Goal: Task Accomplishment & Management: Manage account settings

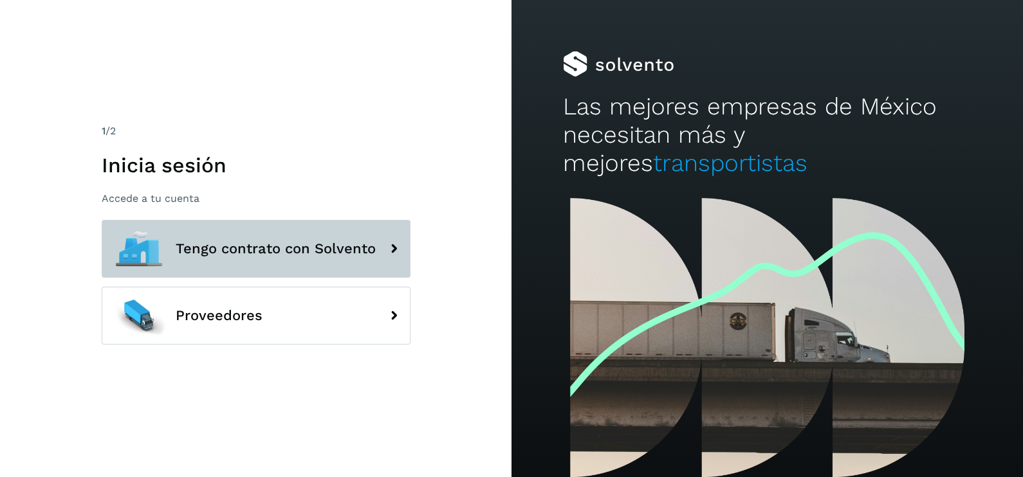
click at [289, 251] on span "Tengo contrato con Solvento" at bounding box center [276, 248] width 200 height 15
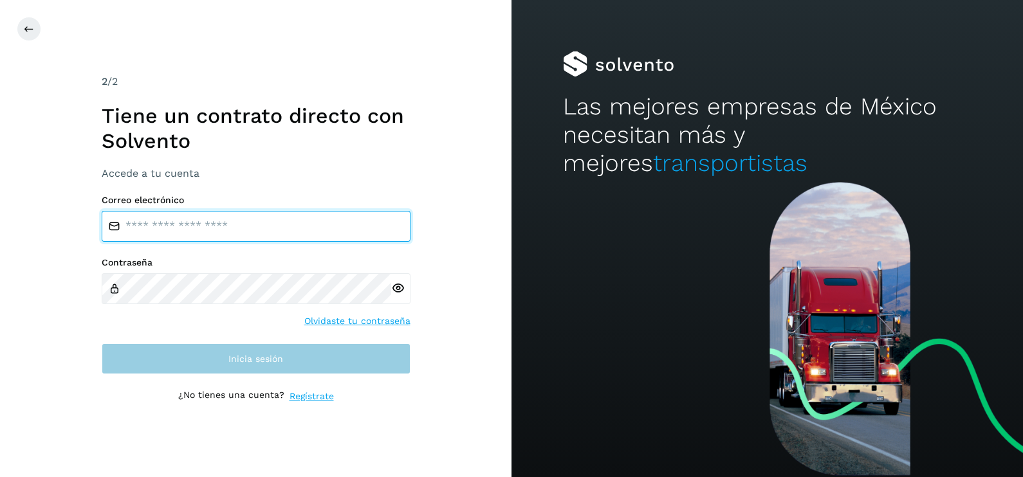
type input "**********"
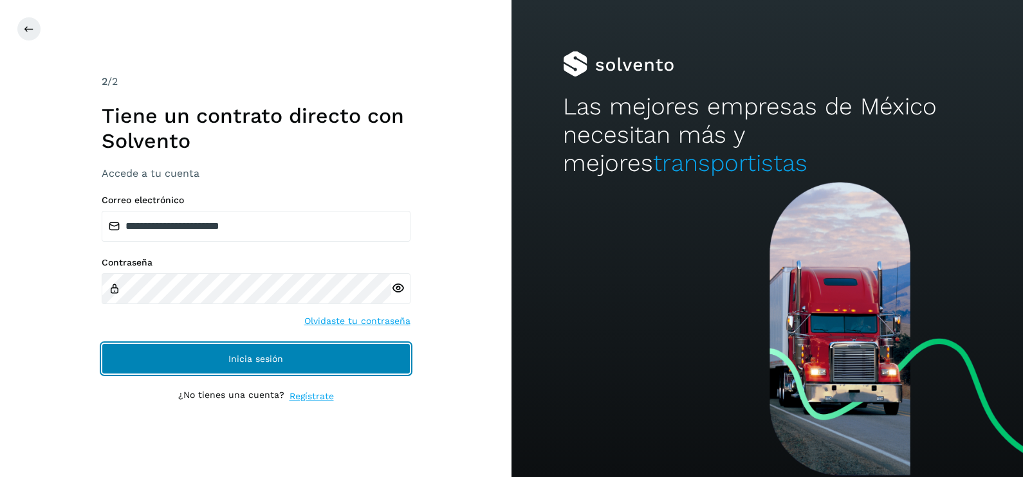
click at [330, 364] on button "Inicia sesión" at bounding box center [256, 358] width 309 height 31
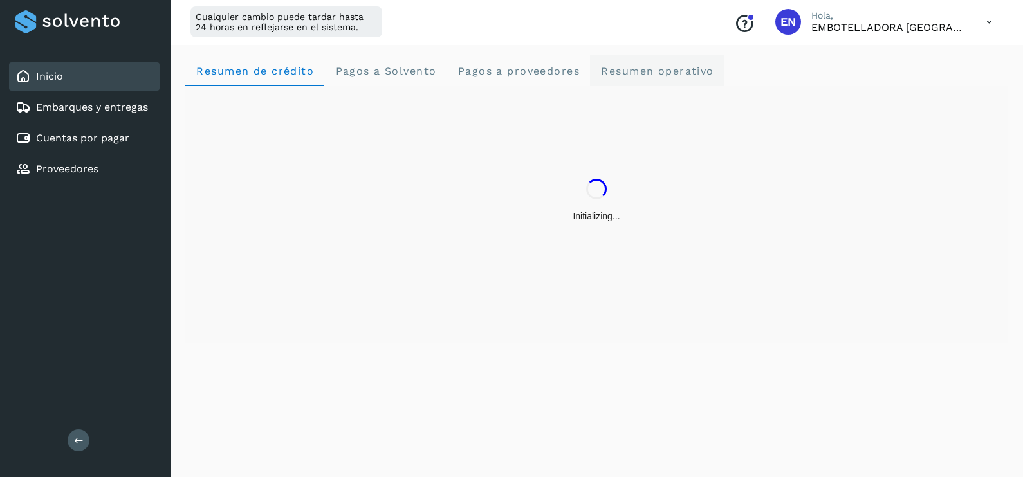
click at [658, 67] on span "Resumen operativo" at bounding box center [657, 71] width 114 height 12
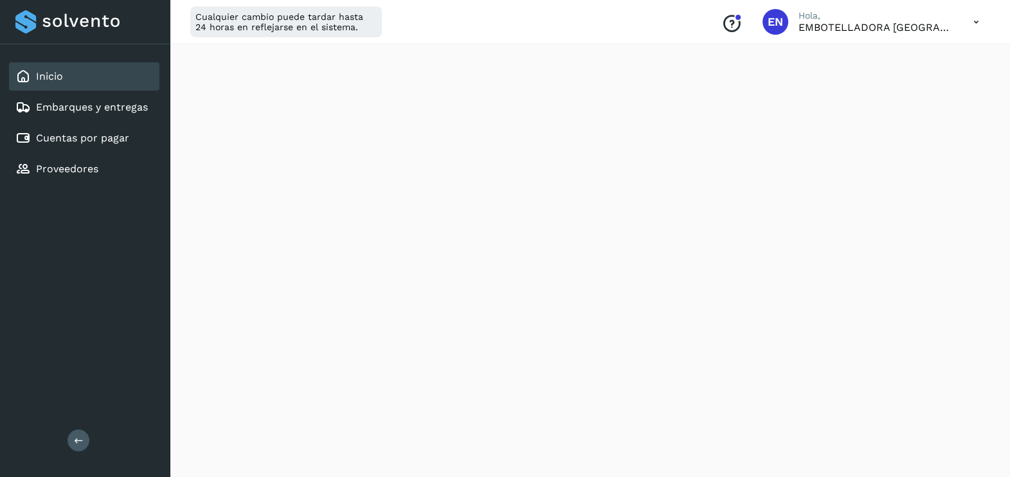
scroll to position [1458, 0]
click at [118, 101] on link "Embarques y entregas" at bounding box center [92, 107] width 112 height 12
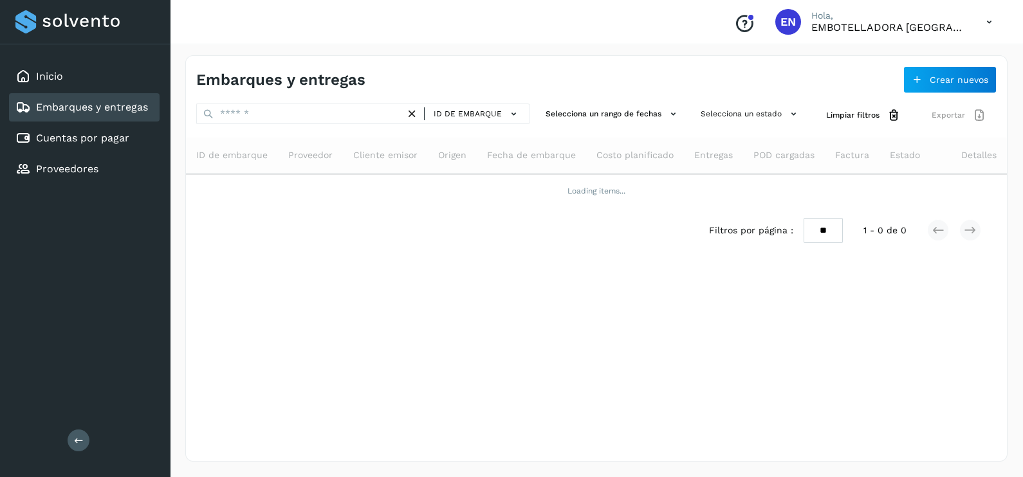
click at [122, 113] on div "Embarques y entregas" at bounding box center [81, 107] width 132 height 15
drag, startPoint x: 203, startPoint y: 109, endPoint x: 243, endPoint y: 109, distance: 39.9
click at [207, 112] on icon at bounding box center [209, 114] width 12 height 12
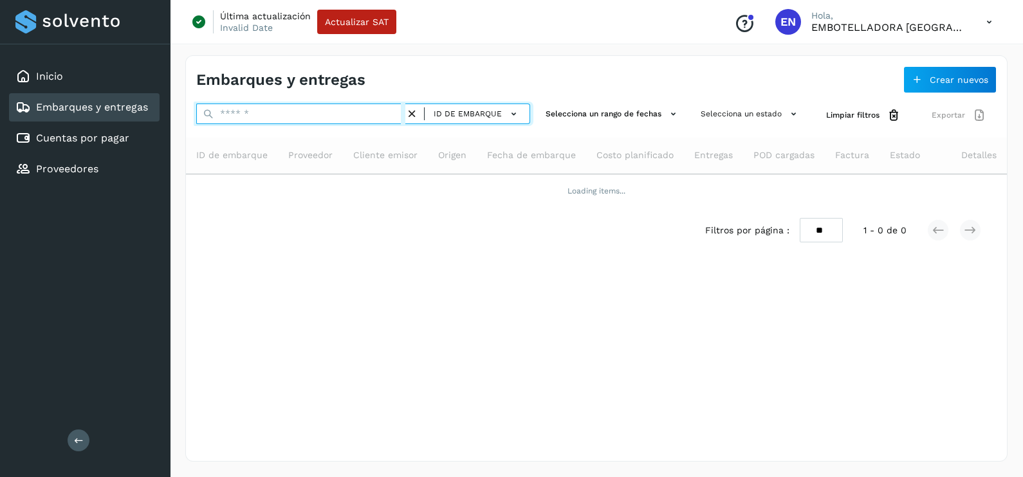
click at [265, 109] on input "text" at bounding box center [300, 114] width 209 height 21
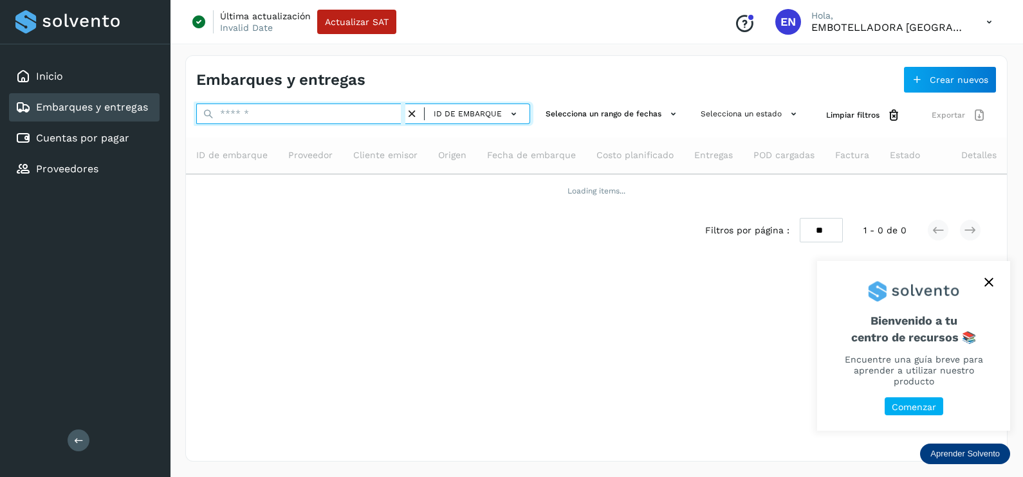
paste input "**********"
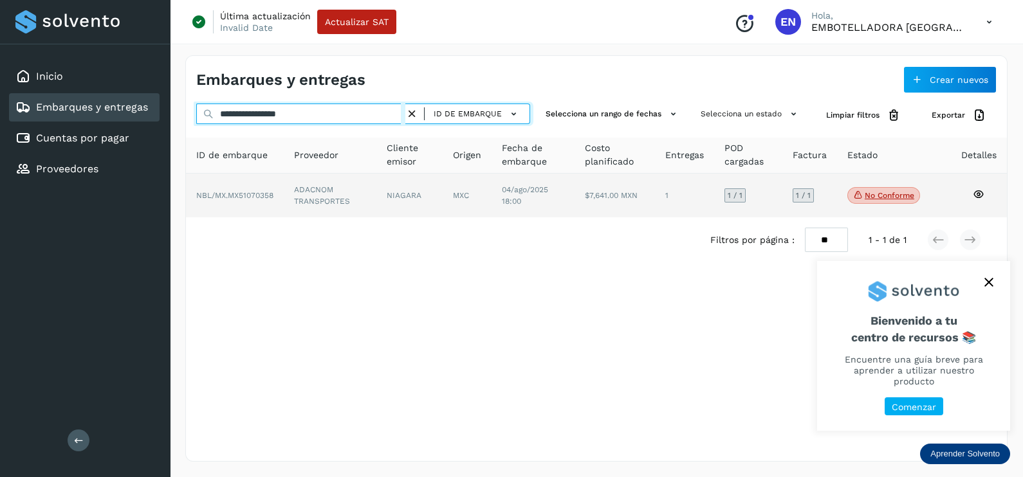
type input "**********"
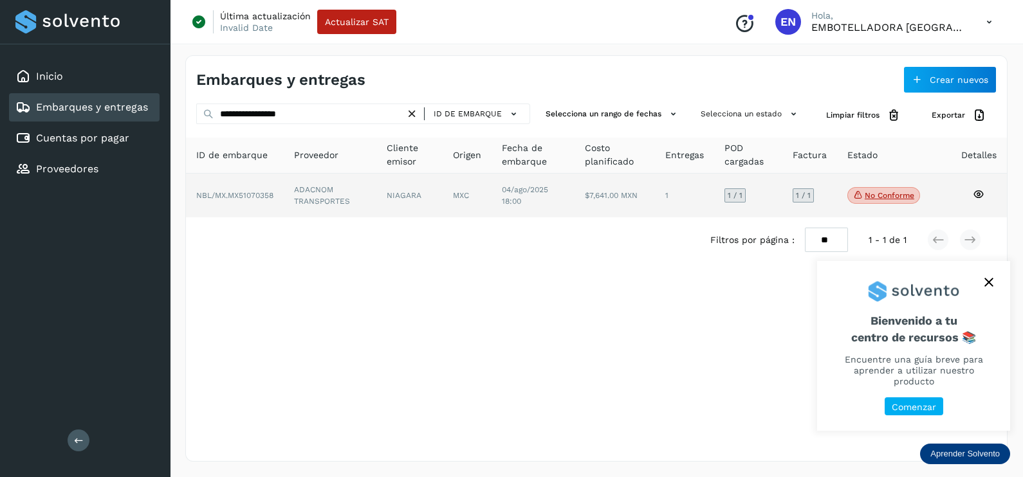
drag, startPoint x: 379, startPoint y: 201, endPoint x: 384, endPoint y: 210, distance: 9.8
click at [442, 202] on td "NIAGARA" at bounding box center [466, 196] width 49 height 44
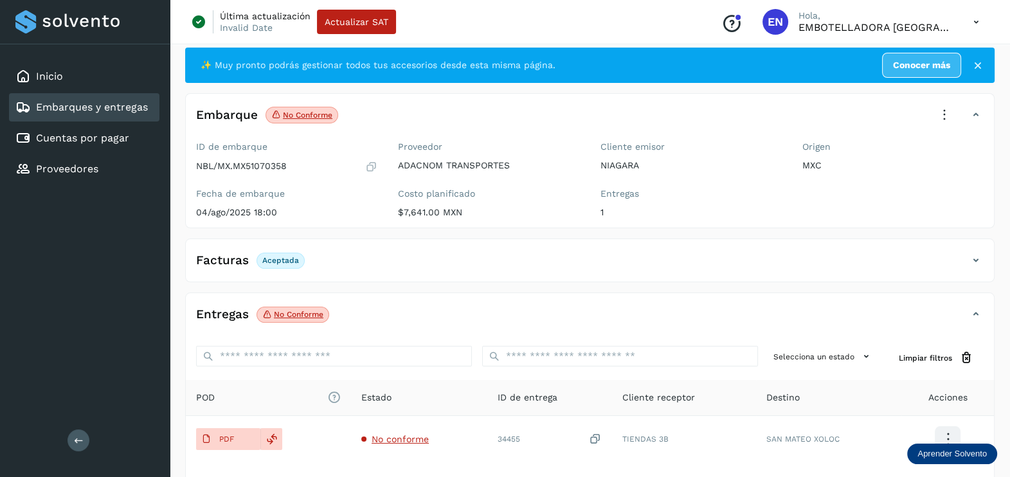
scroll to position [134, 0]
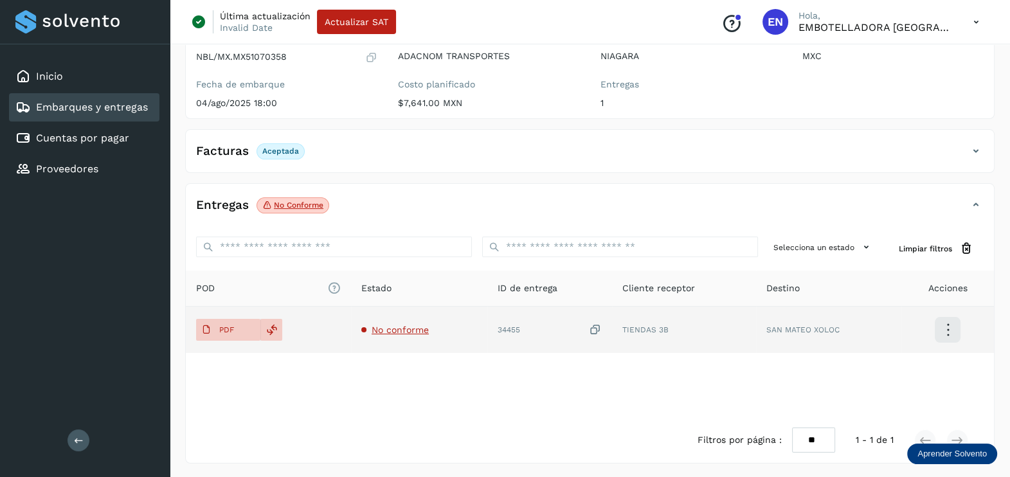
click at [488, 335] on td "No conforme" at bounding box center [550, 330] width 125 height 46
click at [400, 325] on span "No conforme" at bounding box center [400, 330] width 57 height 10
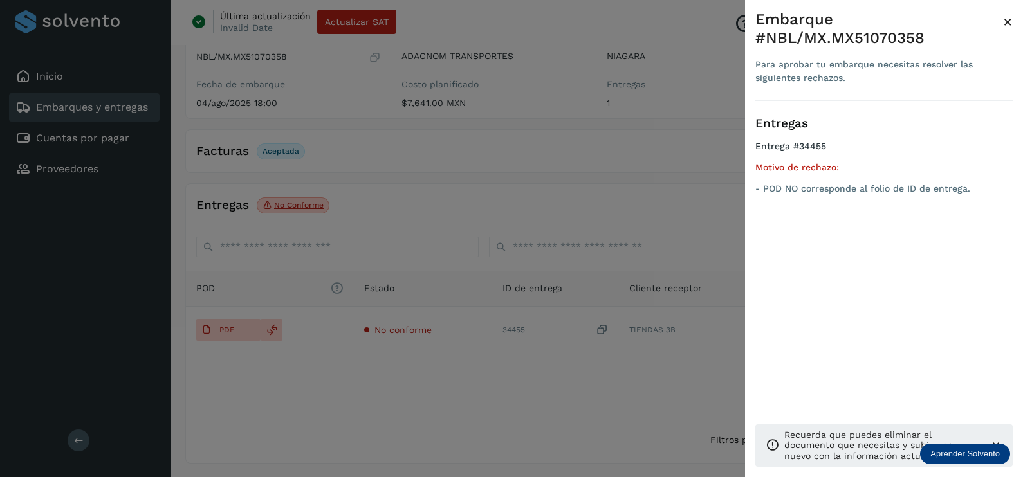
click at [417, 369] on div at bounding box center [511, 238] width 1023 height 477
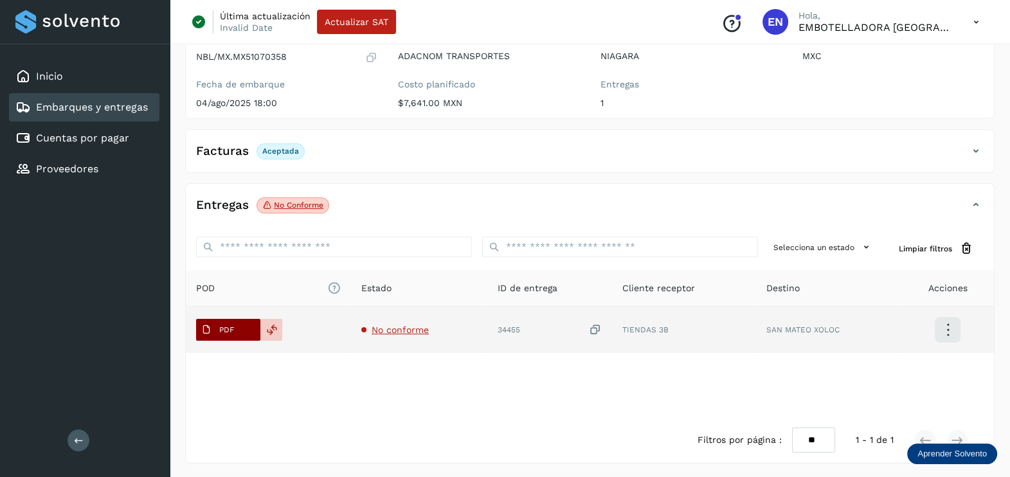
click at [235, 327] on span "PDF" at bounding box center [217, 330] width 43 height 21
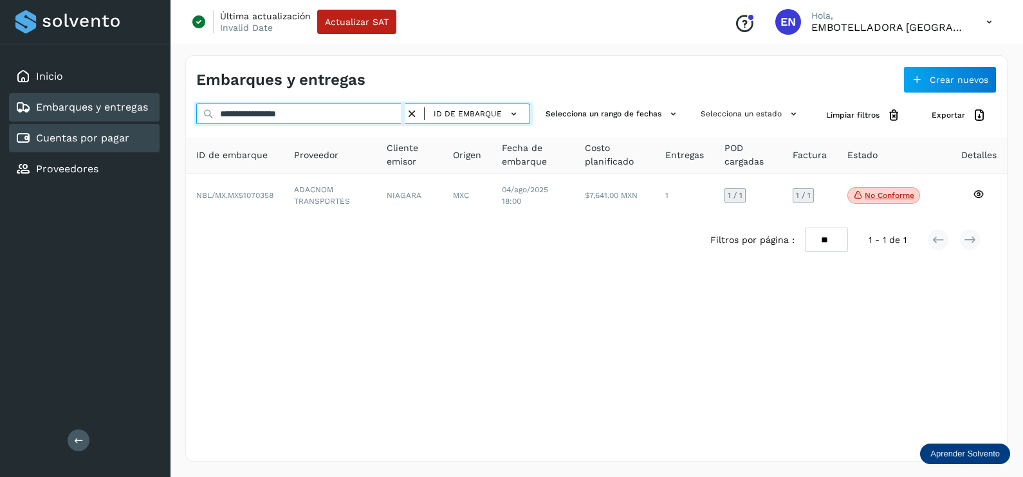
drag, startPoint x: 334, startPoint y: 113, endPoint x: 140, endPoint y: 149, distance: 198.2
click at [140, 148] on div "**********" at bounding box center [511, 238] width 1023 height 477
paste input "text"
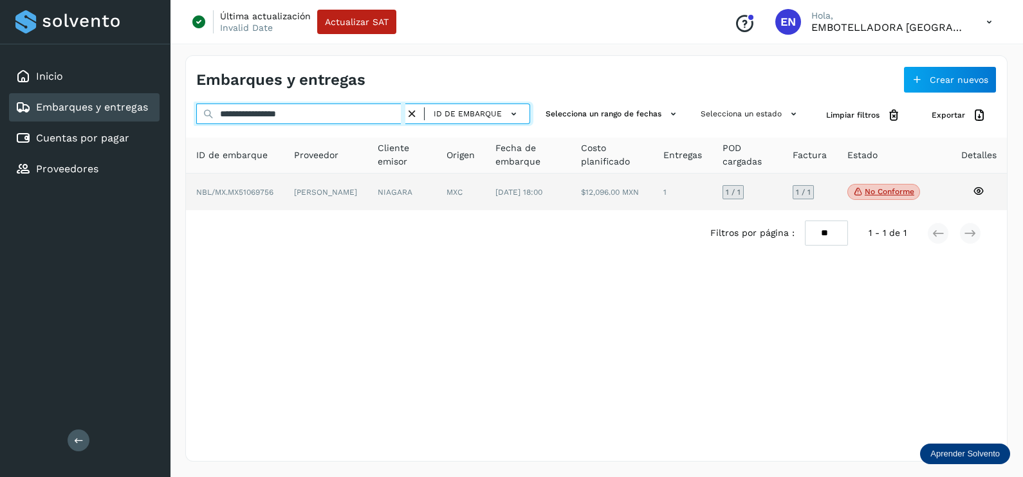
type input "**********"
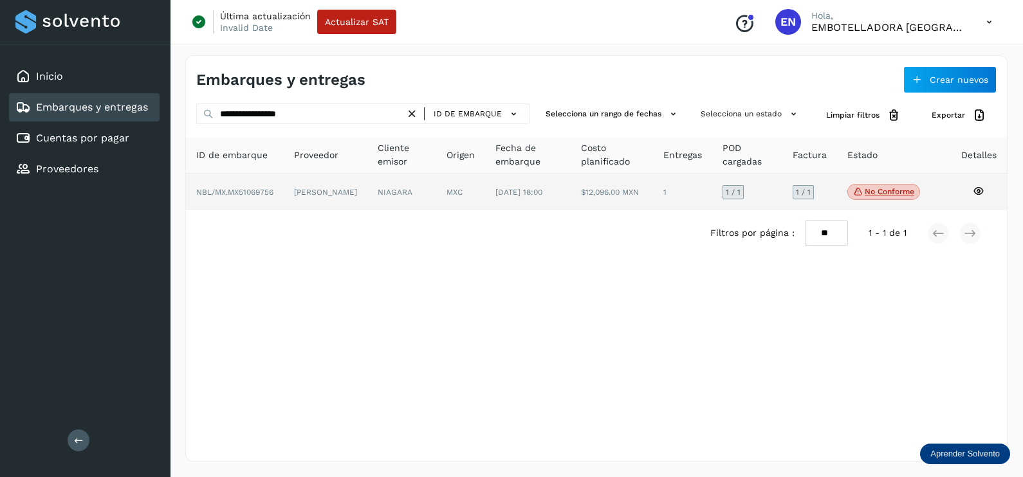
click at [367, 193] on td "[PERSON_NAME]" at bounding box center [401, 192] width 69 height 37
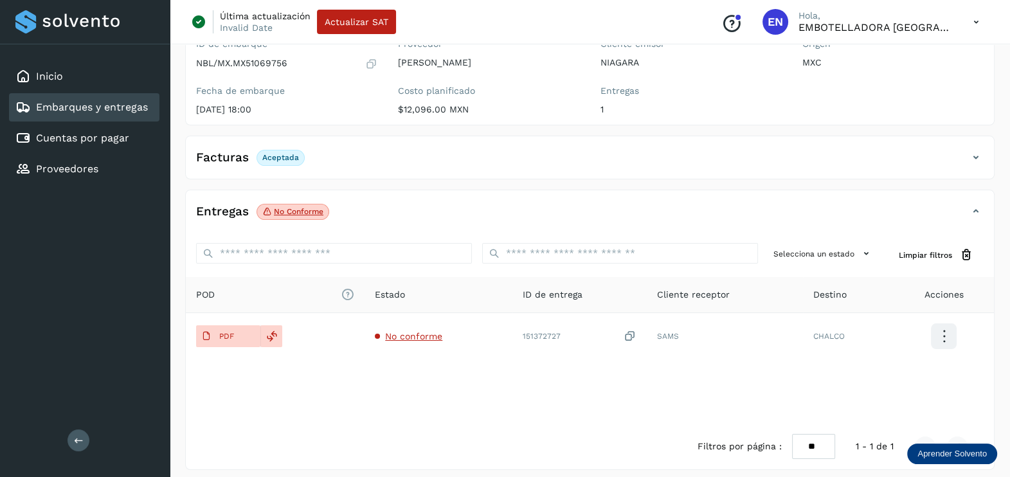
scroll to position [134, 0]
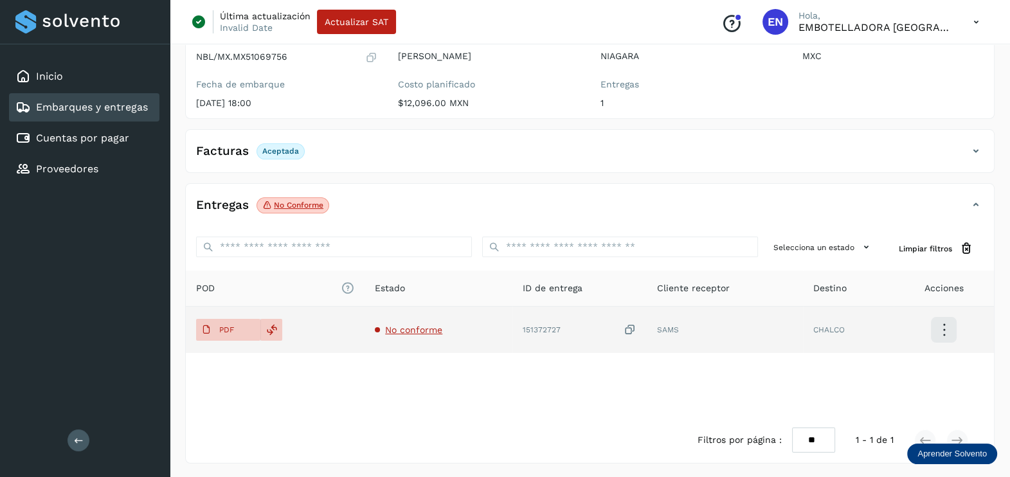
click at [405, 328] on span "No conforme" at bounding box center [413, 330] width 57 height 10
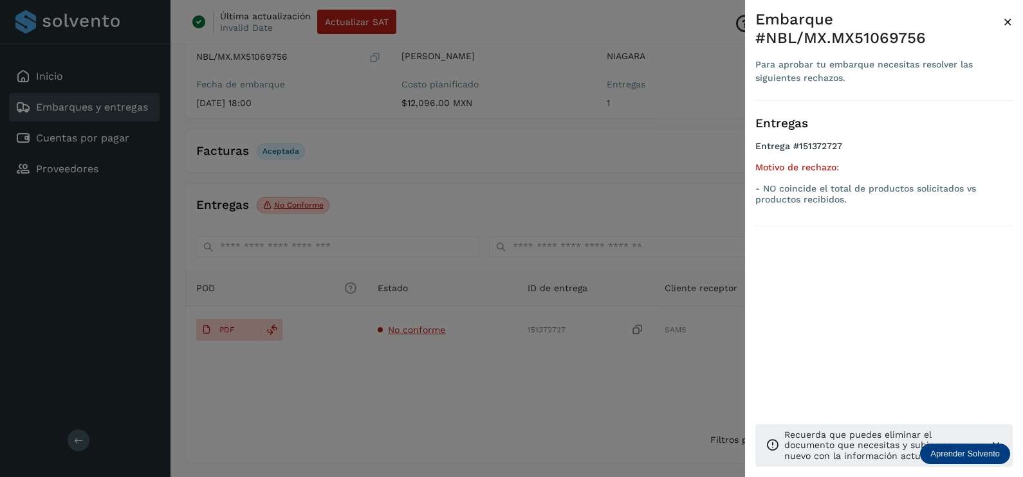
click at [418, 361] on div at bounding box center [511, 238] width 1023 height 477
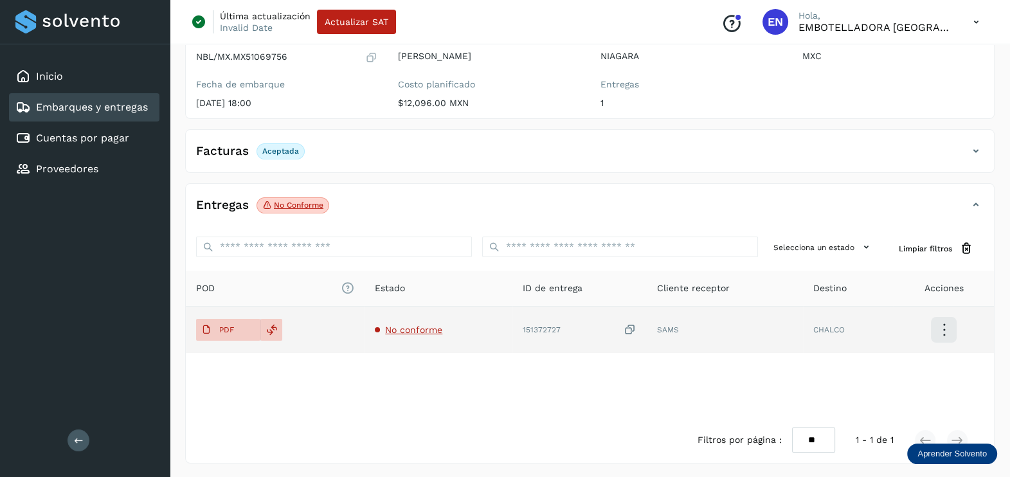
click at [635, 327] on icon at bounding box center [630, 330] width 13 height 14
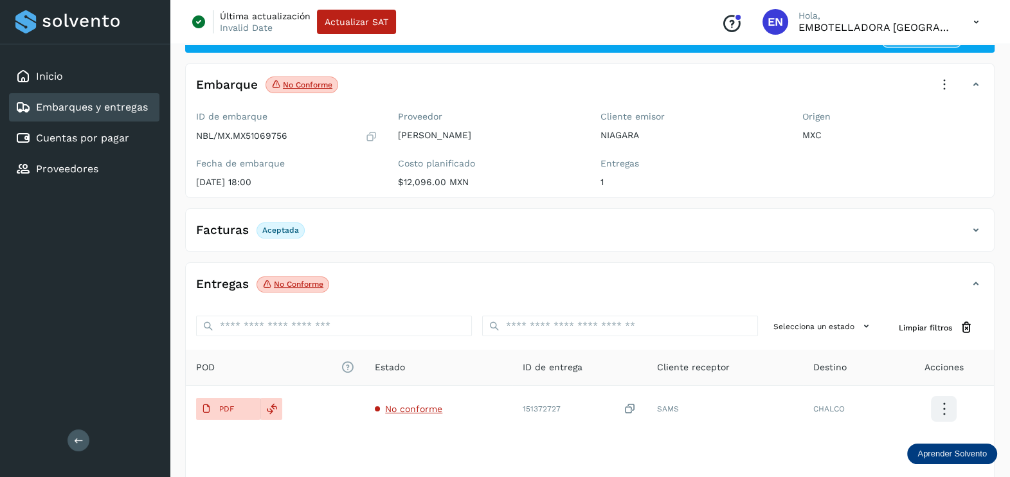
scroll to position [80, 0]
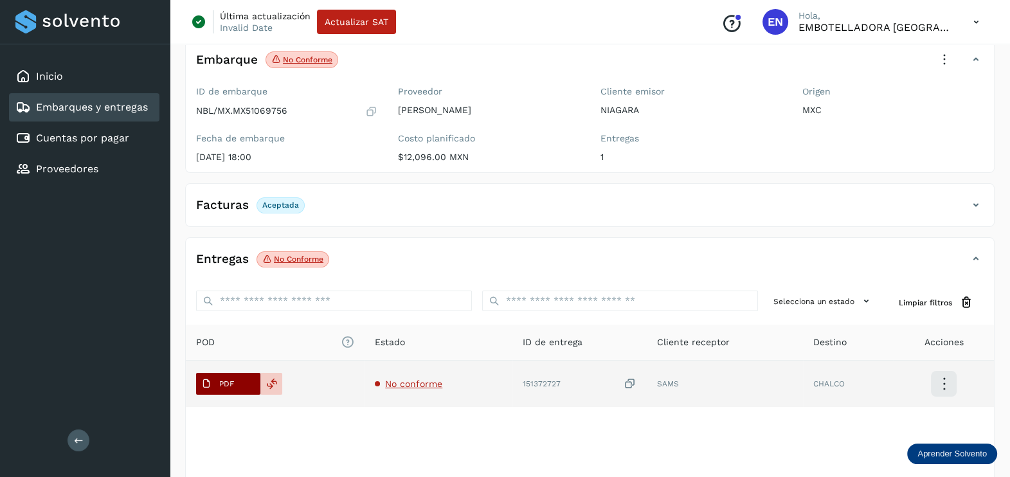
click at [232, 386] on p "PDF" at bounding box center [226, 383] width 15 height 9
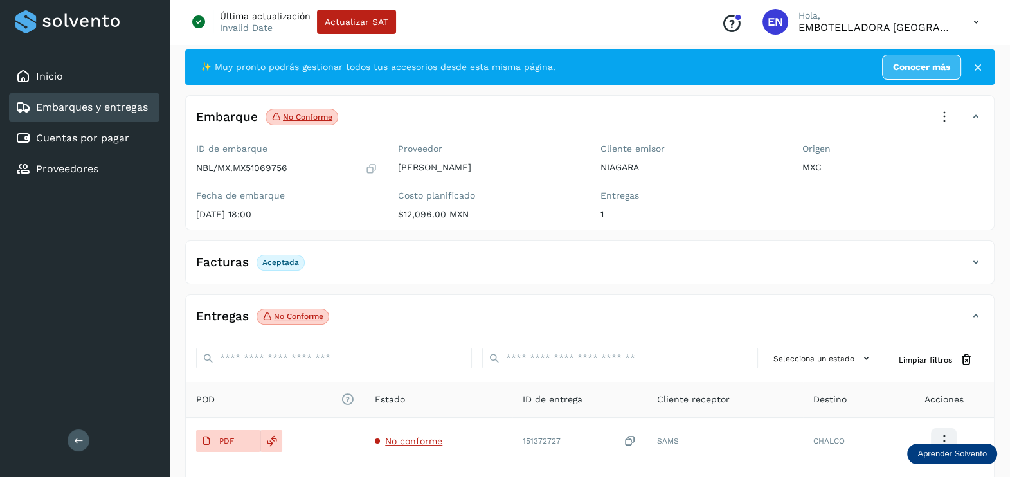
scroll to position [0, 0]
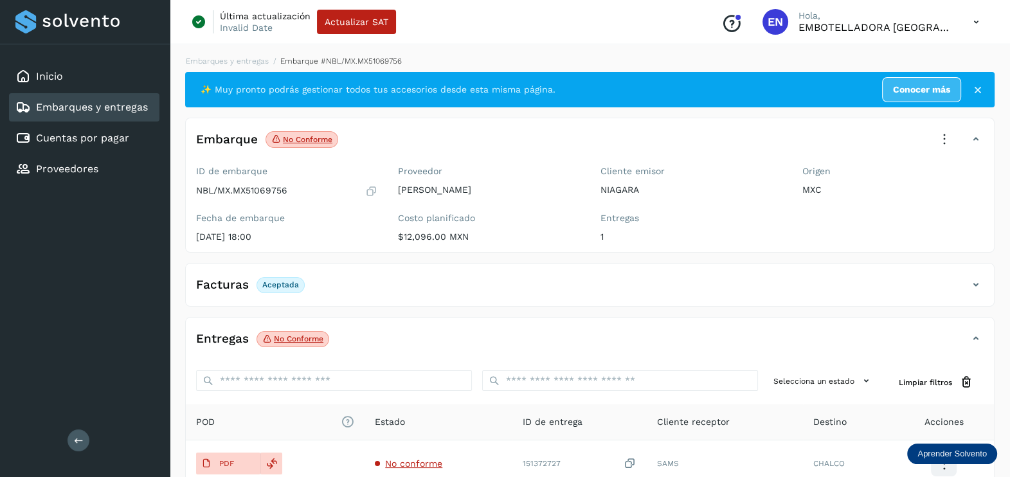
click at [947, 131] on icon at bounding box center [945, 139] width 28 height 28
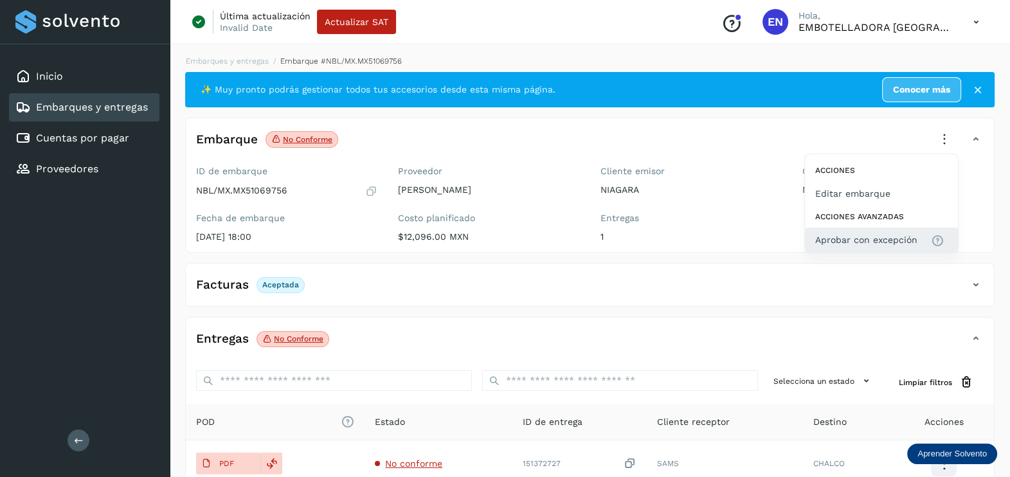
click at [887, 235] on span "Aprobar con excepción" at bounding box center [867, 240] width 102 height 14
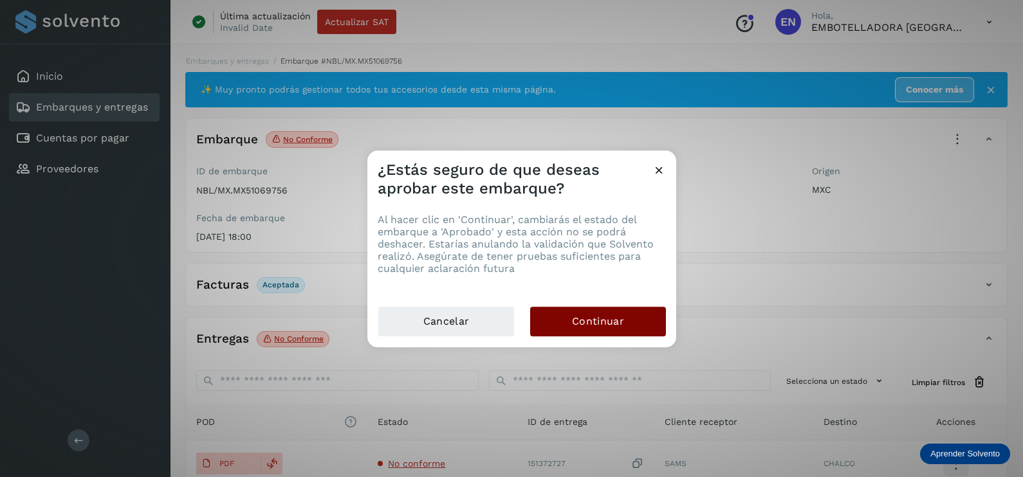
click at [627, 323] on button "Continuar" at bounding box center [598, 322] width 136 height 30
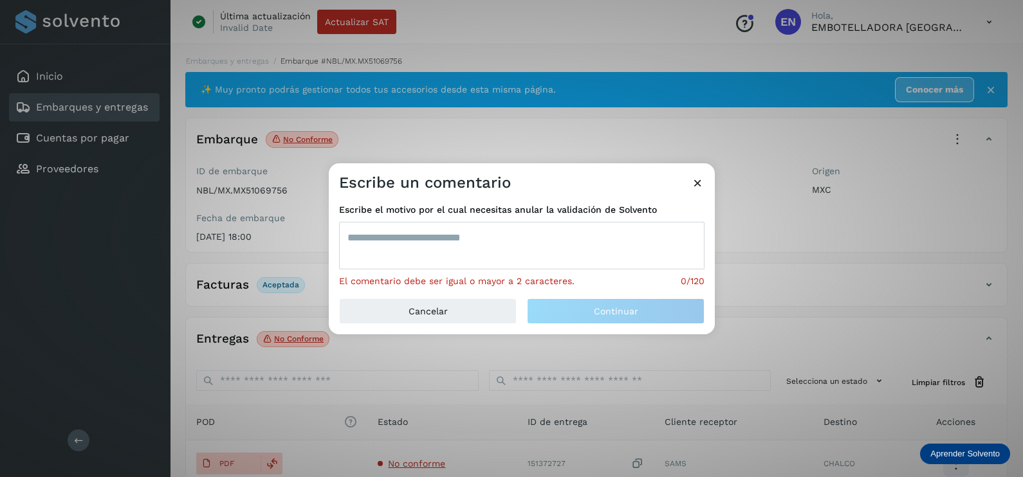
click at [479, 221] on div "Escribe el motivo por el cual necesitas anular la validación de Solvento El com…" at bounding box center [521, 245] width 365 height 85
click at [479, 235] on textarea at bounding box center [521, 246] width 365 height 48
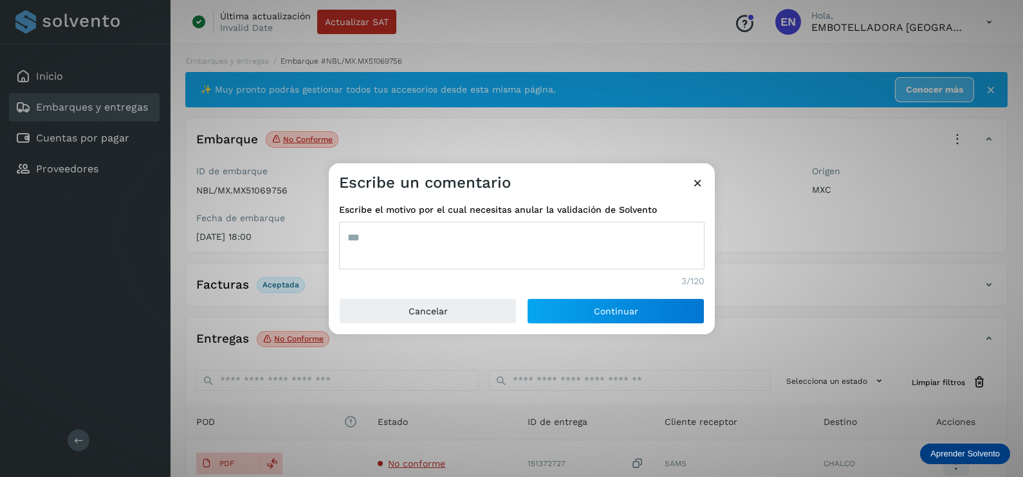
type textarea "***"
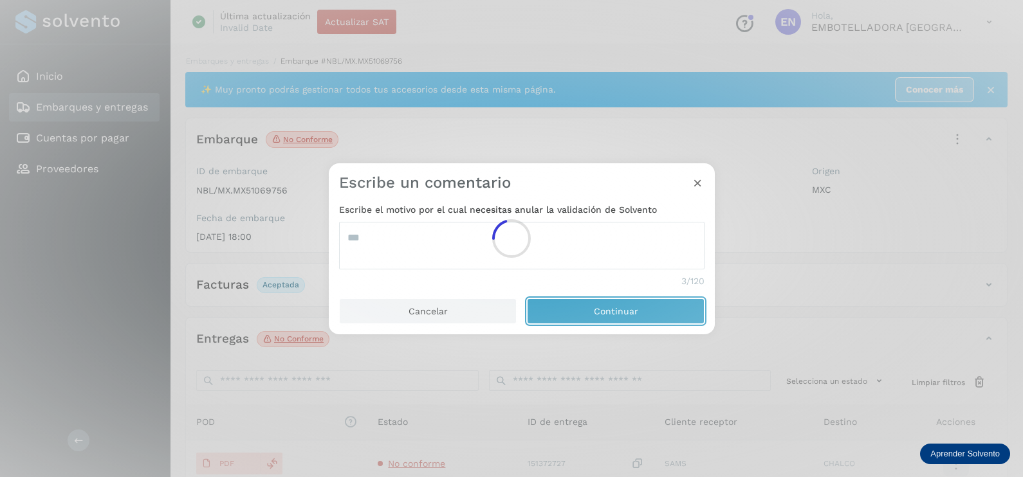
click at [527, 298] on button "Continuar" at bounding box center [616, 311] width 178 height 26
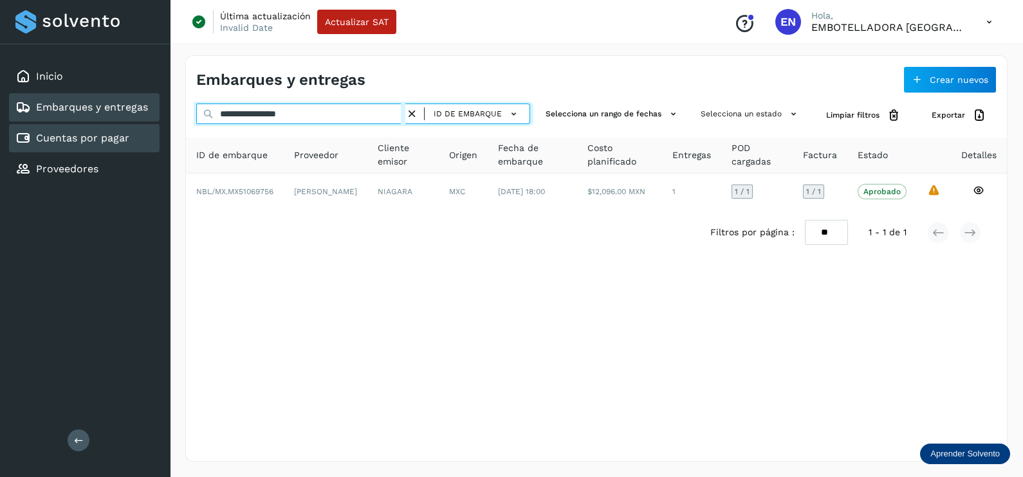
drag, startPoint x: 347, startPoint y: 114, endPoint x: 86, endPoint y: 145, distance: 263.6
click at [88, 145] on div "**********" at bounding box center [511, 238] width 1023 height 477
paste input "text"
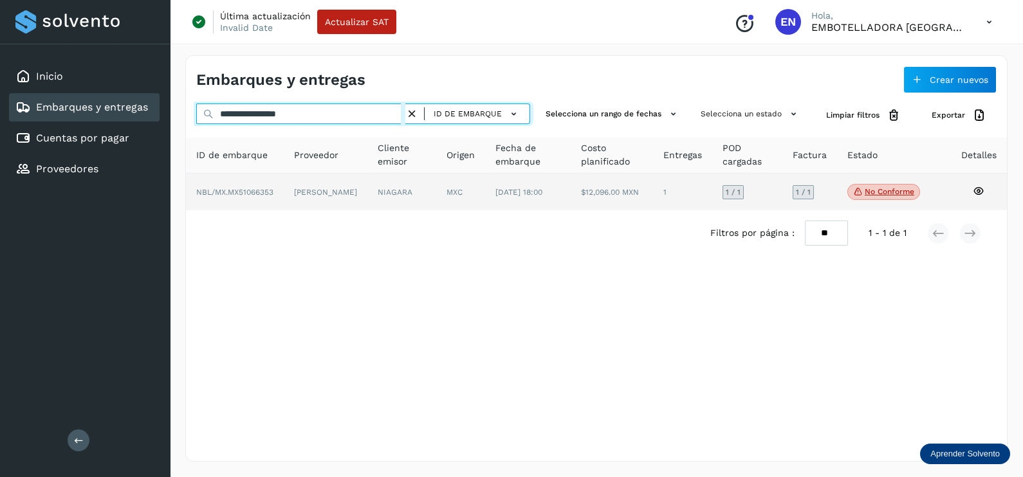
type input "**********"
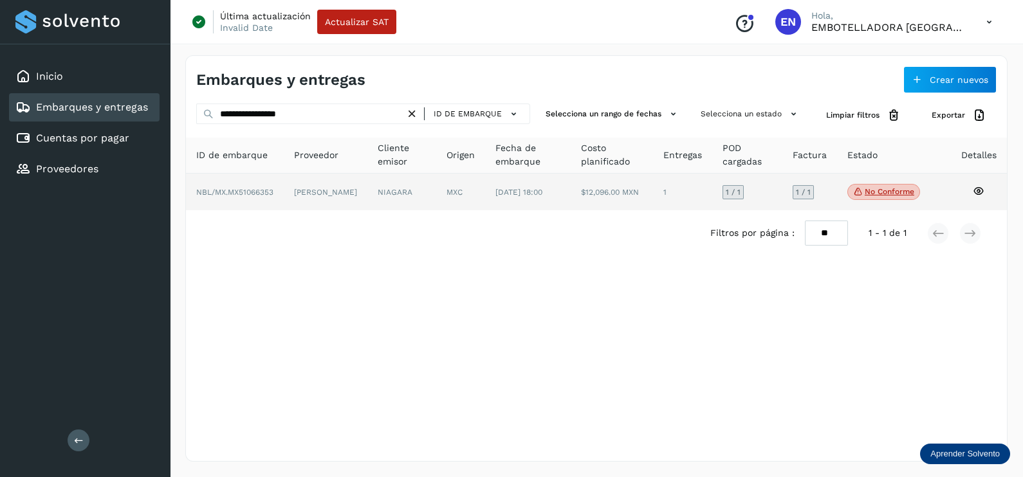
click at [436, 211] on td "NIAGARA" at bounding box center [460, 192] width 49 height 37
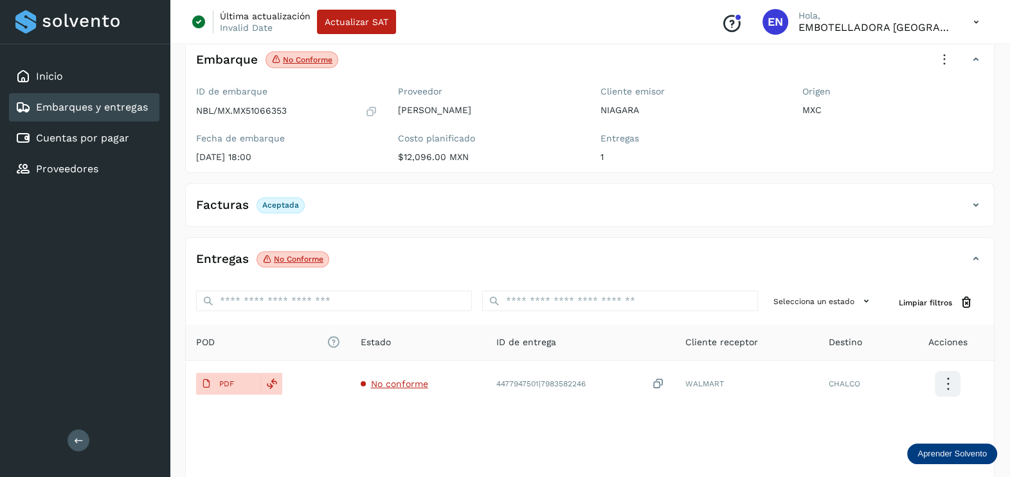
scroll to position [134, 0]
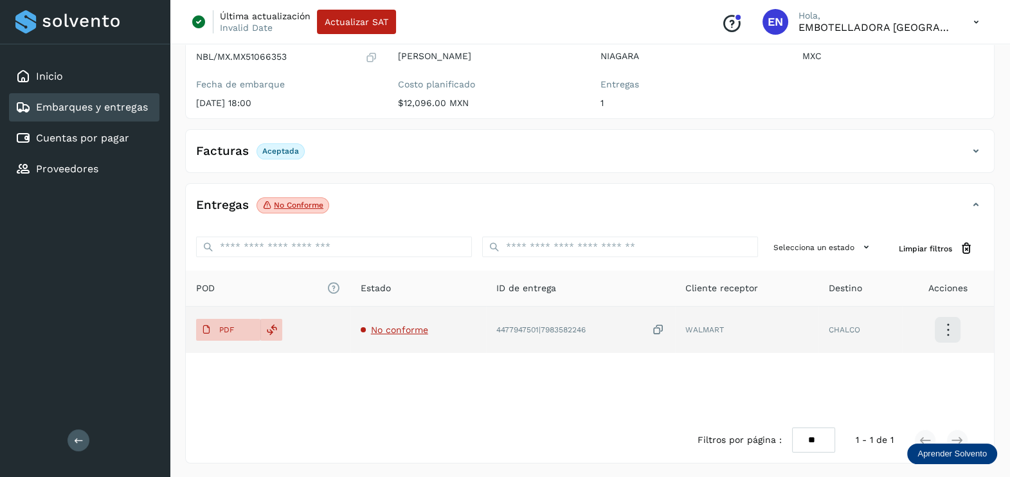
click at [410, 329] on span "No conforme" at bounding box center [399, 330] width 57 height 10
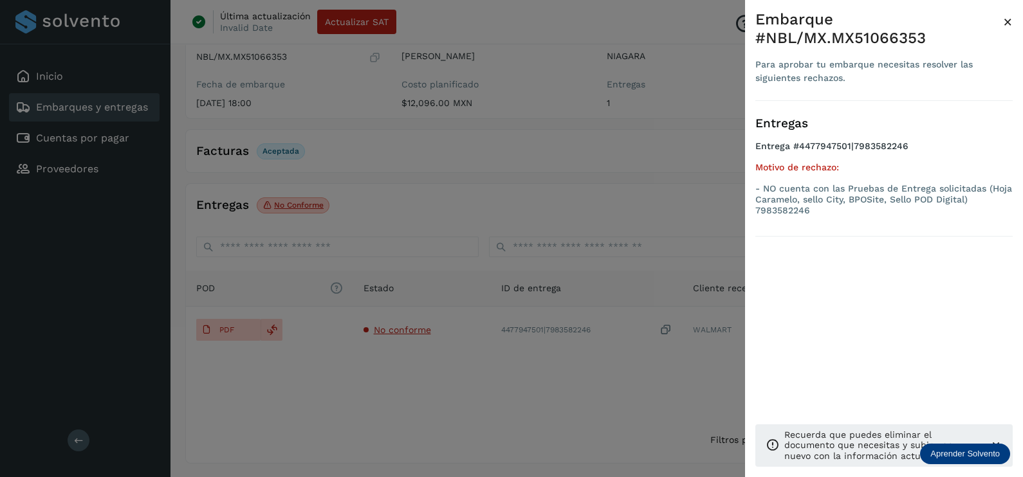
click at [441, 379] on div at bounding box center [511, 238] width 1023 height 477
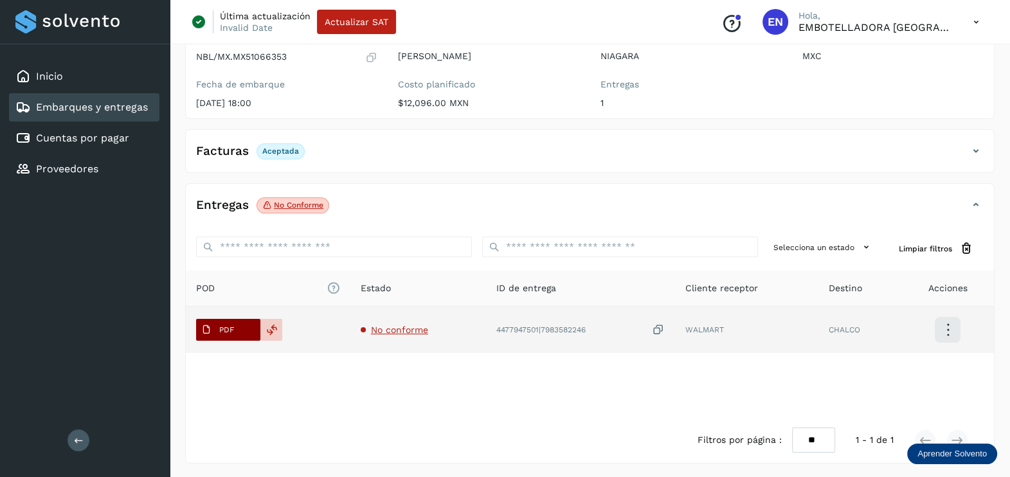
click at [241, 331] on button "PDF" at bounding box center [228, 330] width 64 height 22
click at [665, 329] on icon at bounding box center [658, 330] width 13 height 14
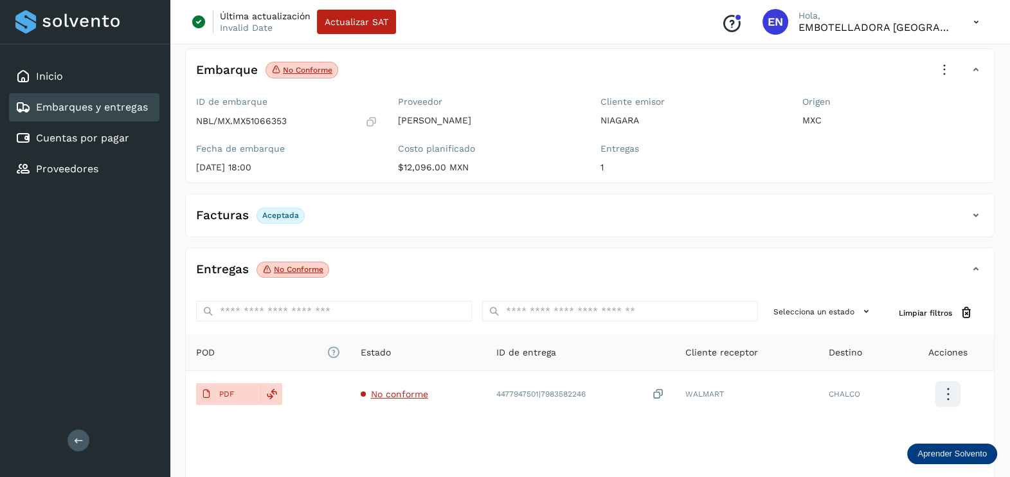
scroll to position [0, 0]
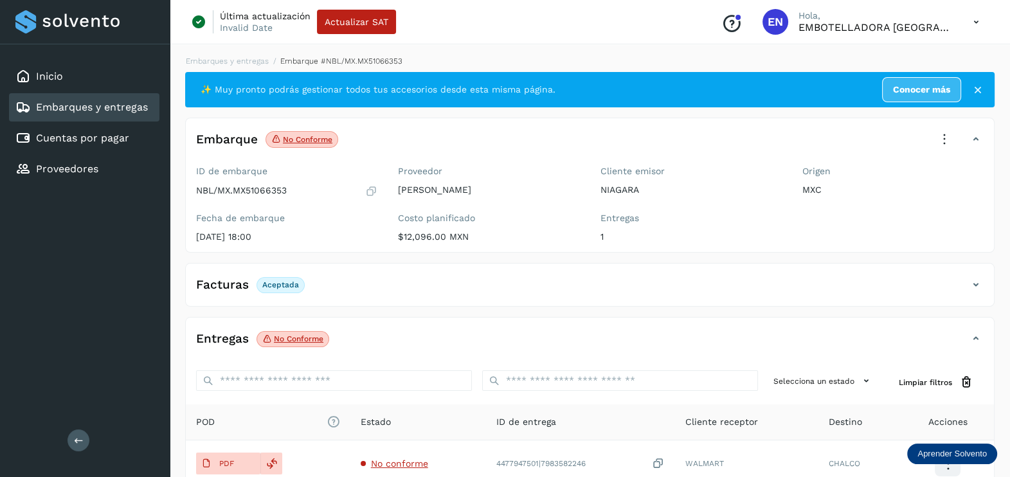
click at [939, 138] on icon at bounding box center [945, 139] width 28 height 28
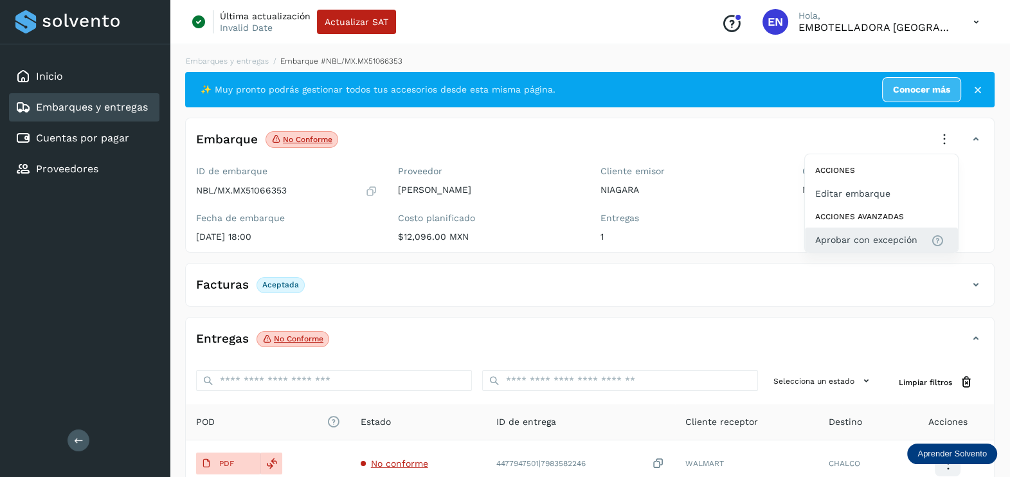
click at [850, 239] on span "Aprobar con excepción" at bounding box center [867, 240] width 102 height 14
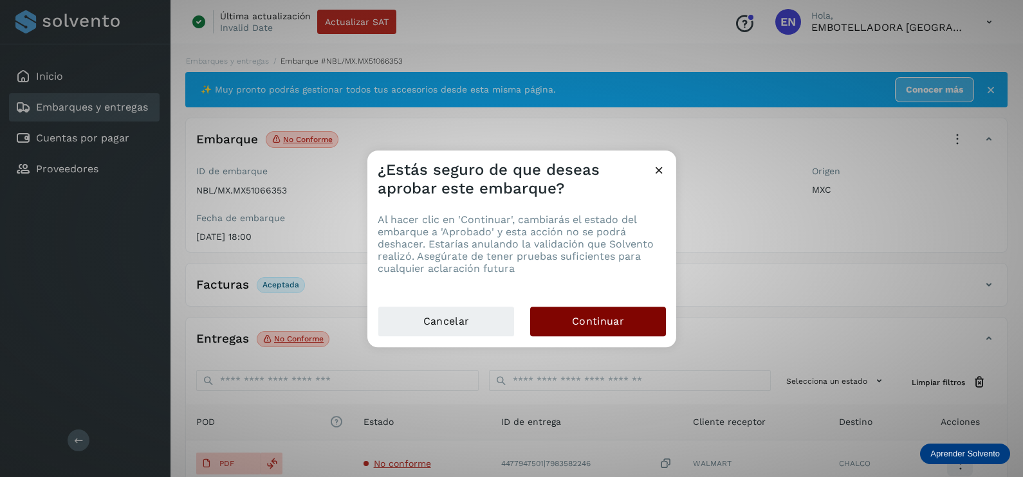
click at [617, 314] on span "Continuar" at bounding box center [598, 321] width 52 height 14
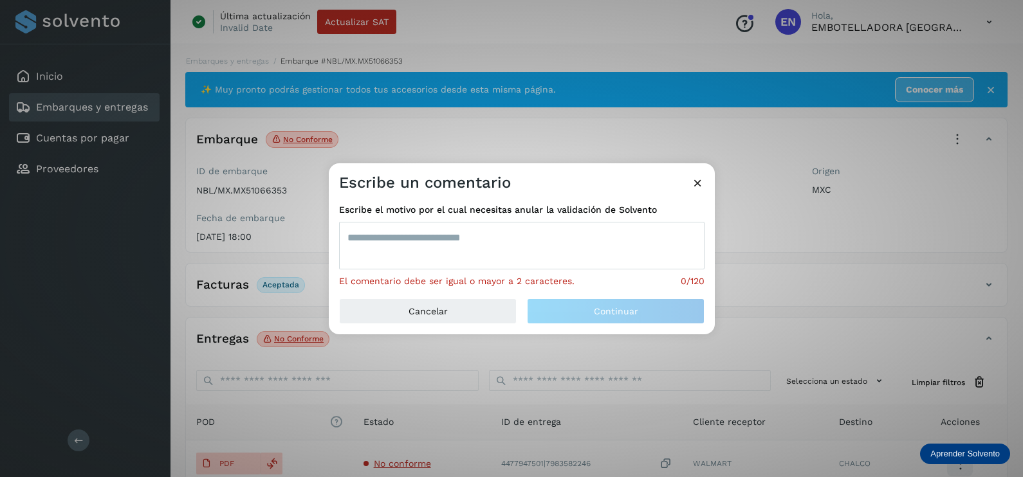
click at [526, 264] on textarea at bounding box center [521, 246] width 365 height 48
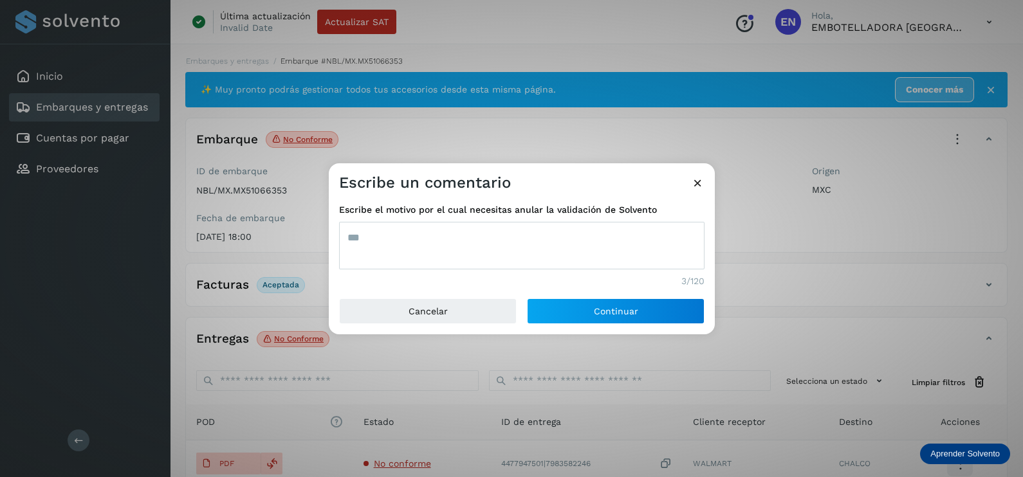
type textarea "***"
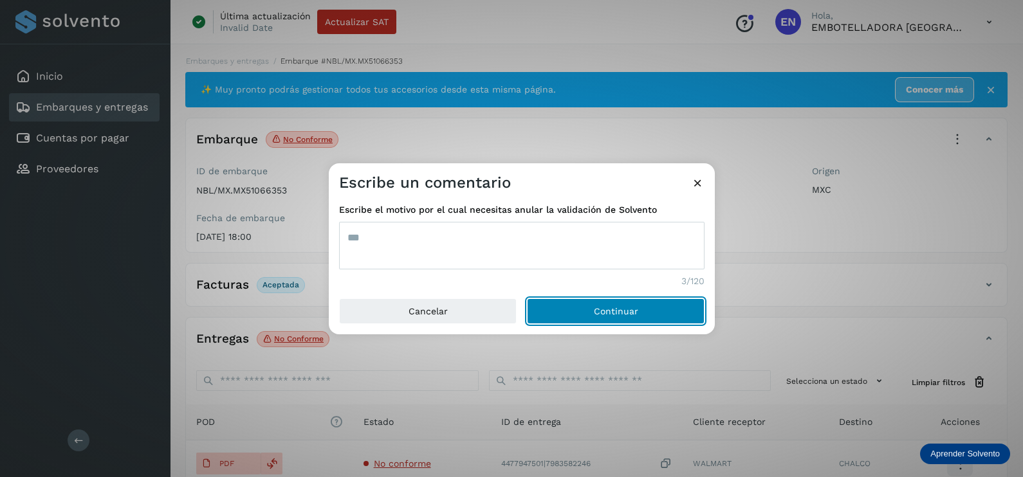
click at [527, 298] on button "Continuar" at bounding box center [616, 311] width 178 height 26
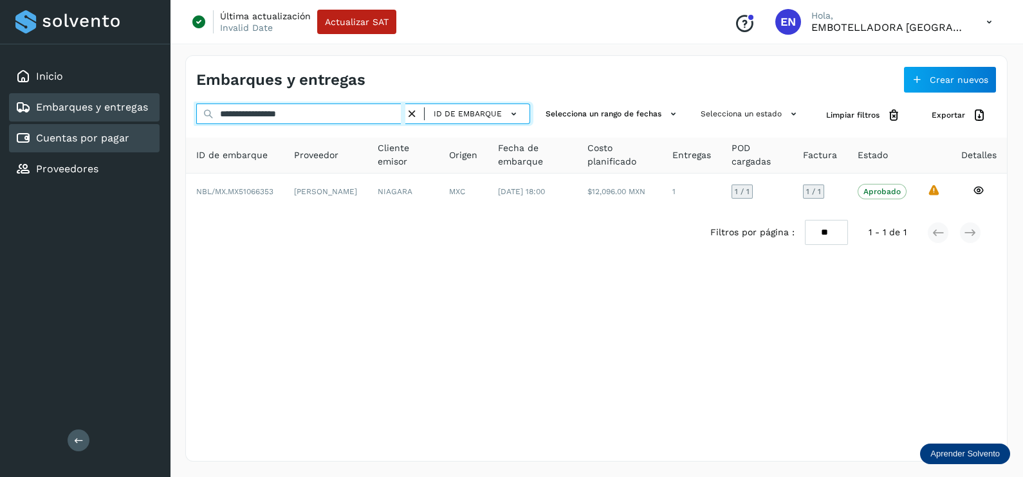
drag, startPoint x: 346, startPoint y: 119, endPoint x: 151, endPoint y: 140, distance: 196.0
click at [165, 140] on div "**********" at bounding box center [511, 238] width 1023 height 477
paste input "text"
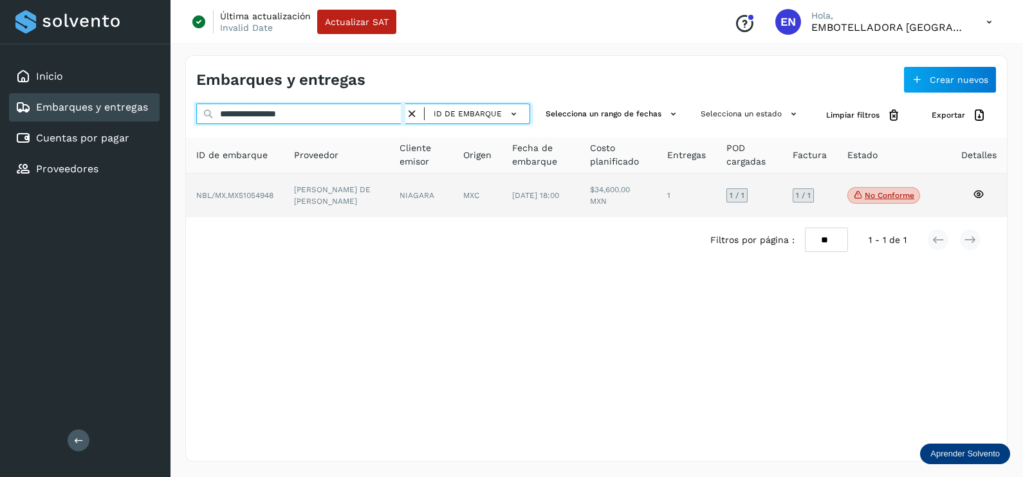
type input "**********"
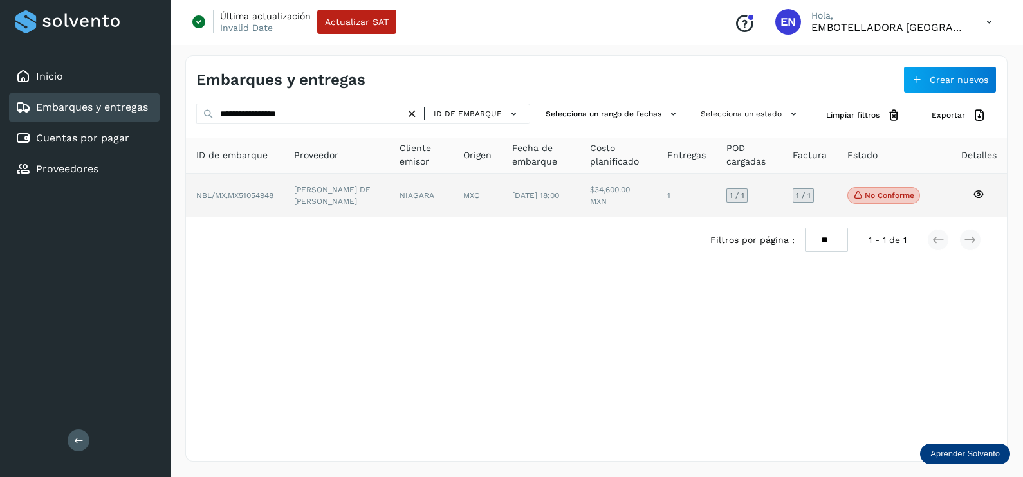
click at [389, 184] on td "[PERSON_NAME] DE [PERSON_NAME]" at bounding box center [421, 196] width 64 height 44
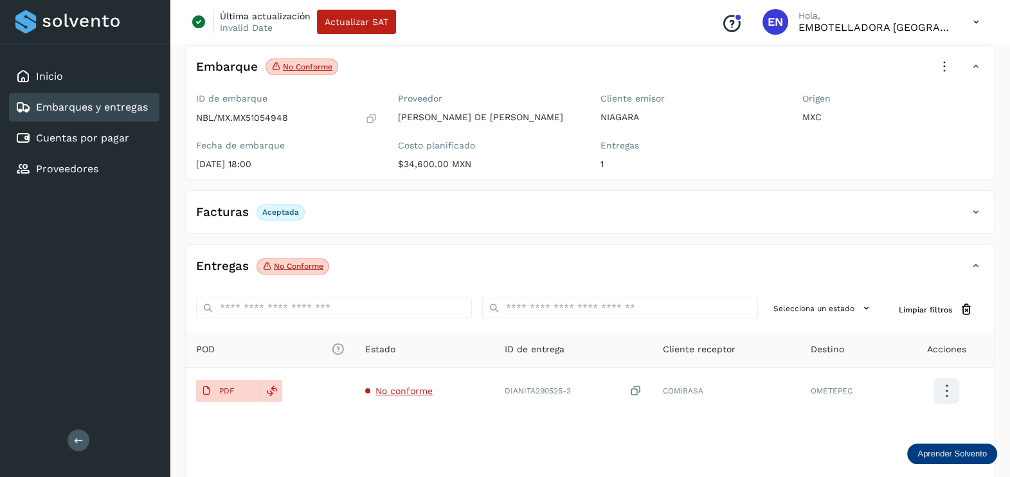
scroll to position [134, 0]
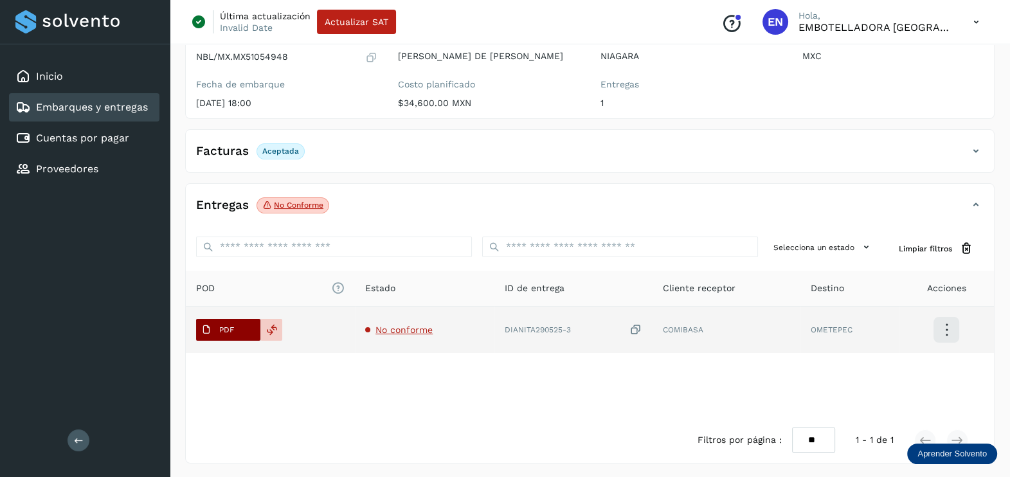
click at [225, 323] on span "PDF" at bounding box center [217, 330] width 43 height 21
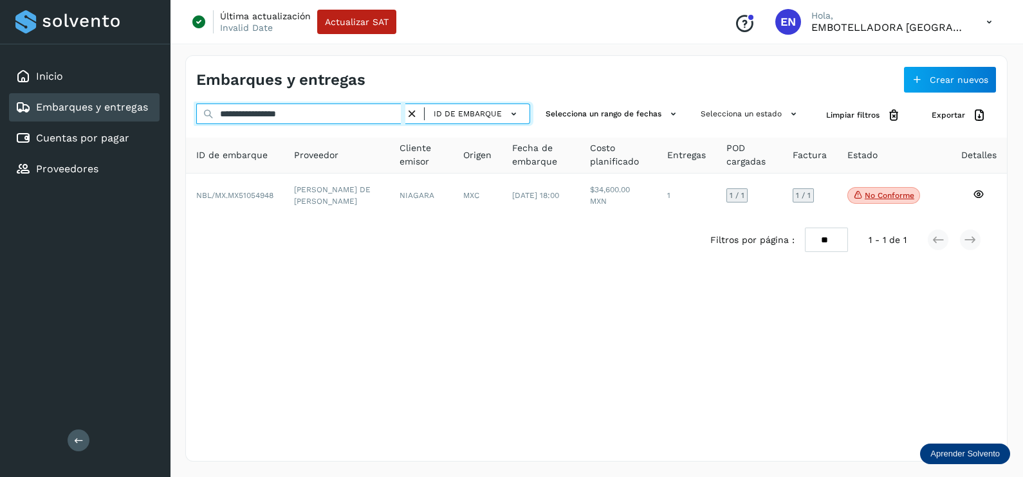
drag, startPoint x: 326, startPoint y: 112, endPoint x: 148, endPoint y: 113, distance: 178.2
click at [148, 113] on div "**********" at bounding box center [511, 238] width 1023 height 477
paste input "text"
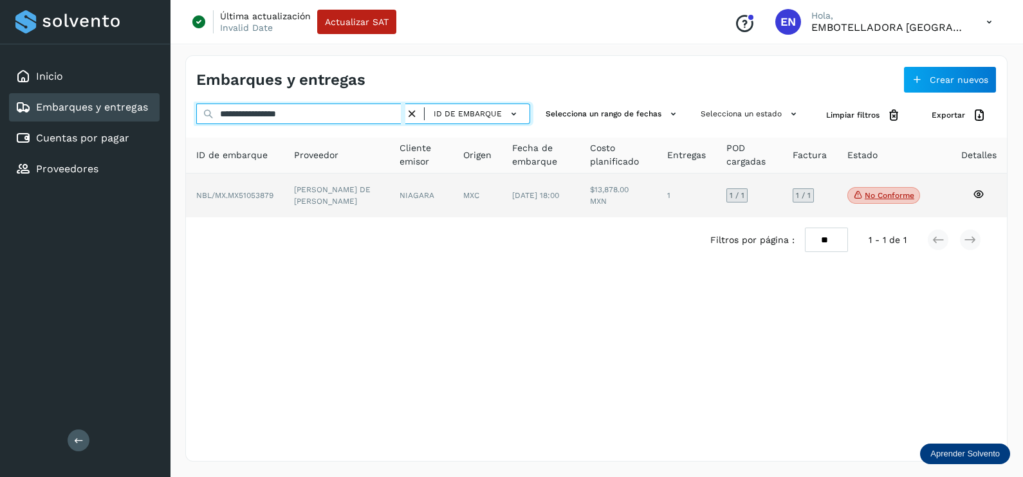
type input "**********"
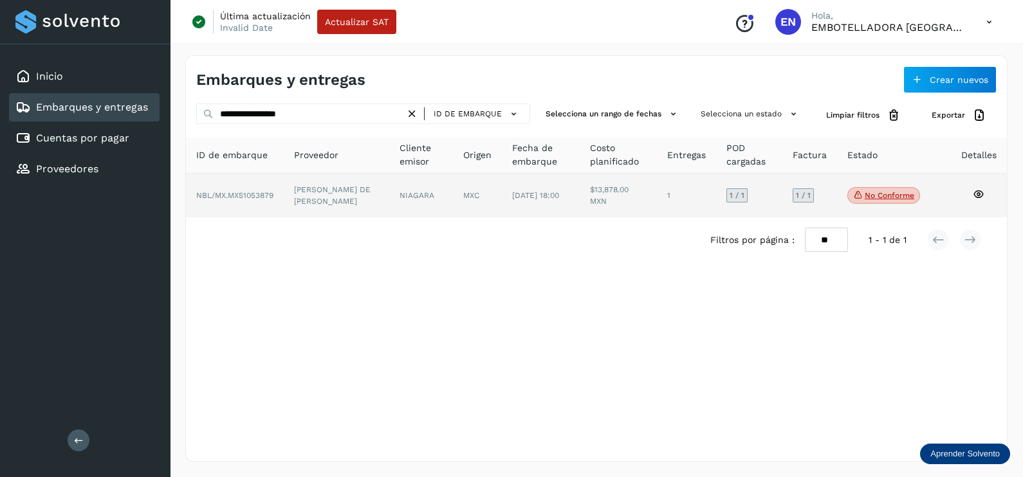
click at [389, 199] on td "[PERSON_NAME] DE [PERSON_NAME]" at bounding box center [421, 196] width 64 height 44
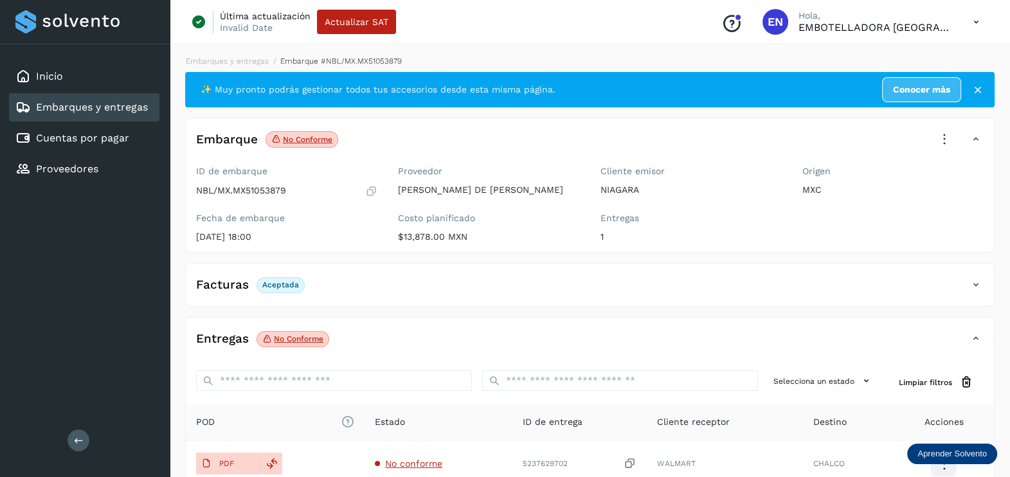
scroll to position [134, 0]
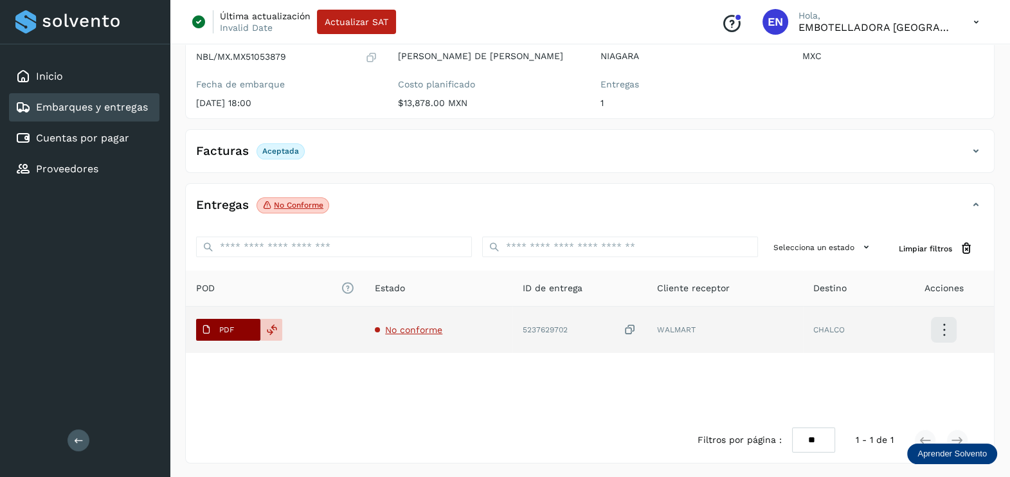
click at [228, 332] on p "PDF" at bounding box center [226, 329] width 15 height 9
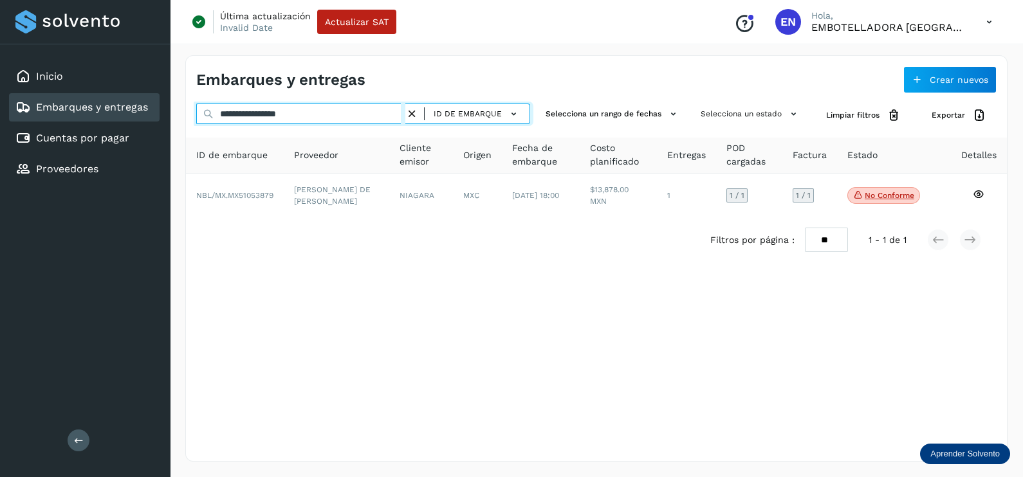
drag, startPoint x: 296, startPoint y: 109, endPoint x: 139, endPoint y: 119, distance: 157.2
click at [138, 115] on div "**********" at bounding box center [511, 238] width 1023 height 477
paste input "text"
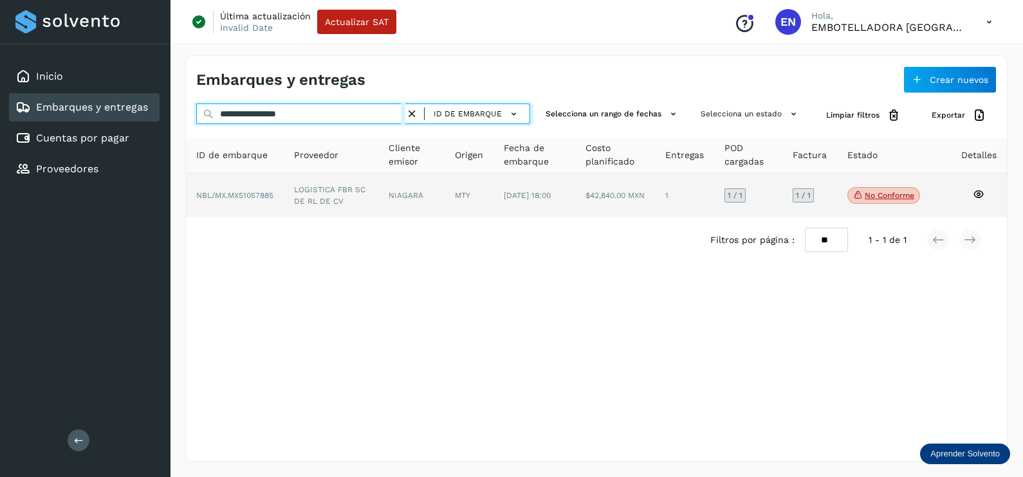
type input "**********"
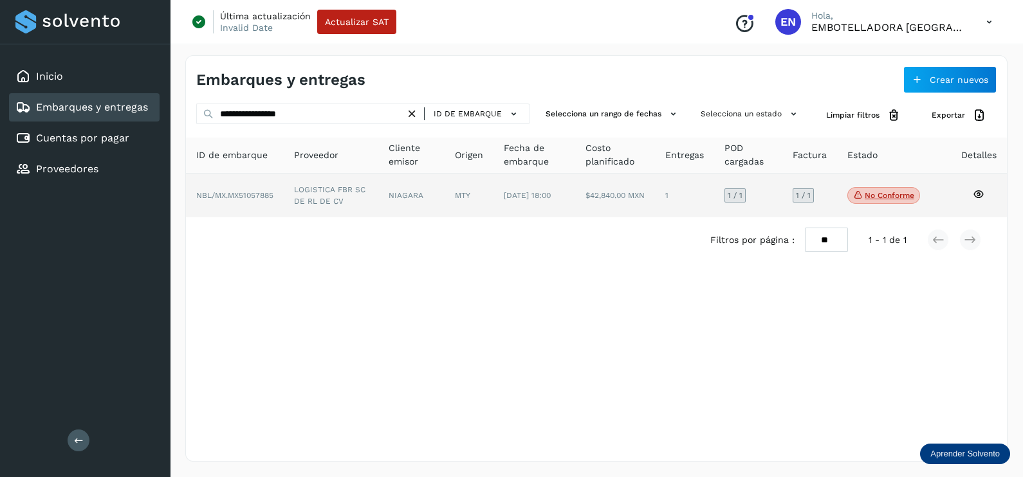
click at [378, 197] on td "LOGISTICA FBR SC DE RL DE CV" at bounding box center [411, 196] width 66 height 44
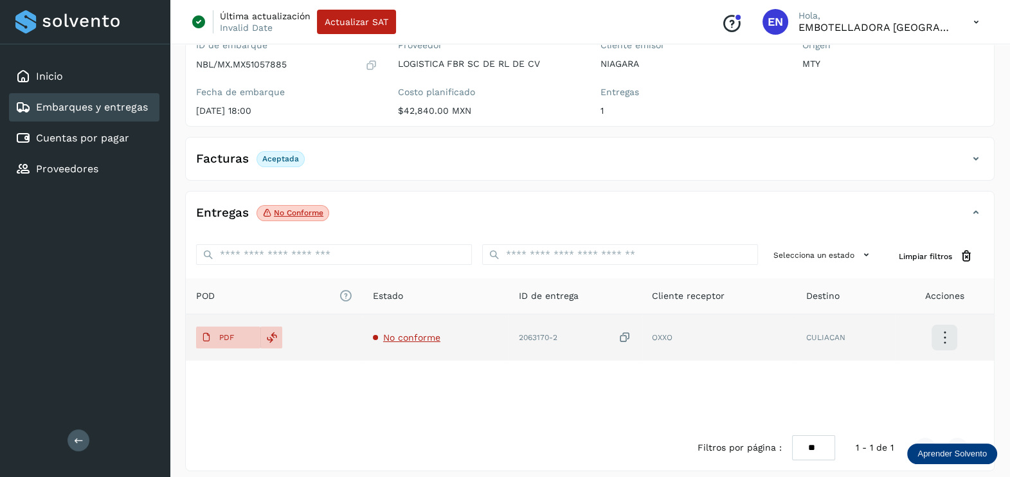
scroll to position [134, 0]
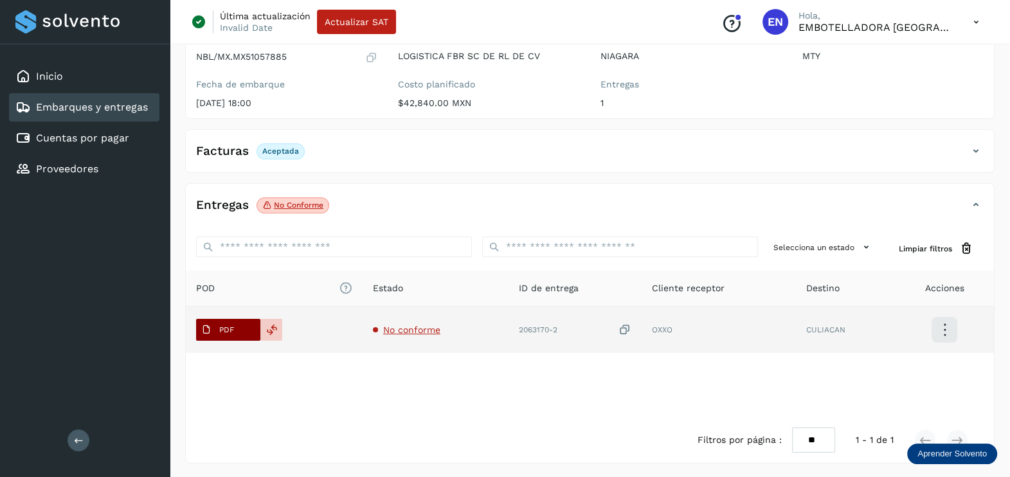
click at [228, 325] on p "PDF" at bounding box center [226, 329] width 15 height 9
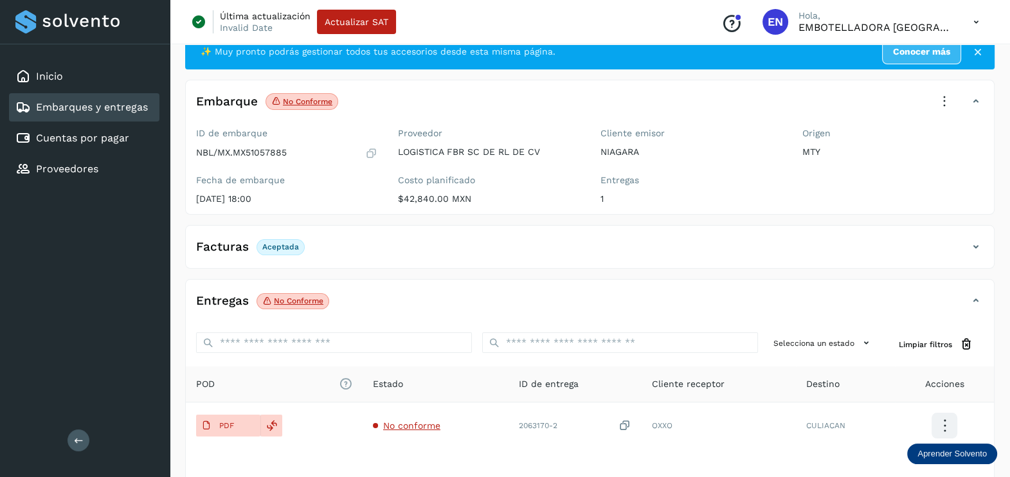
scroll to position [0, 0]
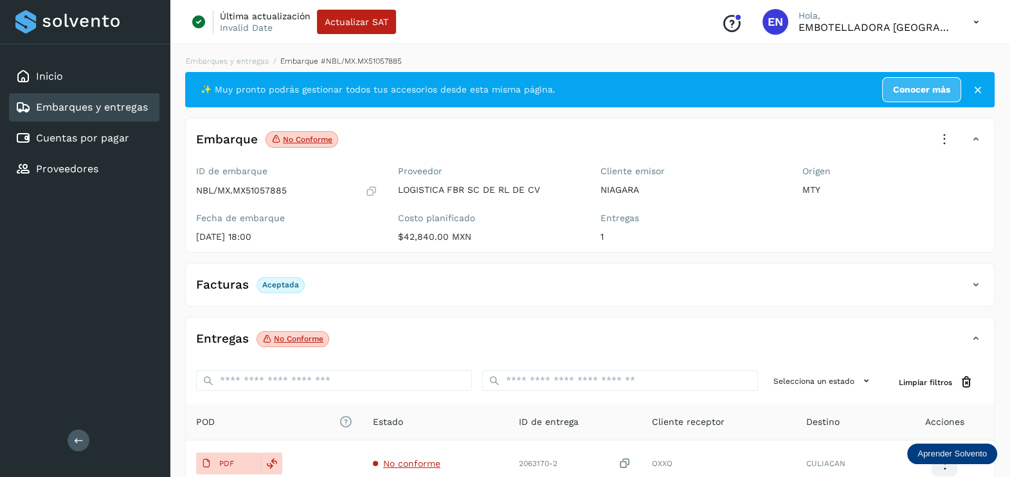
click at [945, 138] on icon at bounding box center [945, 139] width 28 height 28
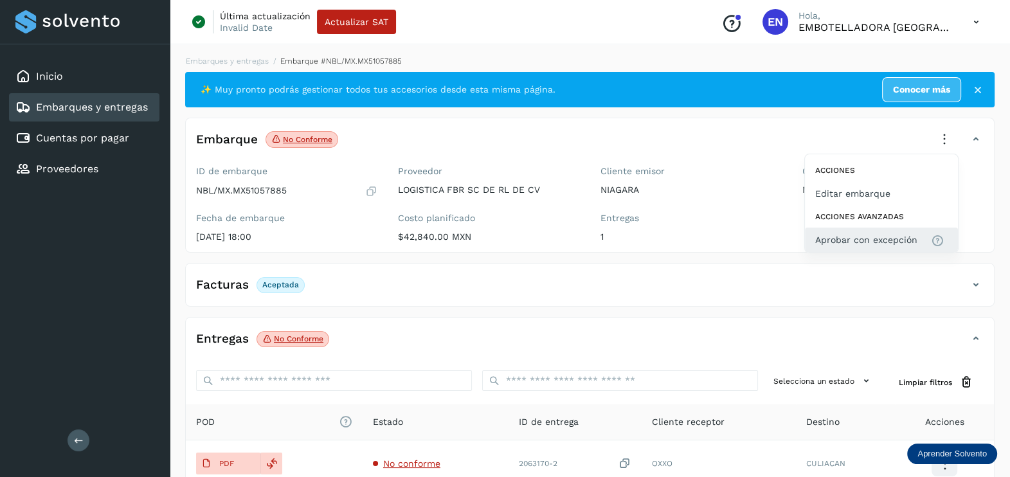
click at [849, 235] on span "Aprobar con excepción" at bounding box center [867, 240] width 102 height 14
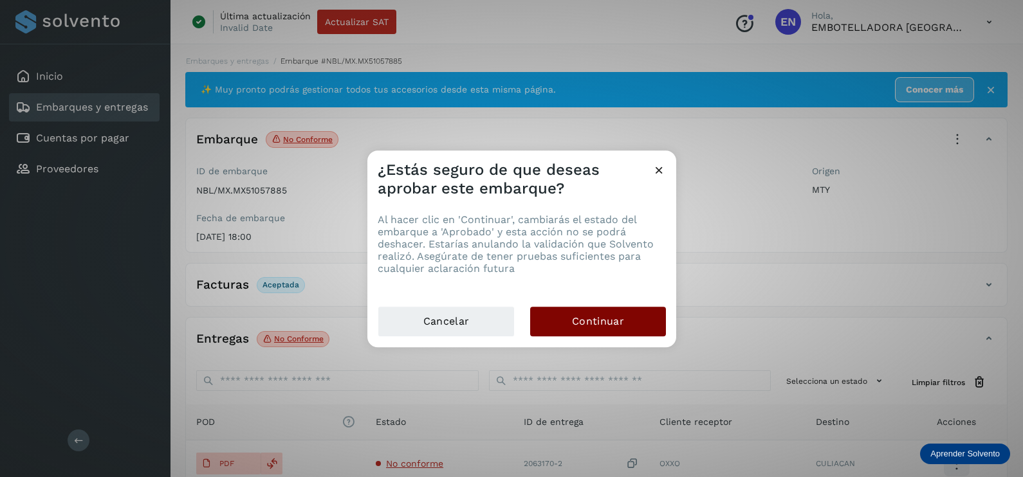
click at [611, 313] on button "Continuar" at bounding box center [598, 322] width 136 height 30
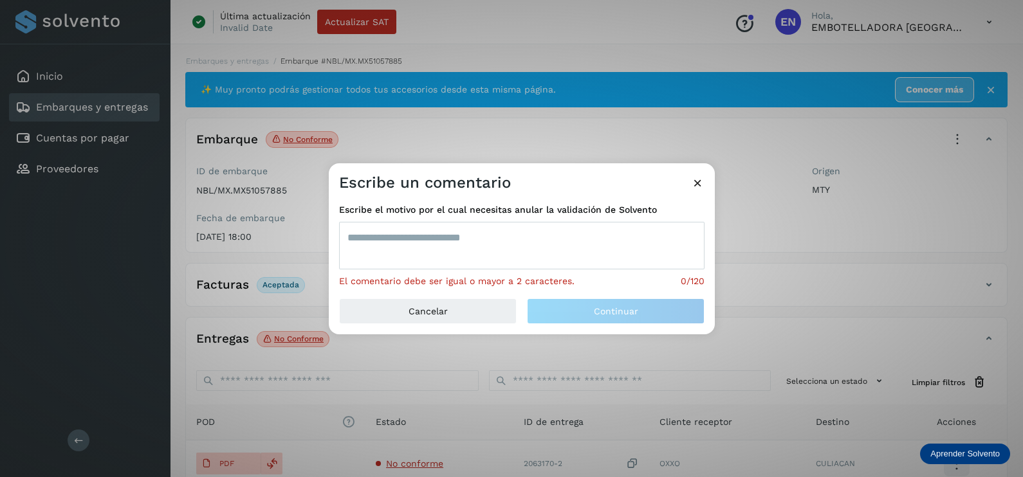
click at [459, 222] on textarea at bounding box center [521, 246] width 365 height 48
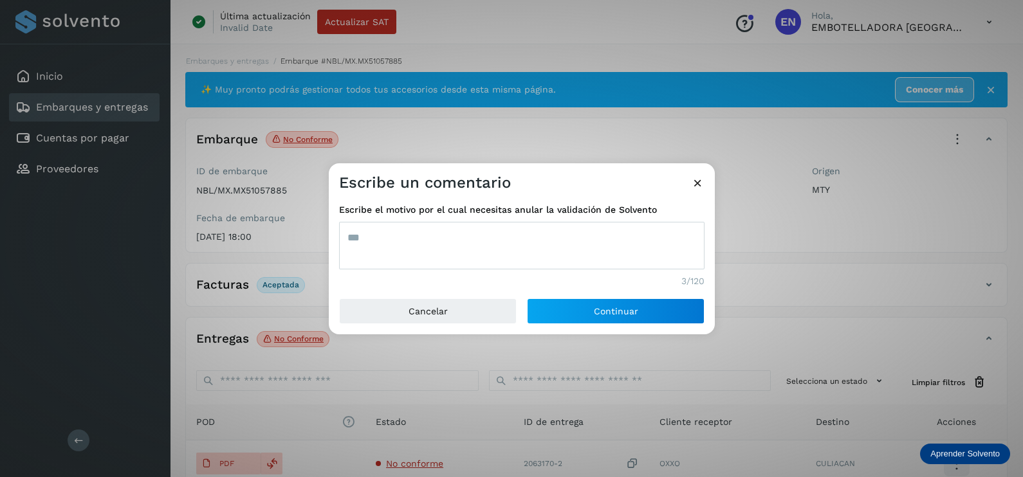
type textarea "***"
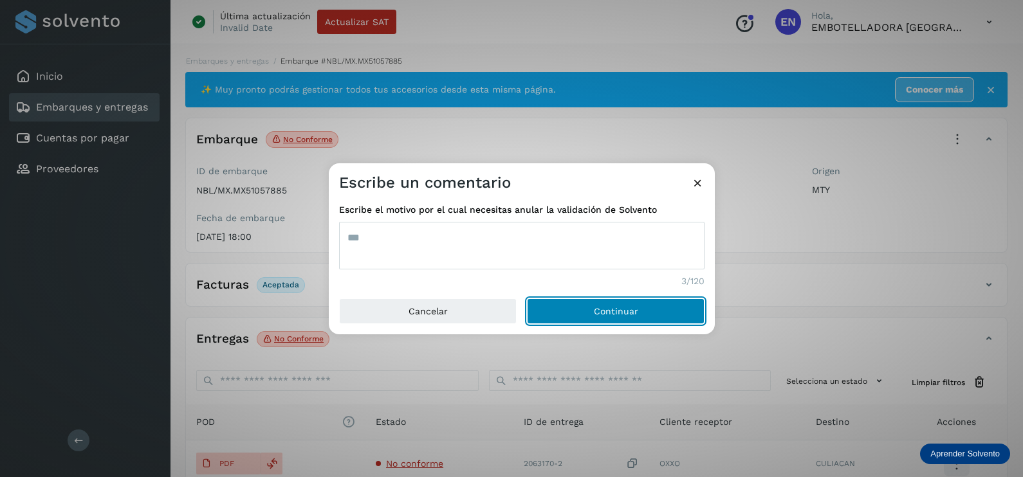
click at [527, 298] on button "Continuar" at bounding box center [616, 311] width 178 height 26
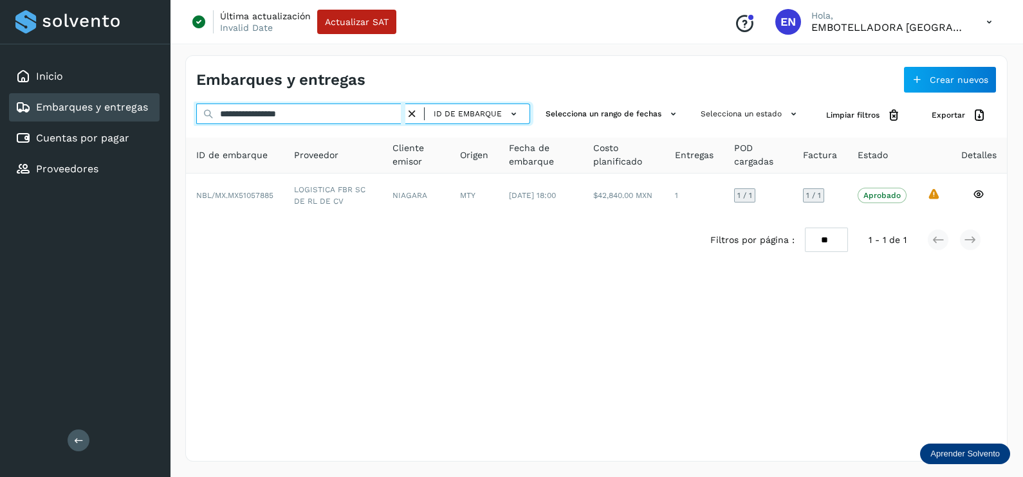
drag, startPoint x: 325, startPoint y: 116, endPoint x: 122, endPoint y: 116, distance: 202.6
click at [129, 116] on div "**********" at bounding box center [511, 238] width 1023 height 477
paste input "text"
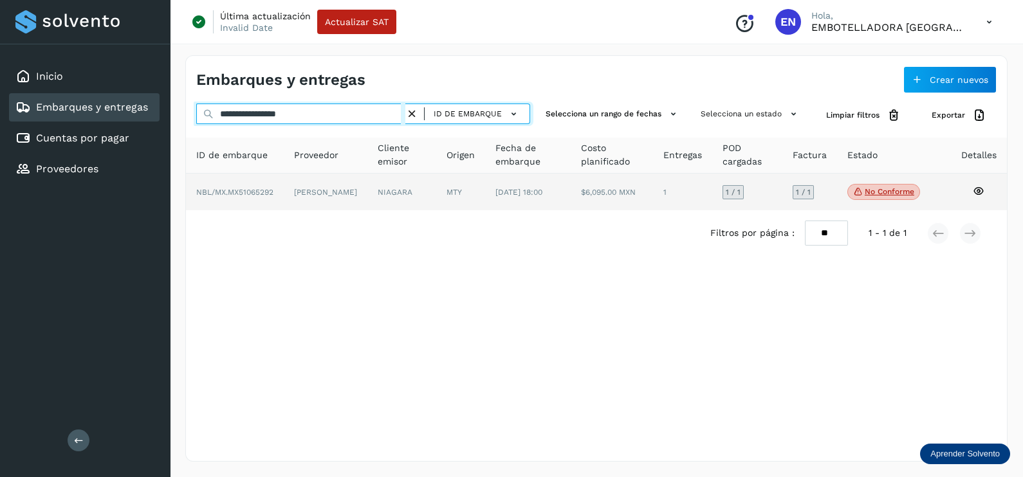
type input "**********"
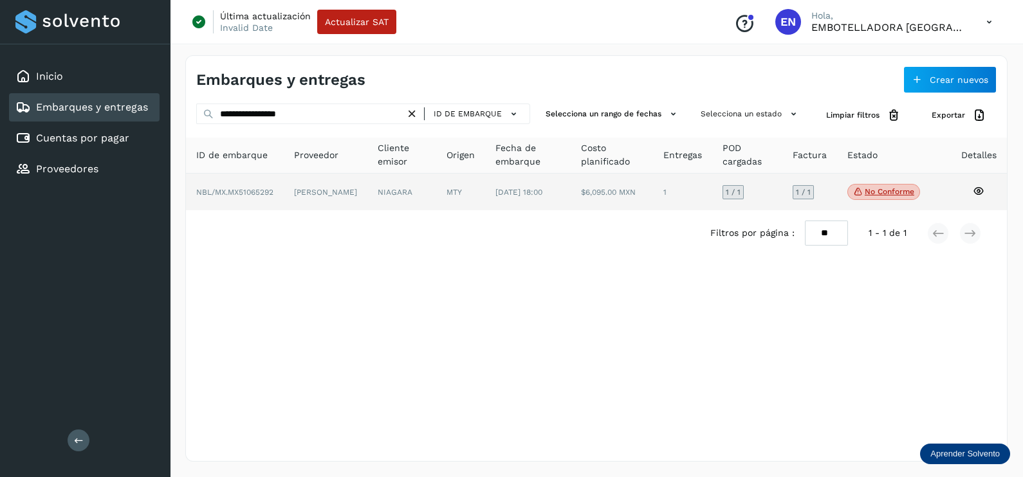
click at [436, 196] on td "NIAGARA" at bounding box center [460, 192] width 49 height 37
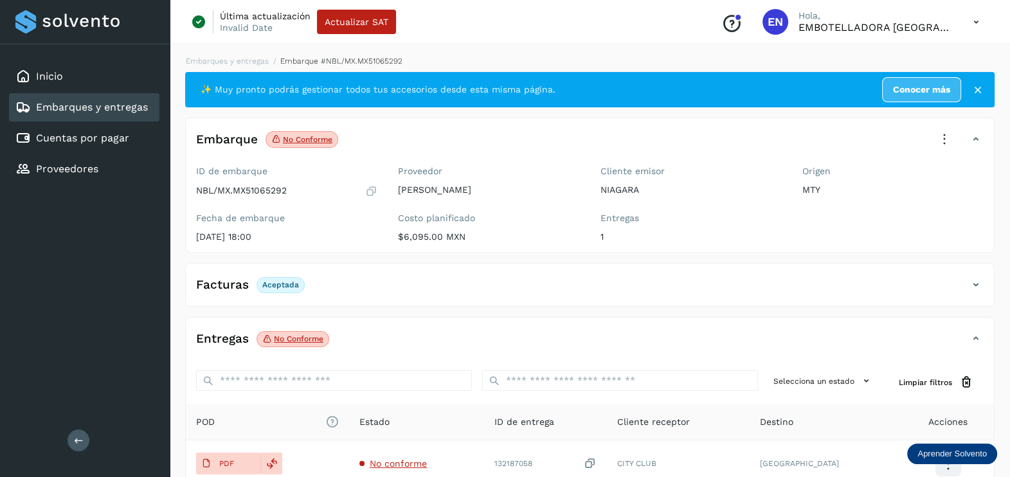
scroll to position [134, 0]
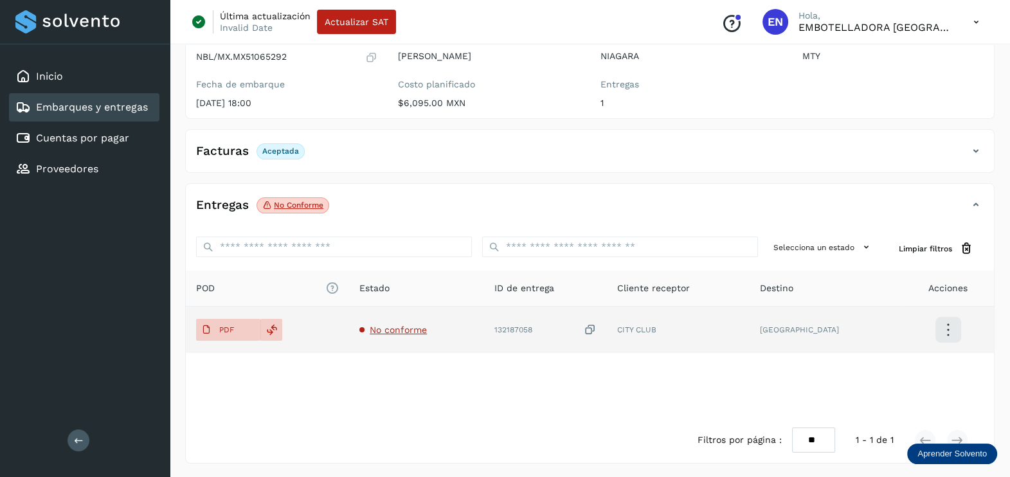
click at [419, 325] on span "No conforme" at bounding box center [398, 330] width 57 height 10
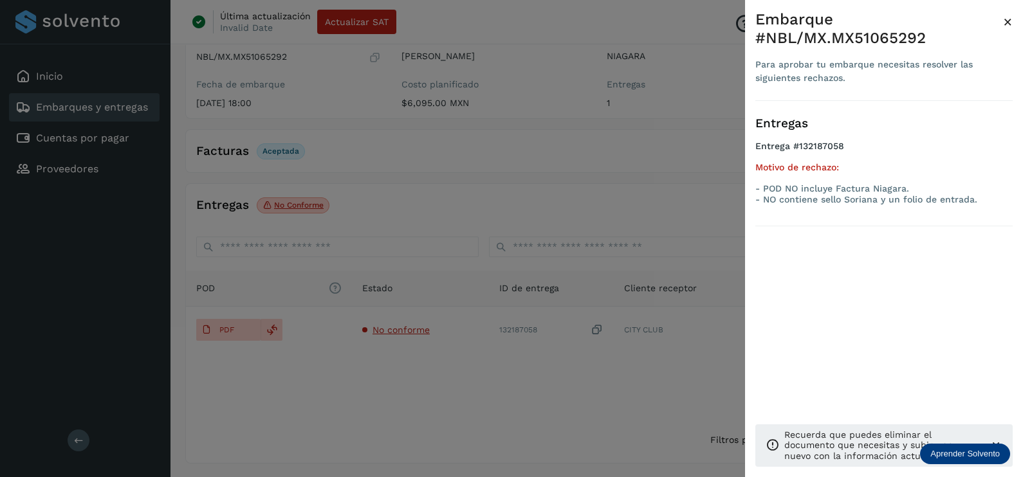
drag, startPoint x: 433, startPoint y: 354, endPoint x: 427, endPoint y: 369, distance: 15.3
click at [433, 357] on div at bounding box center [511, 238] width 1023 height 477
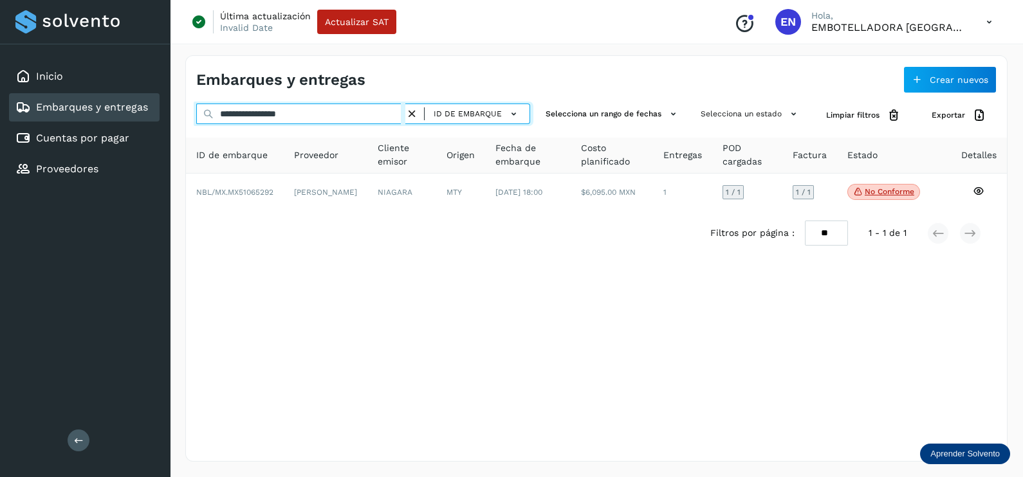
drag, startPoint x: 215, startPoint y: 112, endPoint x: 151, endPoint y: 110, distance: 64.3
click at [180, 112] on div "**********" at bounding box center [596, 258] width 853 height 437
paste input "text"
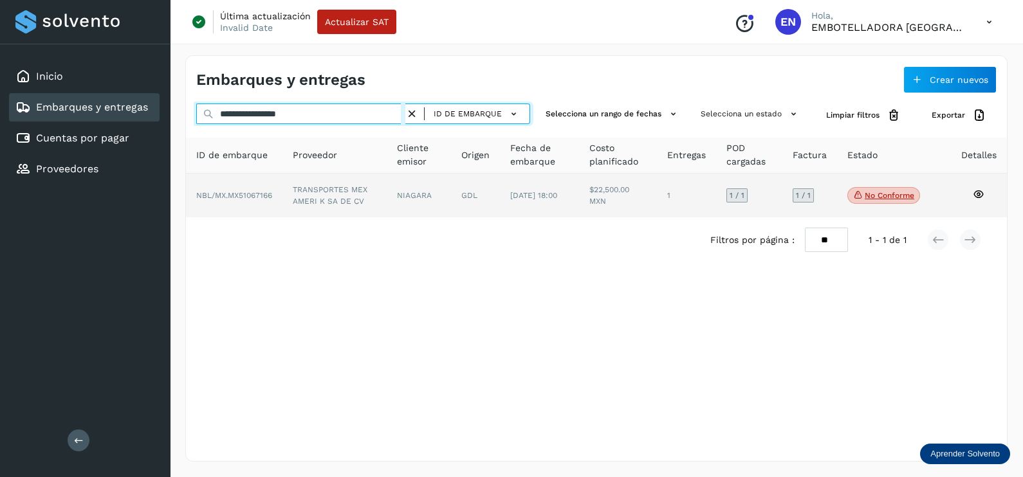
type input "**********"
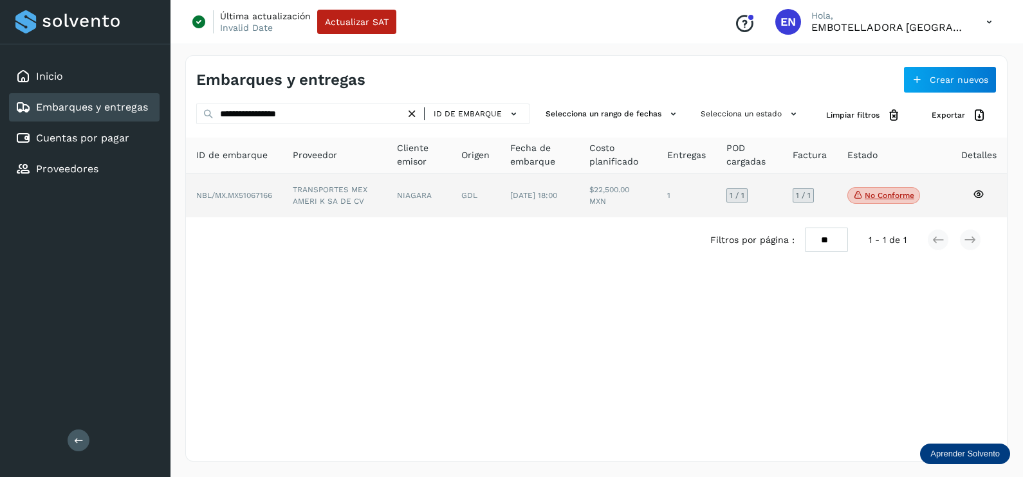
click at [282, 203] on td "NBL/MX.MX51067166" at bounding box center [334, 196] width 104 height 44
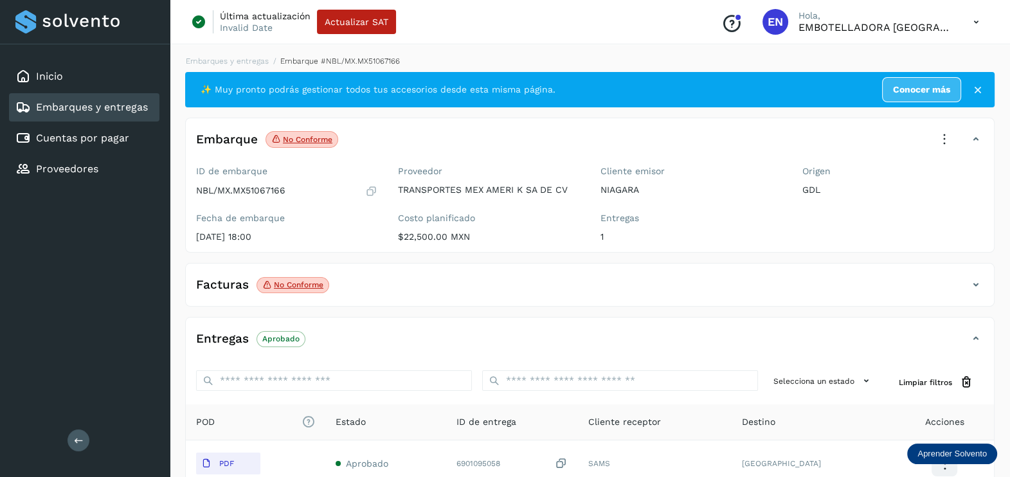
click at [972, 286] on icon at bounding box center [976, 284] width 15 height 15
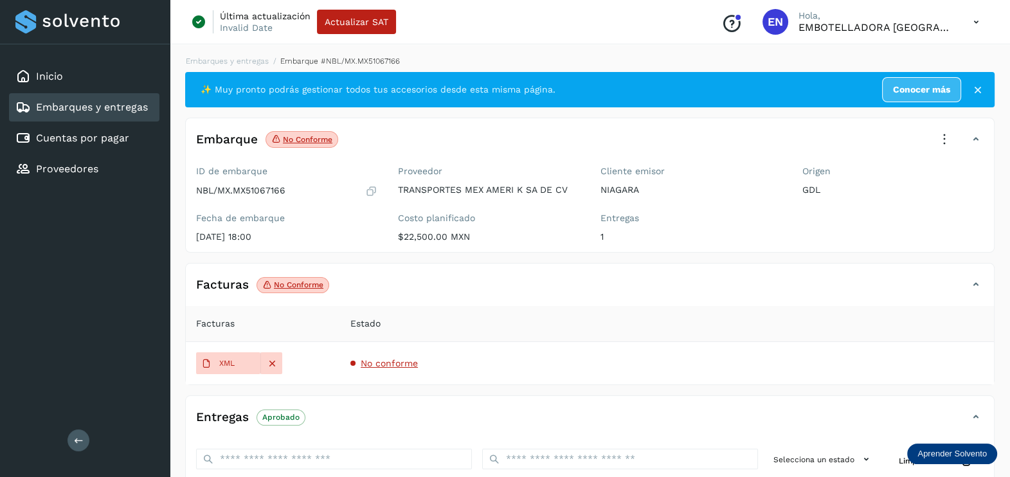
click at [387, 360] on span "No conforme" at bounding box center [389, 363] width 57 height 10
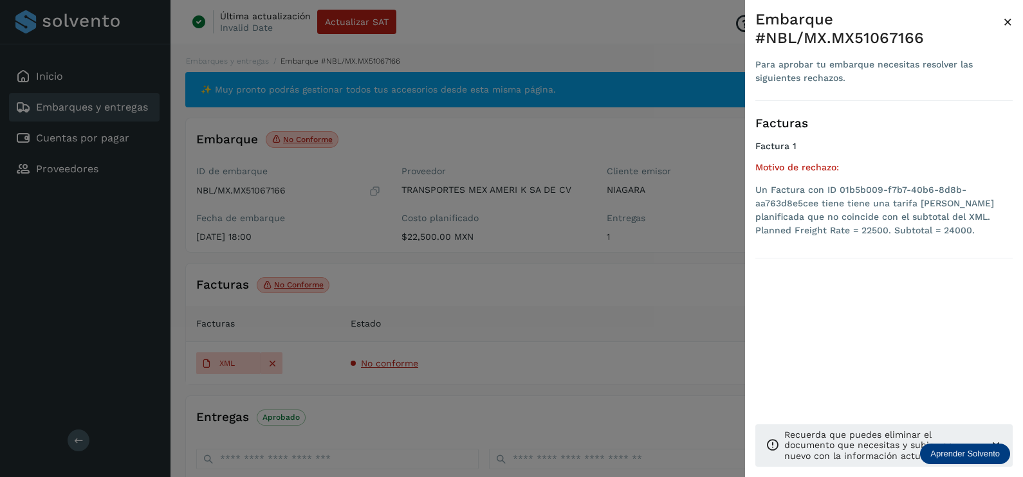
click at [679, 351] on div at bounding box center [511, 238] width 1023 height 477
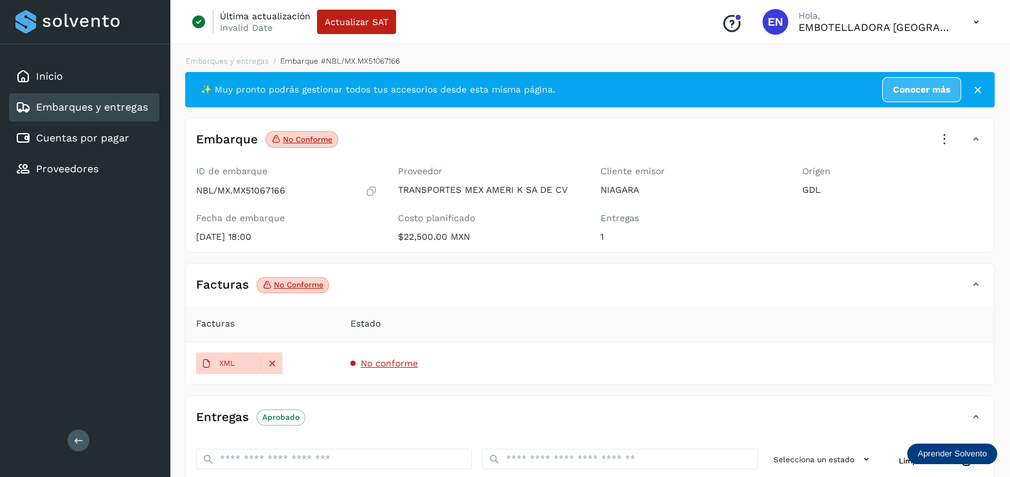
click at [942, 136] on icon at bounding box center [945, 139] width 28 height 28
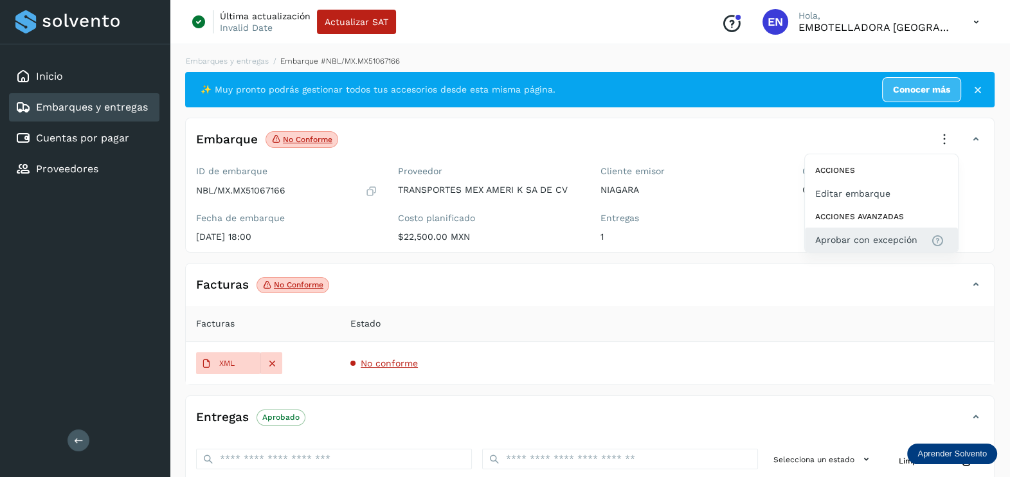
click at [868, 239] on span "Aprobar con excepción" at bounding box center [867, 240] width 102 height 14
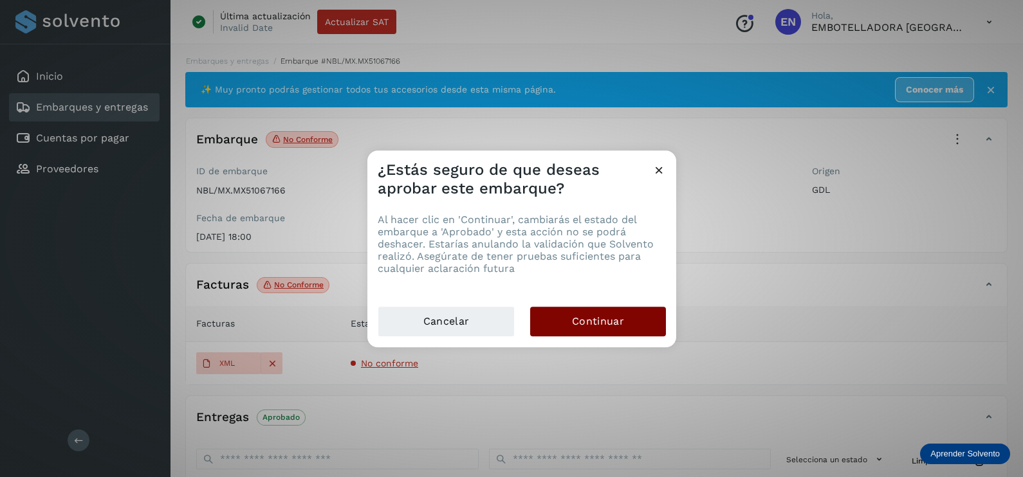
click at [629, 322] on button "Continuar" at bounding box center [598, 322] width 136 height 30
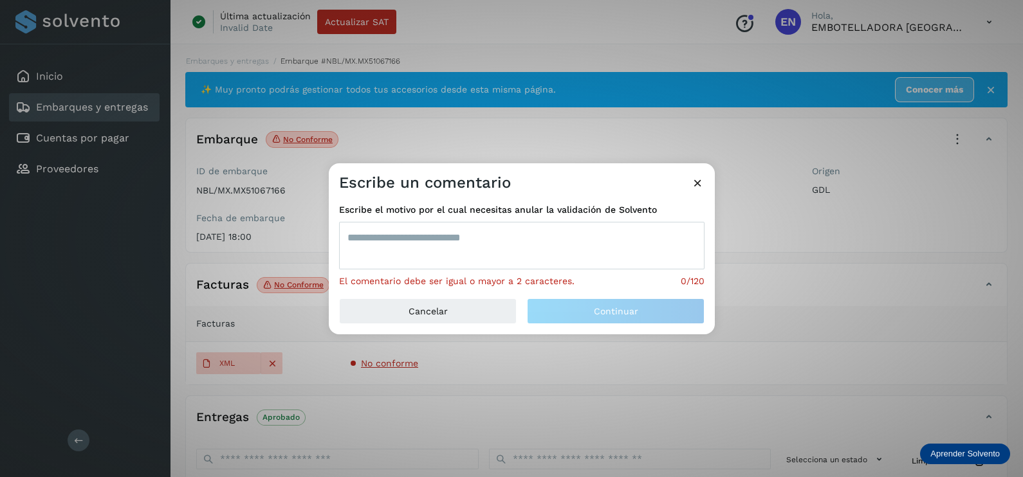
drag, startPoint x: 512, startPoint y: 268, endPoint x: 522, endPoint y: 267, distance: 9.7
click at [513, 268] on textarea at bounding box center [521, 246] width 365 height 48
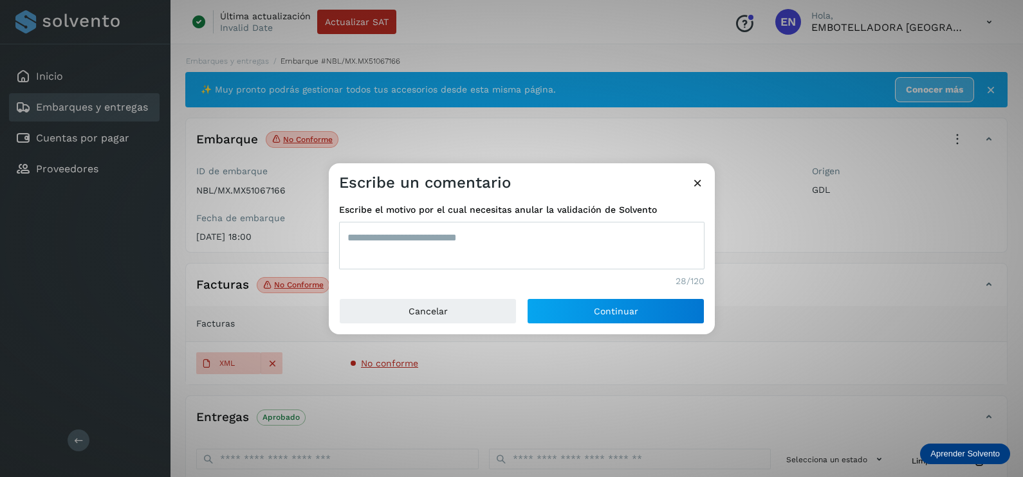
type textarea "**********"
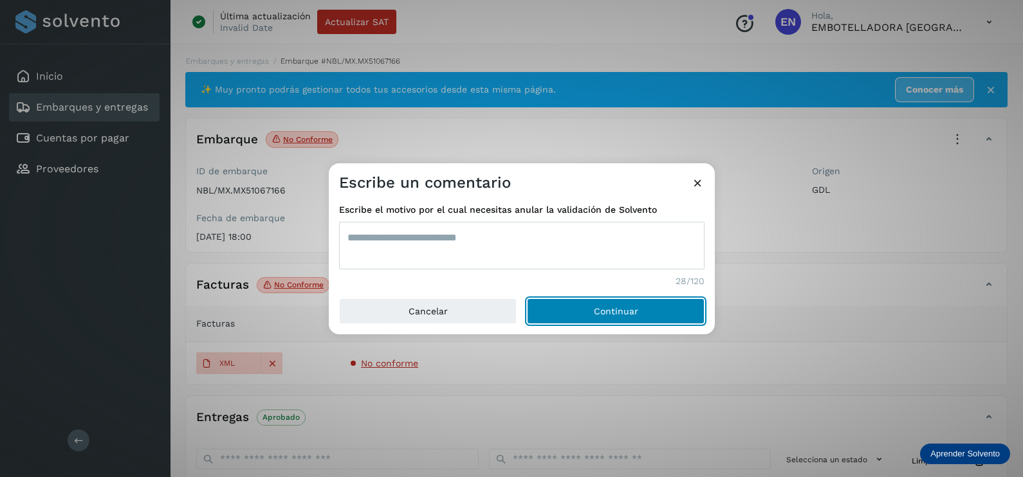
click at [527, 298] on button "Continuar" at bounding box center [616, 311] width 178 height 26
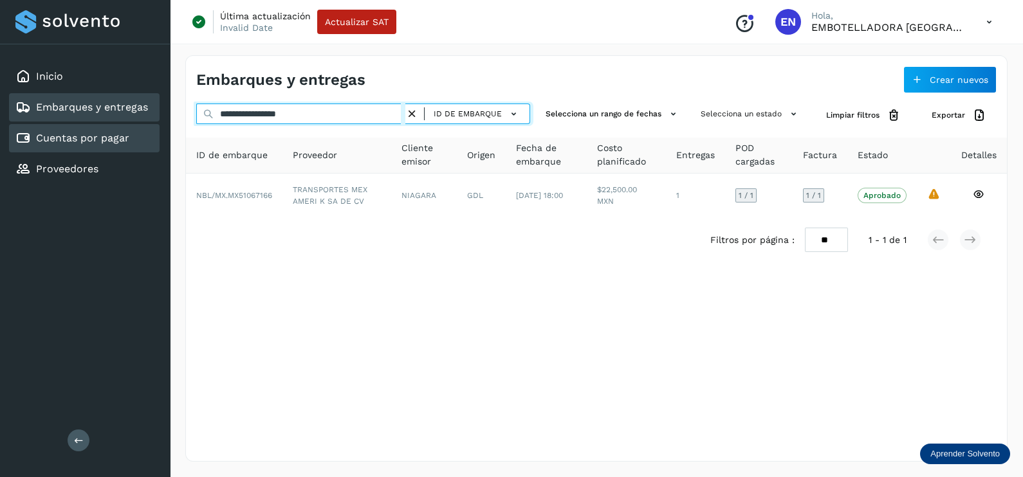
drag, startPoint x: 289, startPoint y: 113, endPoint x: 122, endPoint y: 127, distance: 167.9
click at [146, 127] on div "**********" at bounding box center [511, 238] width 1023 height 477
paste input "text"
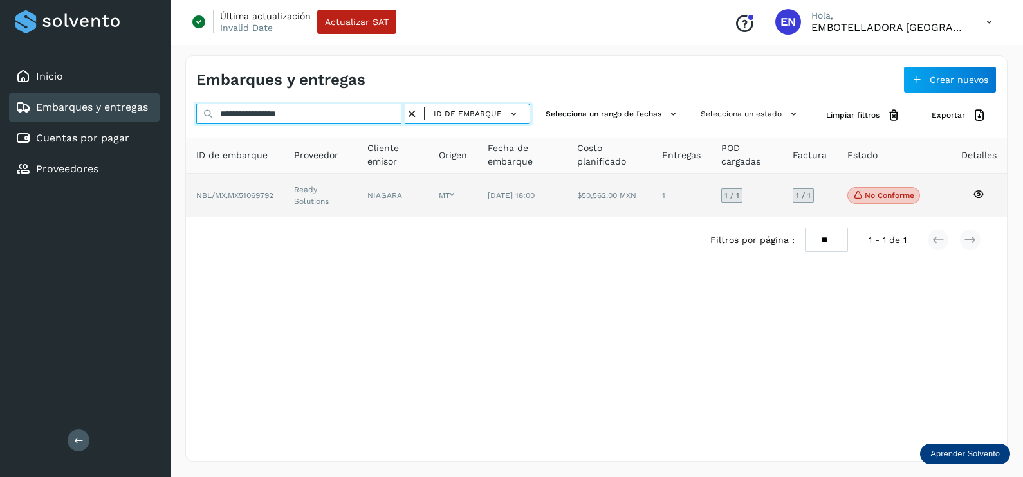
type input "**********"
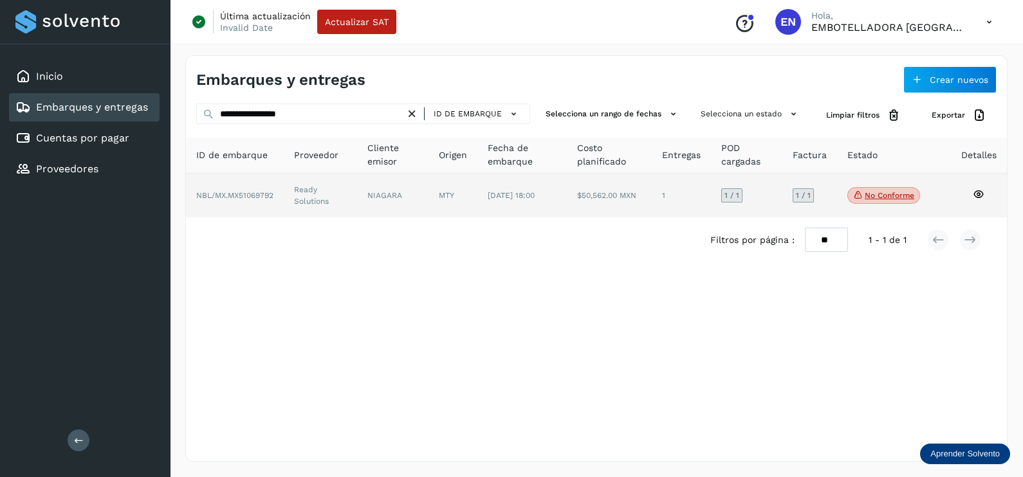
click at [357, 199] on td "Ready Solutions" at bounding box center [392, 196] width 71 height 44
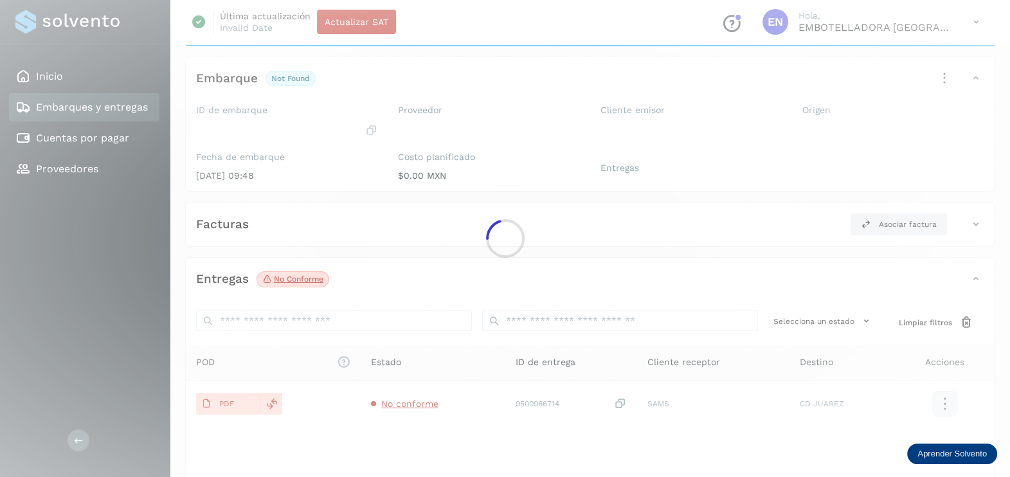
scroll to position [134, 0]
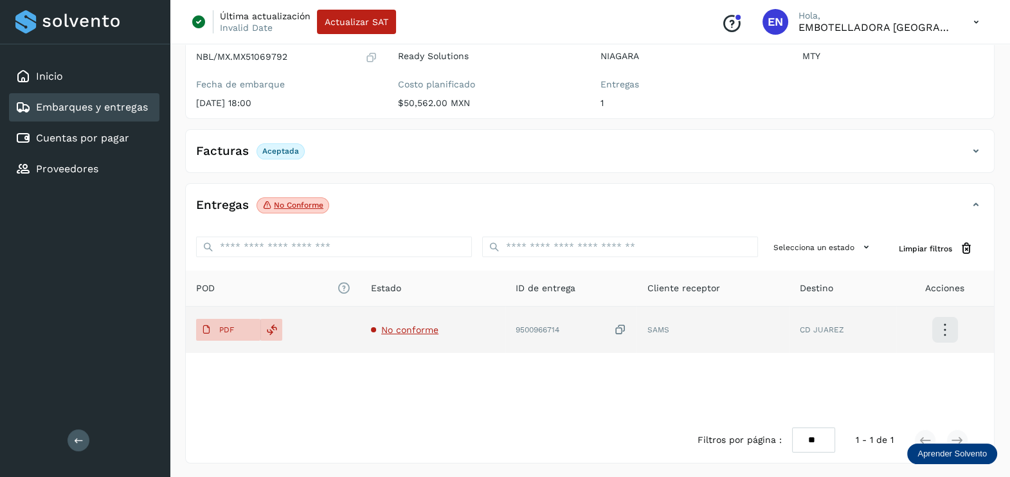
click at [426, 325] on span "No conforme" at bounding box center [409, 330] width 57 height 10
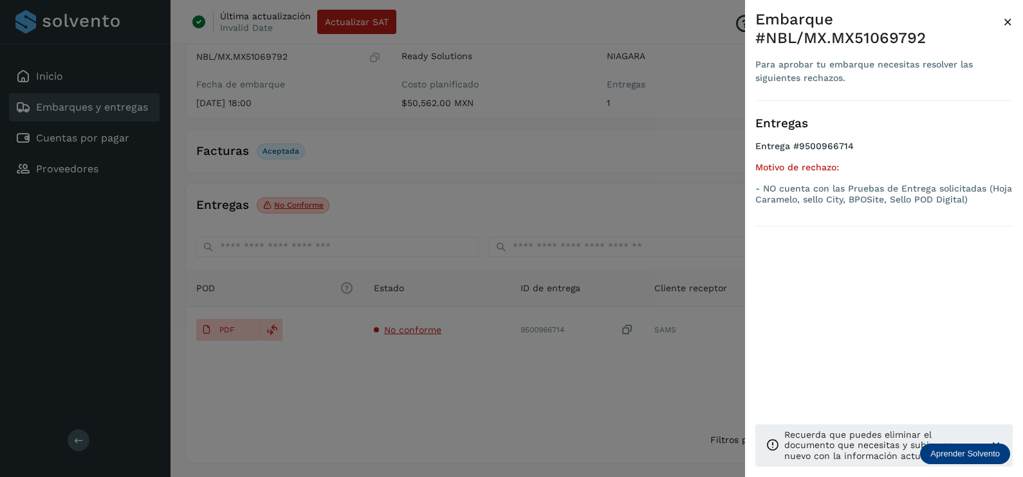
drag, startPoint x: 415, startPoint y: 386, endPoint x: 328, endPoint y: 337, distance: 99.6
click at [415, 386] on div at bounding box center [511, 238] width 1023 height 477
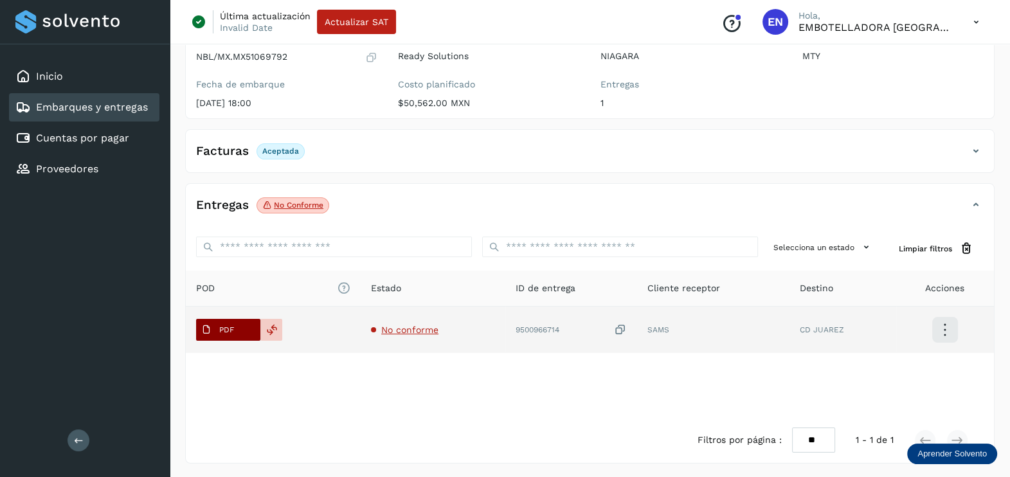
click at [225, 329] on p "PDF" at bounding box center [226, 329] width 15 height 9
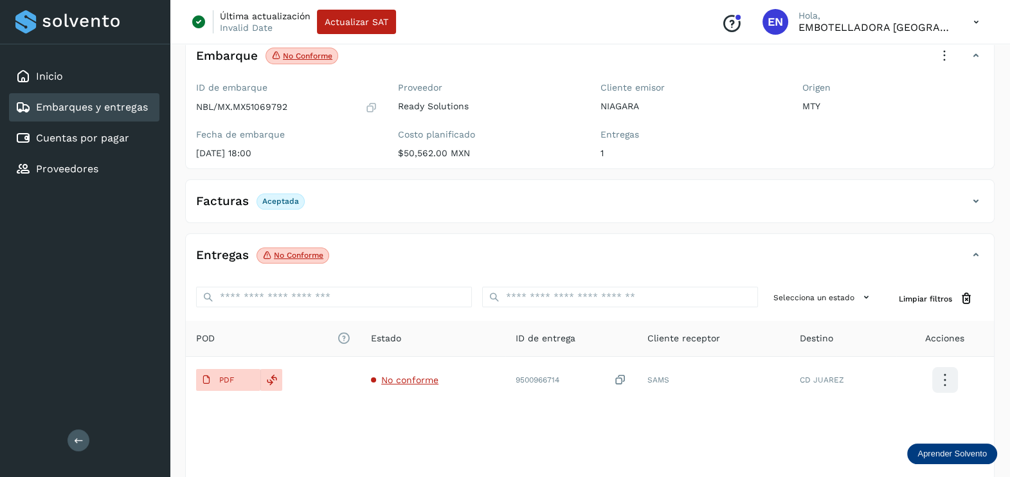
scroll to position [0, 0]
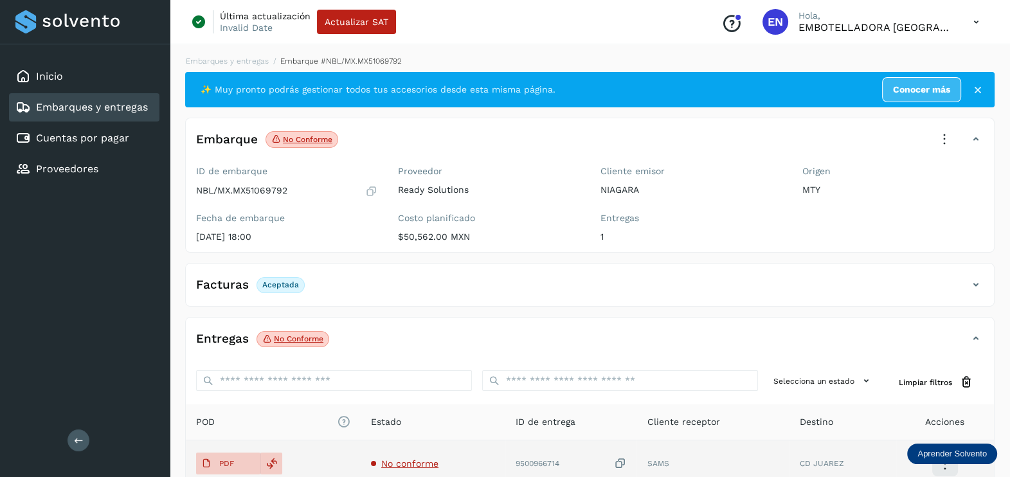
click at [618, 462] on icon at bounding box center [620, 464] width 13 height 14
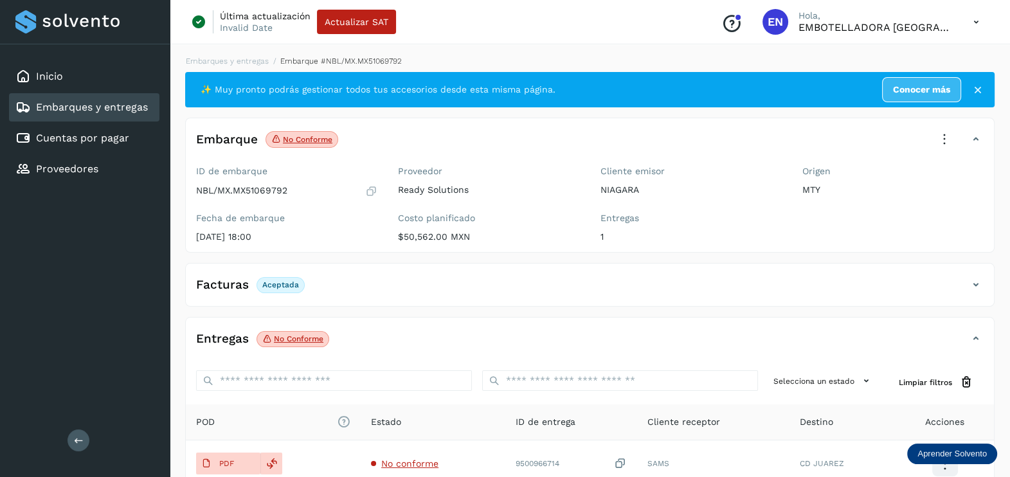
click at [949, 141] on icon at bounding box center [945, 139] width 28 height 28
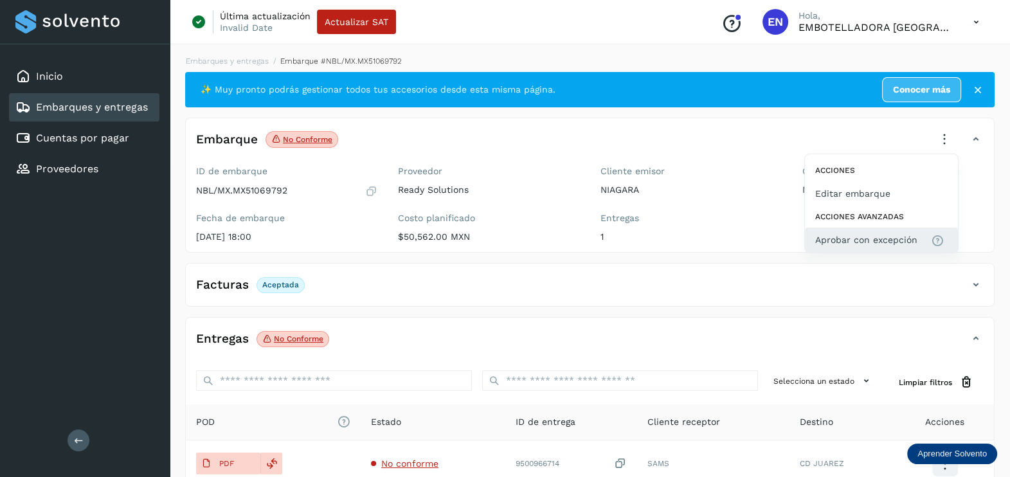
click at [874, 238] on span "Aprobar con excepción" at bounding box center [867, 240] width 102 height 14
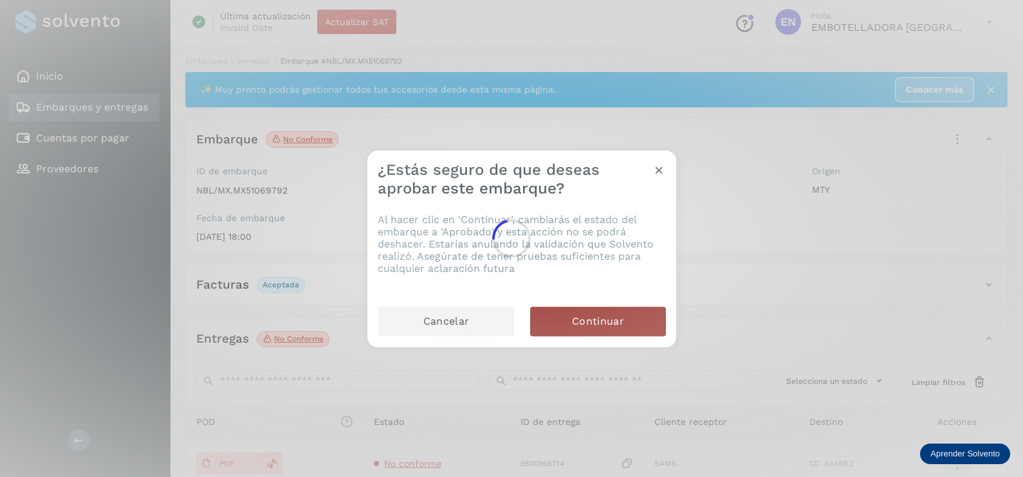
click at [603, 322] on div at bounding box center [511, 238] width 1023 height 477
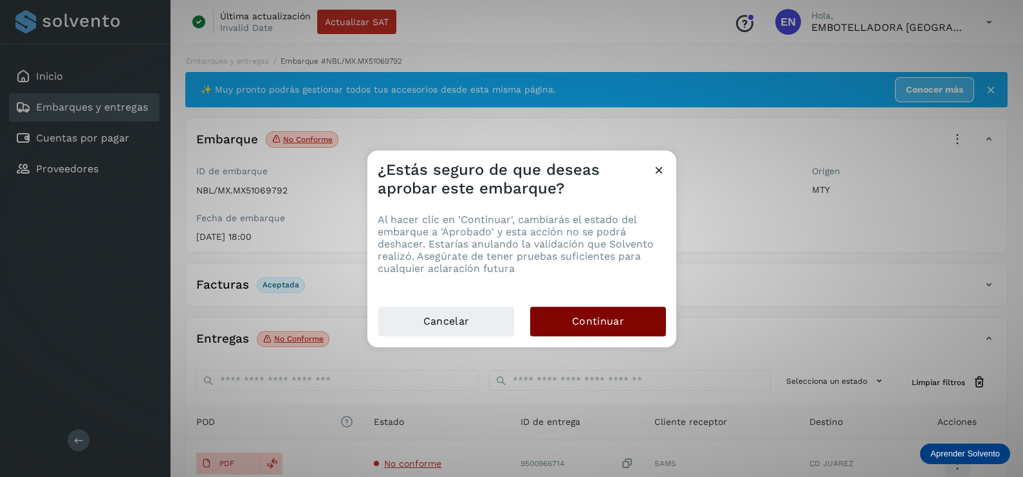
click at [617, 320] on span "Continuar" at bounding box center [598, 321] width 52 height 14
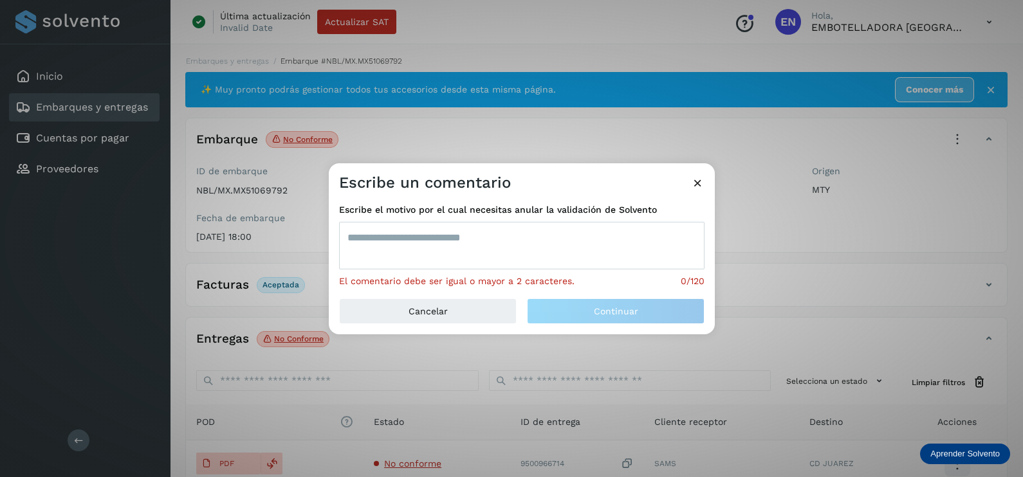
drag, startPoint x: 617, startPoint y: 320, endPoint x: 450, endPoint y: 244, distance: 183.6
click at [448, 244] on textarea at bounding box center [521, 246] width 365 height 48
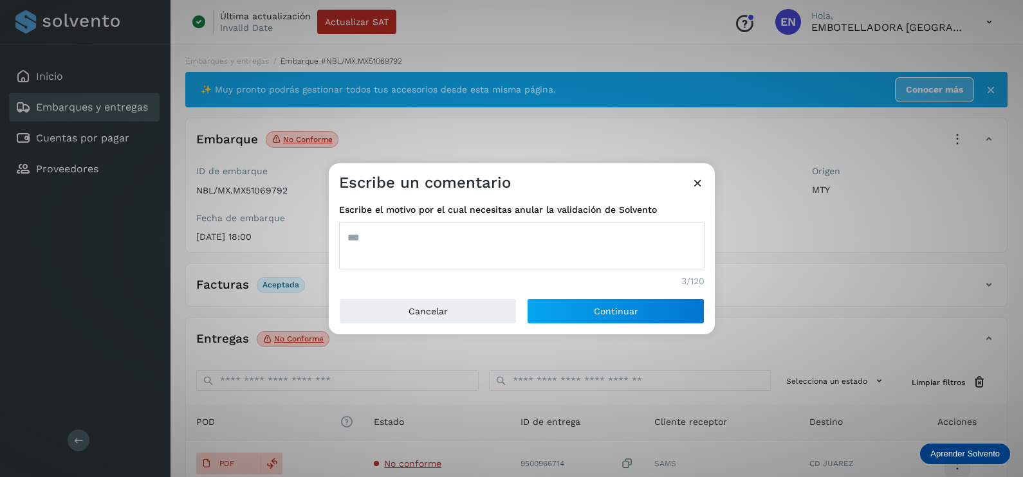
type textarea "***"
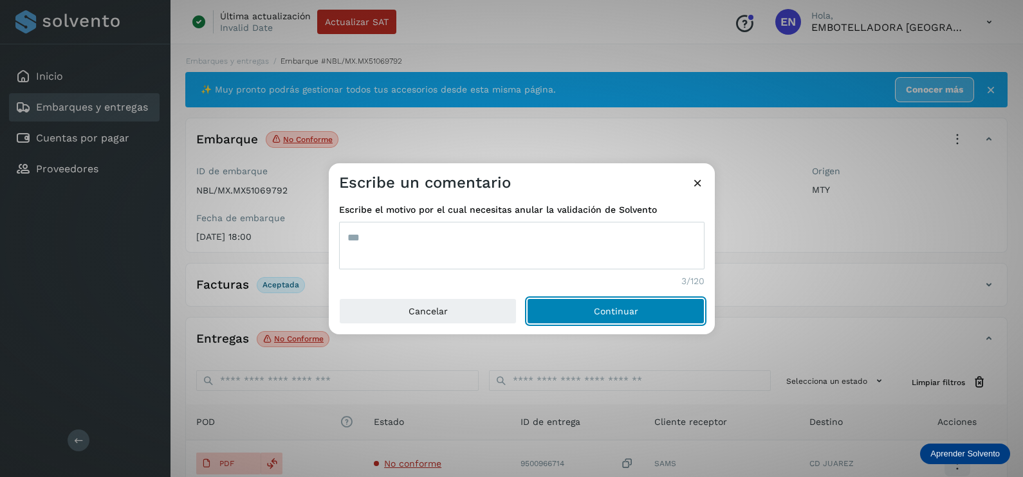
click at [527, 298] on button "Continuar" at bounding box center [616, 311] width 178 height 26
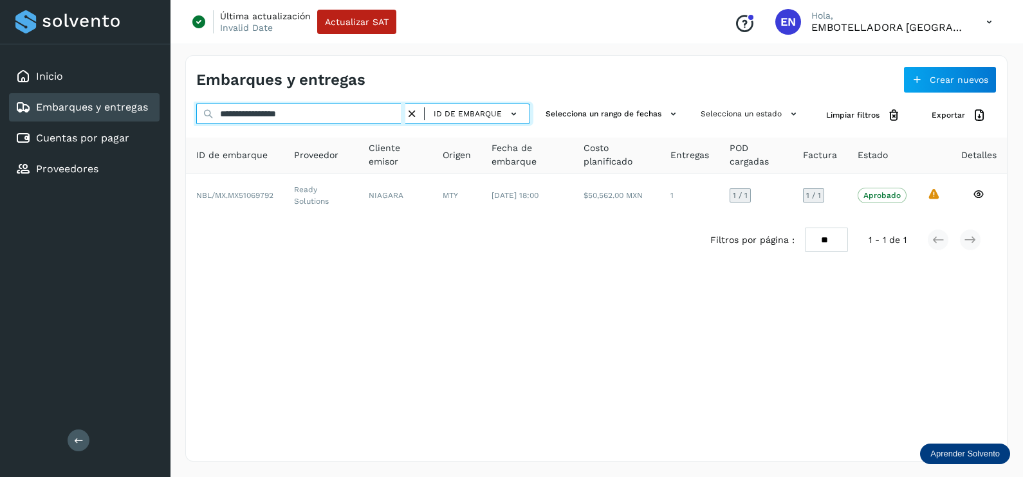
drag, startPoint x: 347, startPoint y: 116, endPoint x: 153, endPoint y: 117, distance: 193.6
click at [215, 116] on input "**********" at bounding box center [300, 114] width 209 height 21
paste input "text"
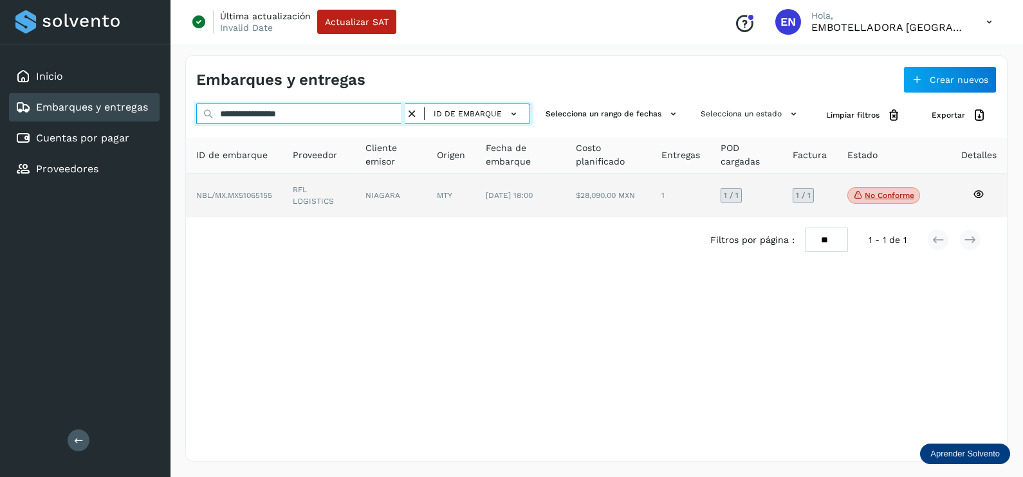
type input "**********"
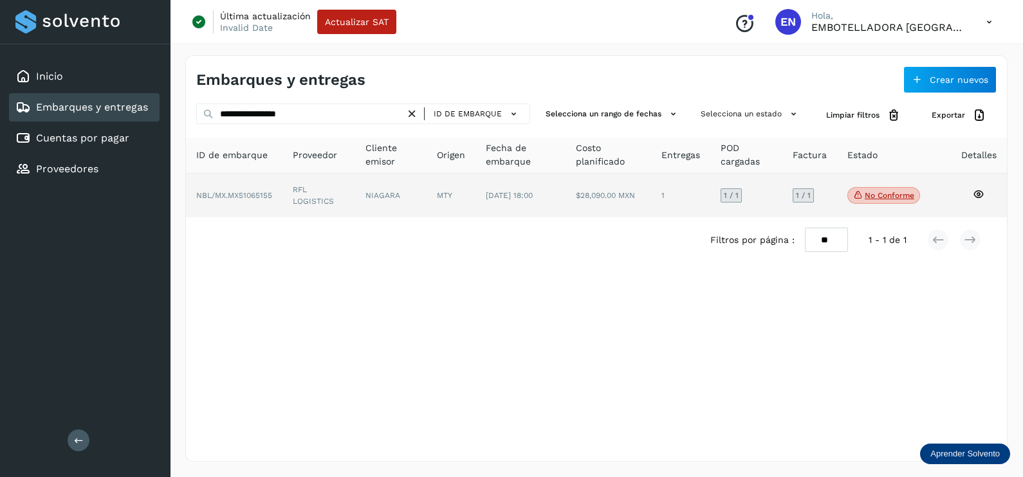
click at [426, 183] on td "NIAGARA" at bounding box center [450, 196] width 49 height 44
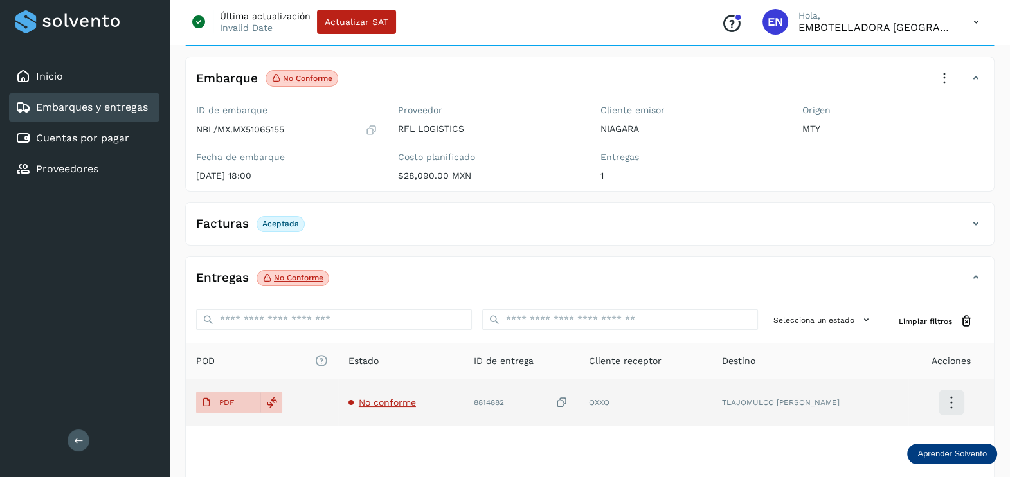
scroll to position [134, 0]
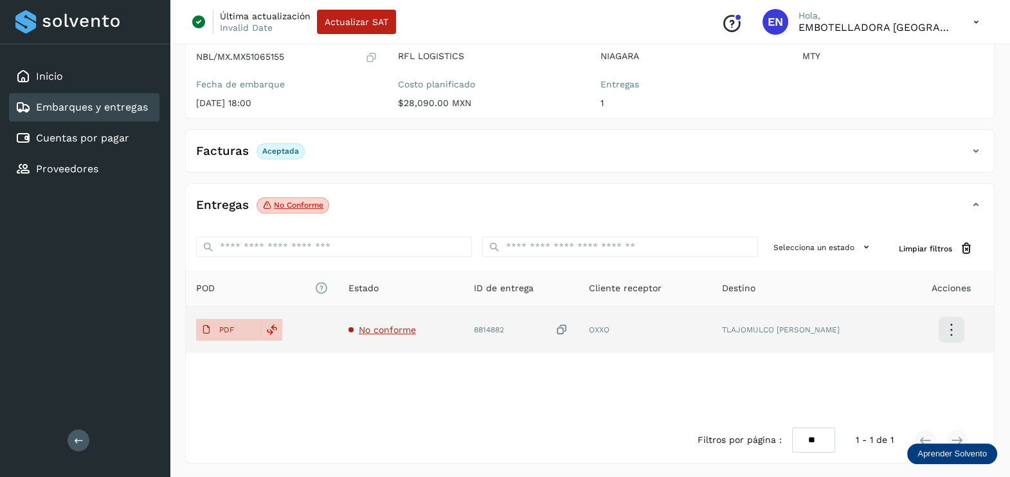
click at [406, 333] on span "No conforme" at bounding box center [387, 330] width 57 height 10
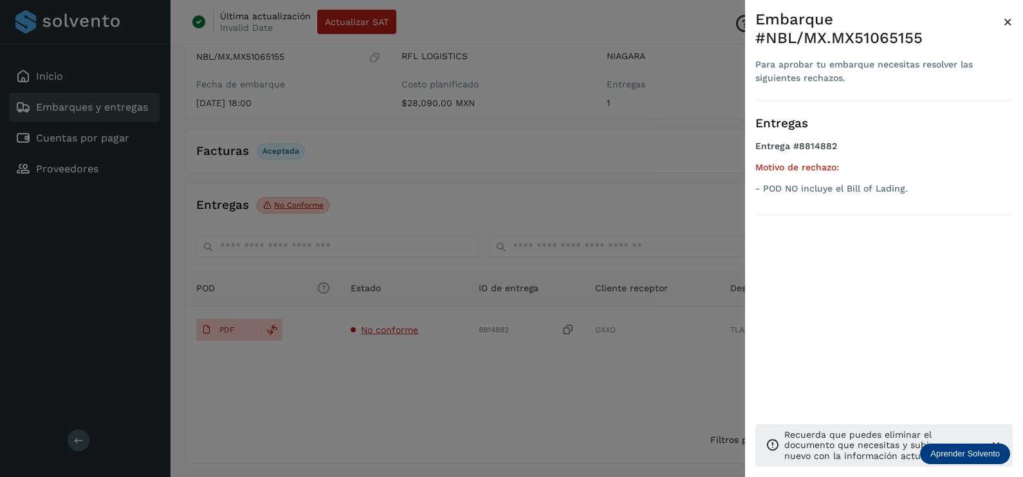
click at [435, 388] on div at bounding box center [511, 238] width 1023 height 477
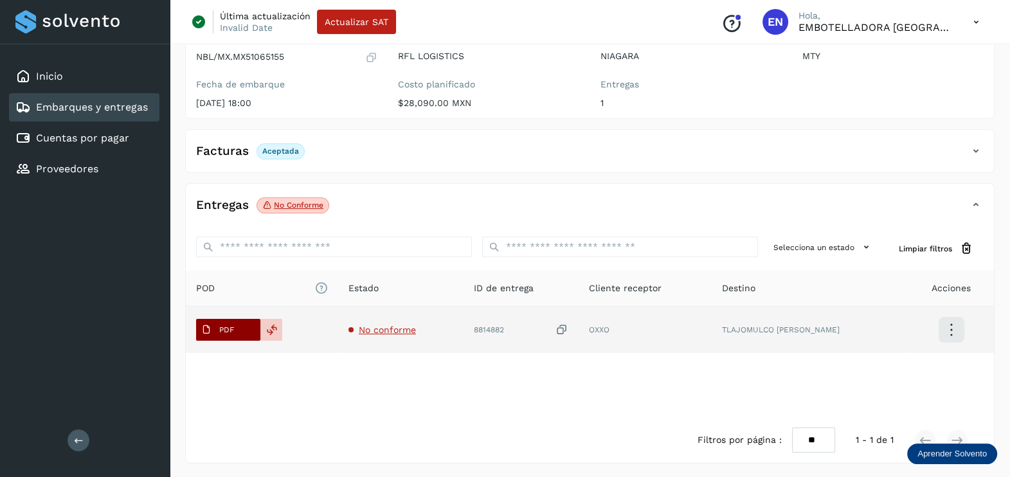
click at [224, 328] on p "PDF" at bounding box center [226, 329] width 15 height 9
click at [569, 323] on icon at bounding box center [562, 330] width 13 height 14
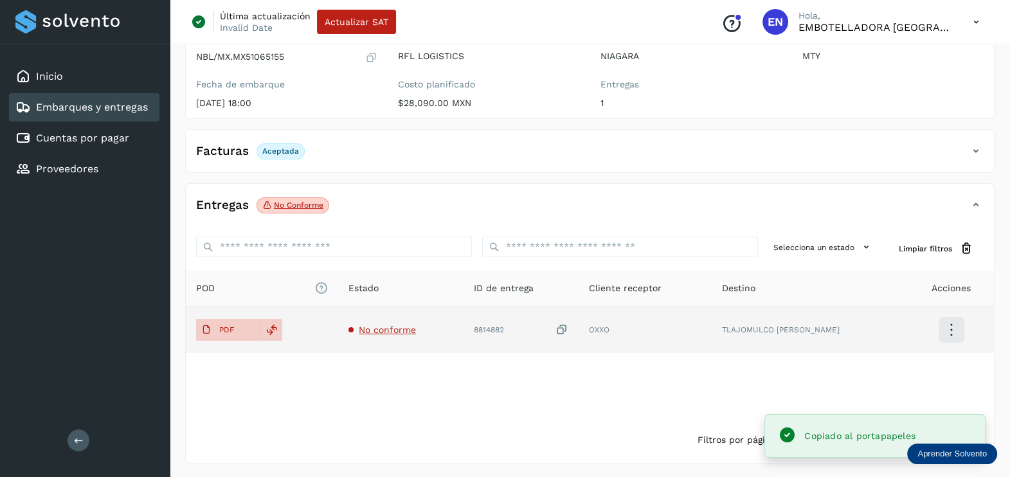
click at [569, 326] on icon at bounding box center [562, 330] width 13 height 14
click at [569, 327] on icon at bounding box center [562, 330] width 13 height 14
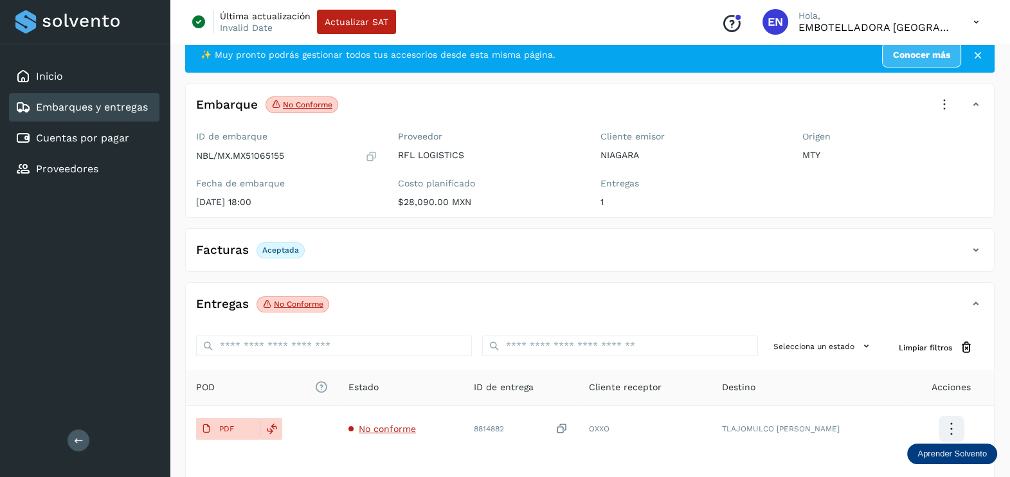
scroll to position [0, 0]
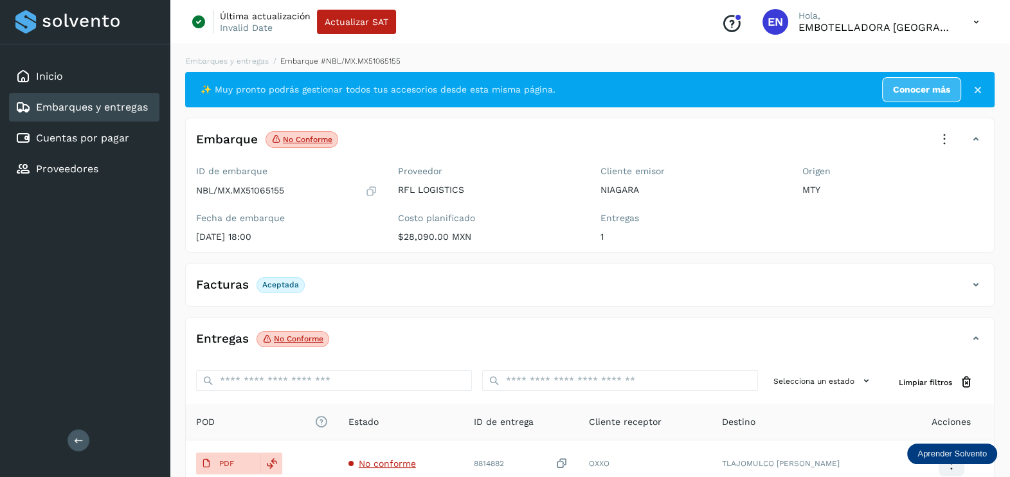
click at [942, 130] on icon at bounding box center [945, 139] width 28 height 28
click at [842, 271] on div at bounding box center [505, 238] width 1010 height 477
click at [931, 138] on icon at bounding box center [945, 139] width 28 height 28
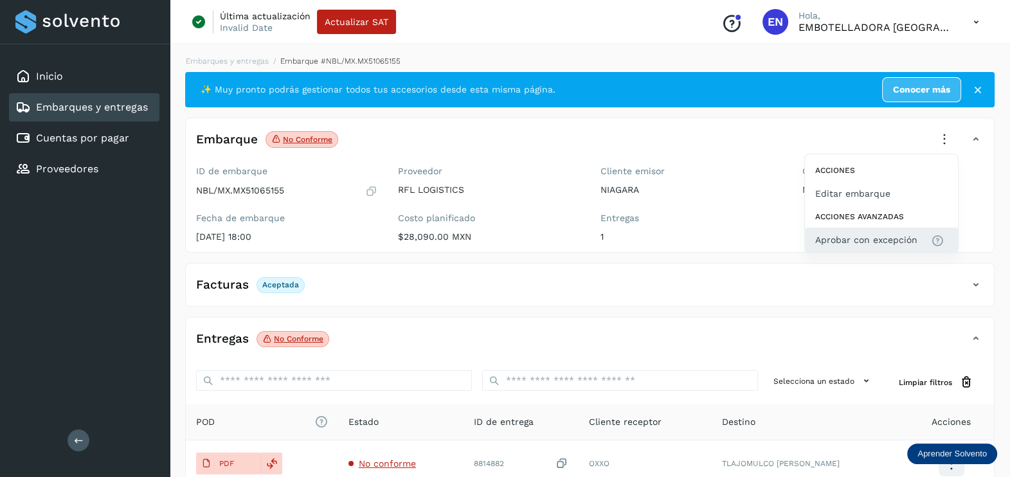
click at [870, 232] on button "Aprobar con excepción" at bounding box center [881, 240] width 153 height 24
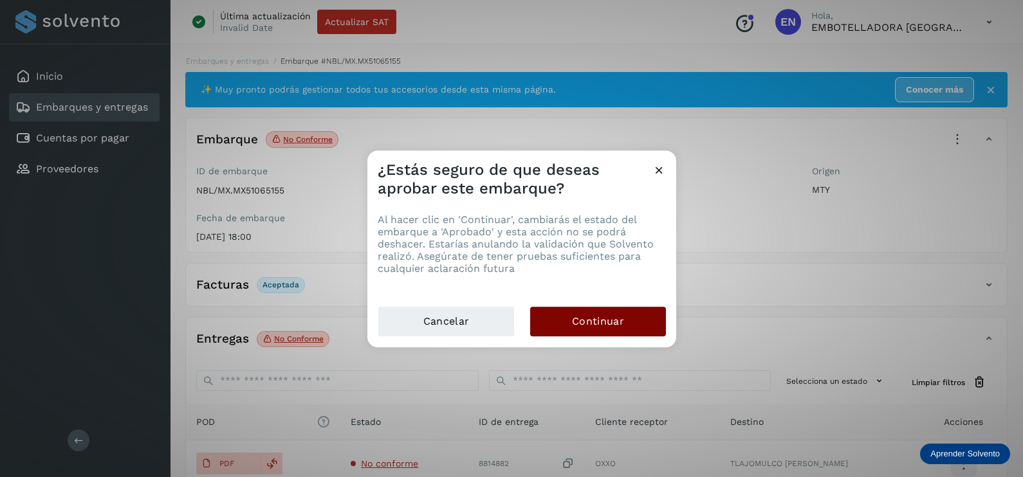
click at [601, 310] on button "Continuar" at bounding box center [598, 322] width 136 height 30
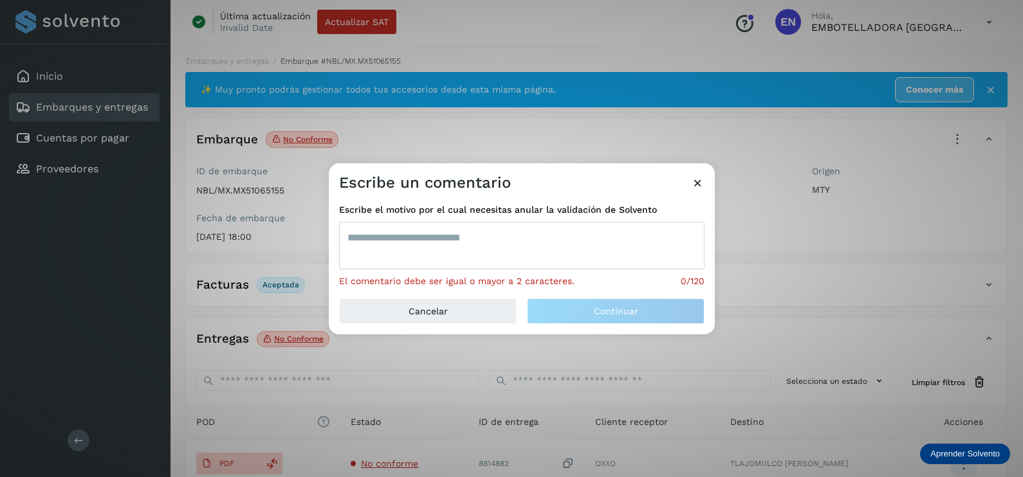
click at [376, 241] on textarea at bounding box center [521, 246] width 365 height 48
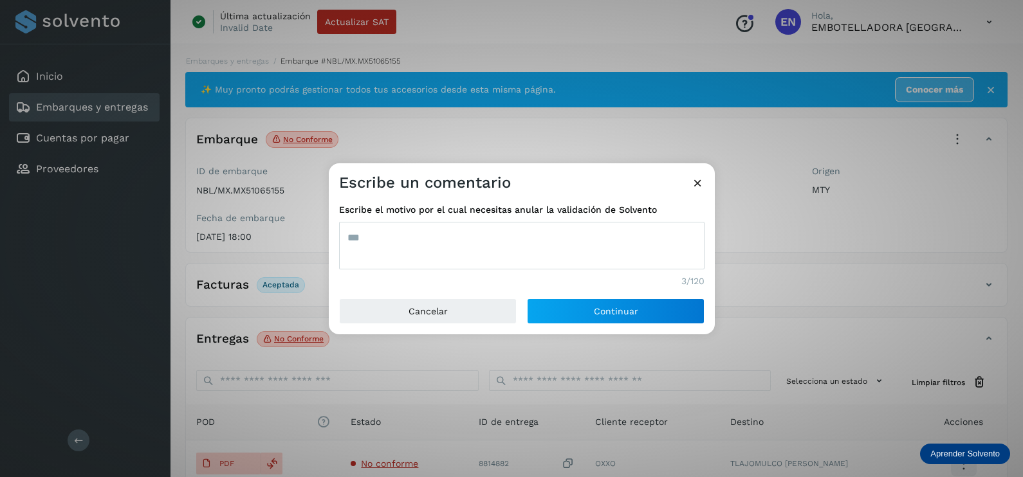
type textarea "***"
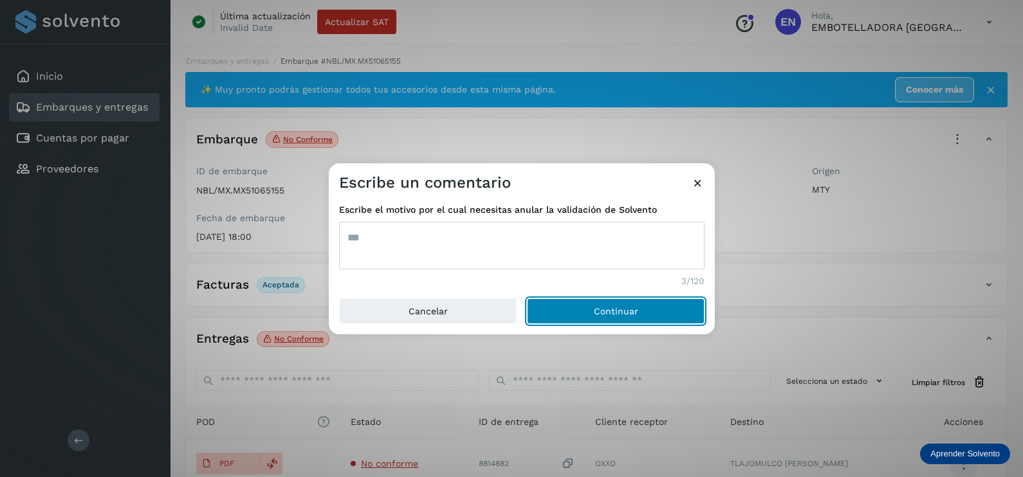
click at [527, 298] on button "Continuar" at bounding box center [616, 311] width 178 height 26
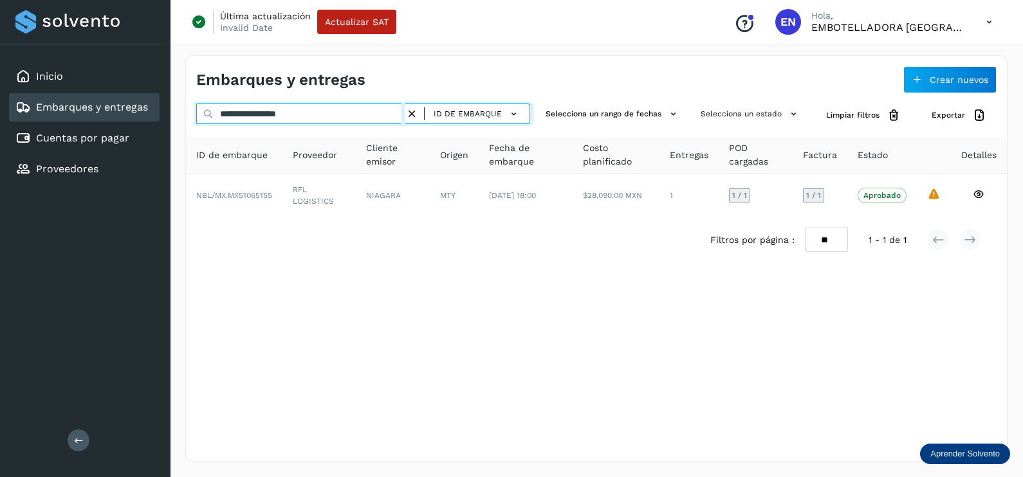
drag, startPoint x: 322, startPoint y: 114, endPoint x: 164, endPoint y: 115, distance: 158.2
click at [170, 111] on div "**********" at bounding box center [596, 258] width 853 height 437
paste input "text"
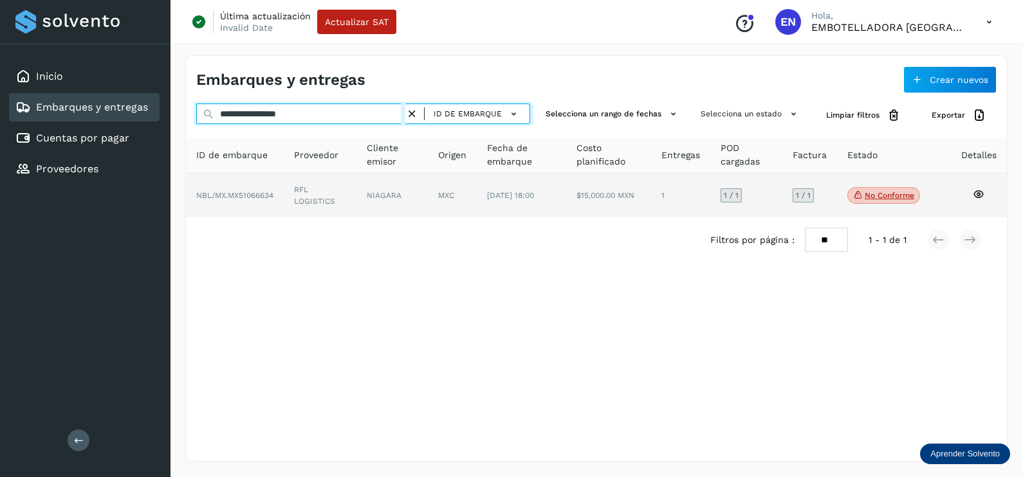
type input "**********"
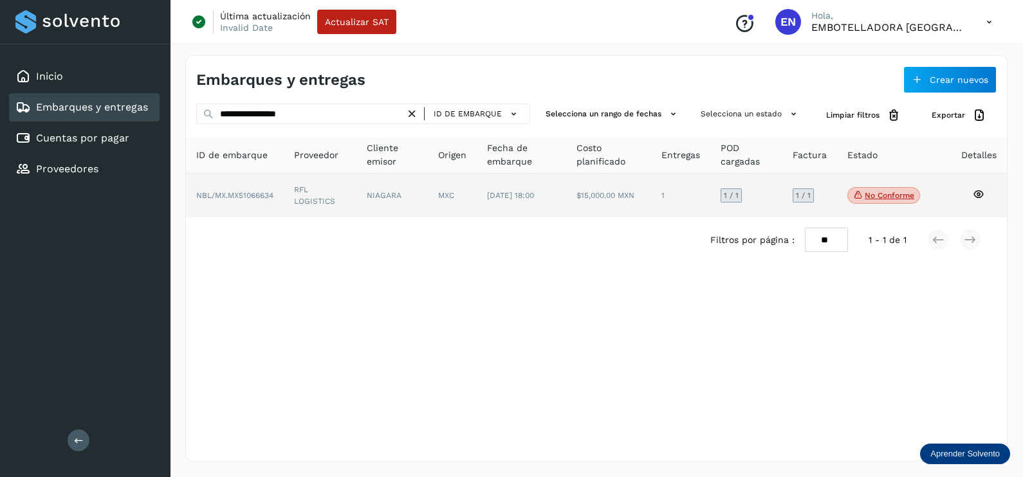
click at [284, 205] on td "NBL/MX.MX51066634" at bounding box center [320, 196] width 73 height 44
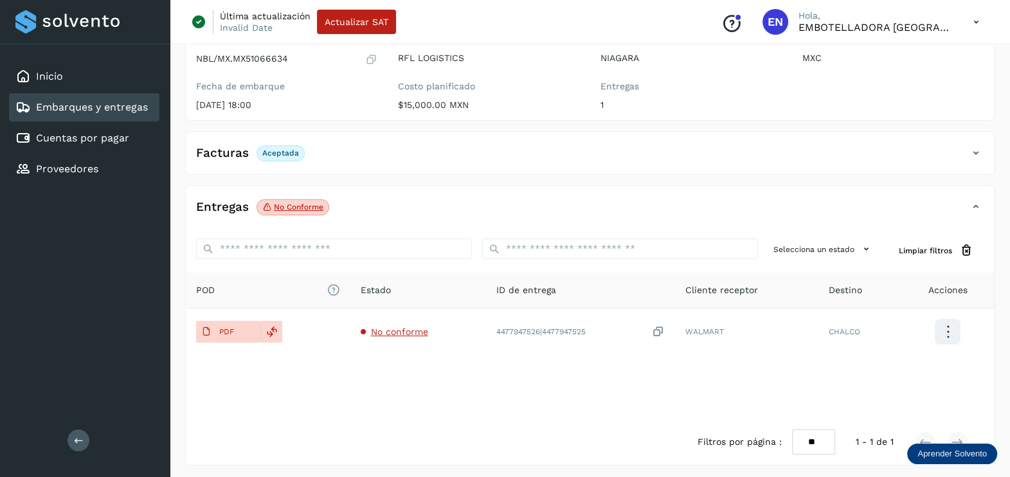
scroll to position [134, 0]
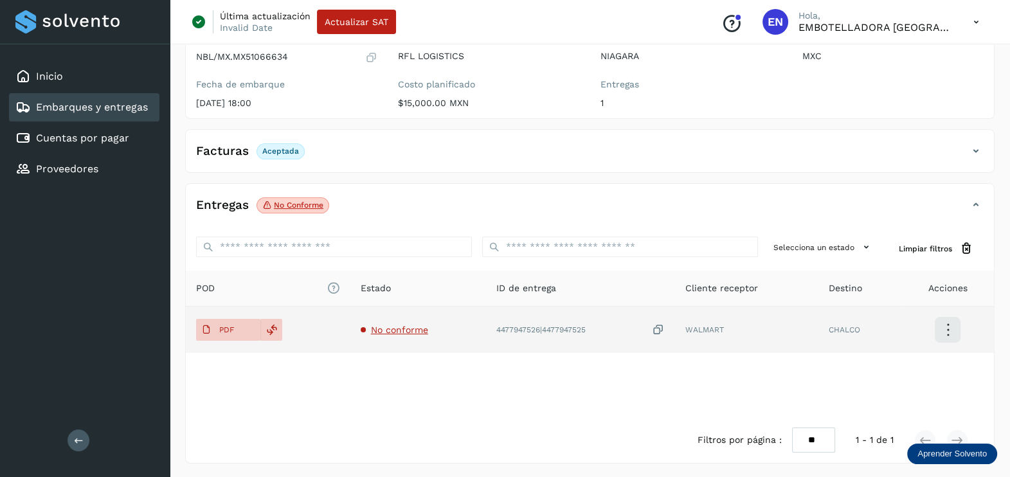
click at [403, 331] on span "No conforme" at bounding box center [399, 330] width 57 height 10
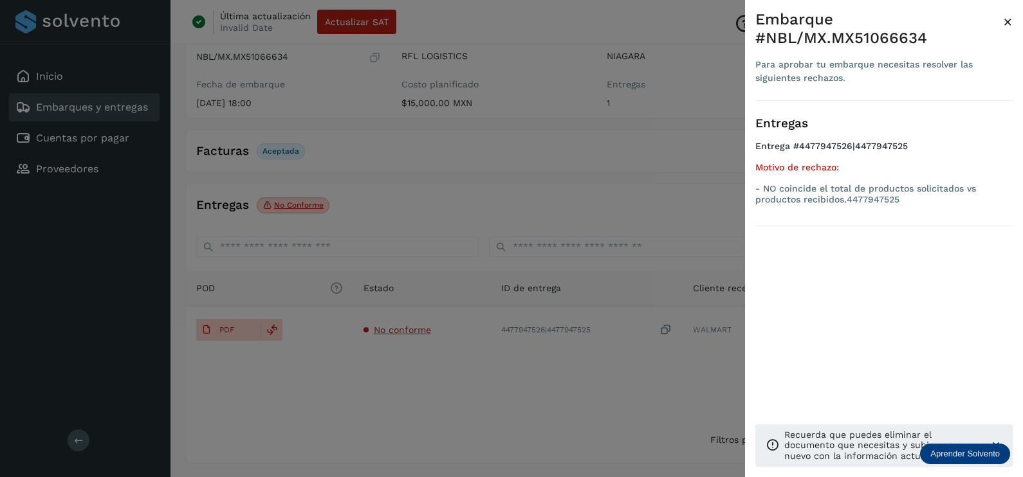
click at [418, 401] on div at bounding box center [511, 238] width 1023 height 477
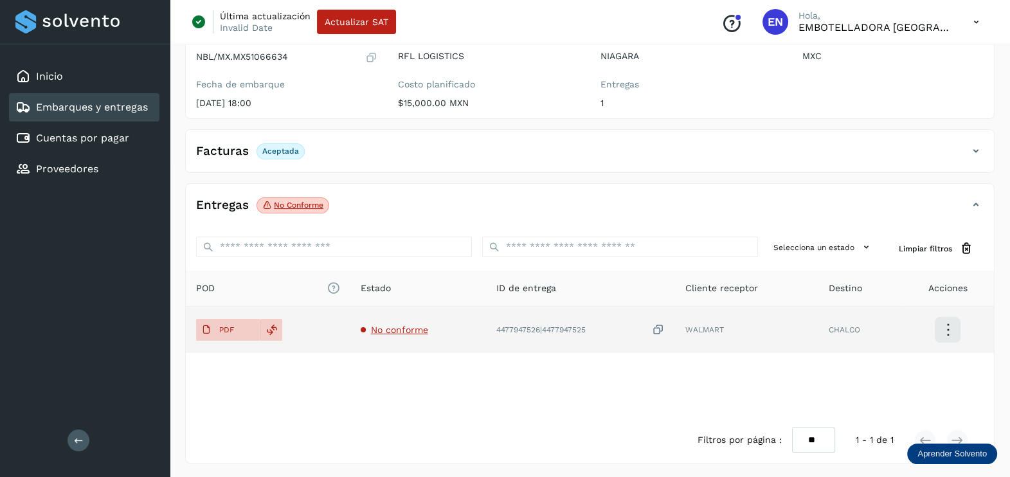
click at [659, 323] on icon at bounding box center [658, 330] width 13 height 14
click at [235, 327] on span "PDF" at bounding box center [217, 330] width 43 height 21
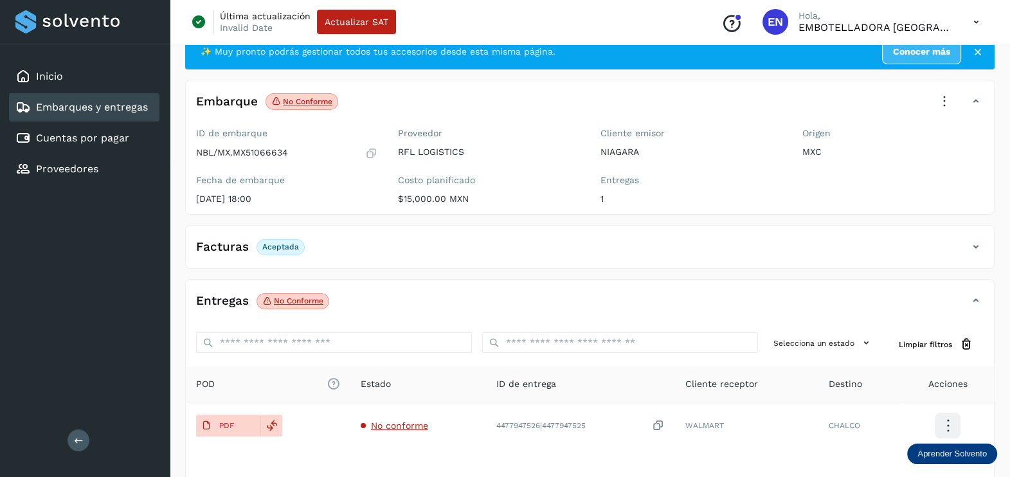
scroll to position [0, 0]
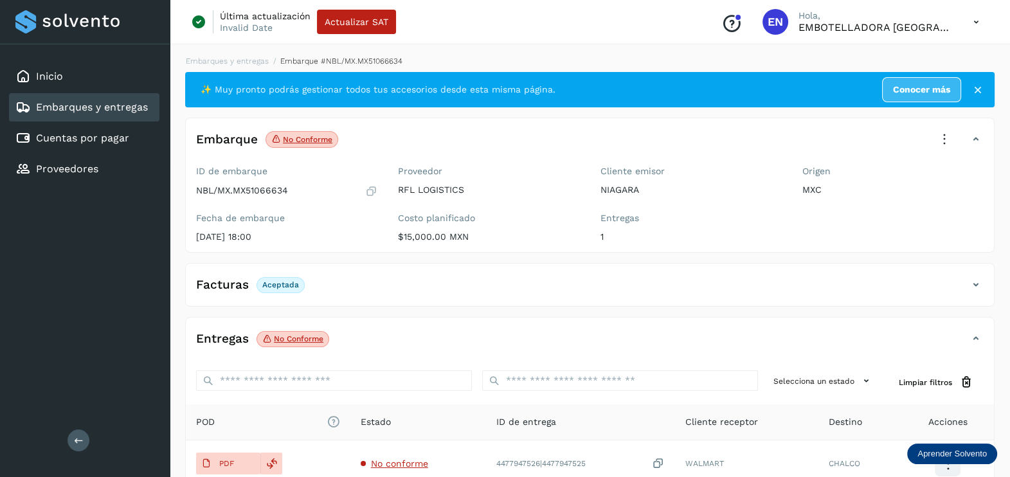
click at [939, 140] on icon at bounding box center [945, 139] width 28 height 28
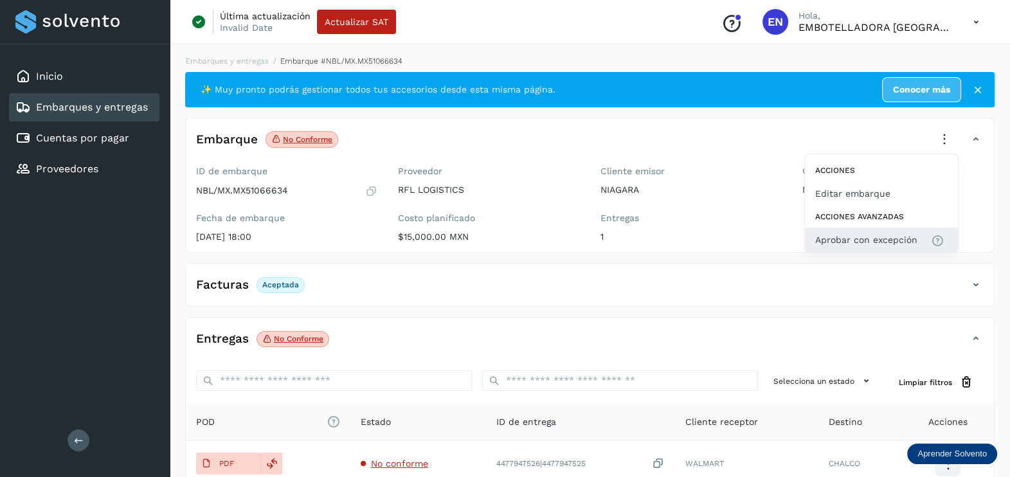
click at [918, 235] on span "Aprobar con excepción" at bounding box center [882, 240] width 132 height 14
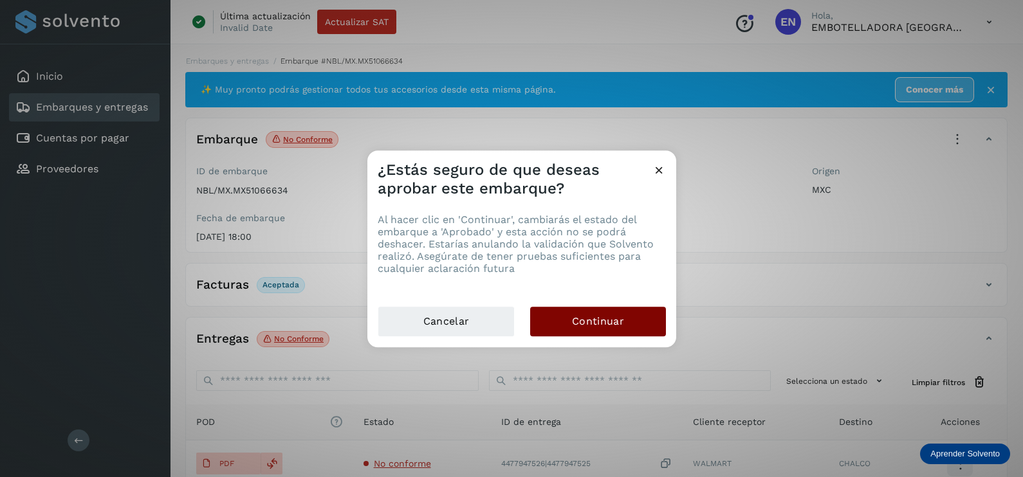
click at [601, 307] on button "Continuar" at bounding box center [598, 322] width 136 height 30
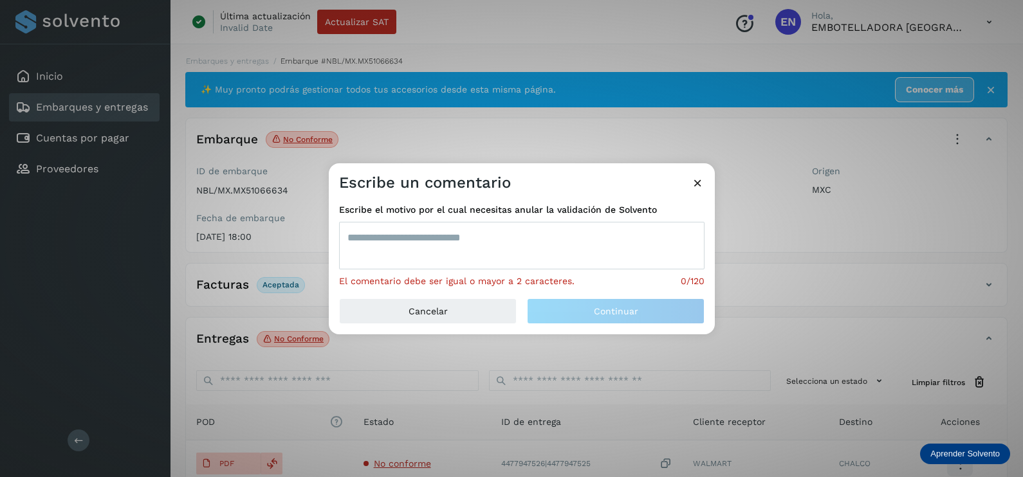
click at [485, 223] on textarea at bounding box center [521, 246] width 365 height 48
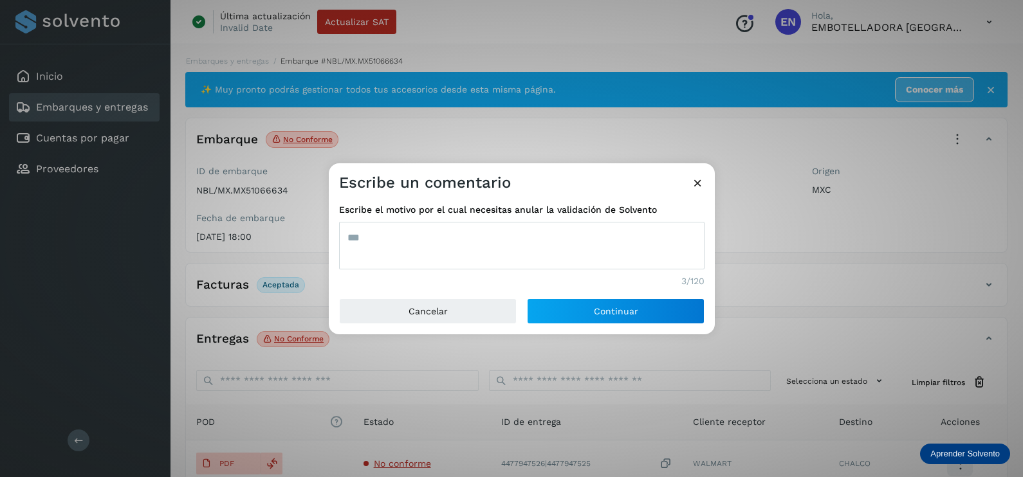
type textarea "***"
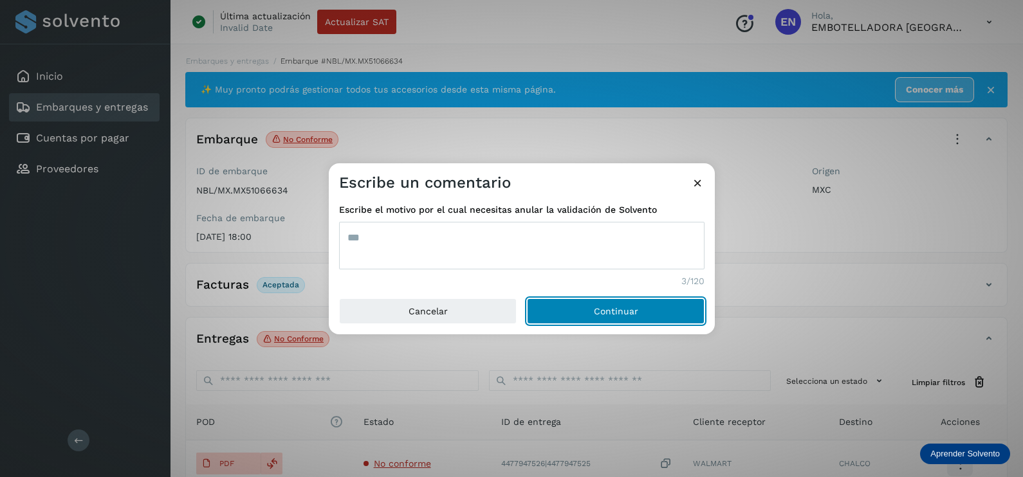
click at [527, 298] on button "Continuar" at bounding box center [616, 311] width 178 height 26
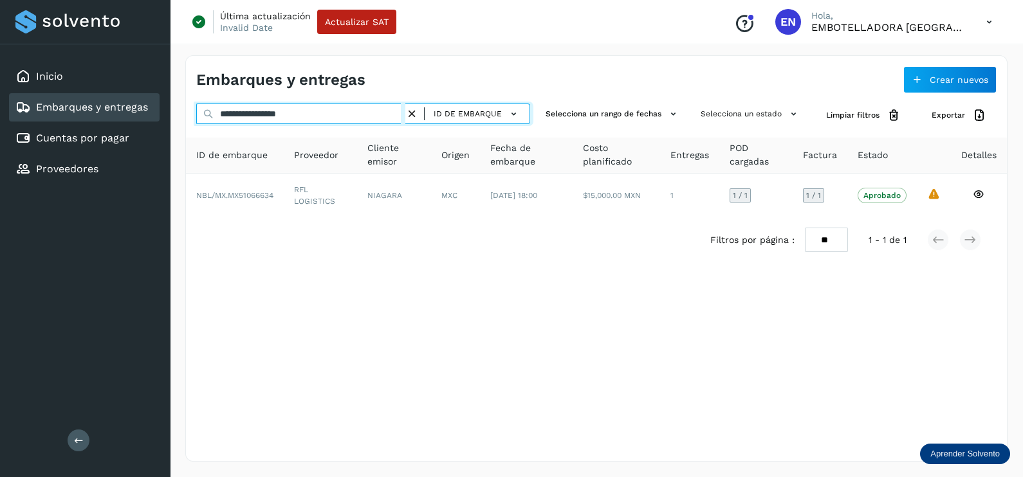
drag, startPoint x: 341, startPoint y: 111, endPoint x: 77, endPoint y: 111, distance: 263.7
click at [92, 111] on div "**********" at bounding box center [511, 238] width 1023 height 477
paste input "text"
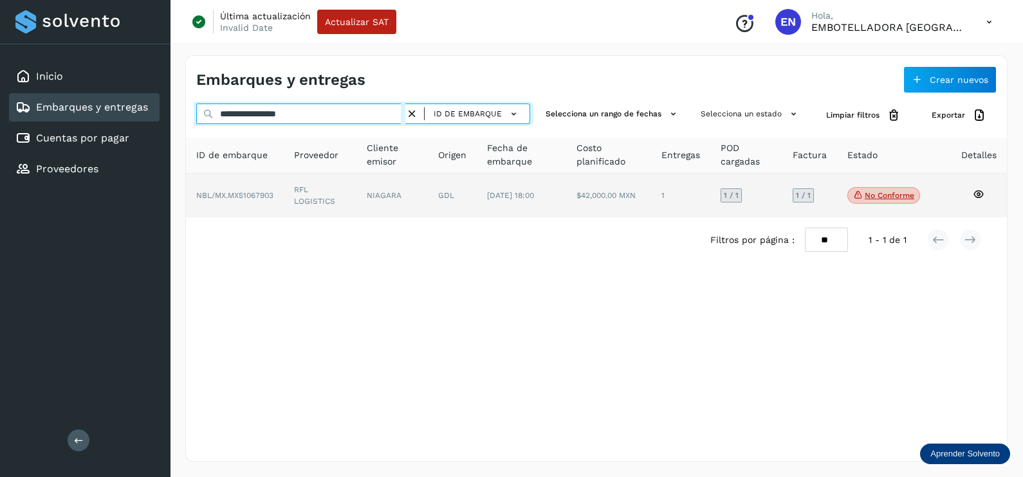
type input "**********"
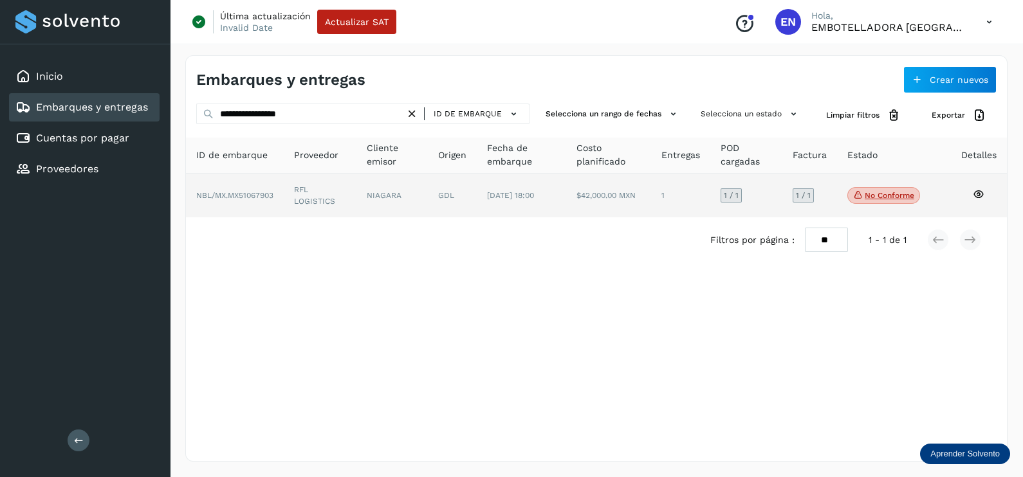
click at [356, 197] on td "RFL LOGISTICS" at bounding box center [391, 196] width 71 height 44
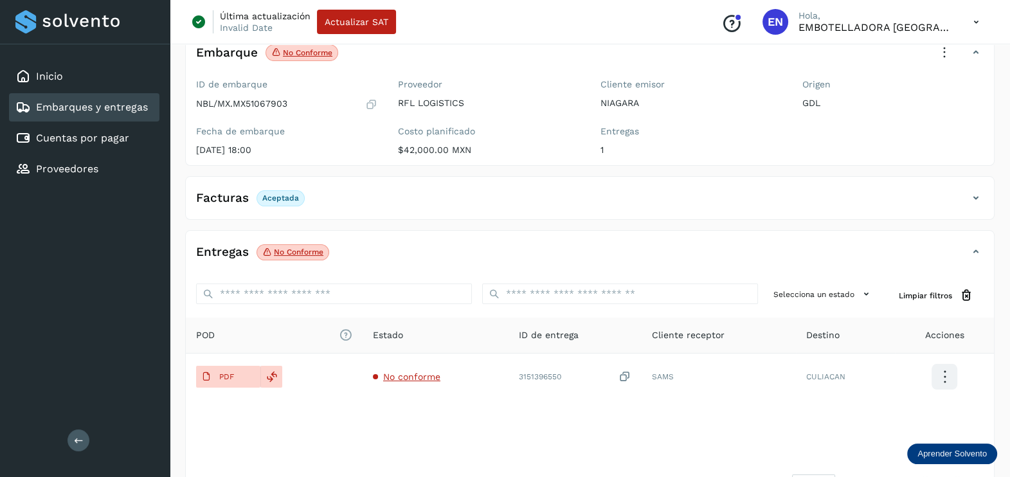
scroll to position [134, 0]
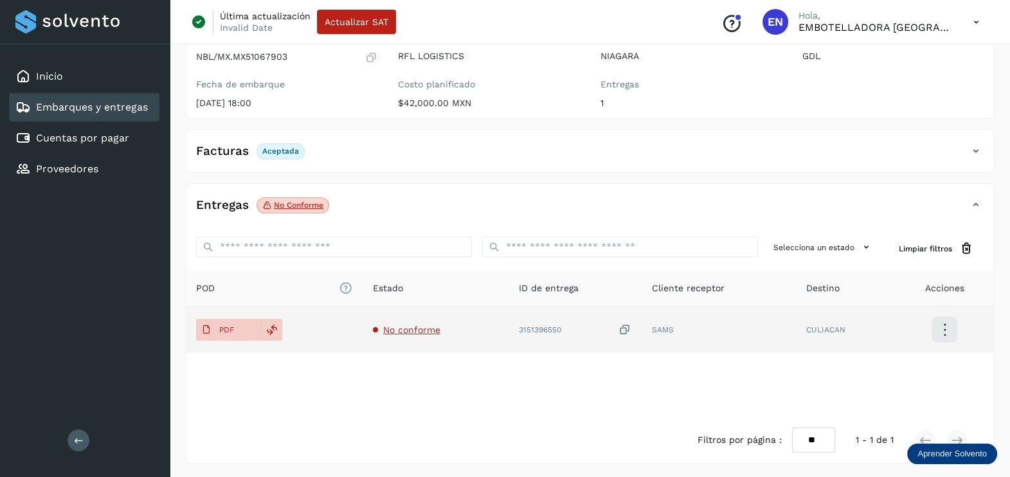
click at [408, 329] on span "No conforme" at bounding box center [411, 330] width 57 height 10
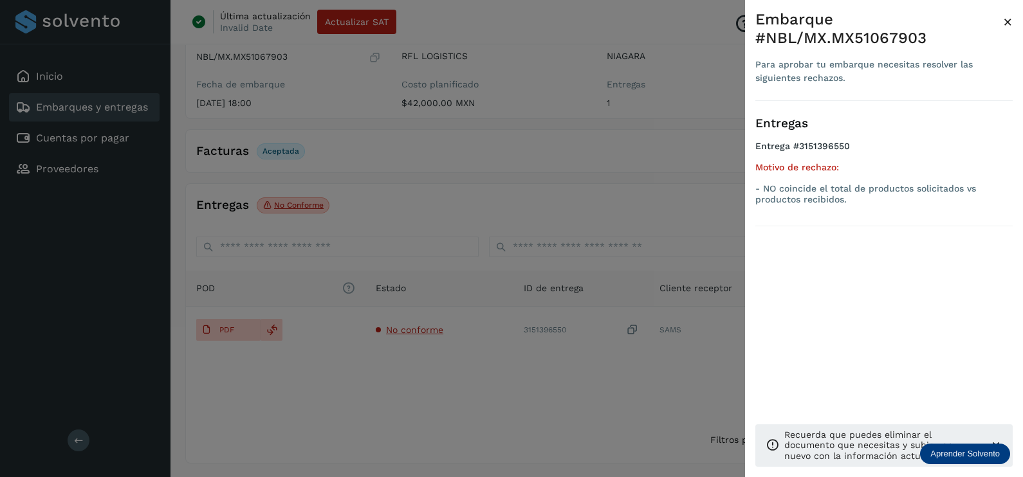
click at [460, 386] on div at bounding box center [511, 238] width 1023 height 477
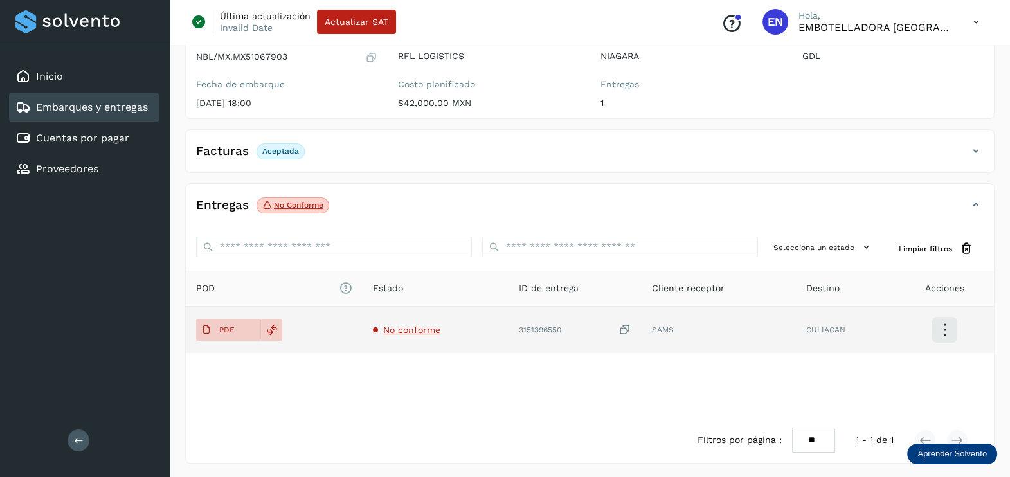
click at [632, 329] on icon at bounding box center [625, 330] width 13 height 14
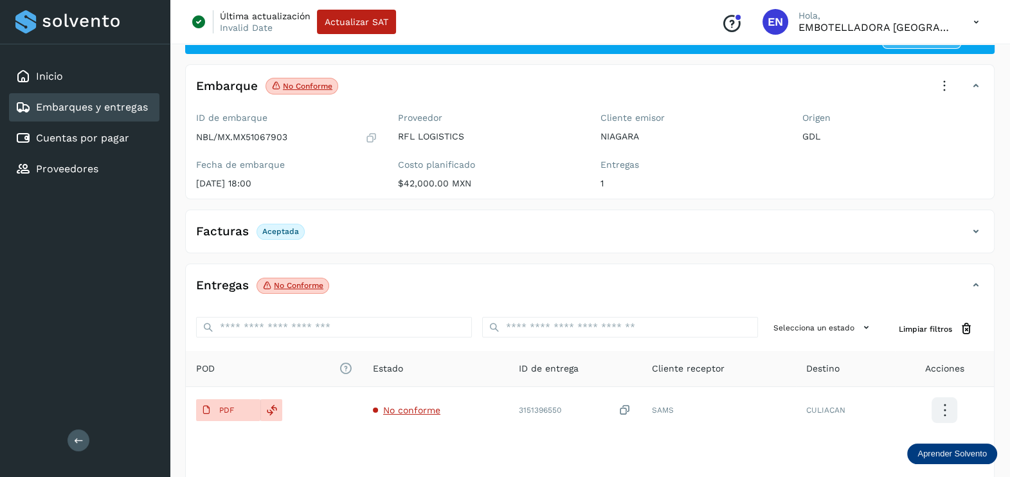
scroll to position [0, 0]
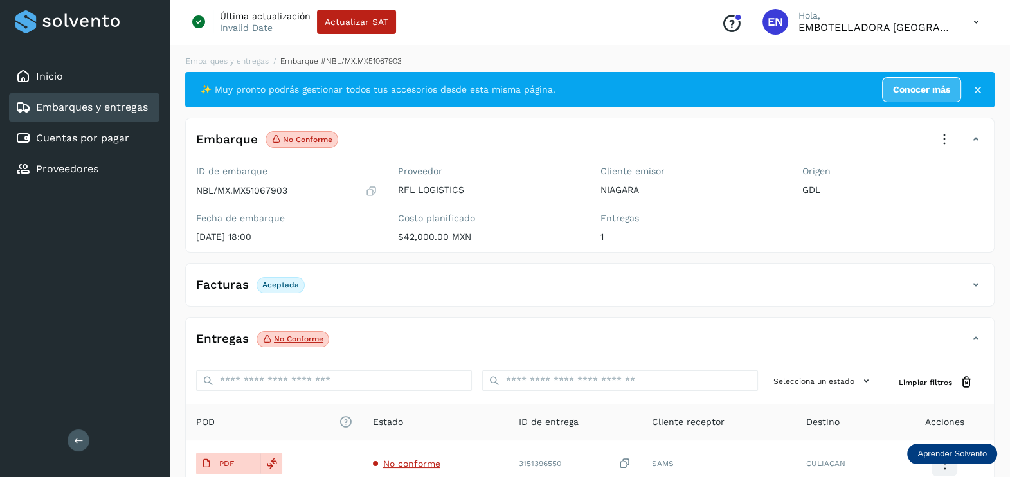
click at [939, 139] on icon at bounding box center [945, 139] width 28 height 28
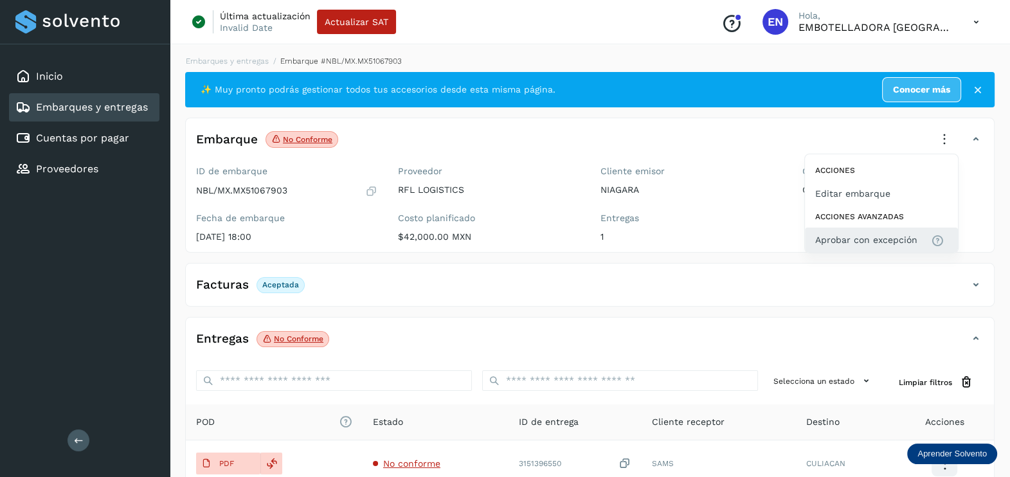
click at [834, 230] on button "Aprobar con excepción" at bounding box center [881, 240] width 153 height 24
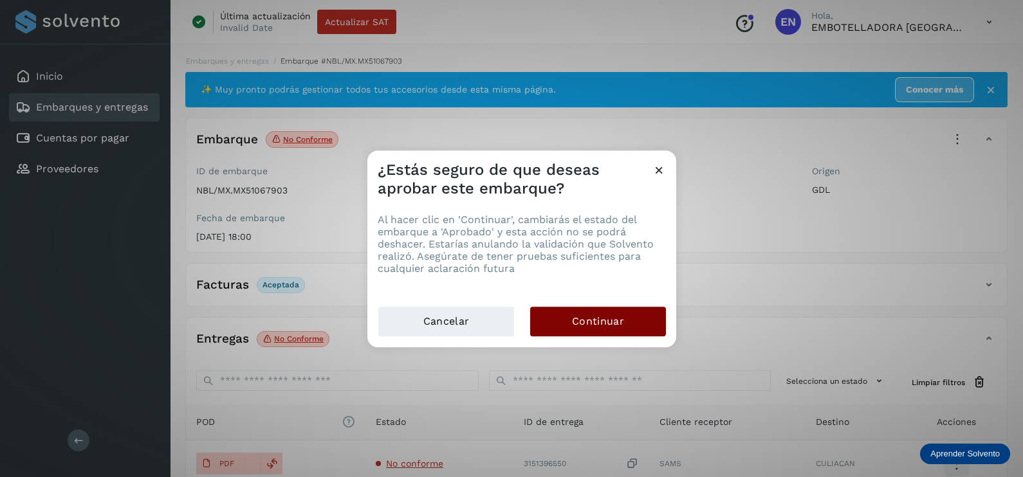
click at [611, 320] on span "Continuar" at bounding box center [598, 321] width 52 height 14
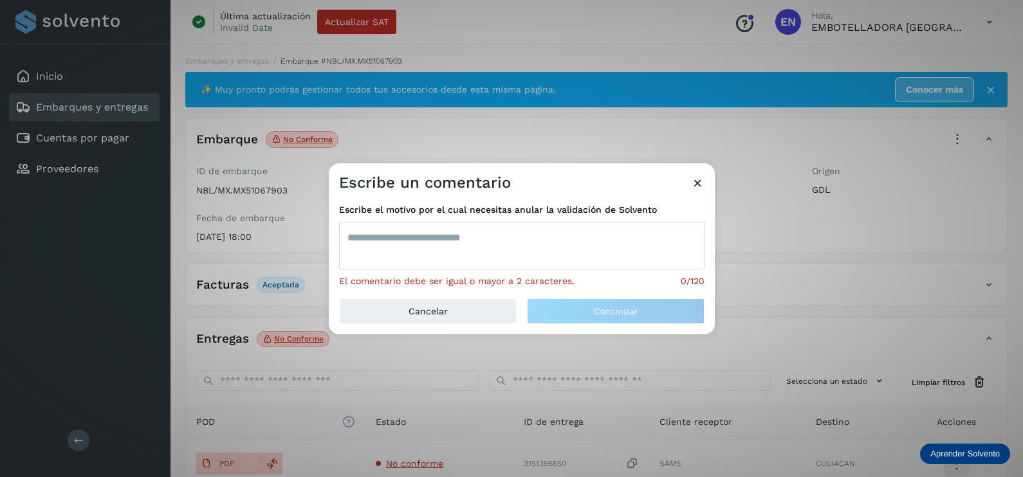
click at [484, 246] on textarea at bounding box center [521, 246] width 365 height 48
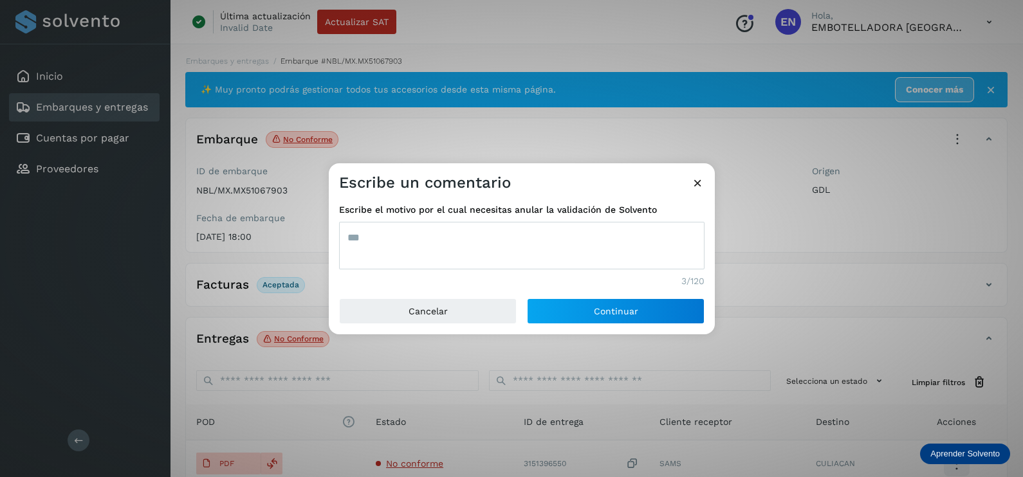
type textarea "***"
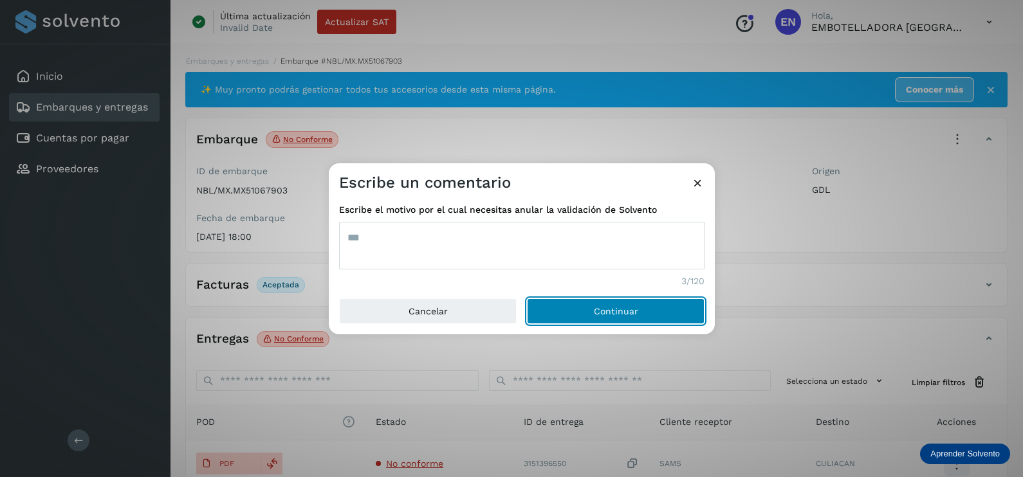
click at [527, 298] on button "Continuar" at bounding box center [616, 311] width 178 height 26
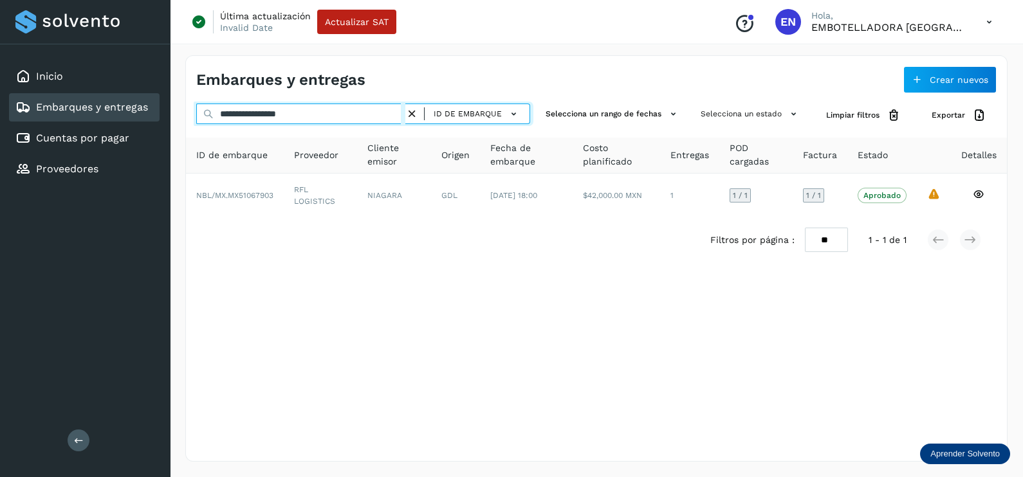
drag, startPoint x: 328, startPoint y: 108, endPoint x: 166, endPoint y: 109, distance: 162.1
click at [167, 109] on div "**********" at bounding box center [511, 238] width 1023 height 477
paste input "text"
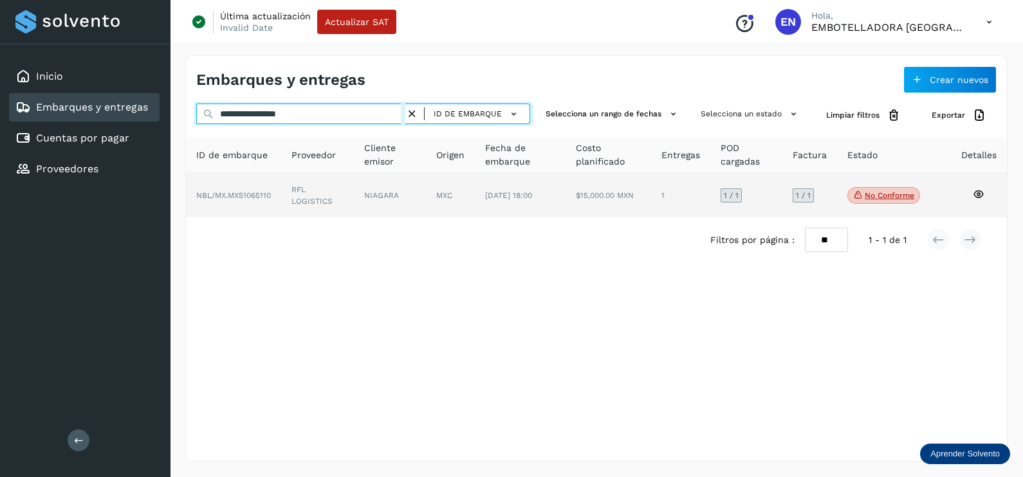
type input "**********"
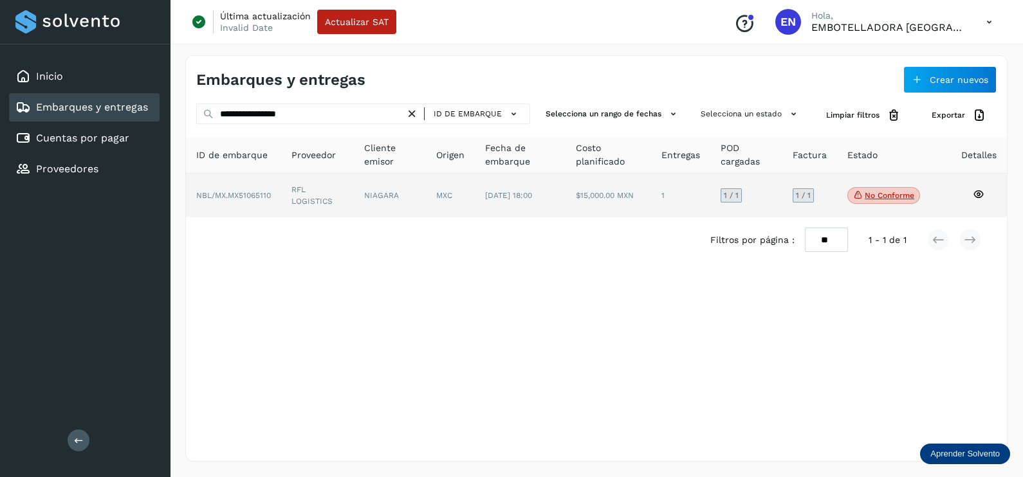
click at [354, 210] on td "RFL LOGISTICS" at bounding box center [390, 196] width 72 height 44
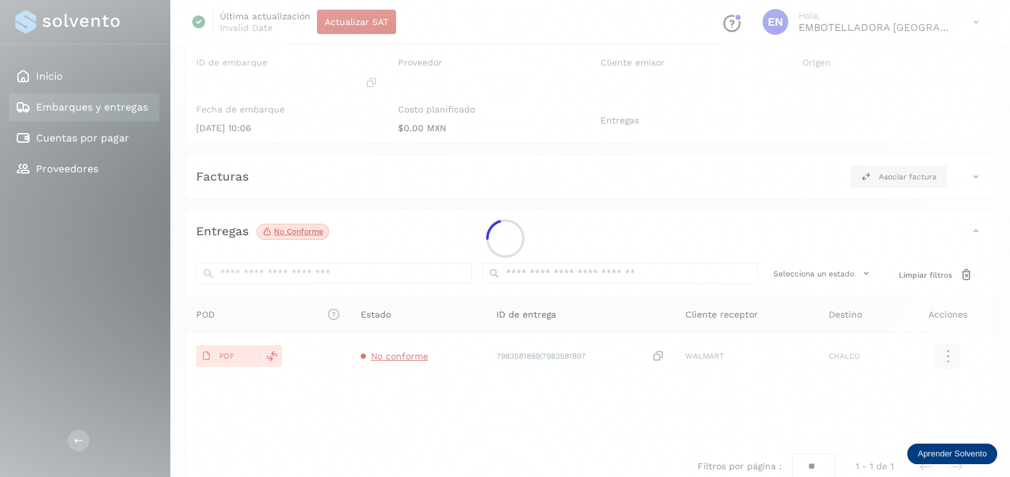
scroll to position [134, 0]
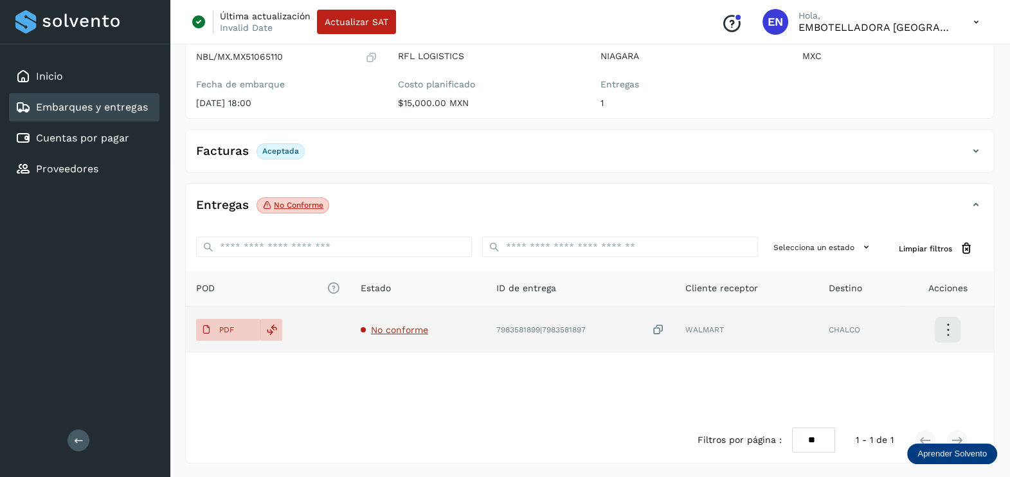
click at [408, 333] on span "No conforme" at bounding box center [399, 330] width 57 height 10
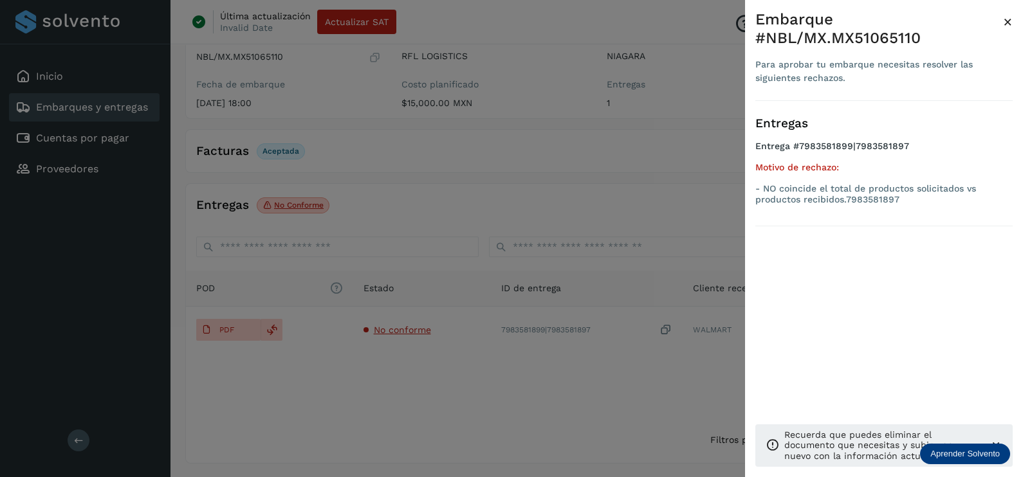
click at [421, 368] on div at bounding box center [511, 238] width 1023 height 477
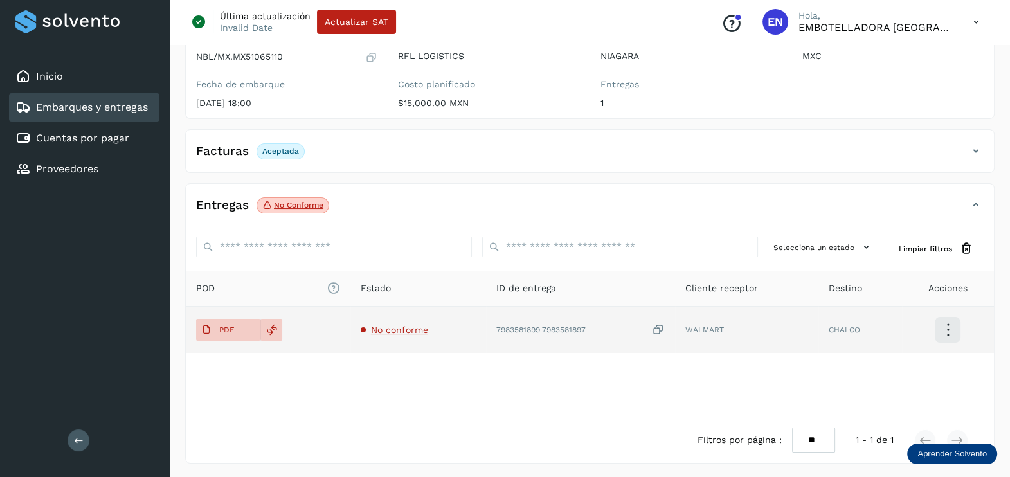
click at [661, 324] on icon at bounding box center [658, 330] width 13 height 14
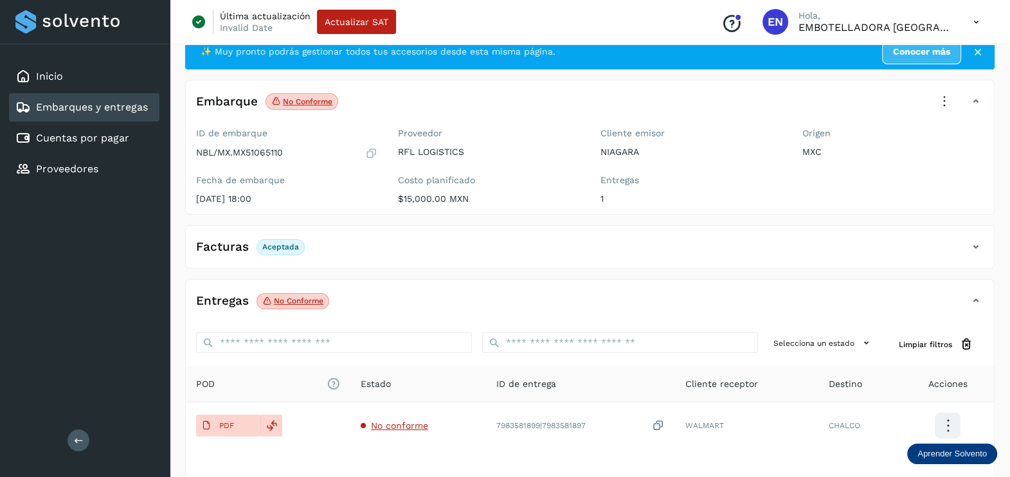
scroll to position [0, 0]
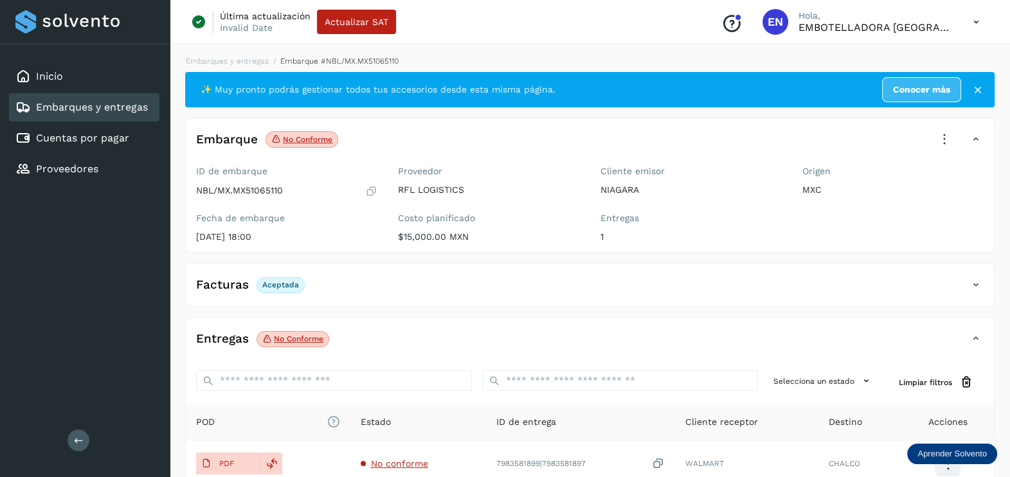
click at [948, 134] on icon at bounding box center [945, 139] width 28 height 28
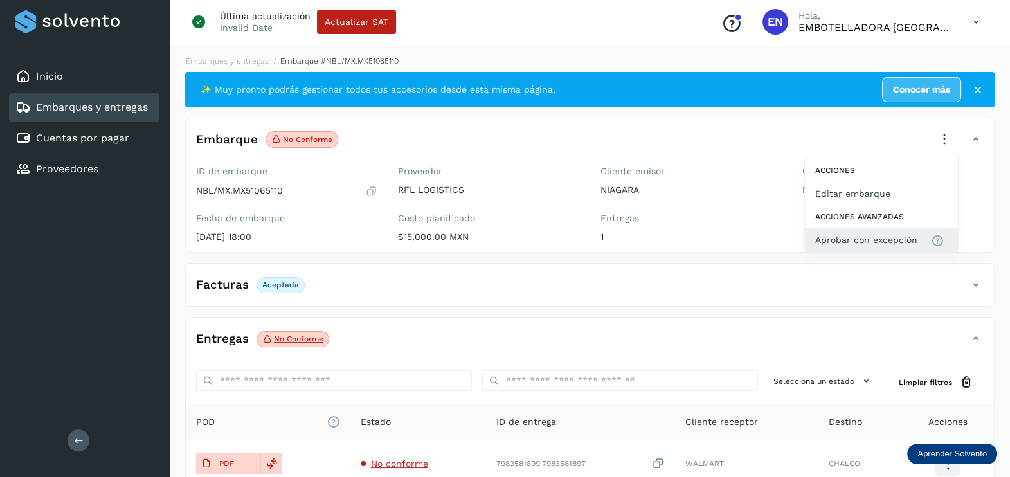
click at [893, 242] on span "Aprobar con excepción" at bounding box center [867, 240] width 102 height 14
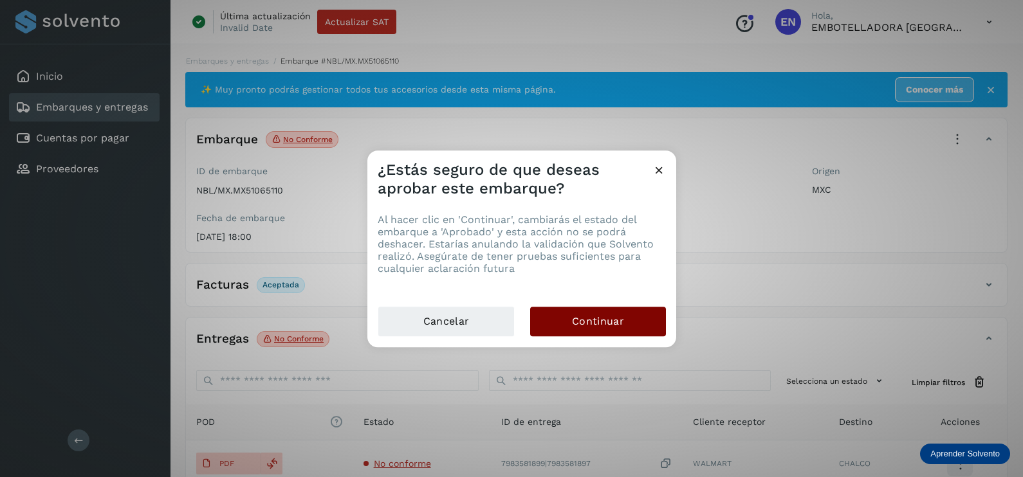
click at [611, 319] on span "Continuar" at bounding box center [598, 321] width 52 height 14
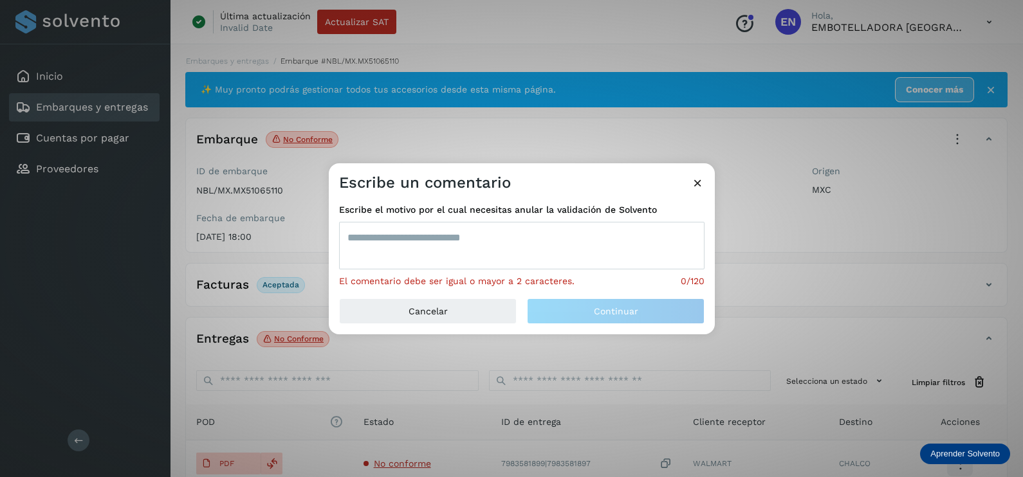
click at [433, 264] on textarea at bounding box center [521, 246] width 365 height 48
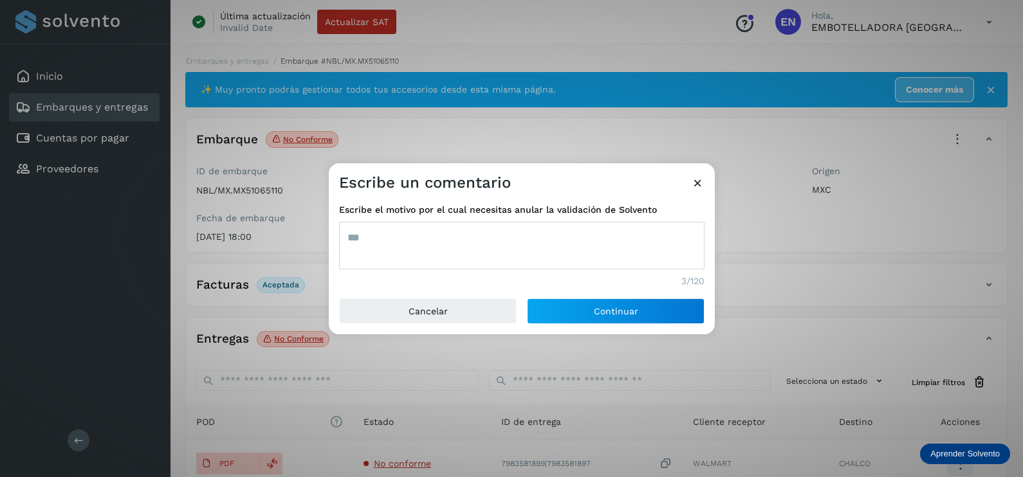
type textarea "***"
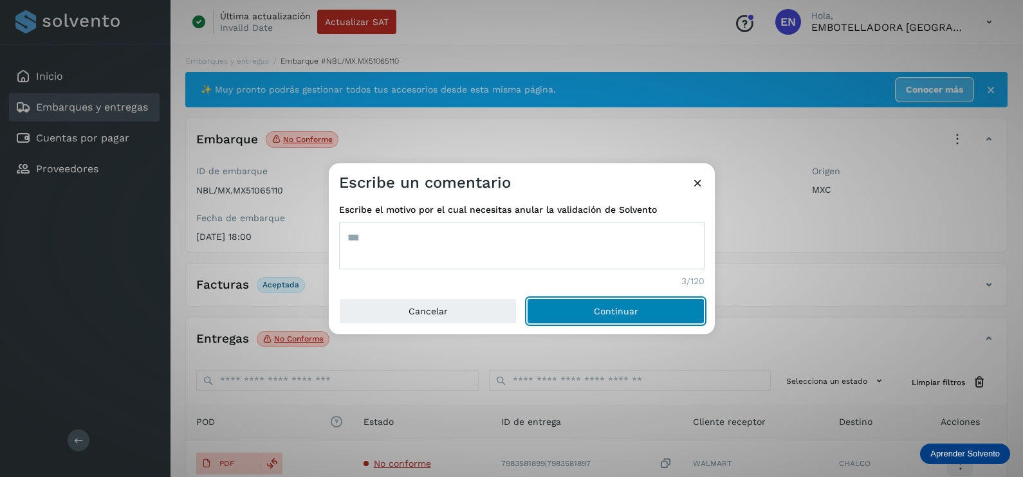
click at [527, 298] on button "Continuar" at bounding box center [616, 311] width 178 height 26
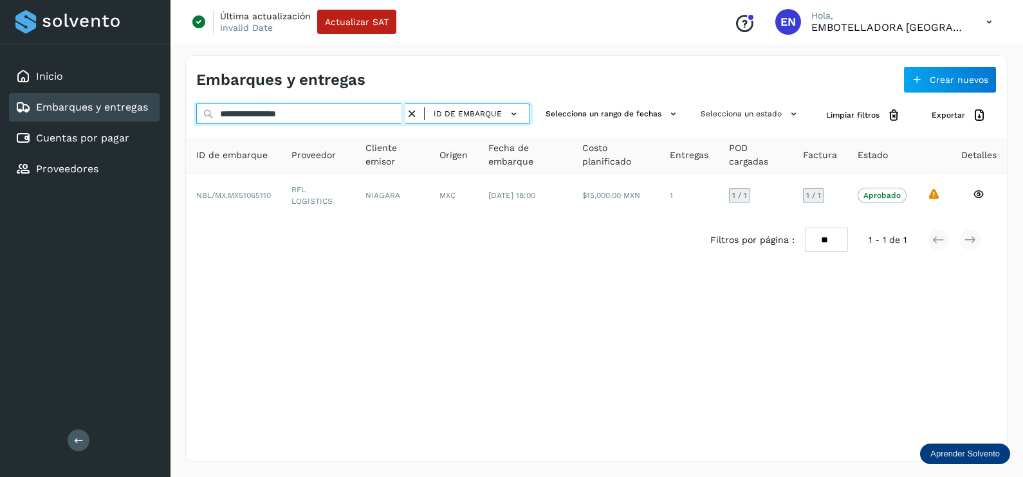
click at [97, 121] on div "**********" at bounding box center [511, 238] width 1023 height 477
paste input "text"
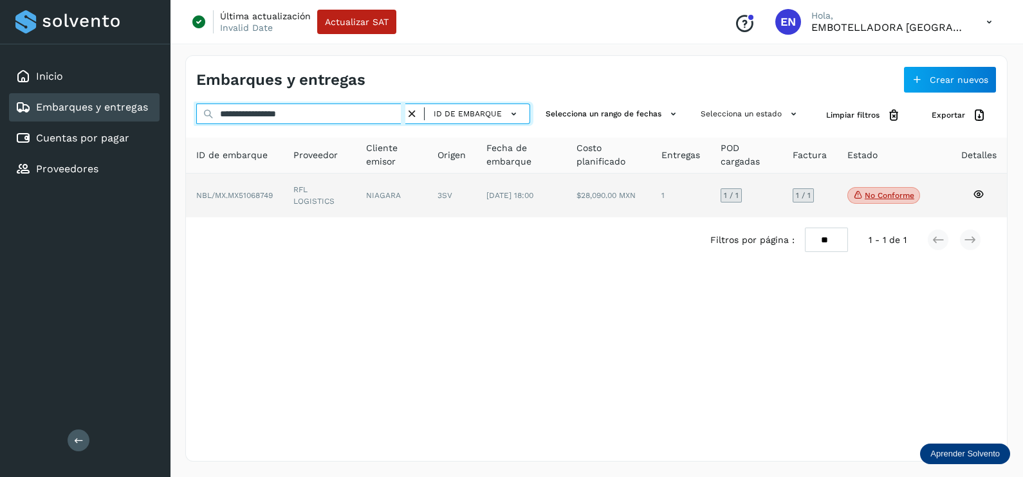
type input "**********"
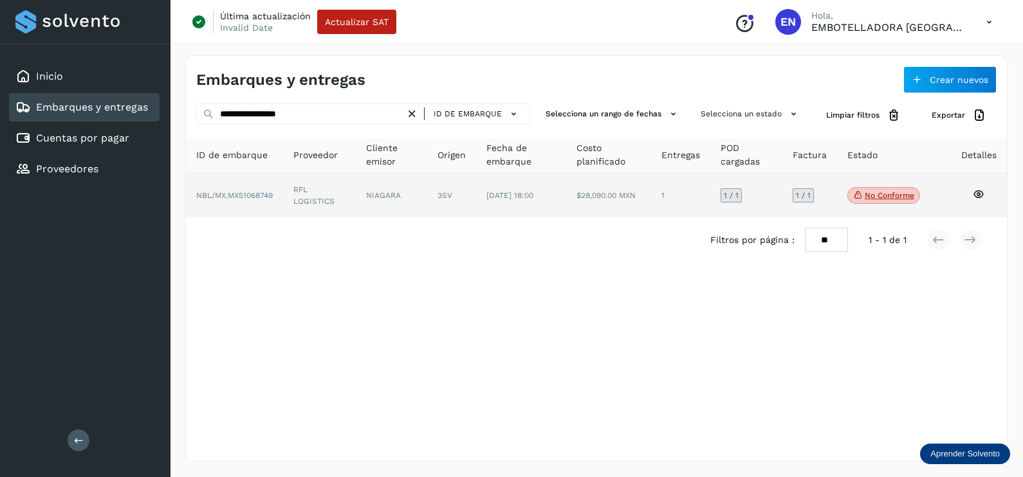
click at [356, 197] on td "RFL LOGISTICS" at bounding box center [391, 196] width 71 height 44
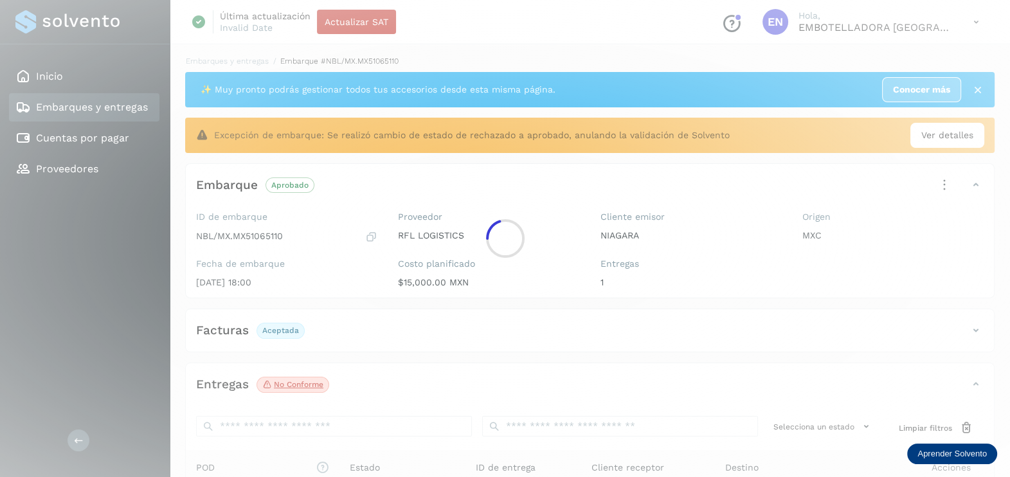
scroll to position [80, 0]
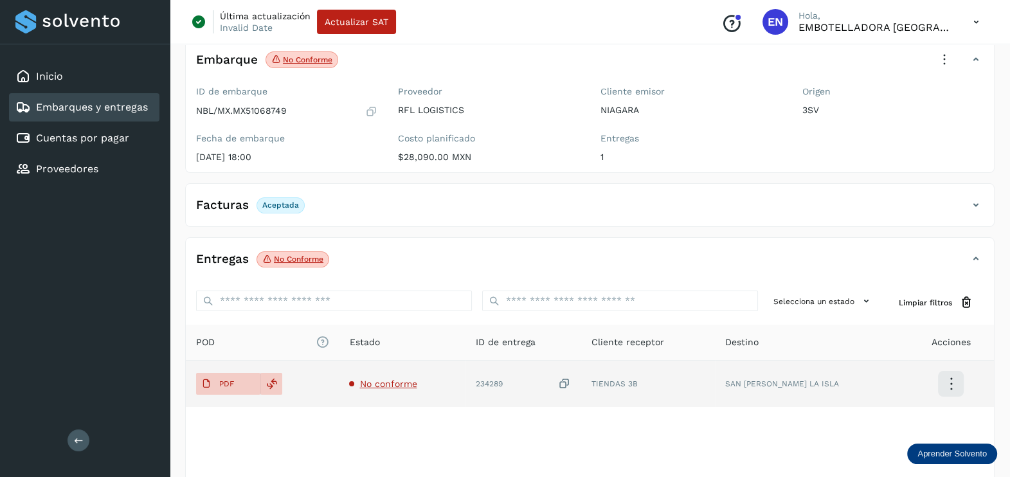
click at [466, 388] on td "No conforme" at bounding box center [524, 384] width 116 height 46
click at [373, 387] on span "No conforme" at bounding box center [388, 384] width 57 height 10
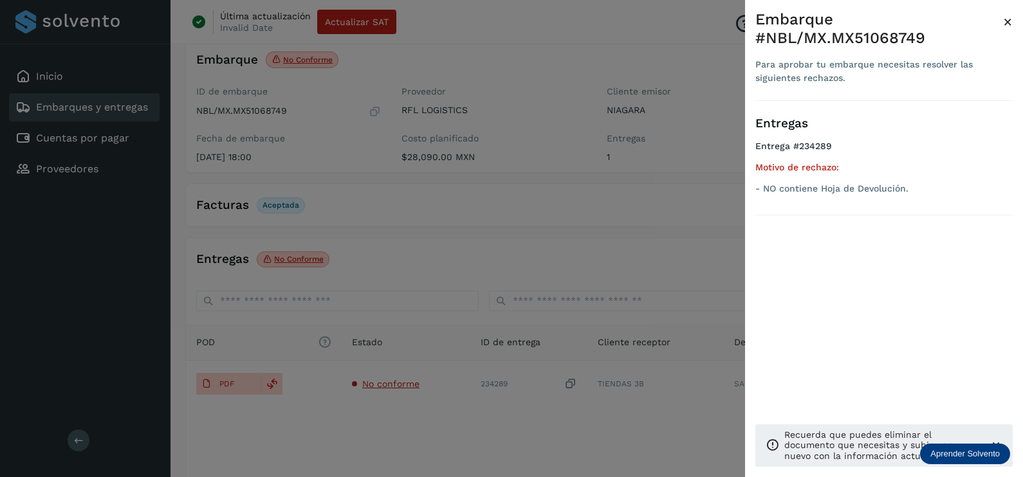
click at [395, 419] on div at bounding box center [511, 238] width 1023 height 477
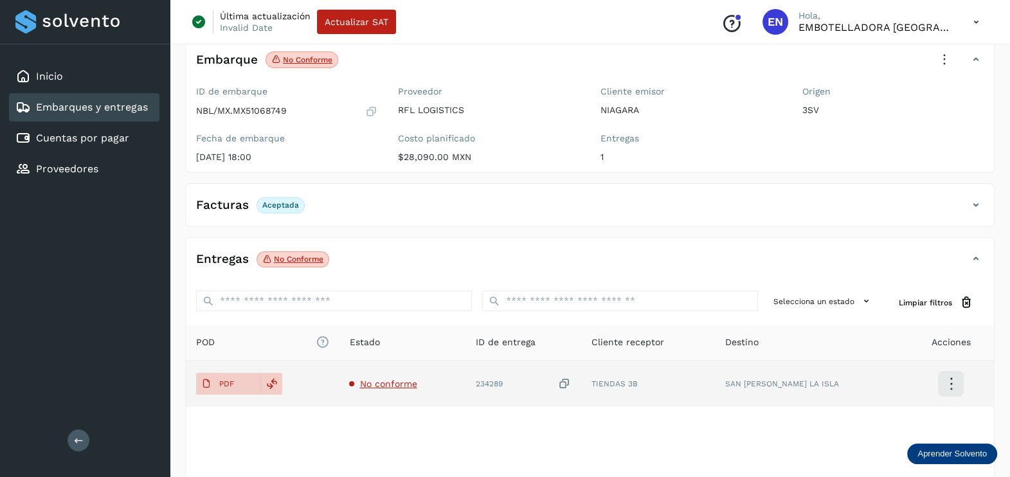
click at [571, 378] on icon at bounding box center [564, 385] width 13 height 14
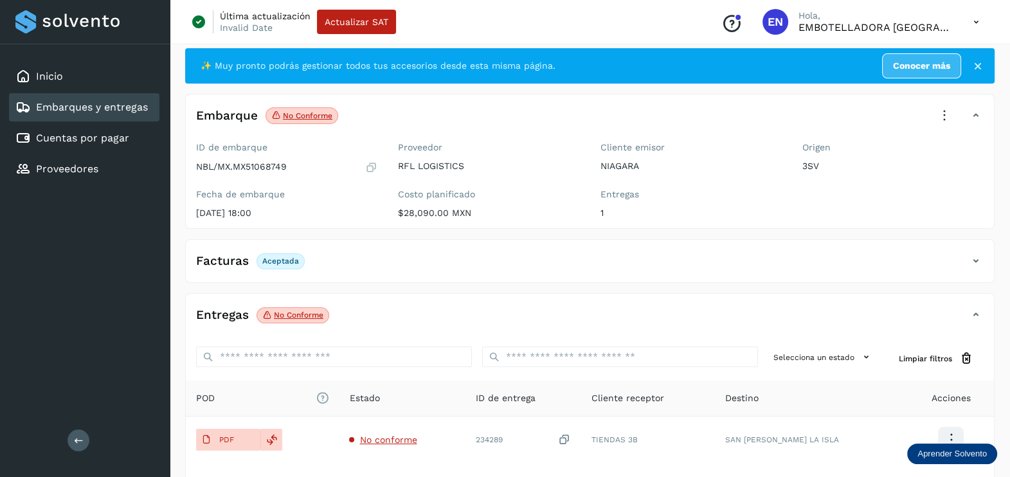
scroll to position [0, 0]
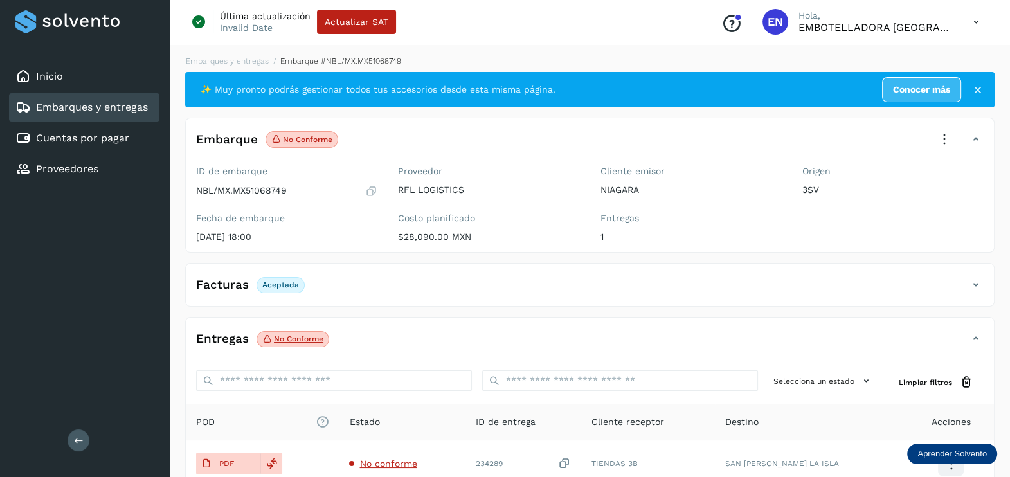
click at [942, 139] on icon at bounding box center [945, 139] width 28 height 28
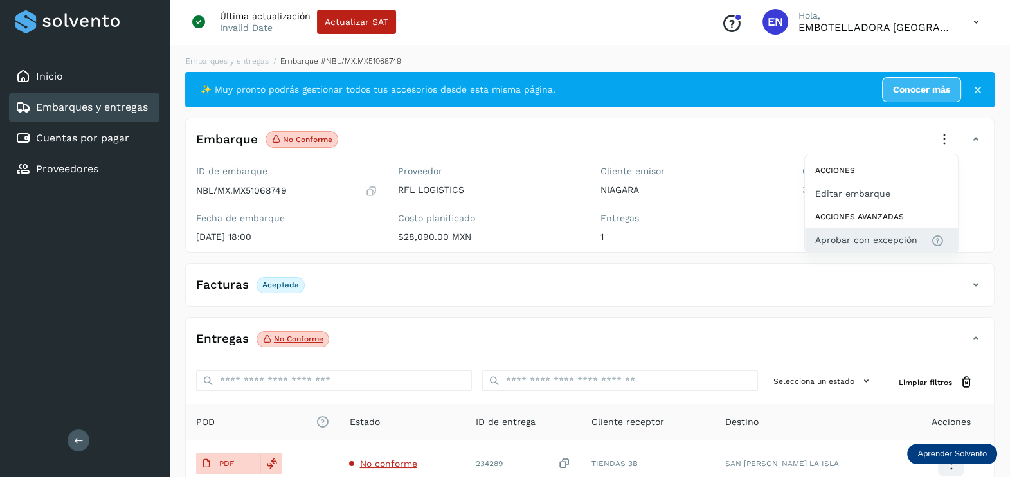
click at [898, 235] on span "Aprobar con excepción" at bounding box center [867, 240] width 102 height 14
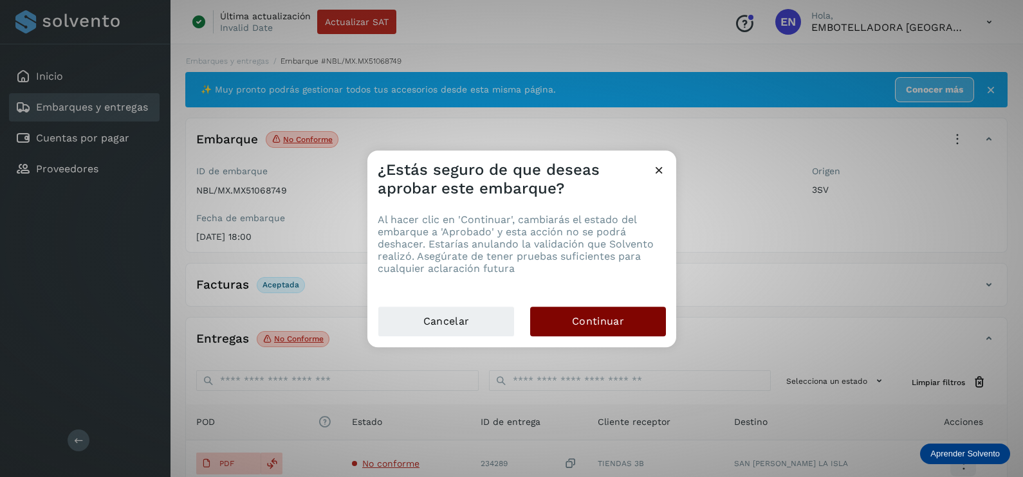
click at [624, 325] on button "Continuar" at bounding box center [598, 322] width 136 height 30
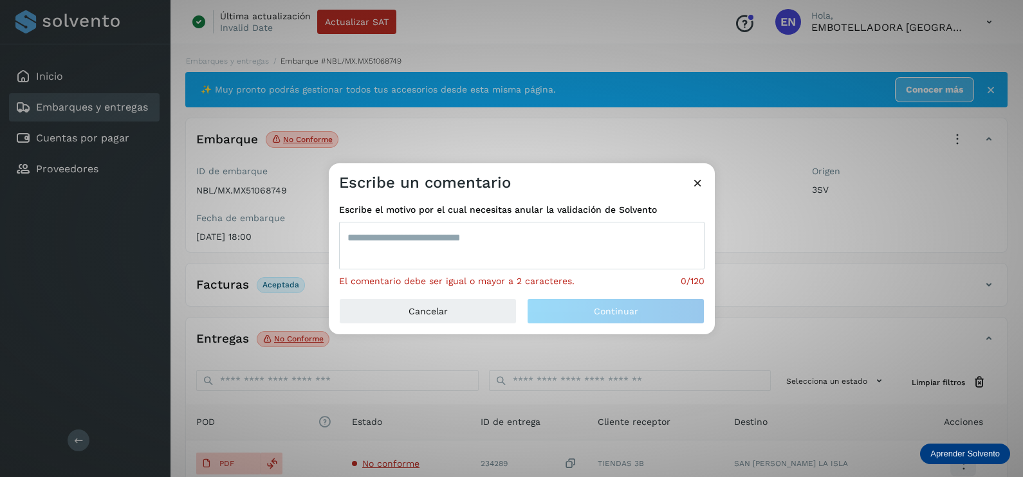
click at [489, 254] on textarea at bounding box center [521, 246] width 365 height 48
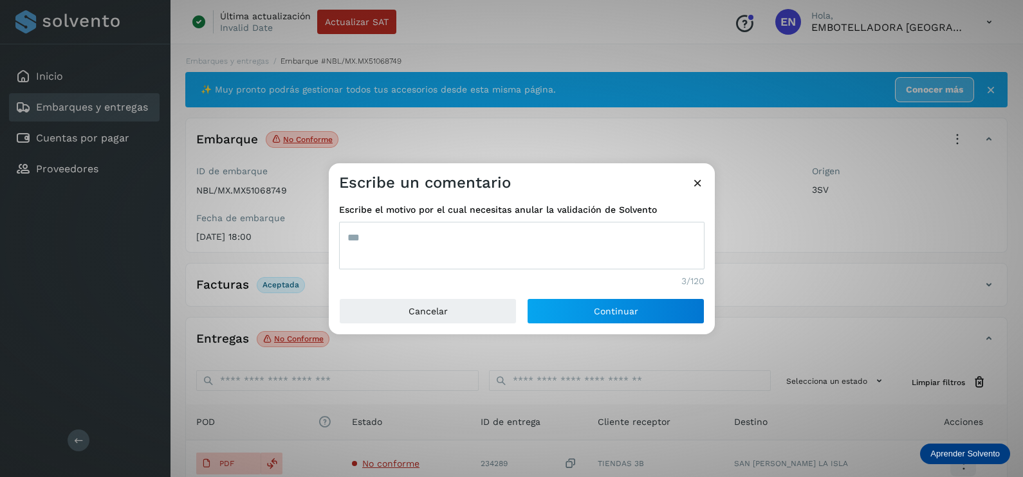
type textarea "***"
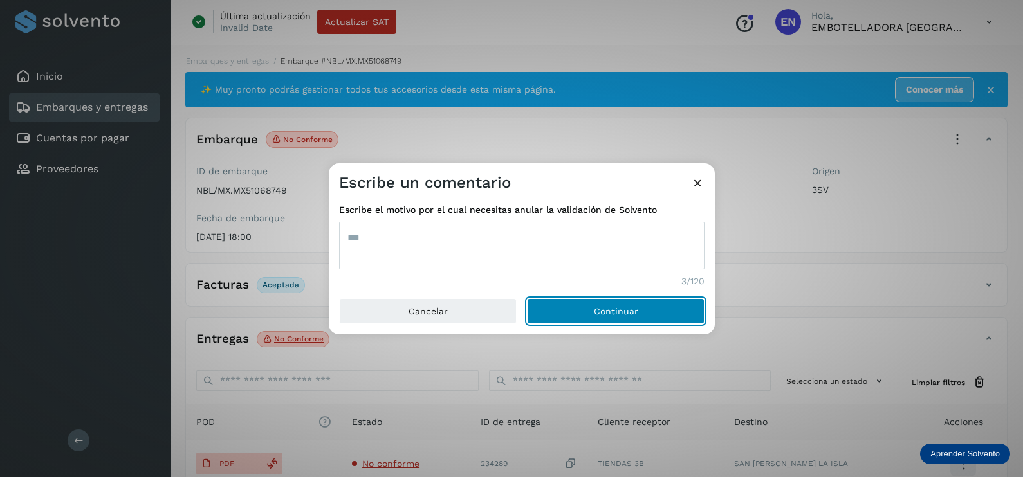
click at [527, 298] on button "Continuar" at bounding box center [616, 311] width 178 height 26
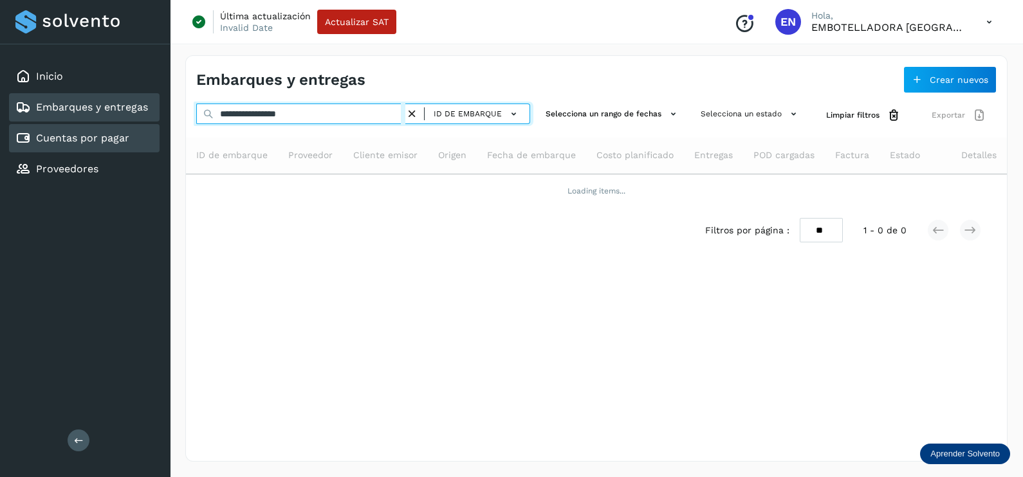
drag, startPoint x: 370, startPoint y: 115, endPoint x: 12, endPoint y: 131, distance: 358.6
click at [12, 131] on div "**********" at bounding box center [511, 238] width 1023 height 477
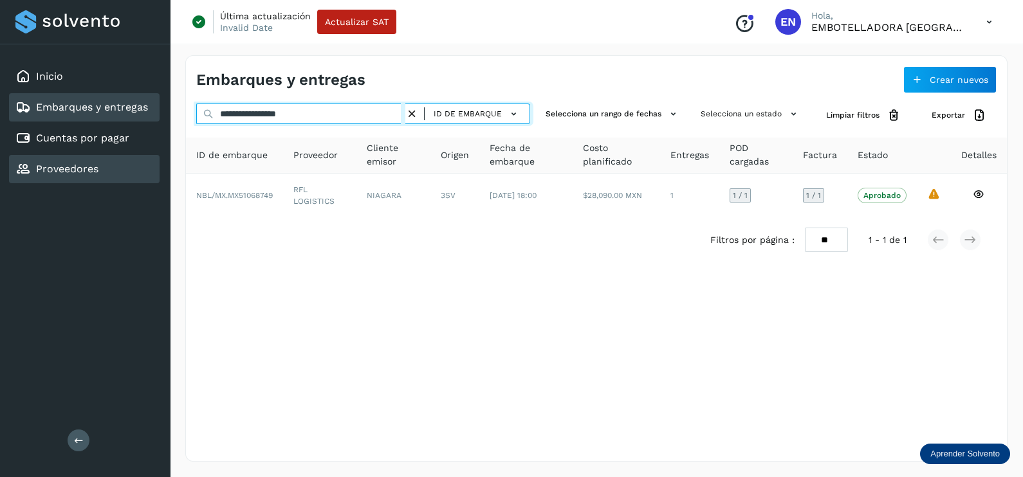
paste input "text"
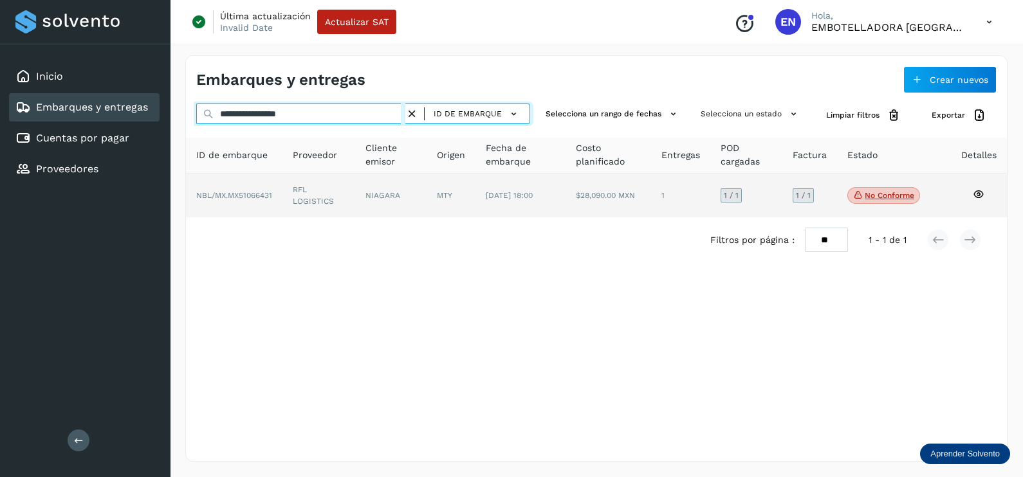
type input "**********"
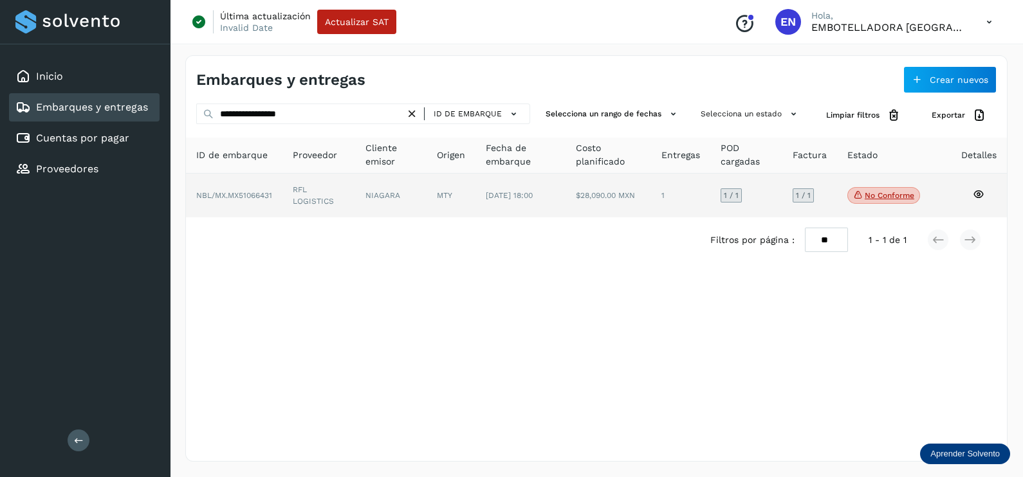
click at [426, 191] on td "NIAGARA" at bounding box center [450, 196] width 49 height 44
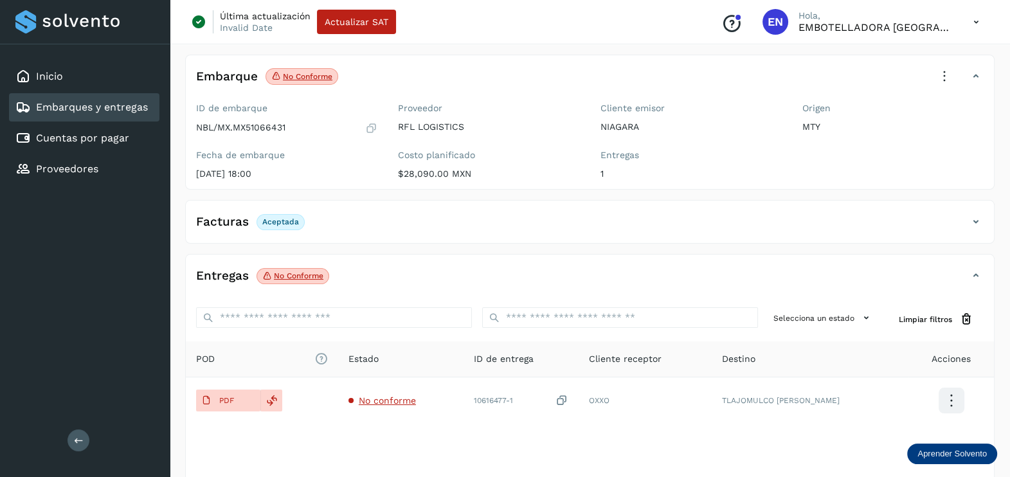
scroll to position [134, 0]
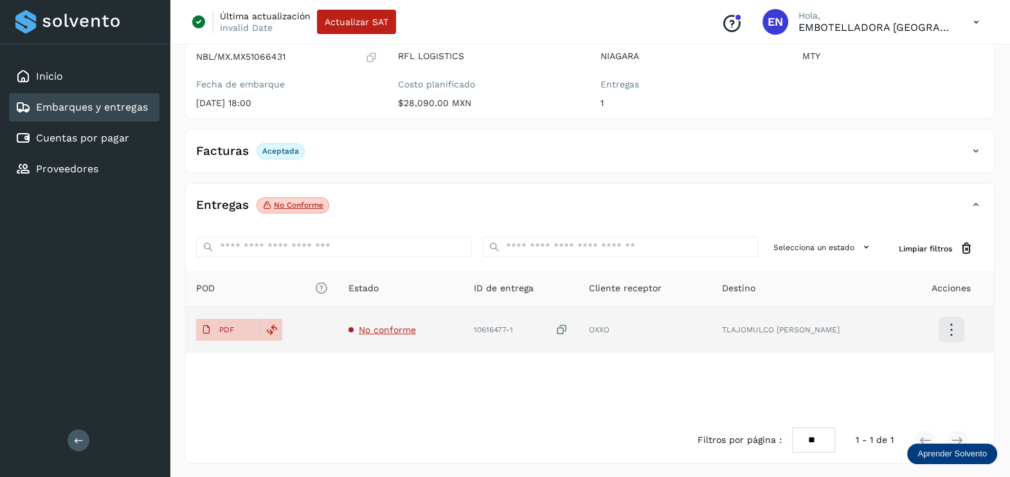
click at [383, 331] on span "No conforme" at bounding box center [387, 330] width 57 height 10
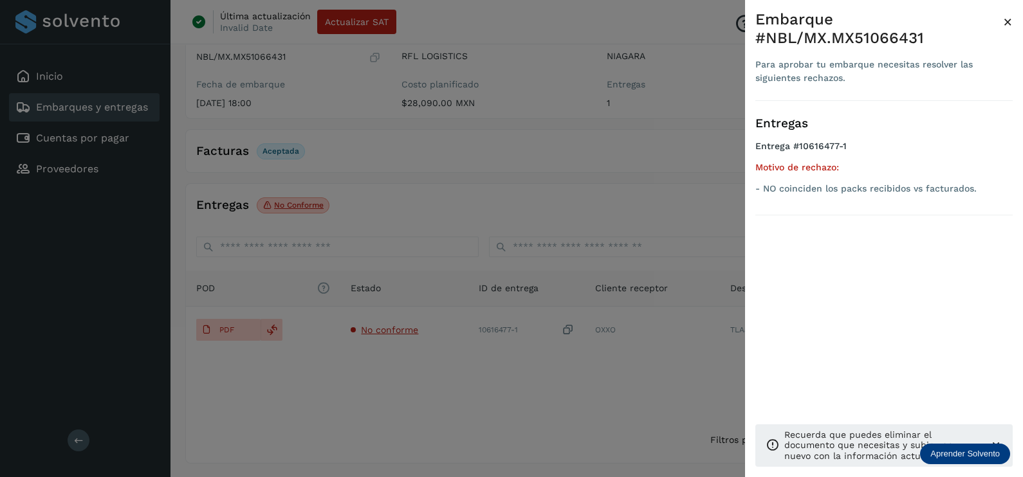
click at [428, 375] on div at bounding box center [511, 238] width 1023 height 477
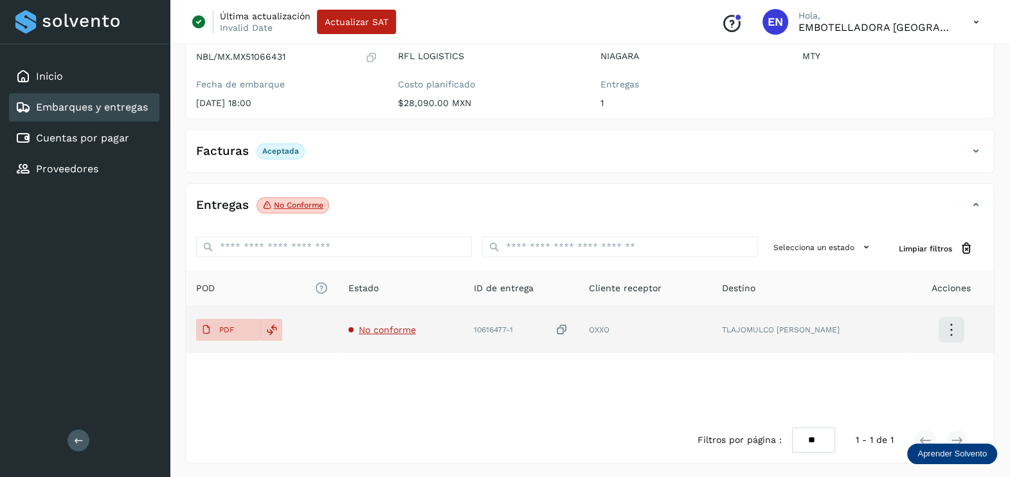
click at [569, 325] on icon at bounding box center [562, 330] width 13 height 14
click at [379, 328] on span "No conforme" at bounding box center [387, 330] width 57 height 10
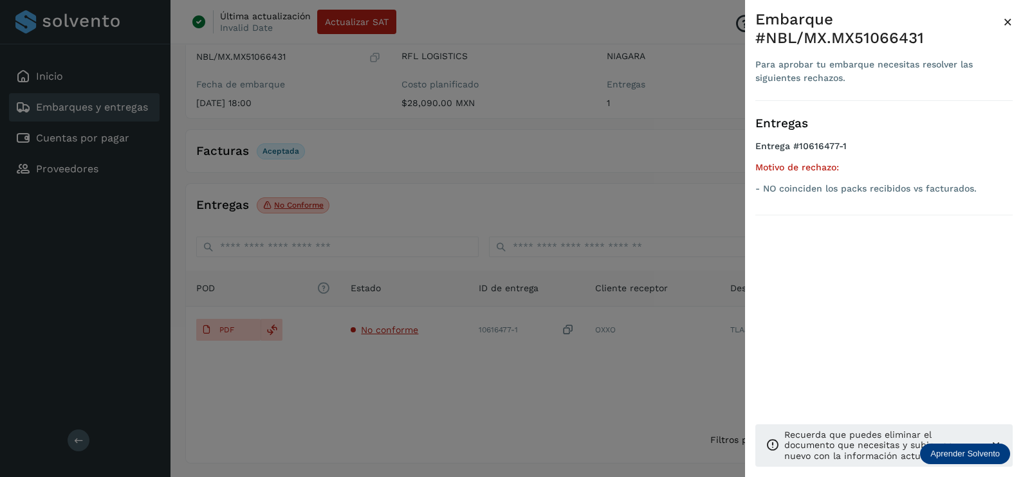
click at [395, 369] on div at bounding box center [511, 238] width 1023 height 477
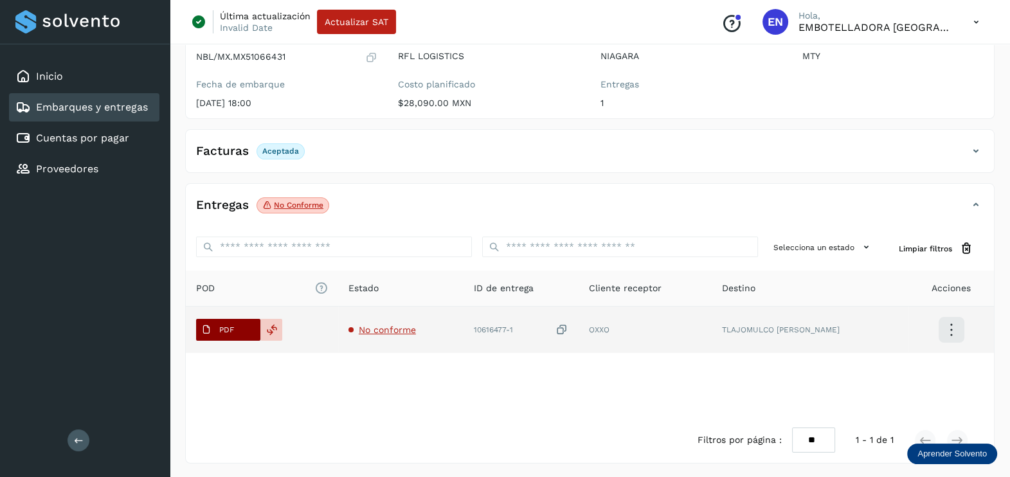
click at [248, 321] on button "PDF" at bounding box center [228, 330] width 64 height 22
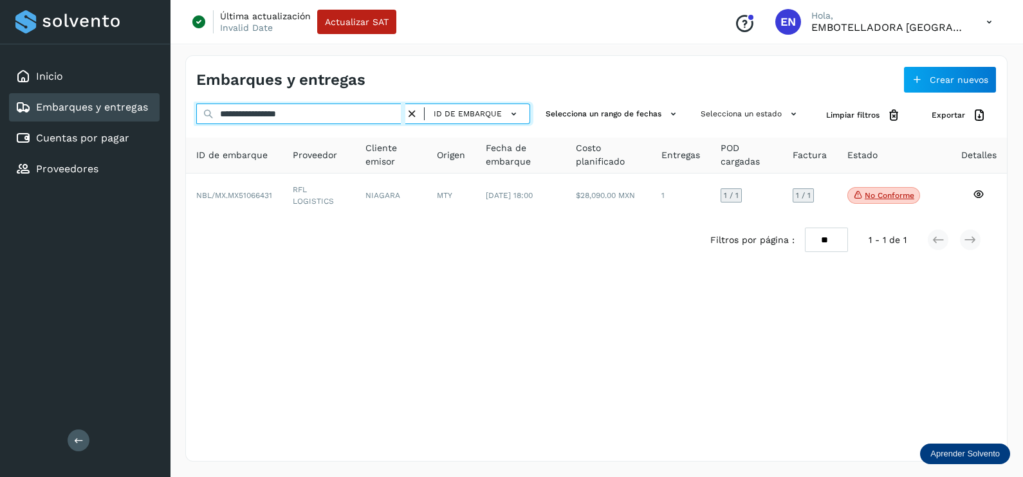
drag, startPoint x: 351, startPoint y: 117, endPoint x: 10, endPoint y: 116, distance: 340.9
click at [26, 117] on div "**********" at bounding box center [511, 238] width 1023 height 477
paste input "text"
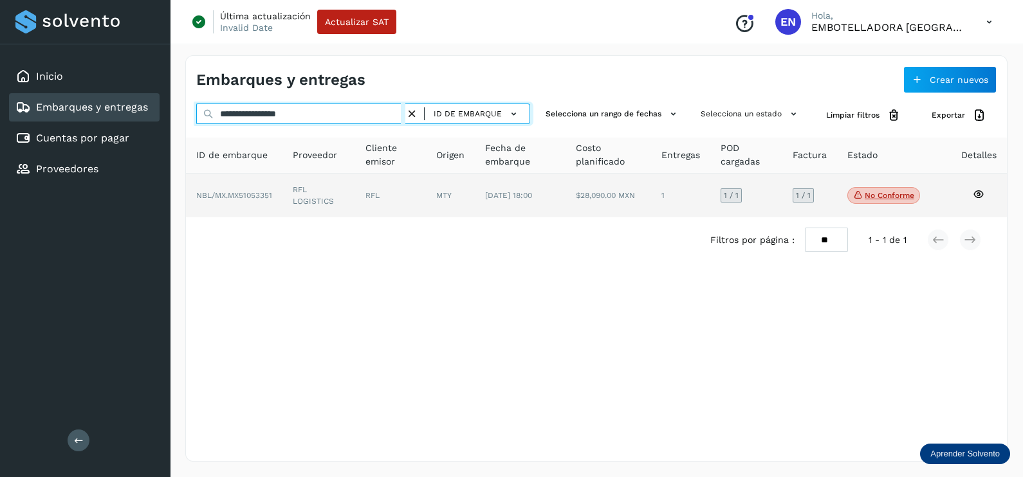
type input "**********"
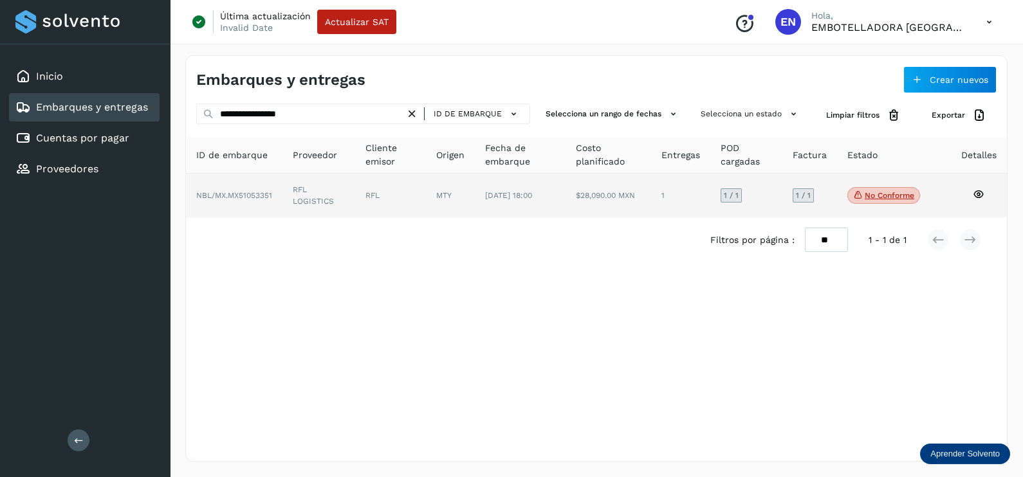
click at [355, 183] on td "RFL LOGISTICS" at bounding box center [390, 196] width 71 height 44
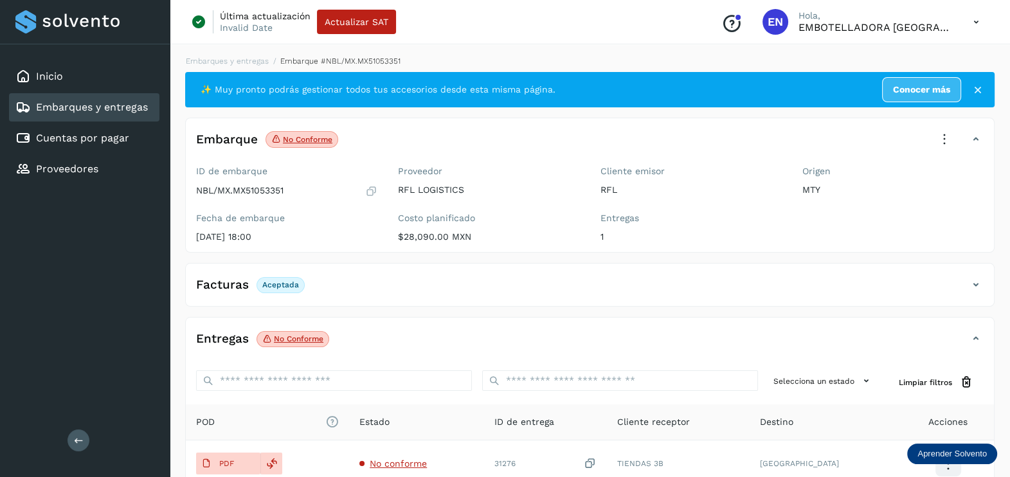
scroll to position [134, 0]
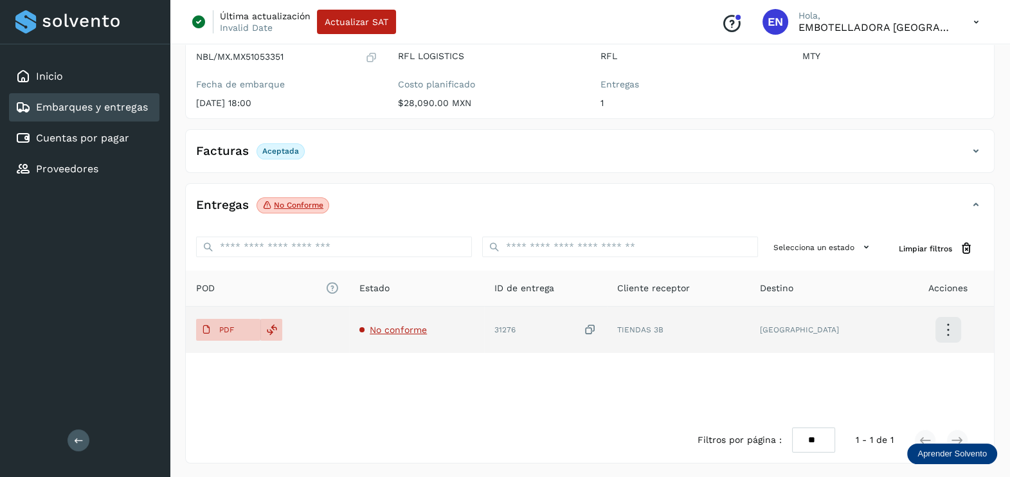
click at [417, 328] on span "No conforme" at bounding box center [398, 330] width 57 height 10
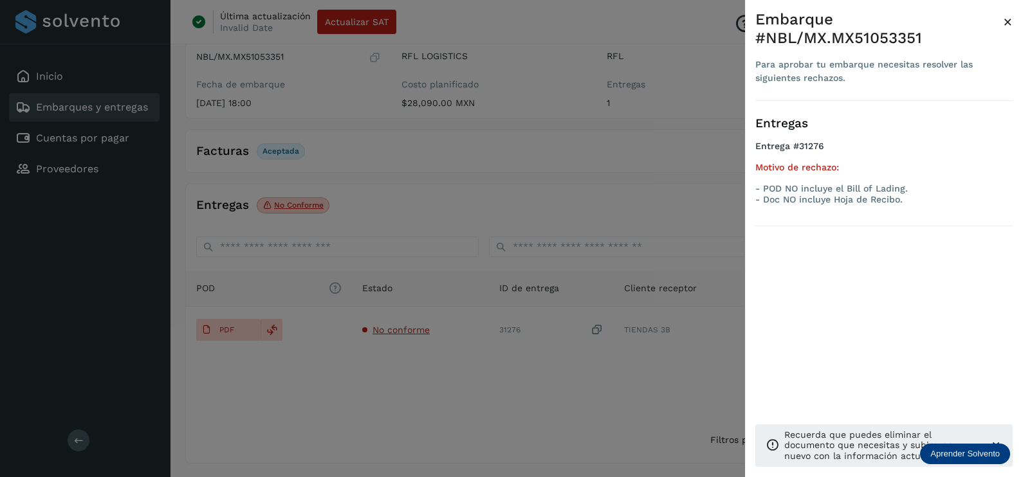
click at [400, 423] on div at bounding box center [511, 238] width 1023 height 477
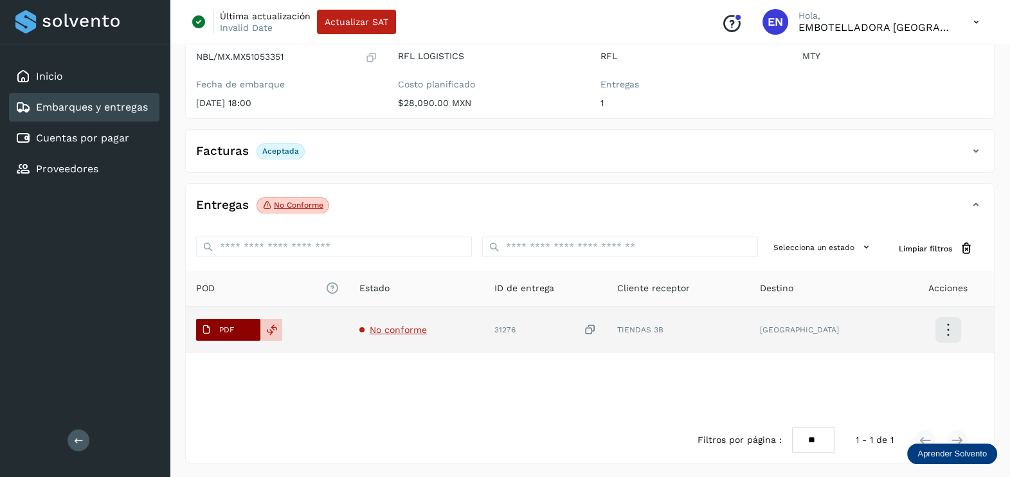
click at [225, 331] on p "PDF" at bounding box center [226, 329] width 15 height 9
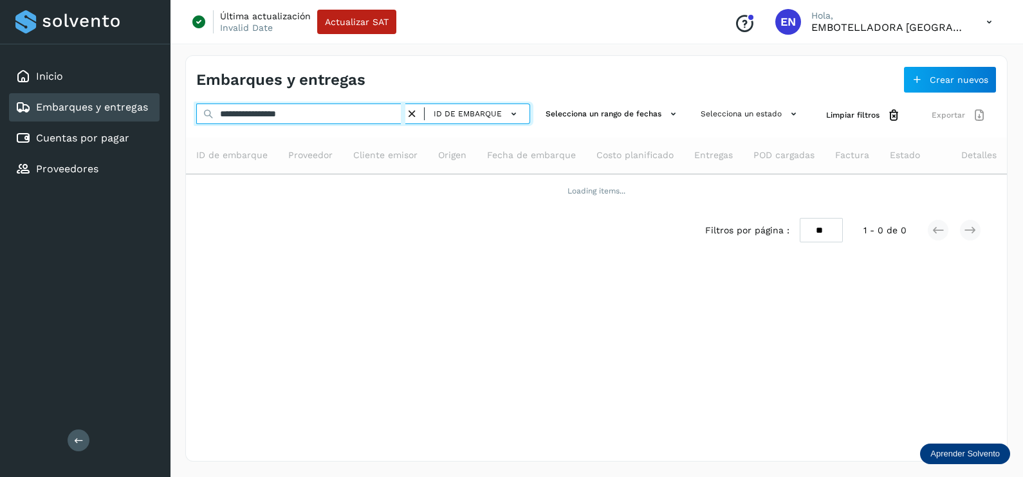
drag, startPoint x: 134, startPoint y: 114, endPoint x: 127, endPoint y: 114, distance: 7.1
click at [127, 114] on div "**********" at bounding box center [511, 238] width 1023 height 477
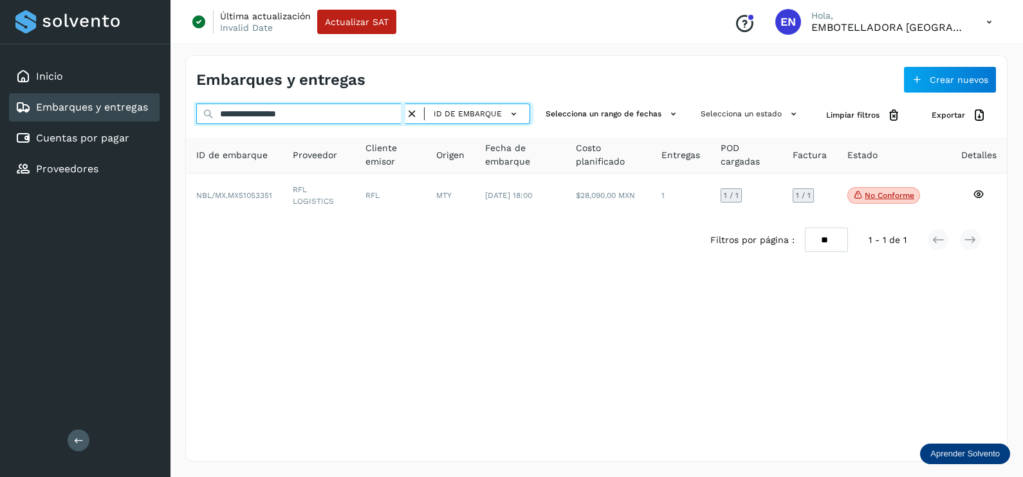
paste input "text"
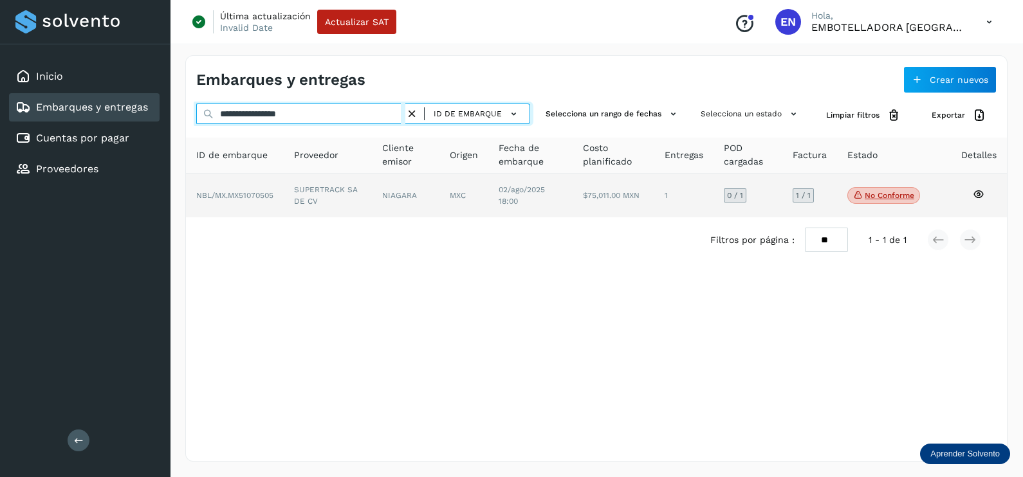
type input "**********"
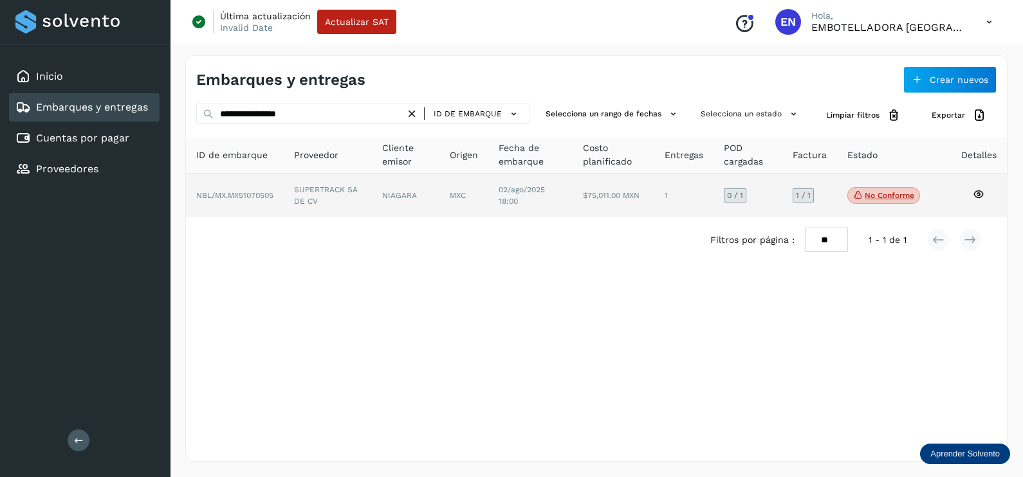
click at [372, 192] on td "SUPERTRACK SA DE CV" at bounding box center [406, 196] width 68 height 44
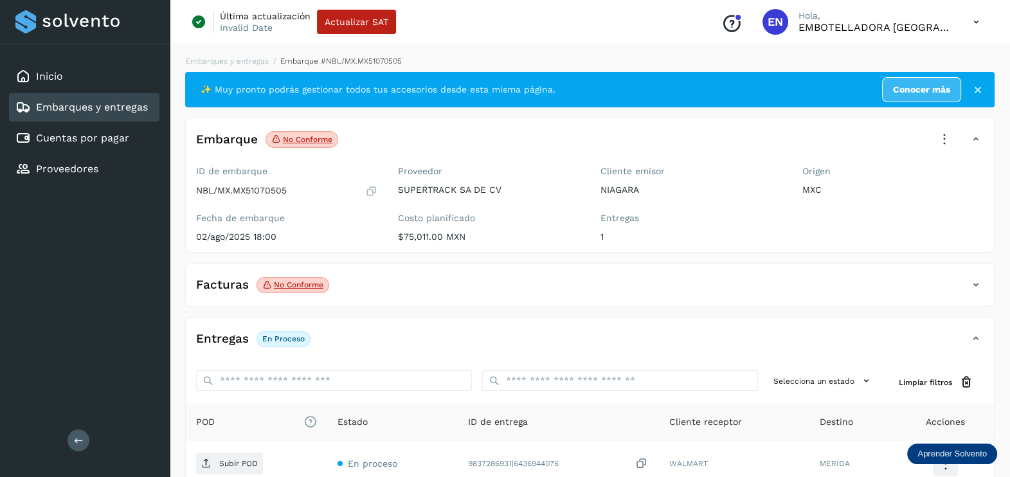
click at [284, 277] on span "No conforme" at bounding box center [293, 285] width 73 height 17
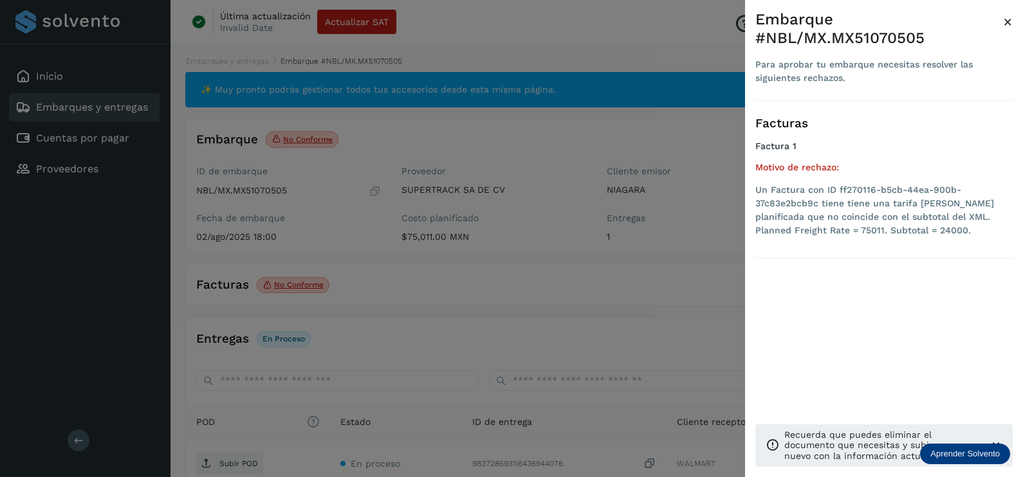
click at [677, 212] on div at bounding box center [511, 238] width 1023 height 477
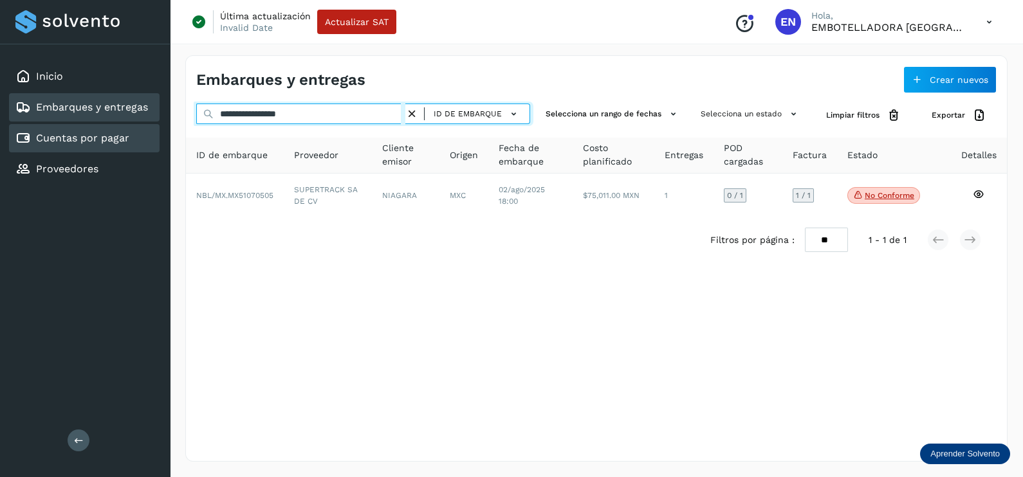
click at [156, 147] on div "**********" at bounding box center [511, 238] width 1023 height 477
paste input "text"
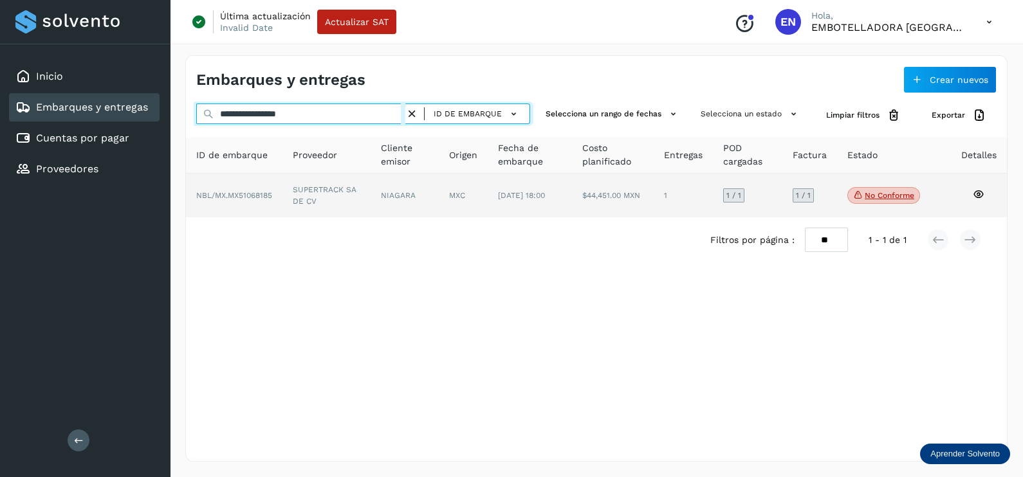
type input "**********"
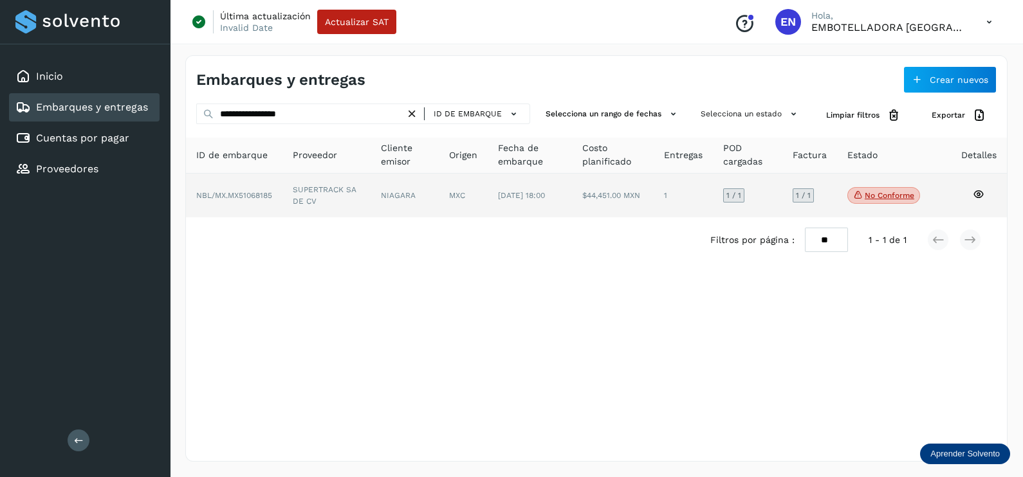
click at [370, 207] on td "SUPERTRACK SA DE CV" at bounding box center [404, 196] width 68 height 44
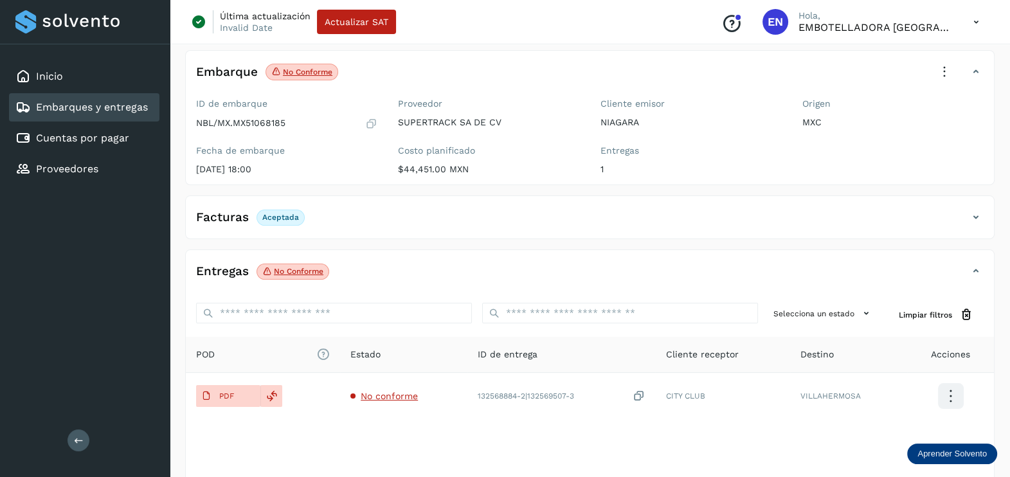
scroll to position [134, 0]
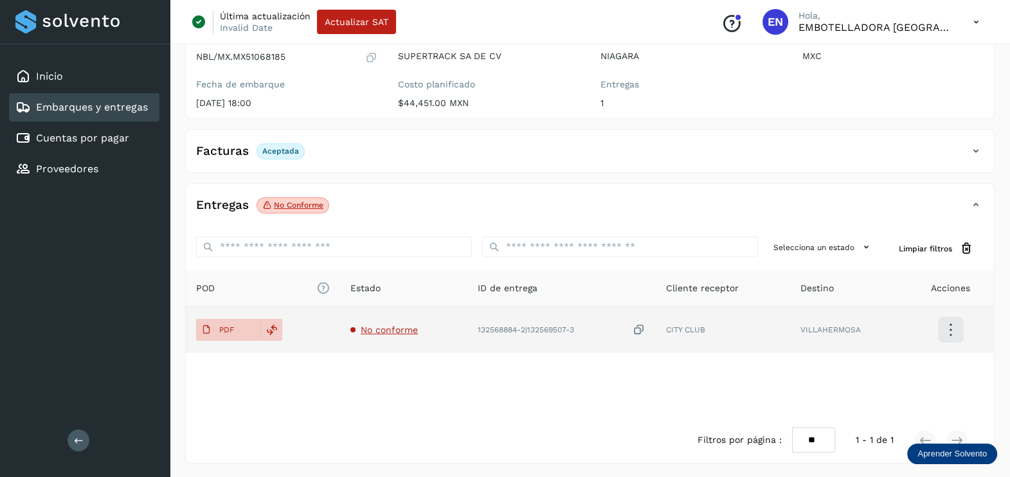
click at [399, 328] on span "No conforme" at bounding box center [389, 330] width 57 height 10
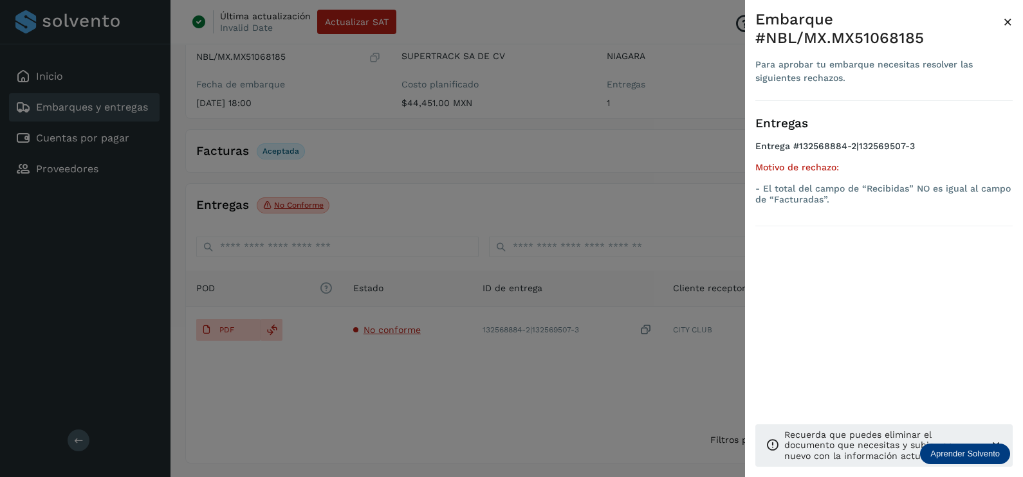
click at [504, 387] on div at bounding box center [511, 238] width 1023 height 477
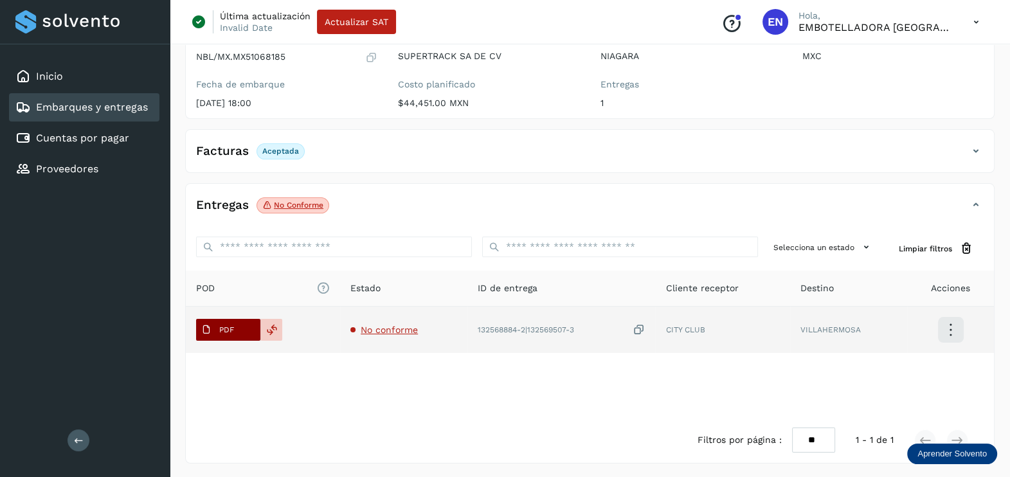
click at [232, 331] on p "PDF" at bounding box center [226, 329] width 15 height 9
click at [642, 327] on icon at bounding box center [638, 330] width 13 height 14
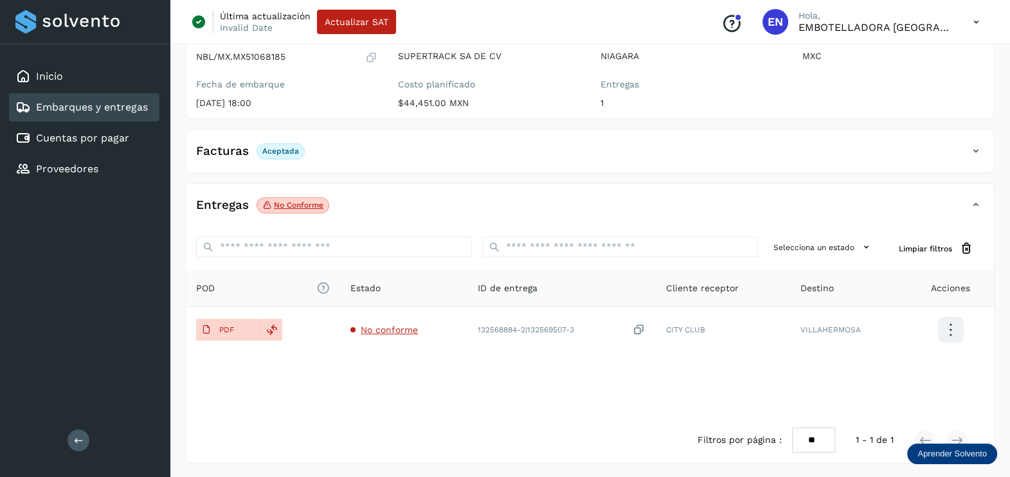
scroll to position [0, 0]
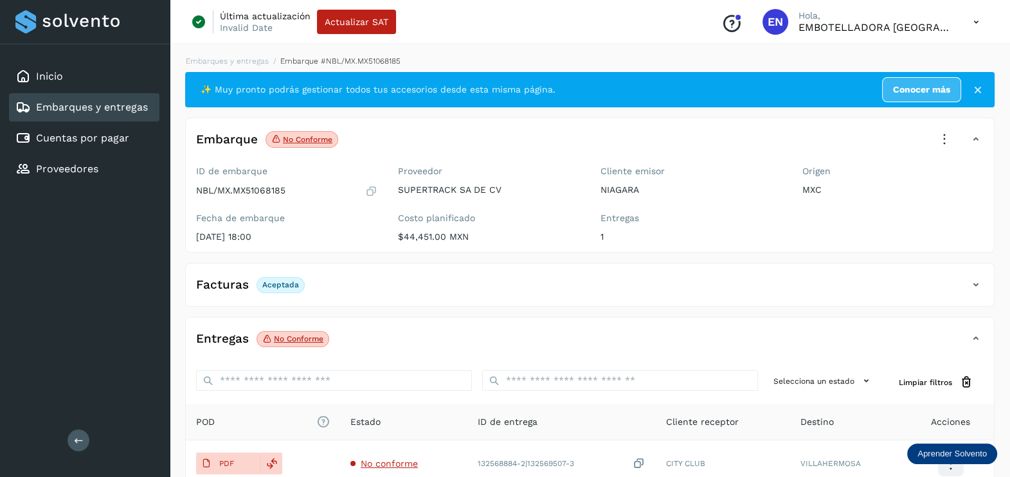
click at [940, 141] on icon at bounding box center [945, 139] width 28 height 28
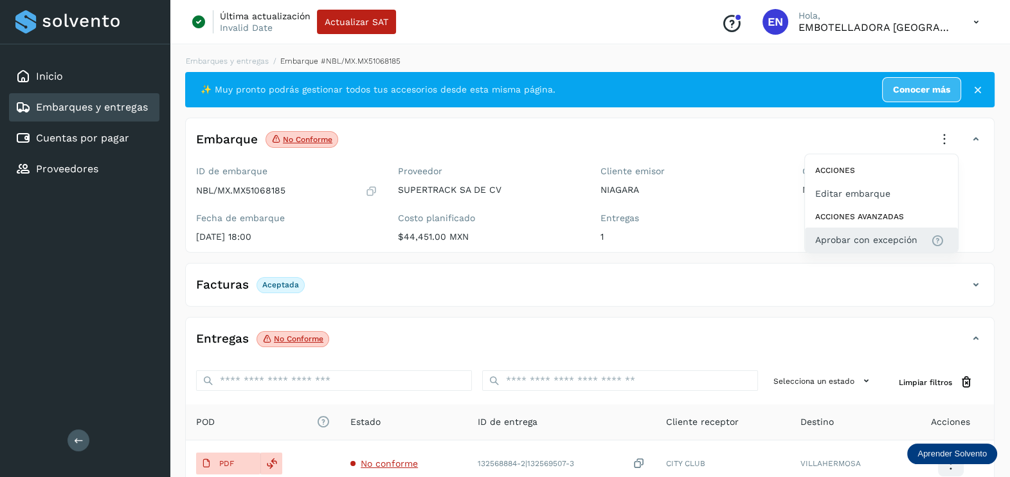
click at [865, 241] on span "Aprobar con excepción" at bounding box center [867, 240] width 102 height 14
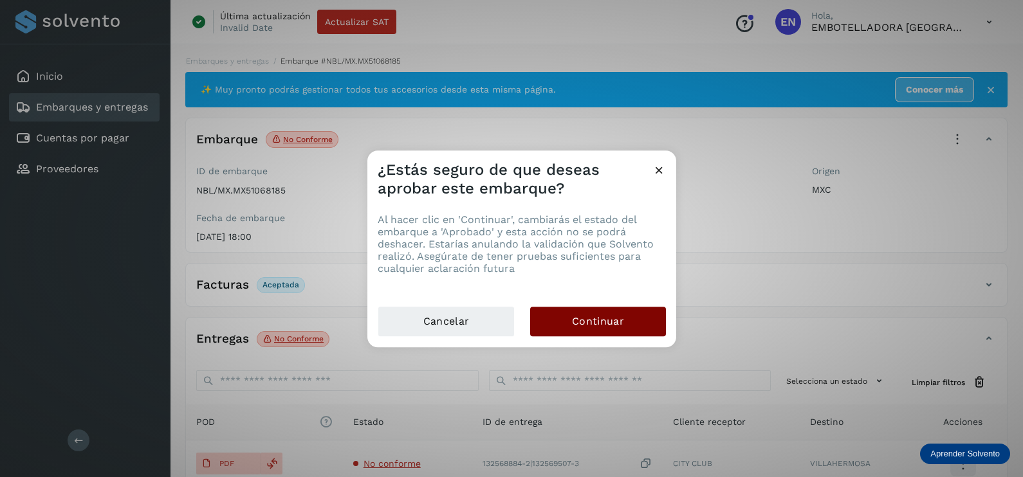
click at [593, 324] on span "Continuar" at bounding box center [598, 321] width 52 height 14
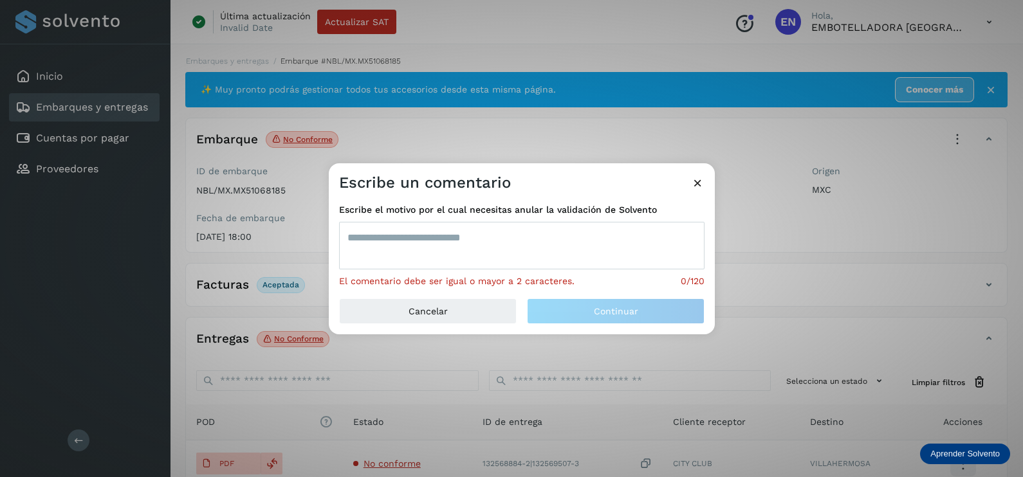
click at [475, 260] on textarea at bounding box center [521, 246] width 365 height 48
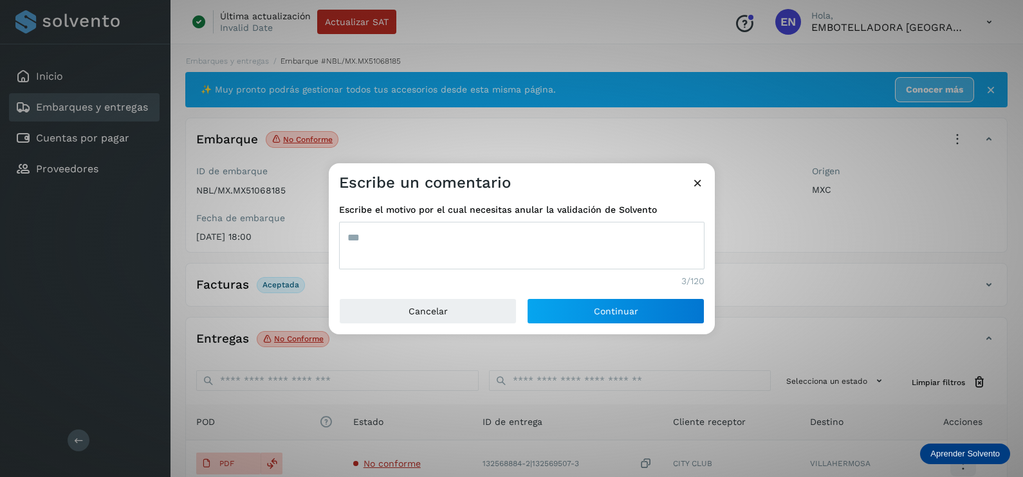
type textarea "***"
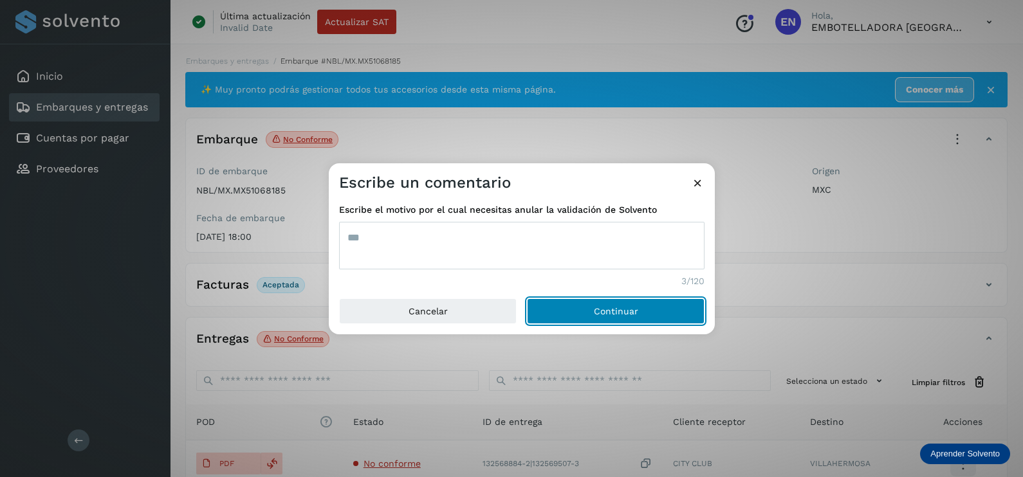
click at [527, 298] on button "Continuar" at bounding box center [616, 311] width 178 height 26
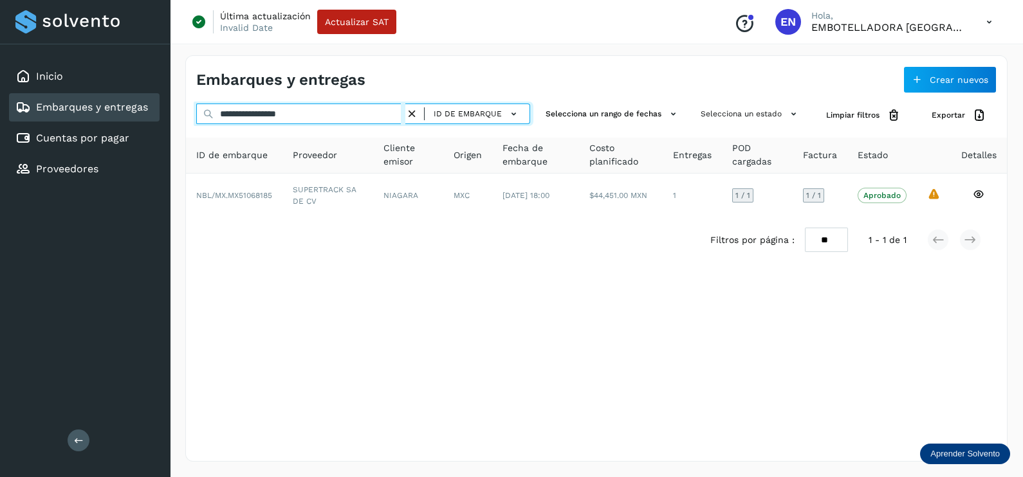
drag, startPoint x: 338, startPoint y: 104, endPoint x: 343, endPoint y: 120, distance: 16.5
click at [338, 117] on input "**********" at bounding box center [300, 114] width 209 height 21
drag, startPoint x: 264, startPoint y: 118, endPoint x: 154, endPoint y: 122, distance: 110.0
click at [154, 122] on div "**********" at bounding box center [511, 238] width 1023 height 477
paste input "text"
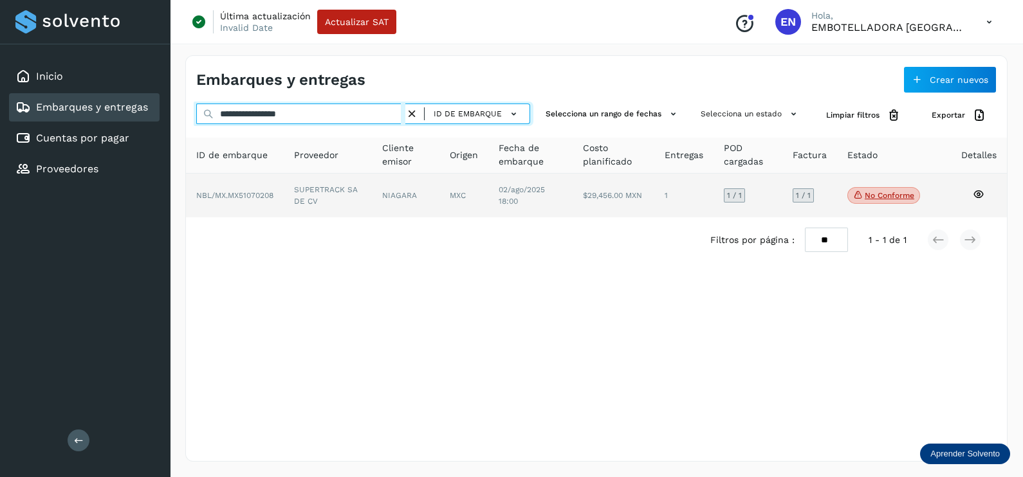
type input "**********"
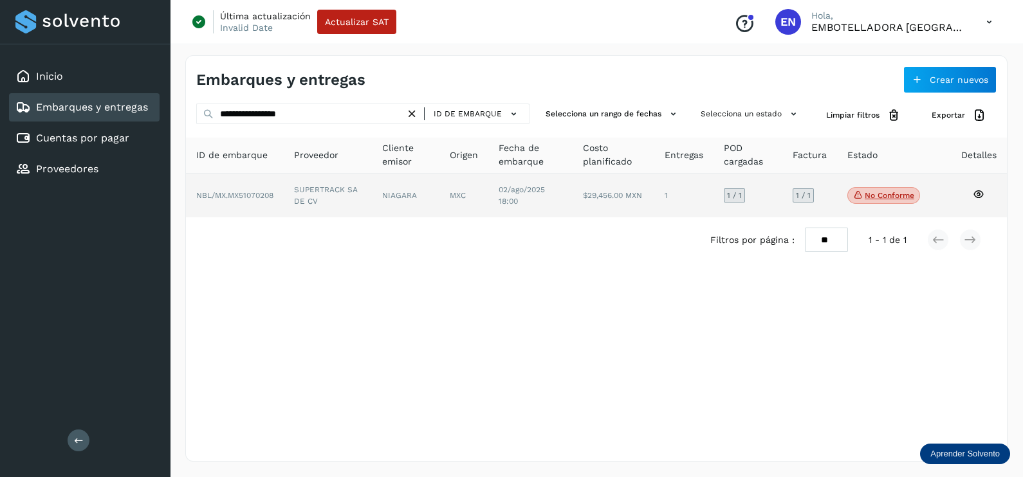
click at [372, 199] on td "SUPERTRACK SA DE CV" at bounding box center [406, 196] width 68 height 44
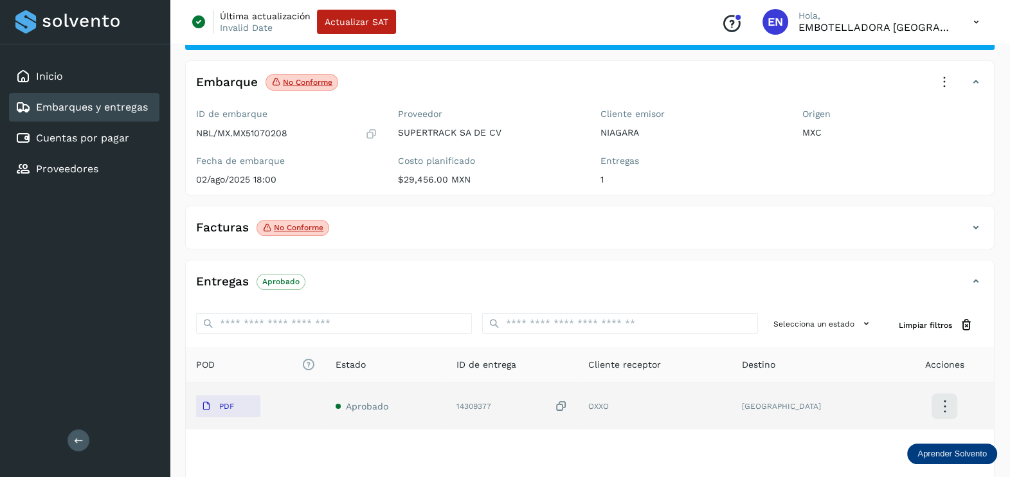
scroll to position [80, 0]
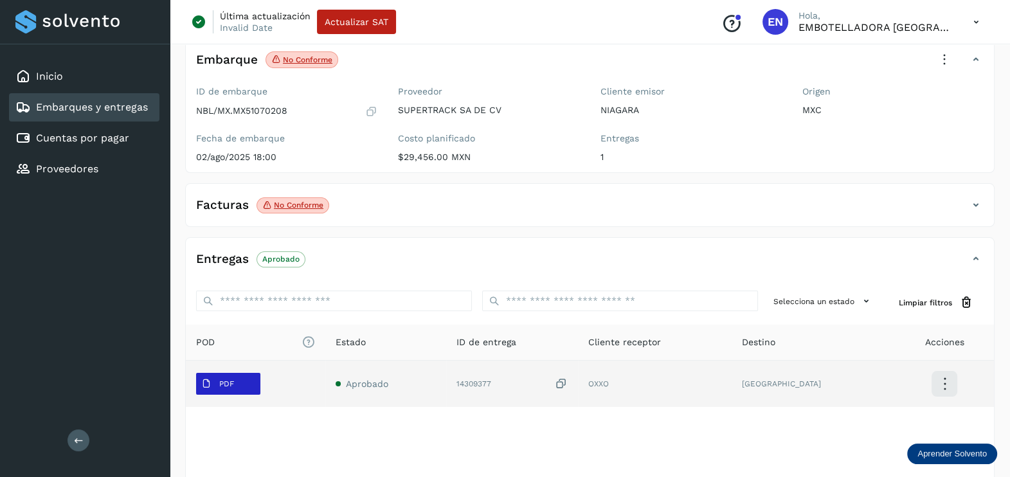
click at [226, 379] on p "PDF" at bounding box center [226, 383] width 15 height 9
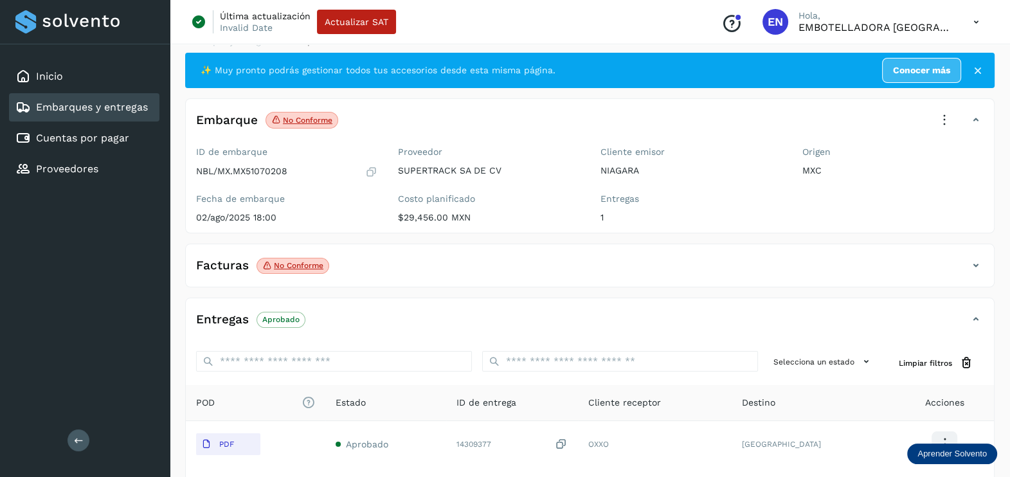
scroll to position [0, 0]
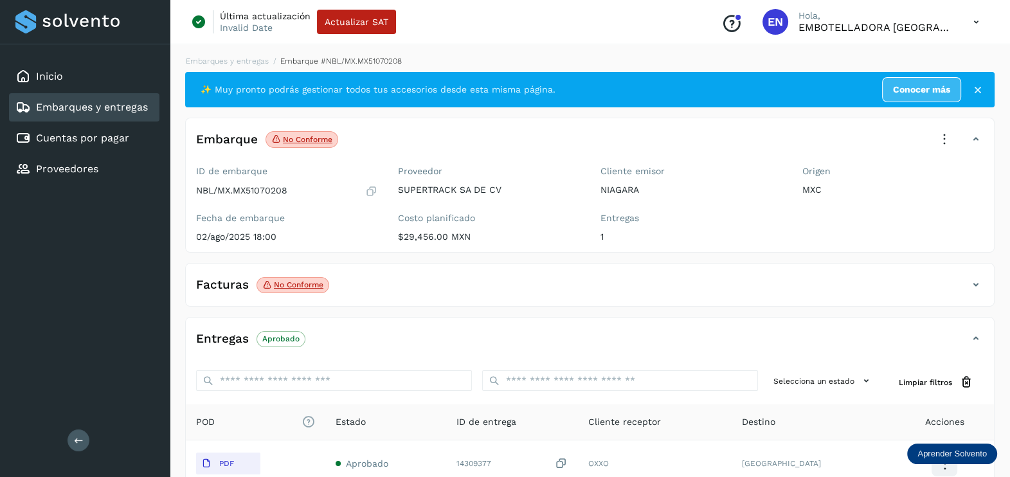
click at [961, 277] on div "Facturas No conforme" at bounding box center [577, 285] width 783 height 22
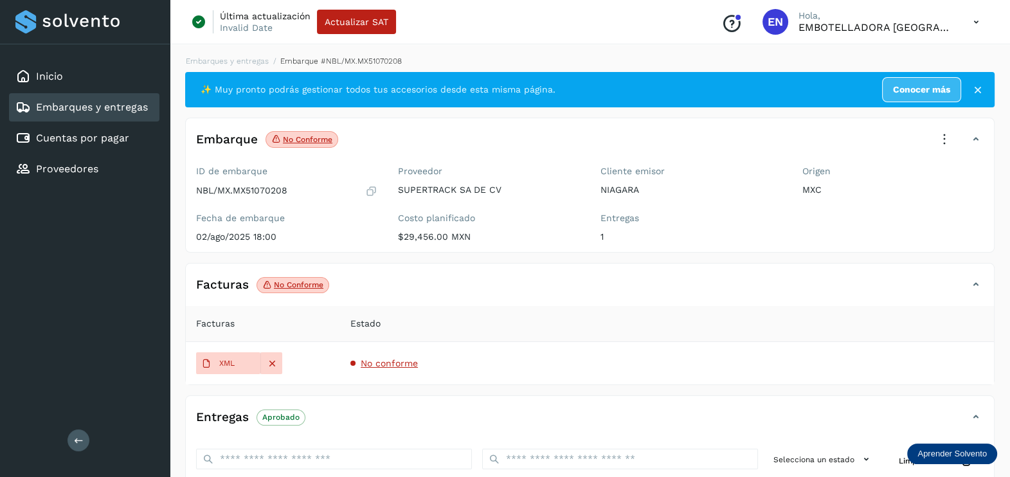
click at [391, 365] on span "No conforme" at bounding box center [389, 363] width 57 height 10
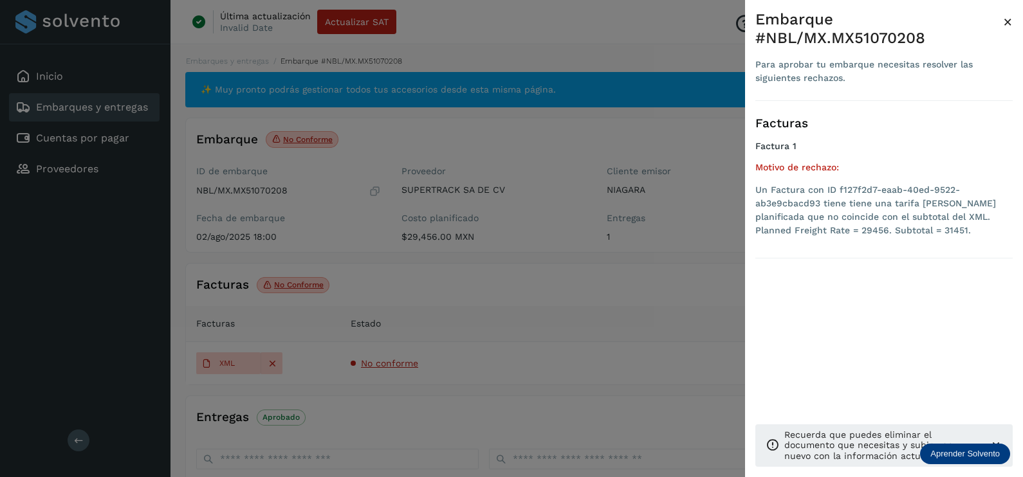
click at [669, 273] on div at bounding box center [511, 238] width 1023 height 477
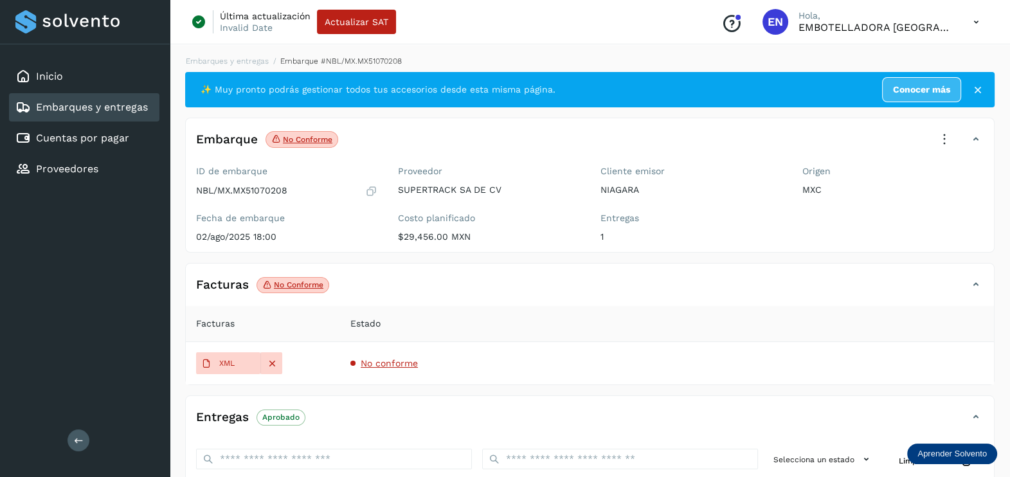
click at [940, 138] on icon at bounding box center [945, 139] width 28 height 28
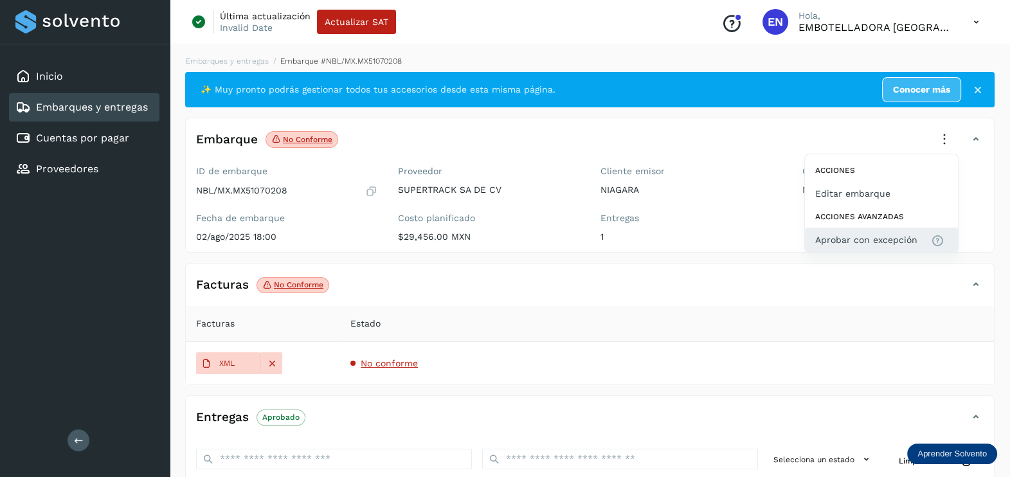
click at [878, 238] on span "Aprobar con excepción" at bounding box center [867, 240] width 102 height 14
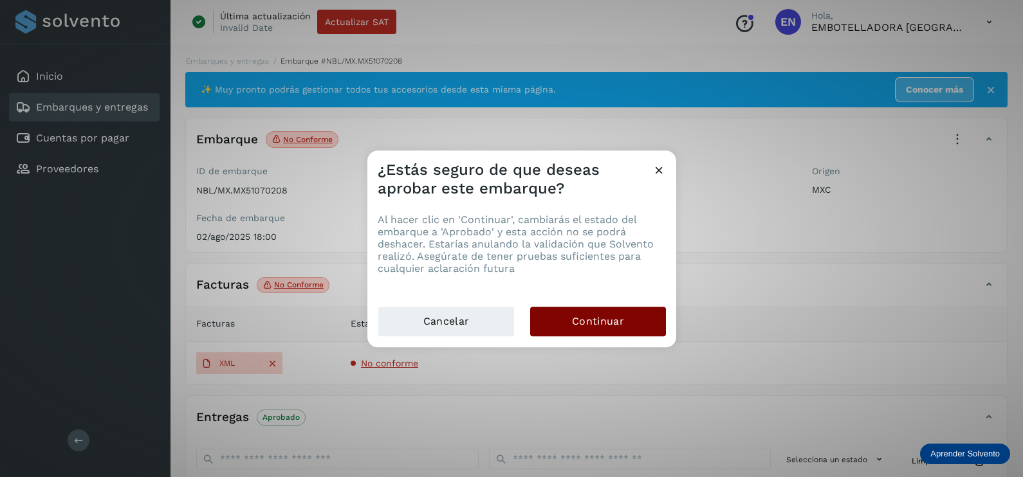
click at [569, 328] on button "Continuar" at bounding box center [598, 322] width 136 height 30
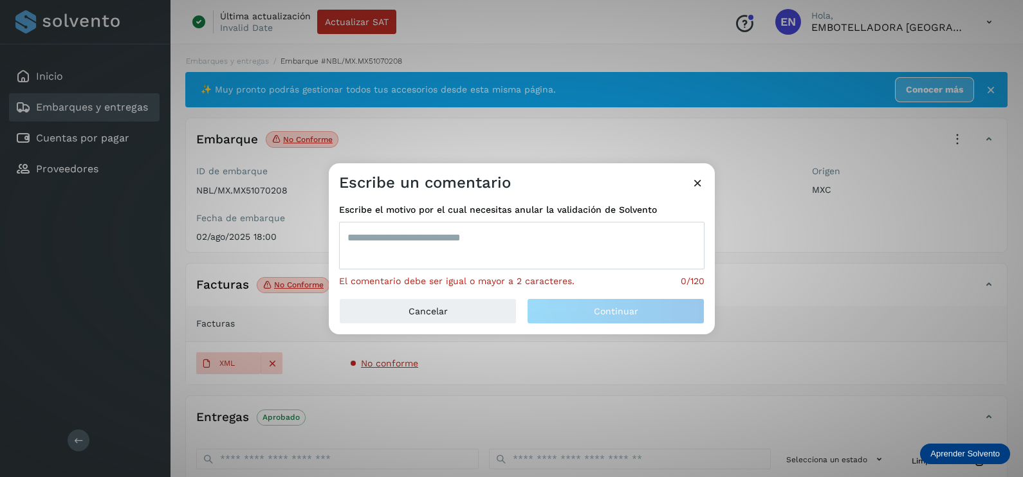
click at [486, 242] on textarea at bounding box center [521, 246] width 365 height 48
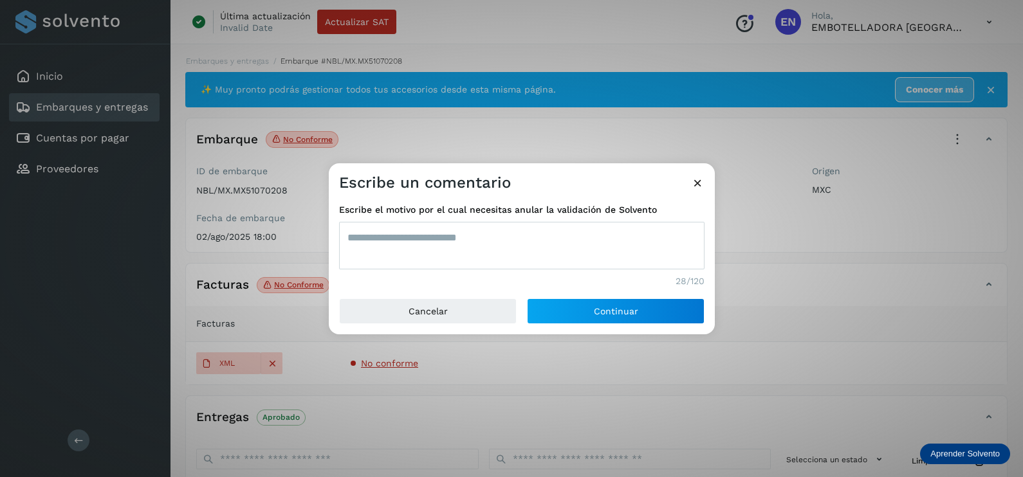
type textarea "**********"
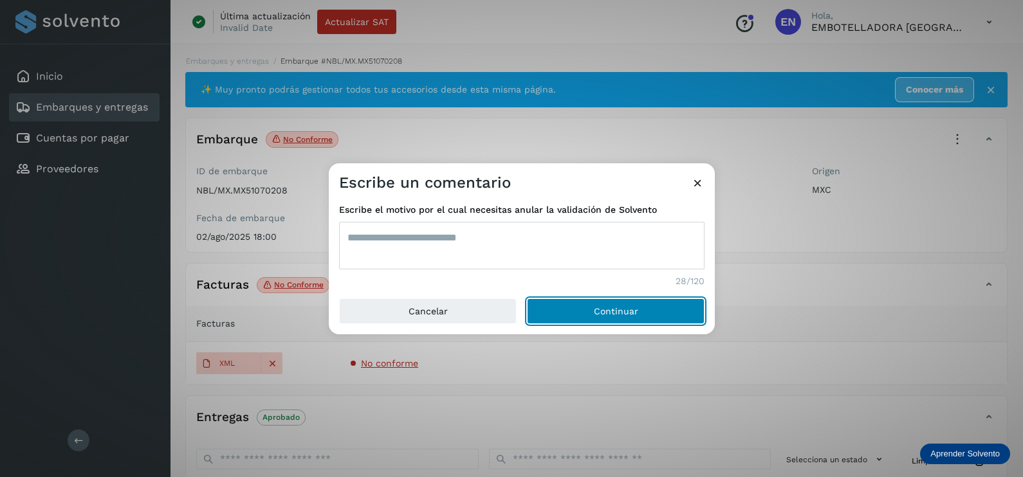
click at [527, 298] on button "Continuar" at bounding box center [616, 311] width 178 height 26
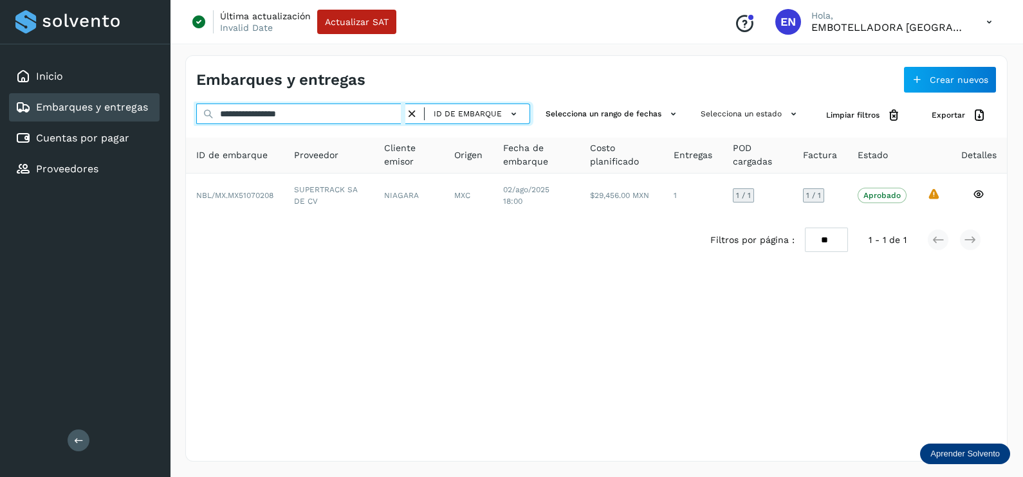
click at [0, 144] on html "**********" at bounding box center [511, 238] width 1023 height 477
paste input "text"
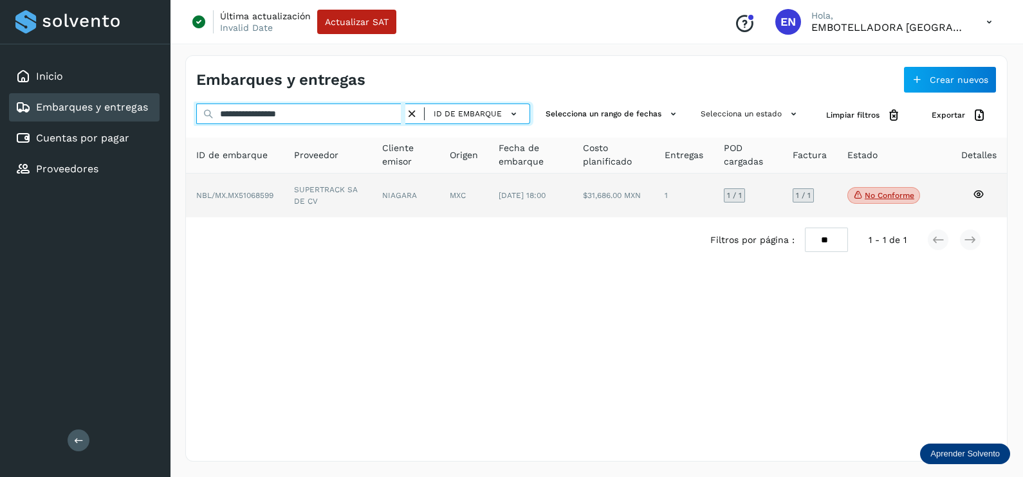
type input "**********"
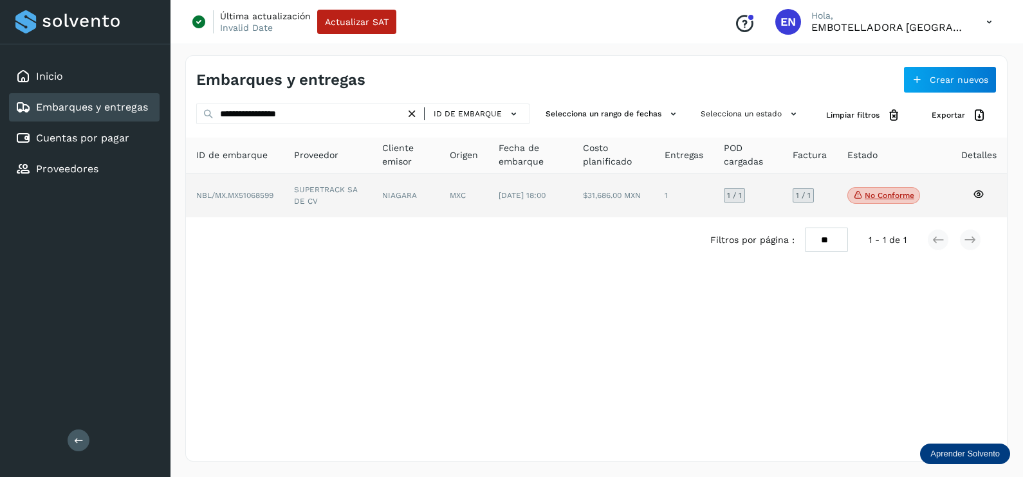
click at [372, 203] on td "SUPERTRACK SA DE CV" at bounding box center [406, 196] width 68 height 44
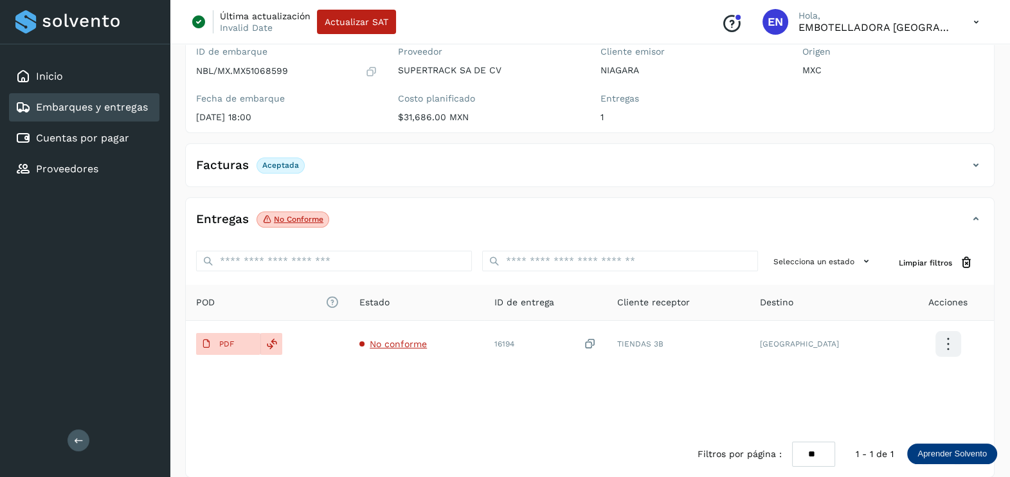
scroll to position [134, 0]
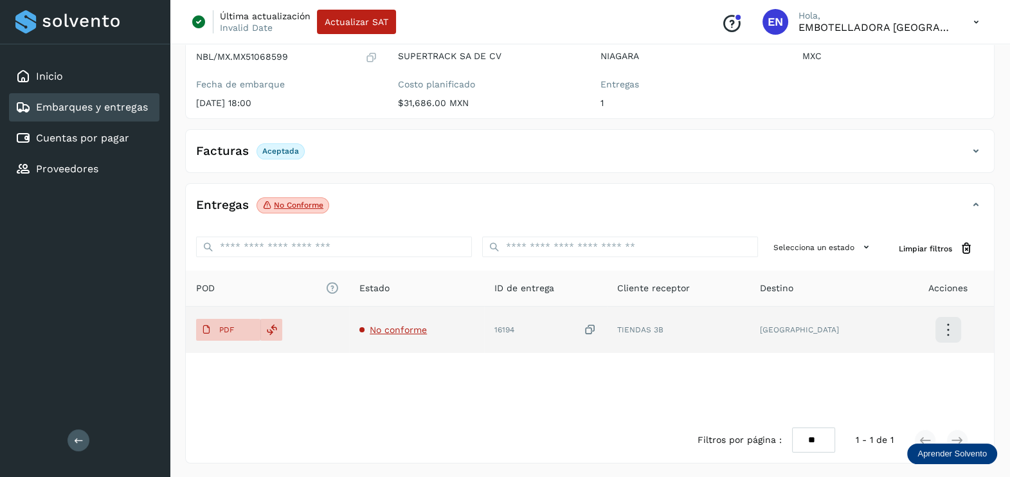
click at [417, 328] on span "No conforme" at bounding box center [398, 330] width 57 height 10
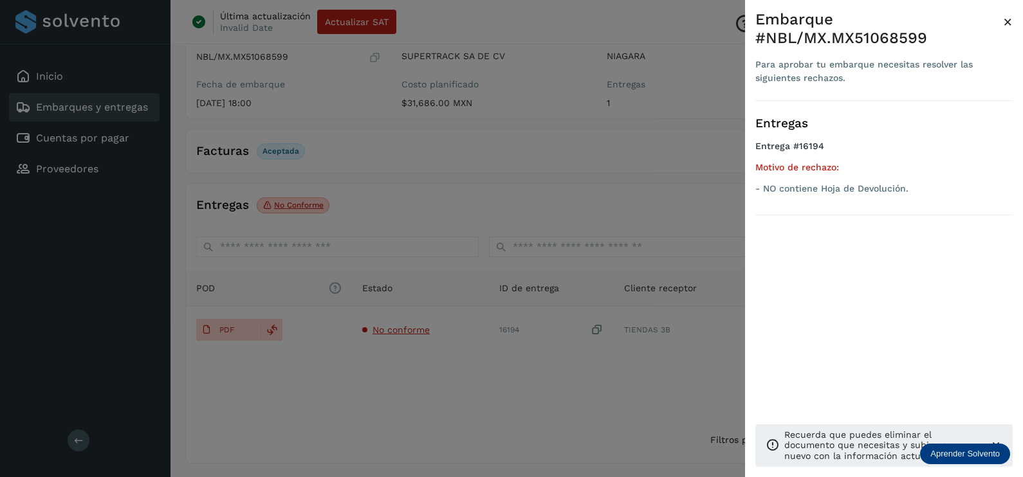
click at [456, 383] on div at bounding box center [511, 238] width 1023 height 477
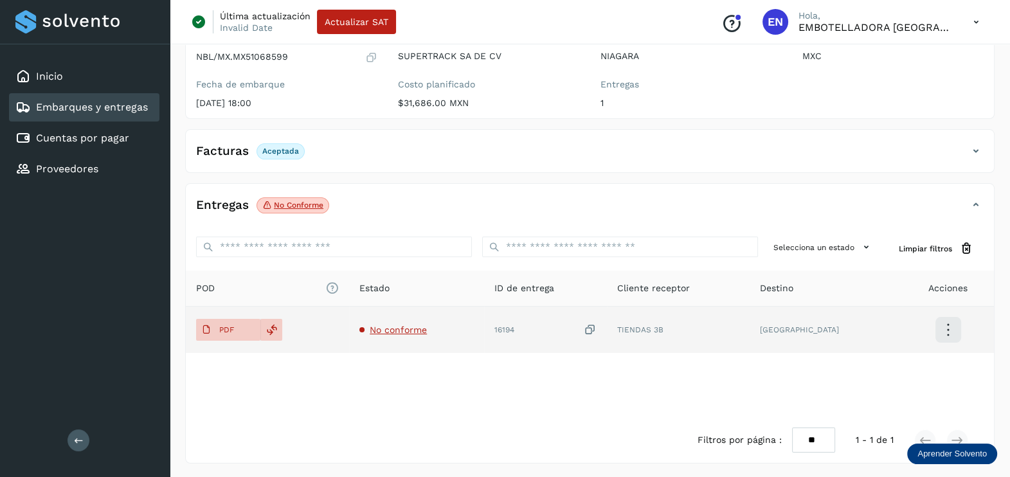
click at [597, 330] on icon at bounding box center [590, 330] width 13 height 14
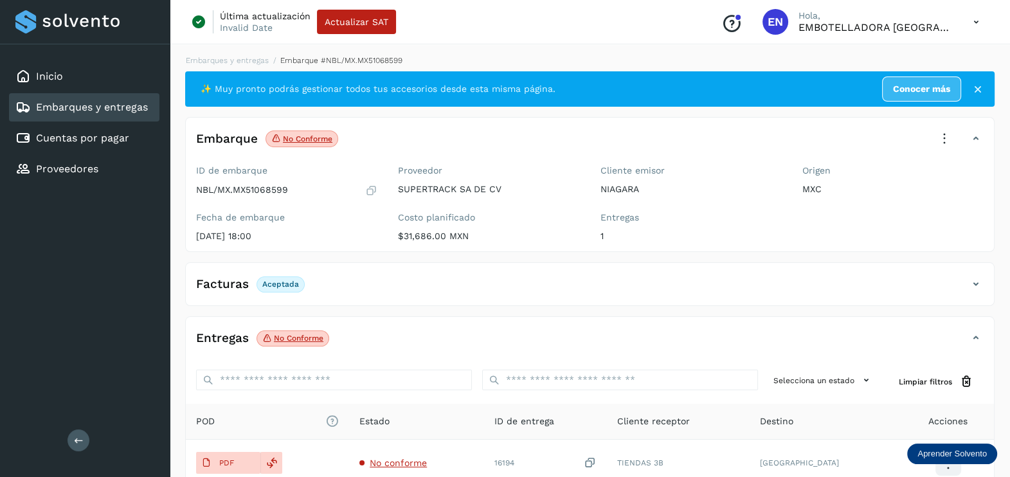
scroll to position [0, 0]
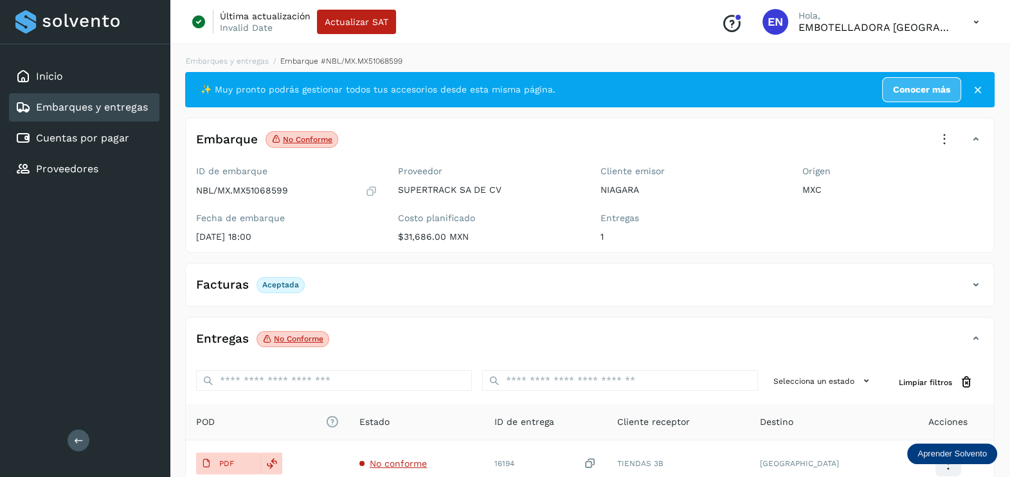
click at [941, 138] on icon at bounding box center [945, 139] width 28 height 28
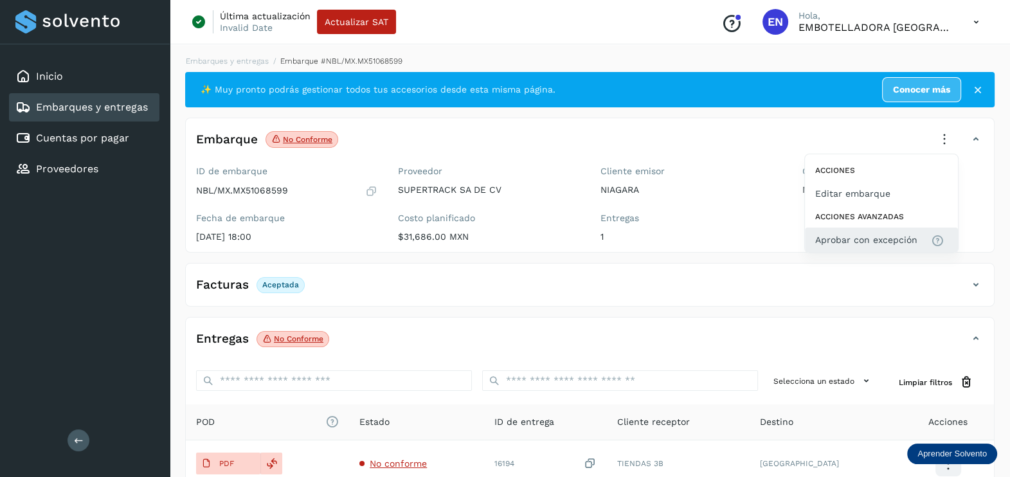
click at [857, 243] on span "Aprobar con excepción" at bounding box center [867, 240] width 102 height 14
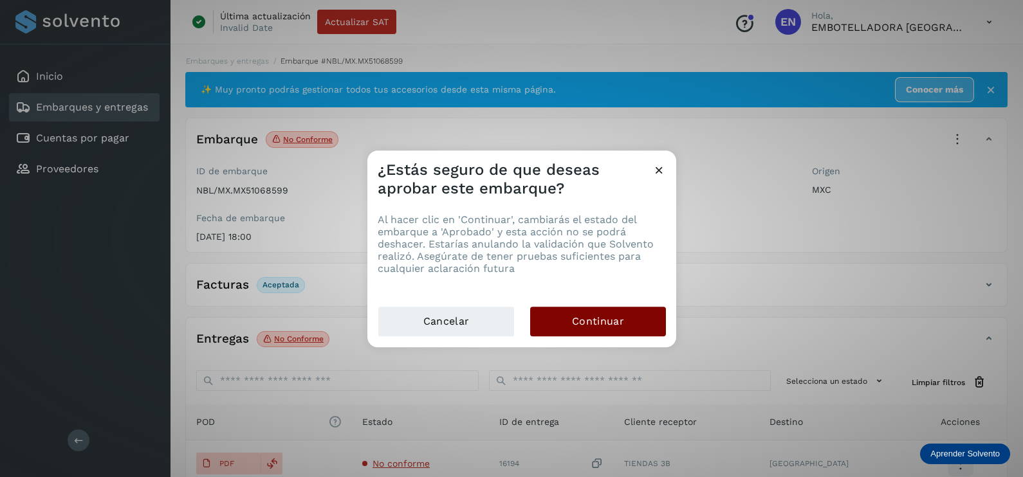
click at [633, 318] on button "Continuar" at bounding box center [598, 322] width 136 height 30
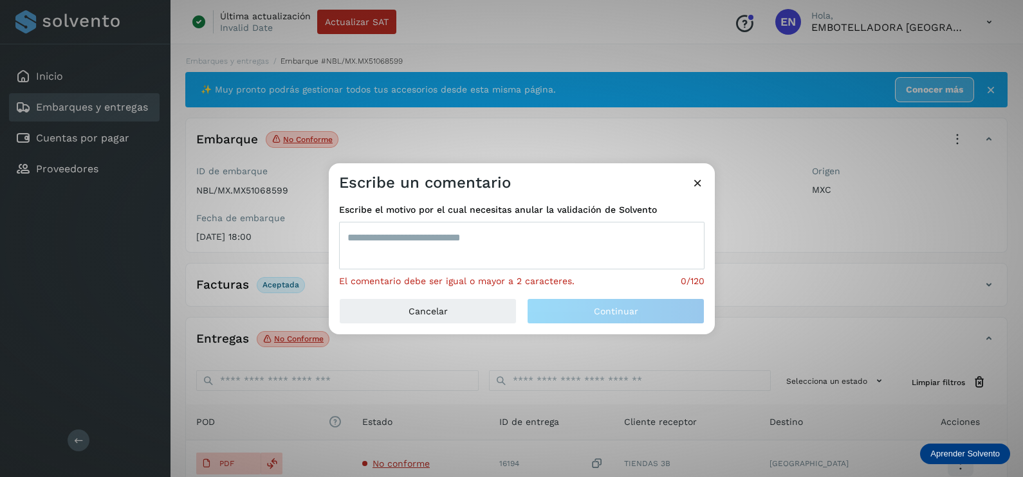
click at [400, 214] on span "Escribe el motivo por el cual necesitas anular la validación de Solvento" at bounding box center [521, 210] width 365 height 14
click at [370, 239] on textarea at bounding box center [521, 246] width 365 height 48
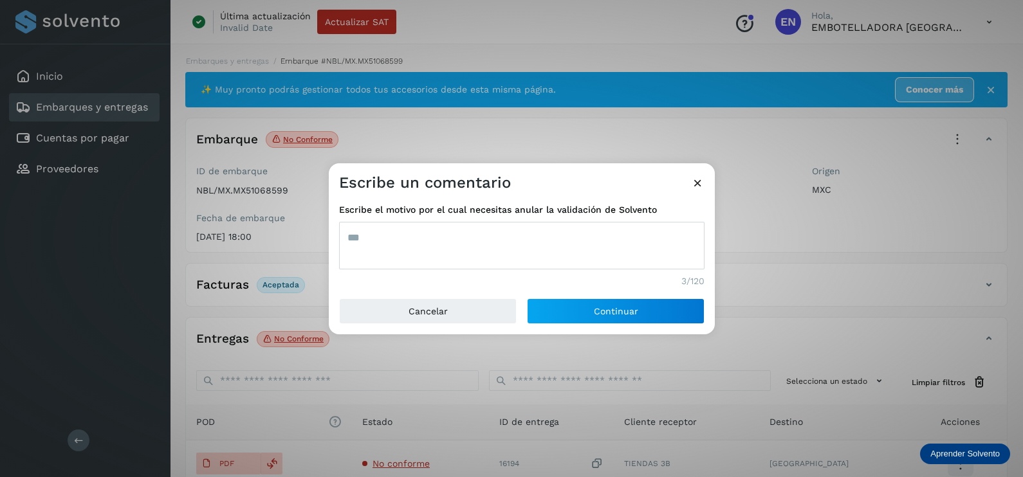
type textarea "***"
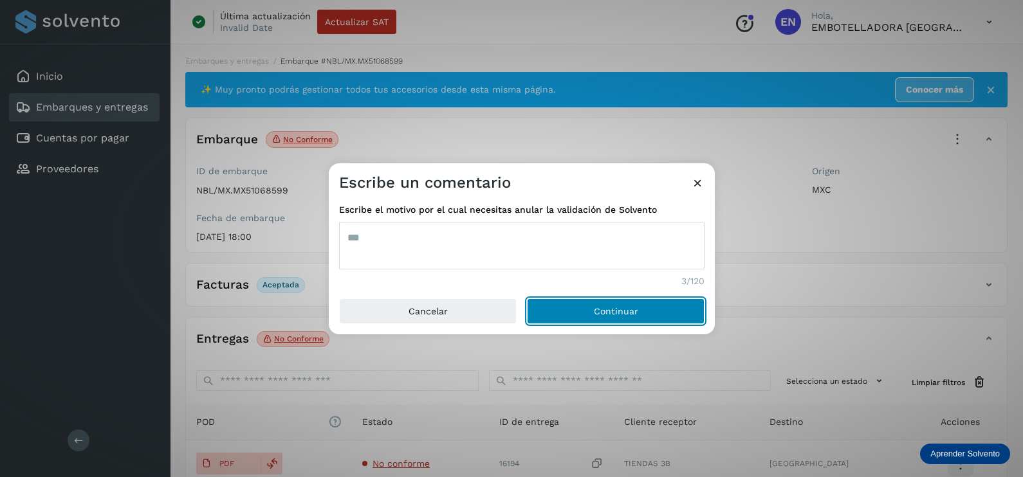
click at [527, 298] on button "Continuar" at bounding box center [616, 311] width 178 height 26
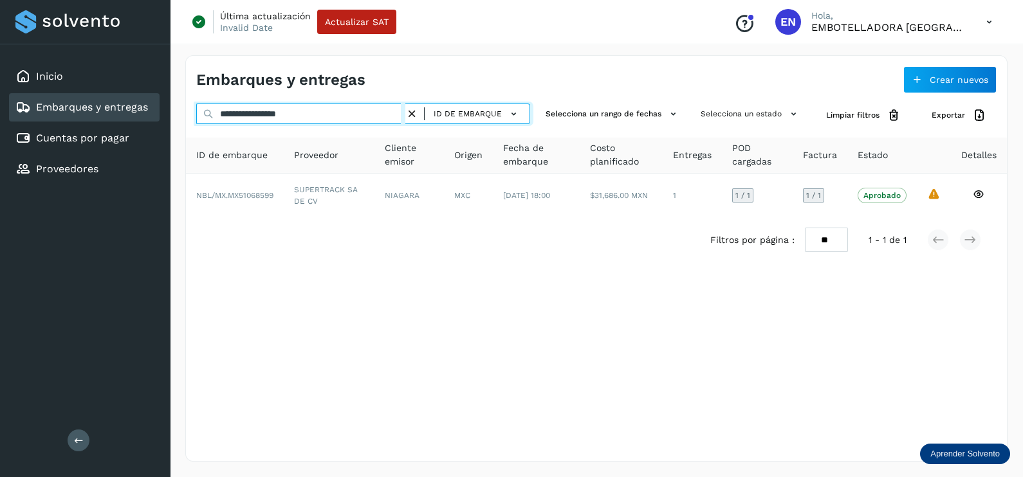
click at [98, 113] on div "**********" at bounding box center [511, 238] width 1023 height 477
paste input "text"
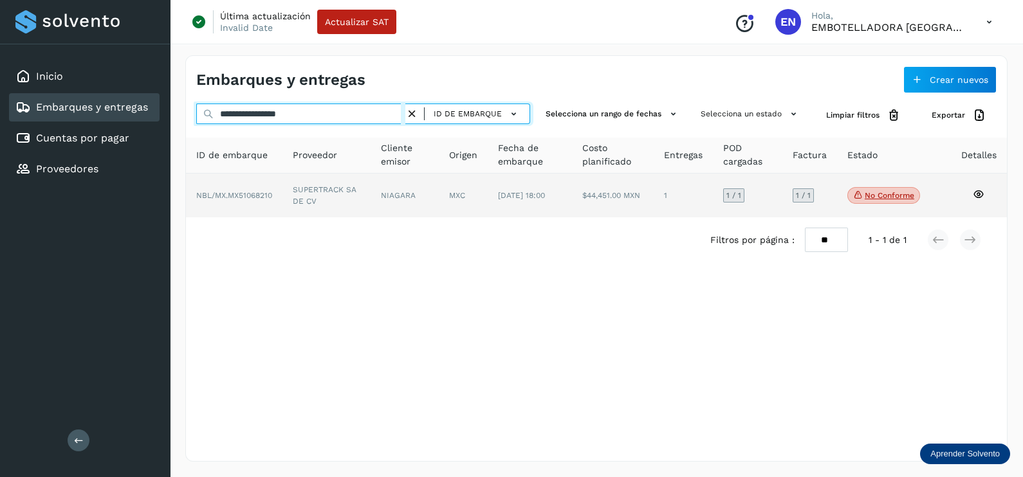
type input "**********"
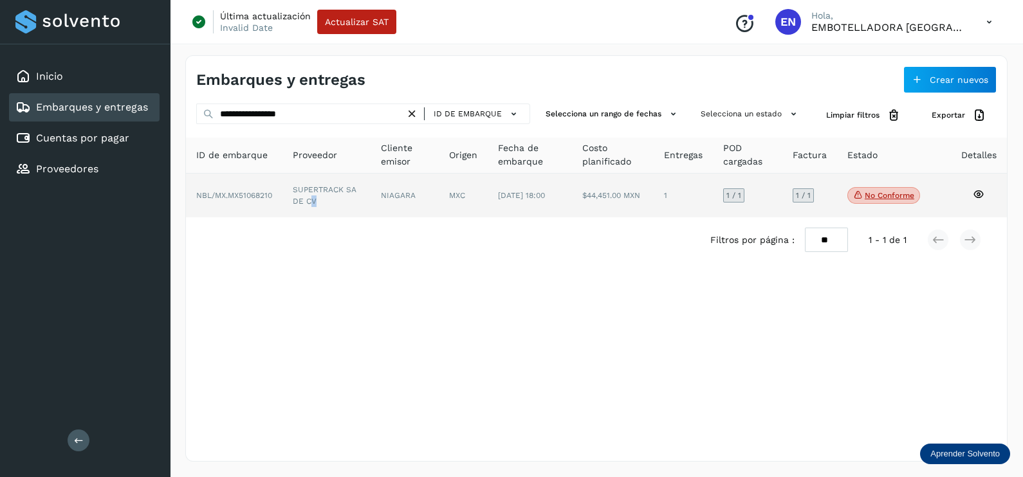
click at [370, 209] on td "SUPERTRACK SA DE CV" at bounding box center [404, 196] width 68 height 44
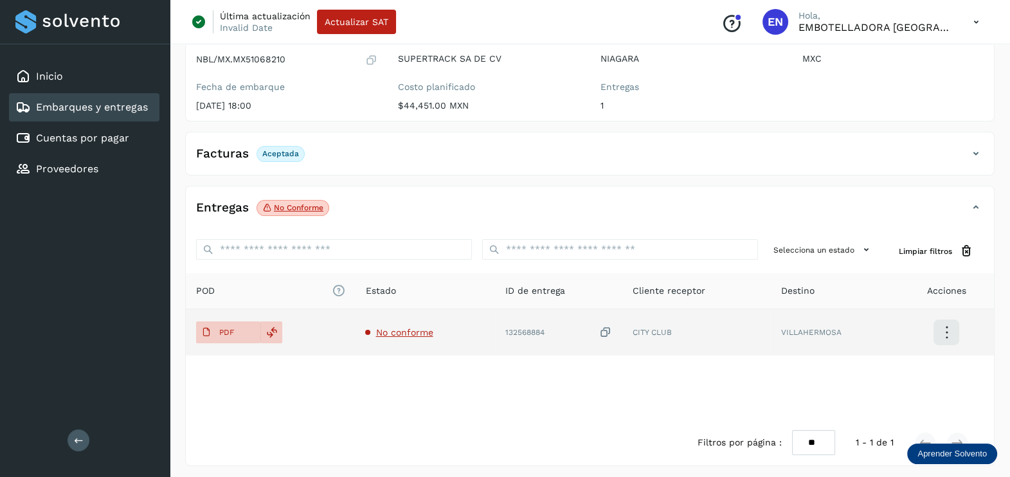
scroll to position [134, 0]
click at [392, 327] on span "No conforme" at bounding box center [404, 330] width 57 height 10
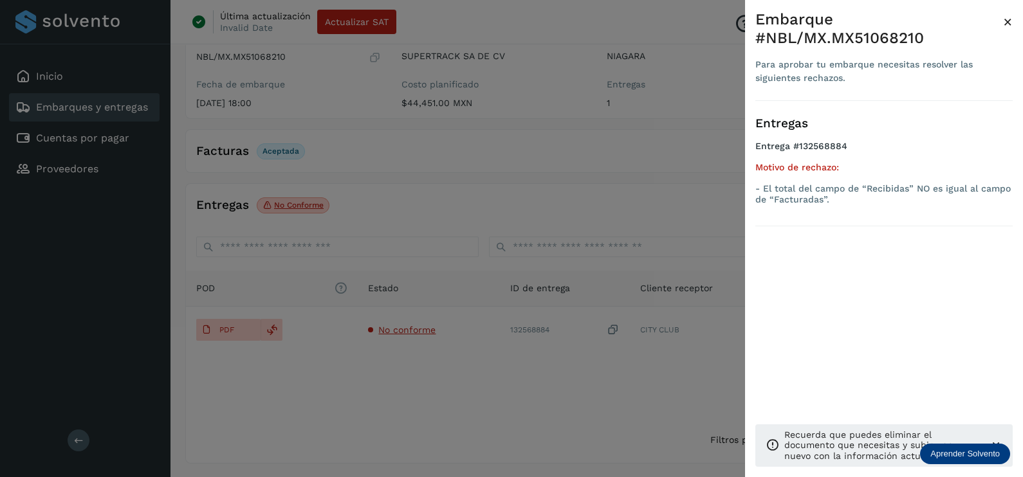
click at [471, 406] on div at bounding box center [511, 238] width 1023 height 477
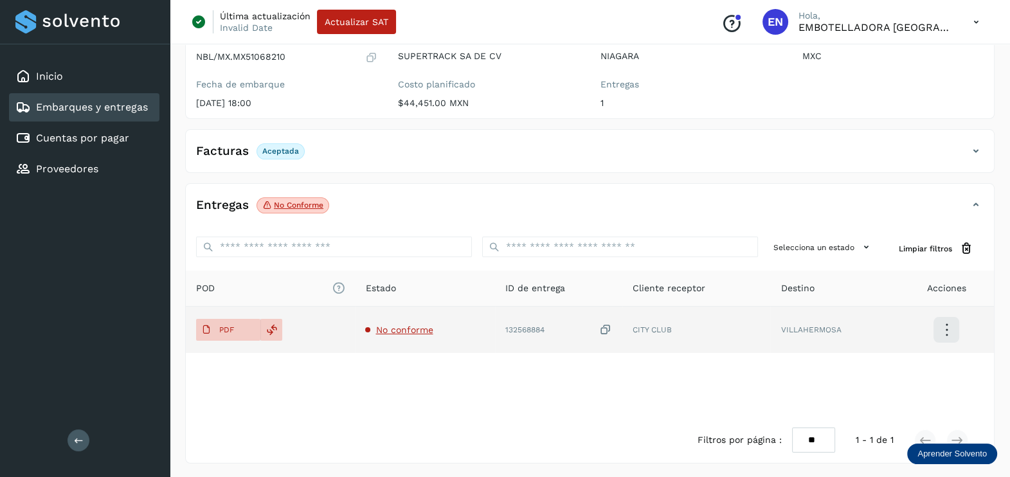
click at [605, 325] on icon at bounding box center [605, 330] width 13 height 14
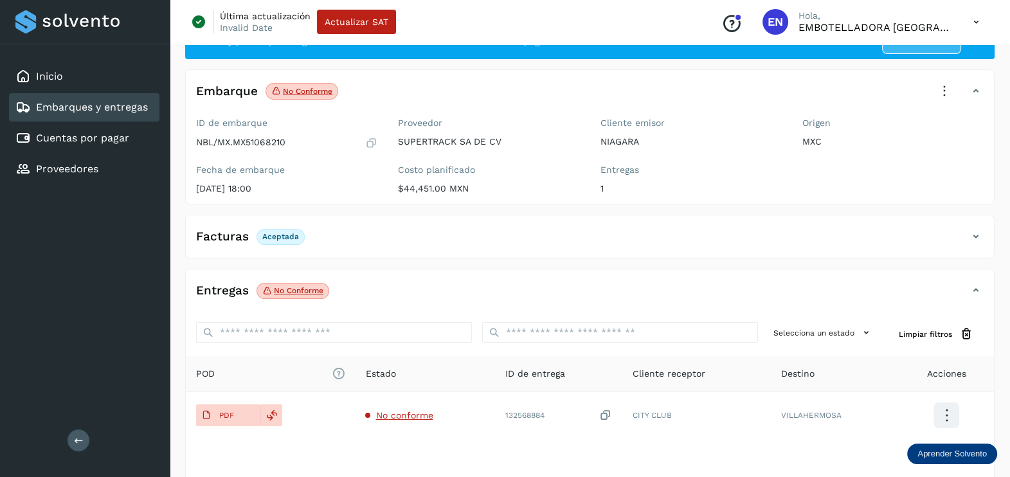
scroll to position [0, 0]
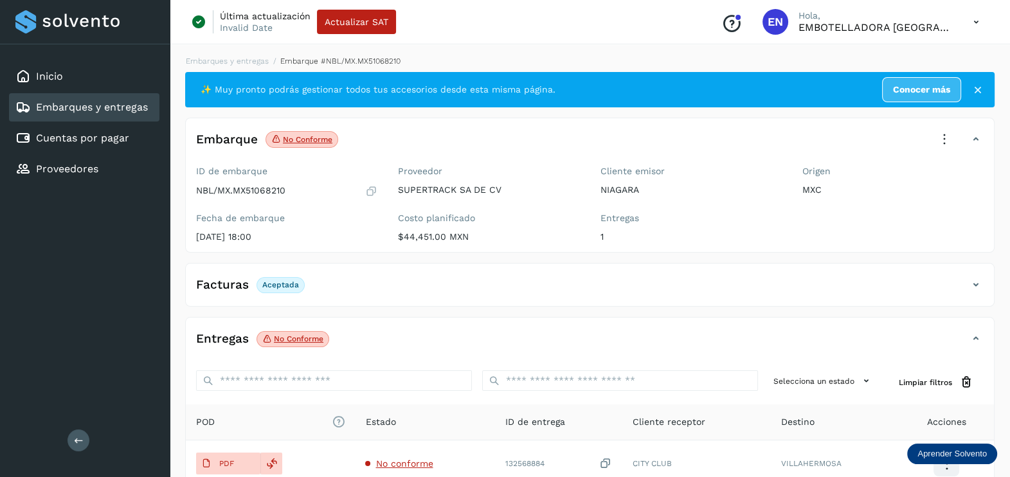
click at [932, 141] on icon at bounding box center [945, 139] width 28 height 28
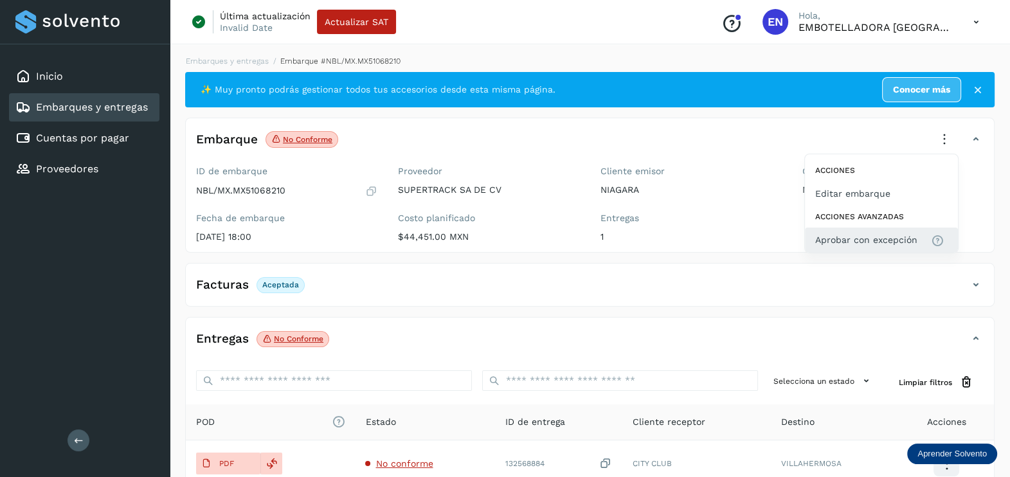
click at [879, 244] on span "Aprobar con excepción" at bounding box center [867, 240] width 102 height 14
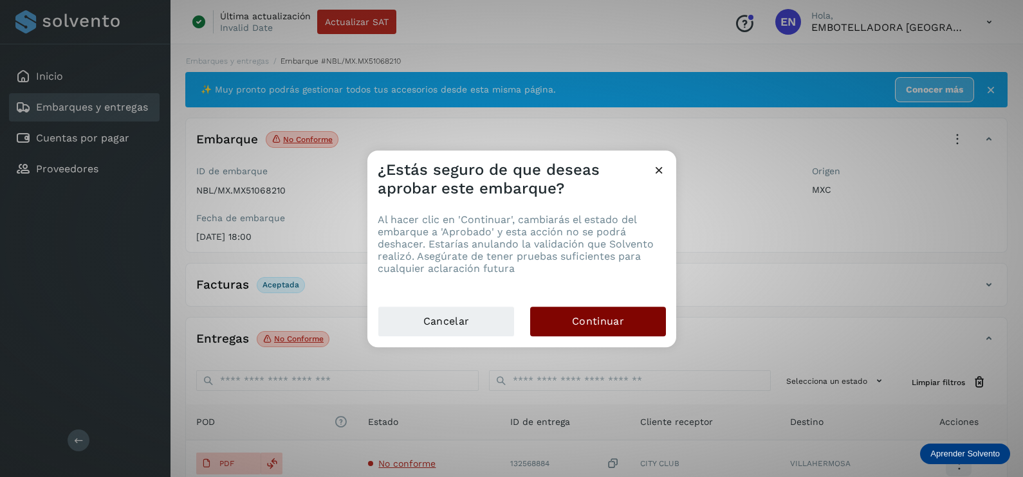
click at [608, 323] on span "Continuar" at bounding box center [598, 321] width 52 height 14
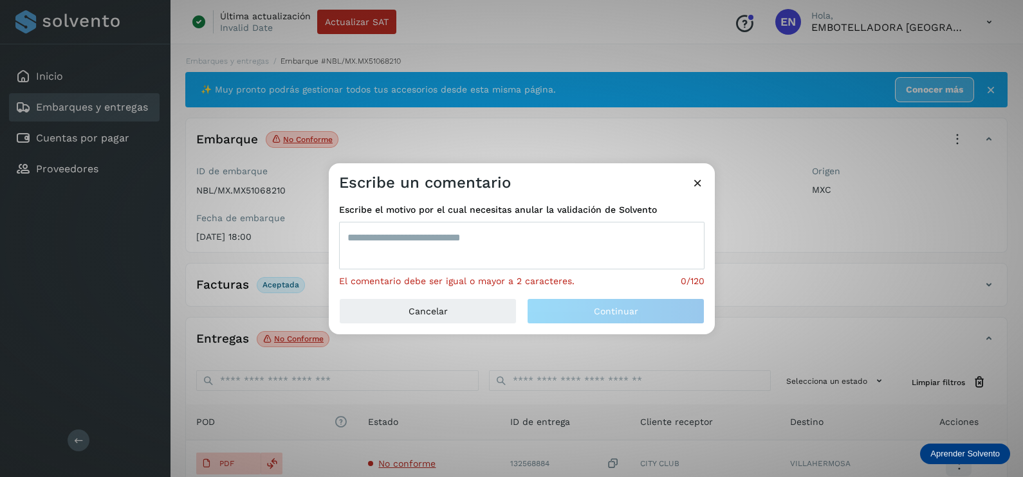
drag, startPoint x: 477, startPoint y: 259, endPoint x: 471, endPoint y: 250, distance: 10.4
click at [474, 258] on textarea at bounding box center [521, 246] width 365 height 48
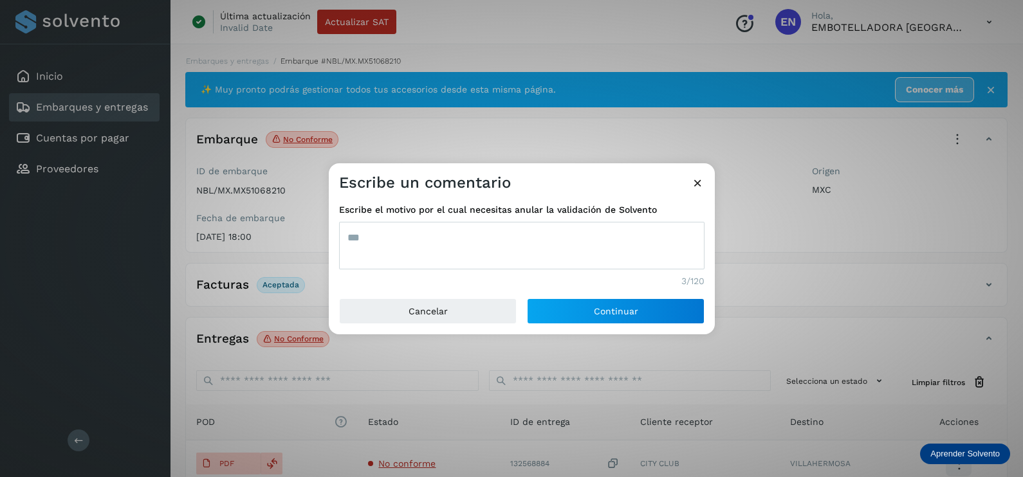
type textarea "***"
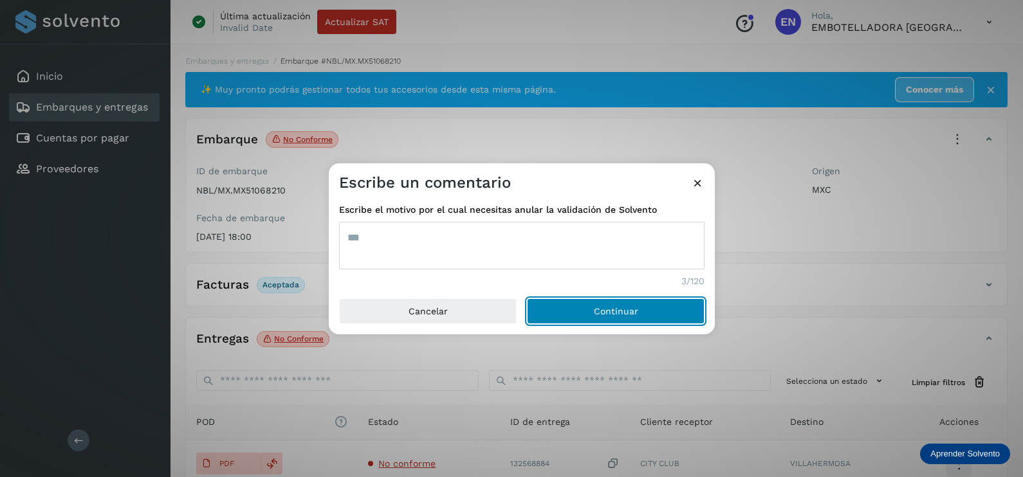
click at [527, 298] on button "Continuar" at bounding box center [616, 311] width 178 height 26
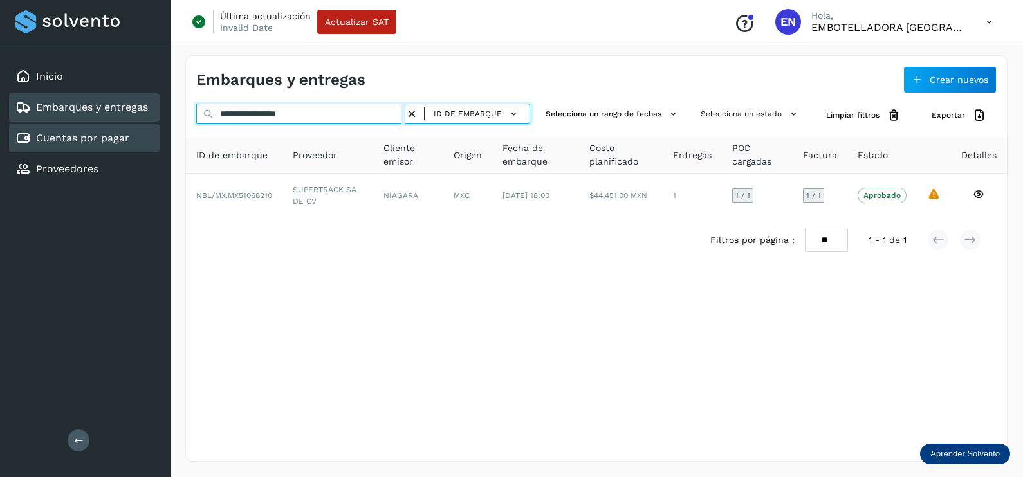
drag, startPoint x: 314, startPoint y: 120, endPoint x: 158, endPoint y: 145, distance: 158.2
click at [158, 145] on div "**********" at bounding box center [511, 238] width 1023 height 477
paste input "text"
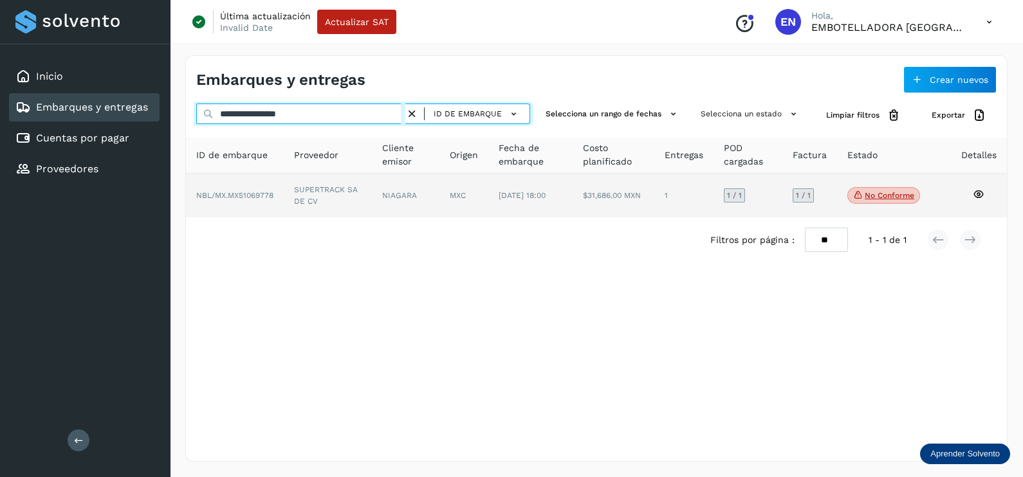
type input "**********"
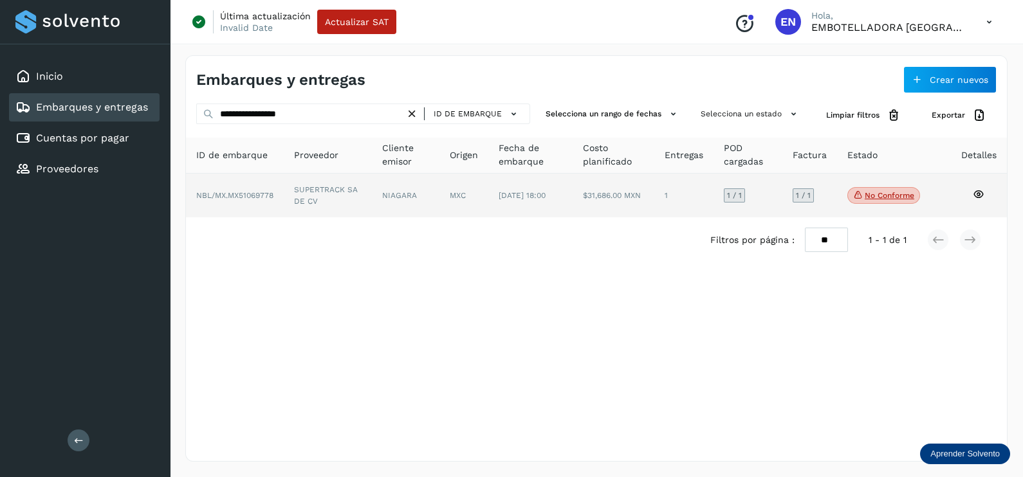
click at [372, 201] on td "SUPERTRACK SA DE CV" at bounding box center [406, 196] width 68 height 44
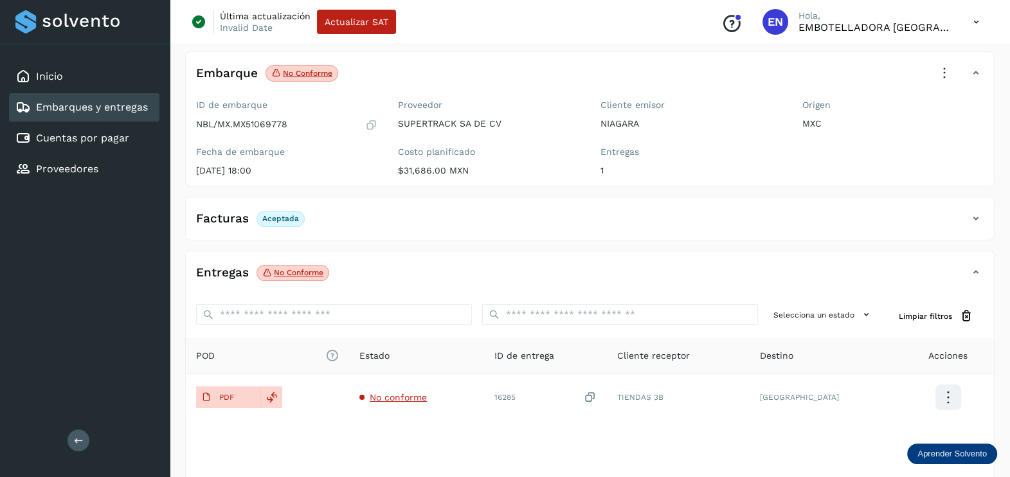
scroll to position [134, 0]
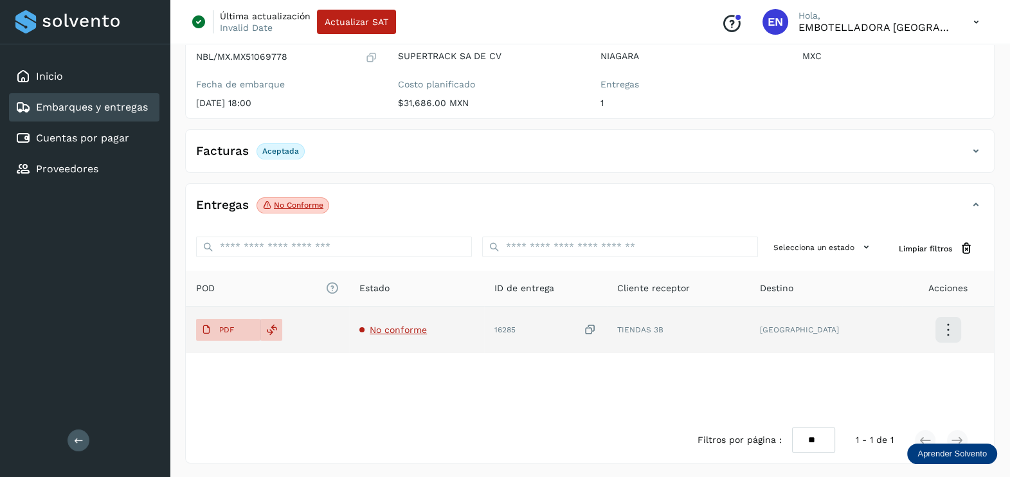
click at [424, 326] on span "No conforme" at bounding box center [398, 330] width 57 height 10
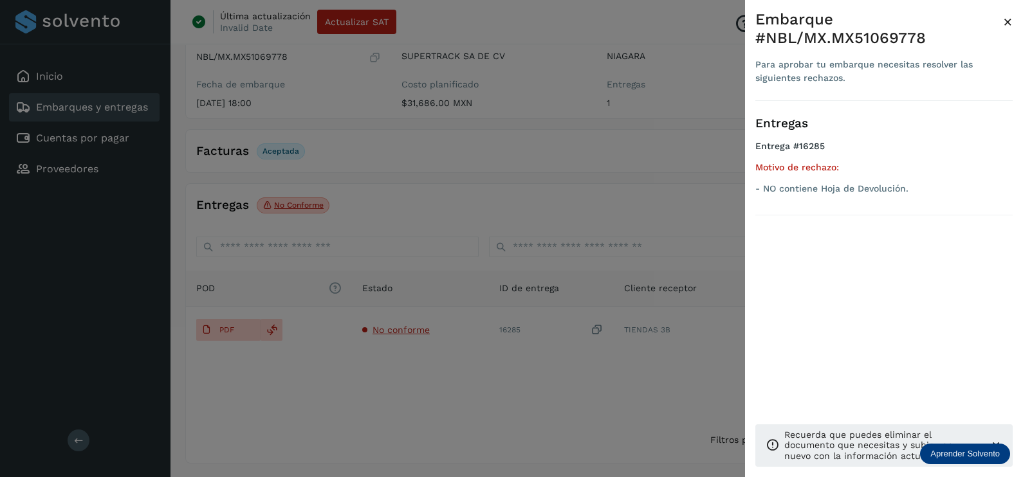
click at [496, 396] on div at bounding box center [511, 238] width 1023 height 477
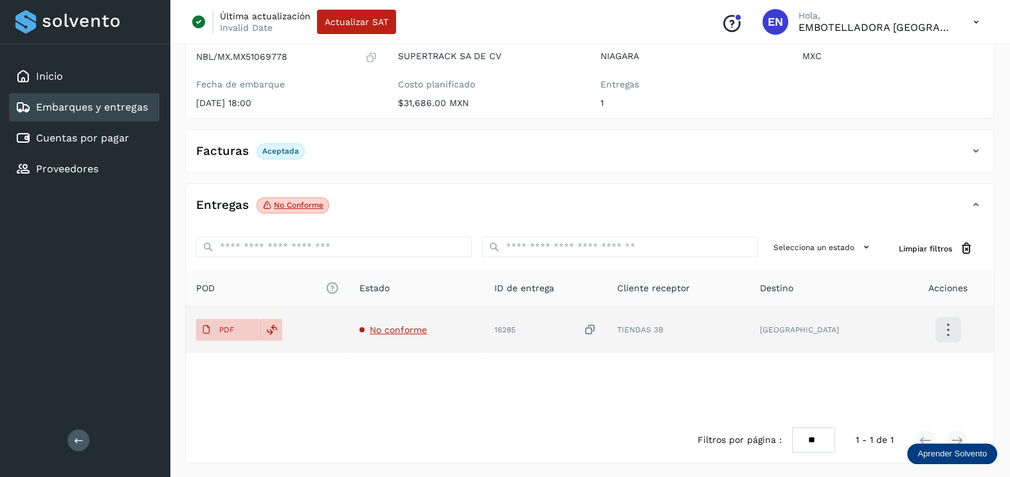
click at [597, 331] on icon at bounding box center [590, 330] width 13 height 14
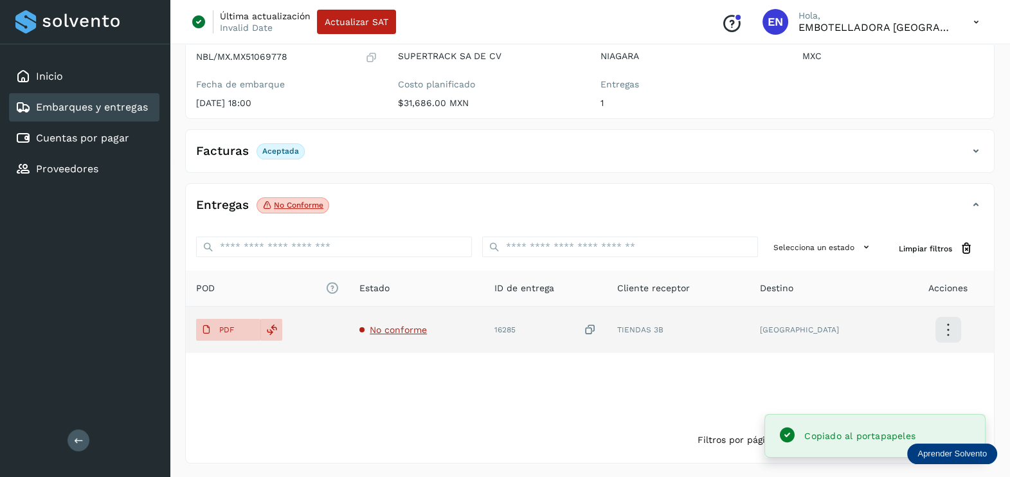
click at [597, 328] on icon at bounding box center [590, 330] width 13 height 14
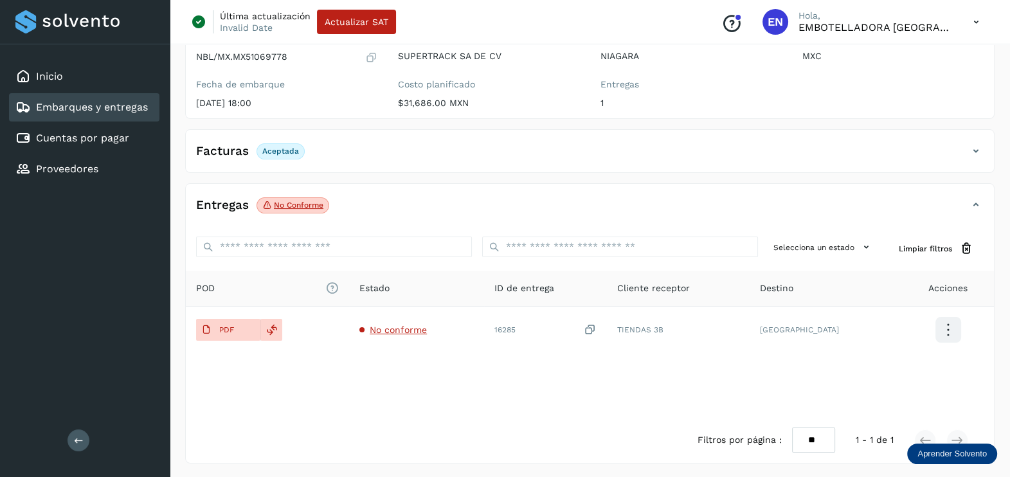
scroll to position [0, 0]
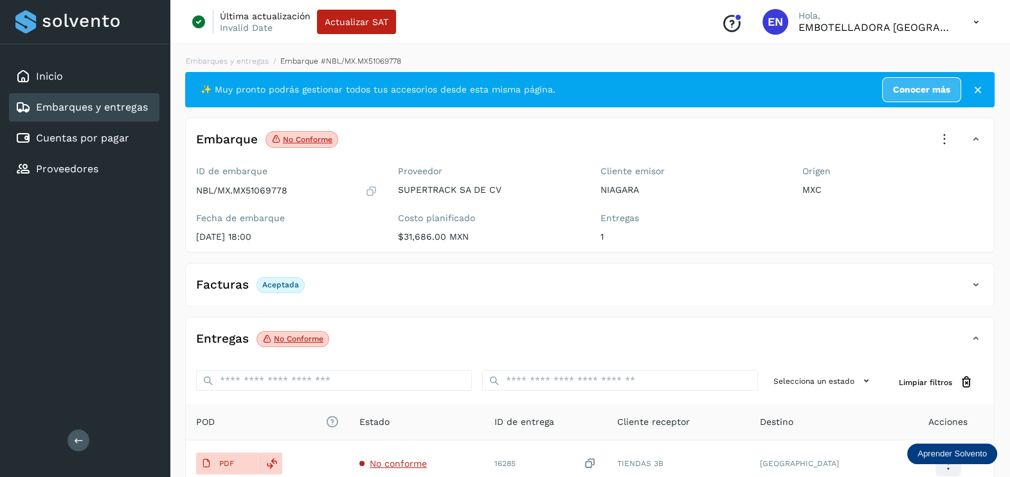
click at [942, 143] on icon at bounding box center [945, 139] width 28 height 28
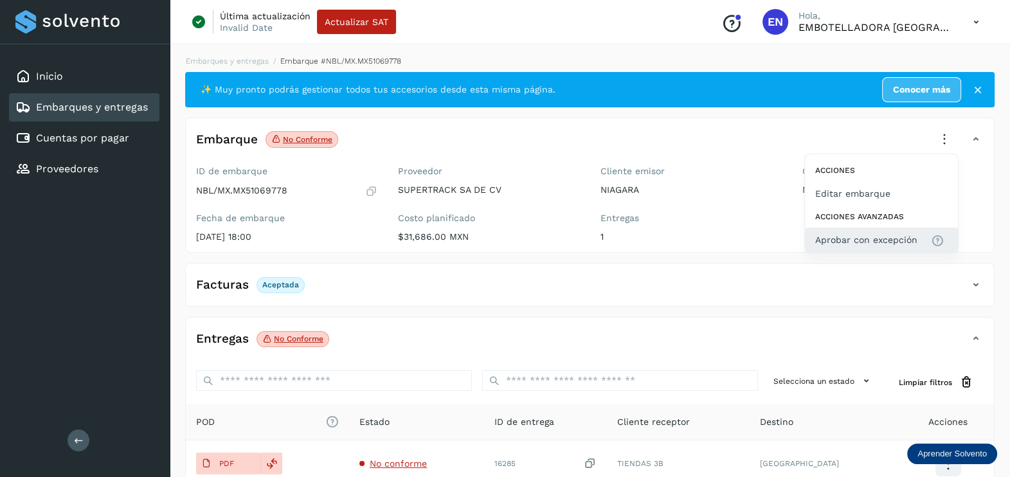
click at [897, 235] on span "Aprobar con excepción" at bounding box center [867, 240] width 102 height 14
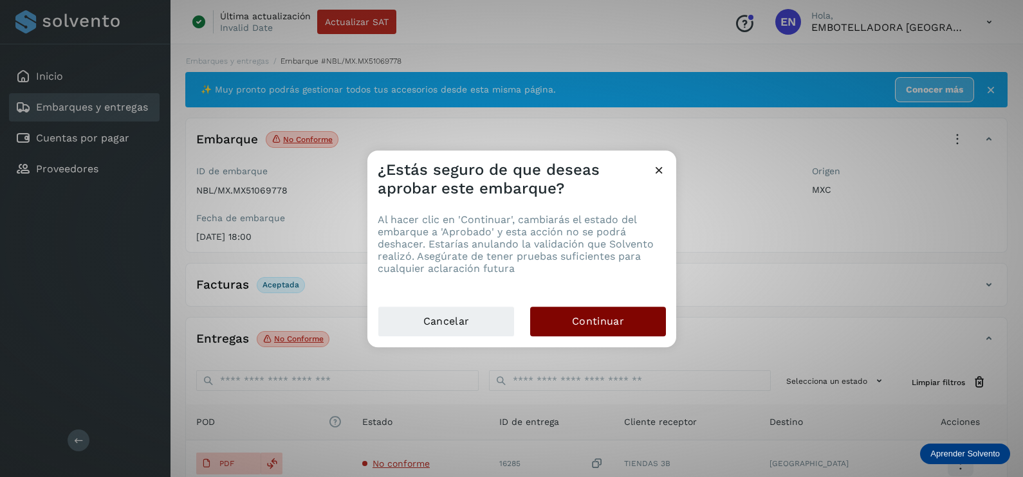
click at [588, 320] on span "Continuar" at bounding box center [598, 321] width 52 height 14
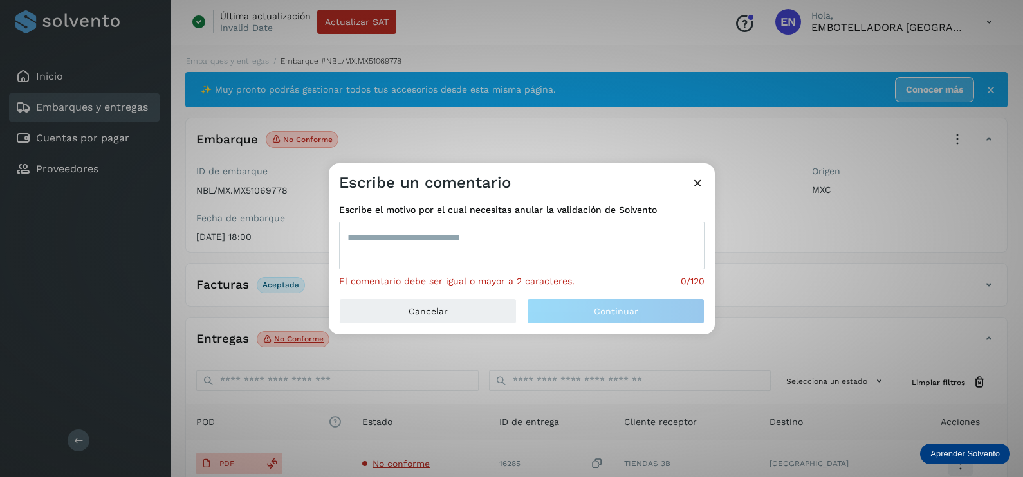
drag, startPoint x: 424, startPoint y: 241, endPoint x: 421, endPoint y: 233, distance: 8.4
click at [424, 244] on textarea at bounding box center [521, 246] width 365 height 48
type textarea "*"
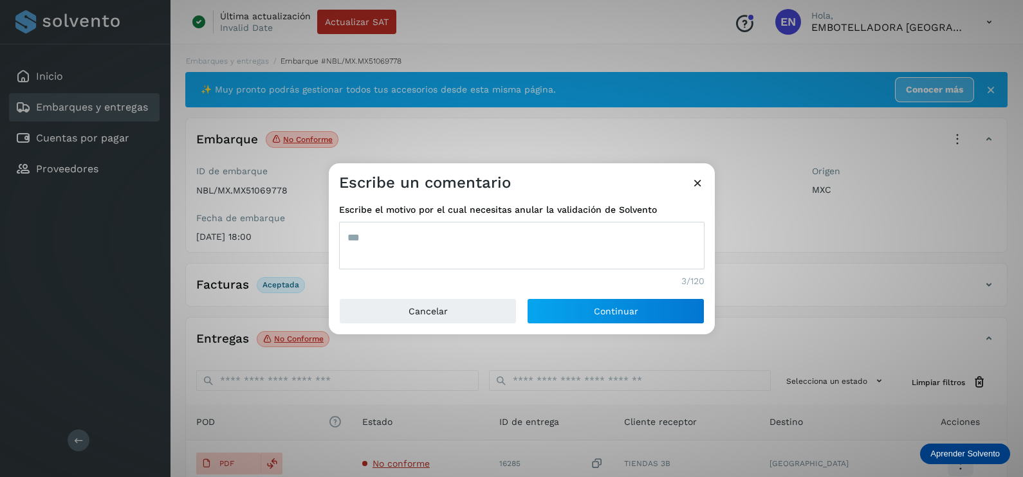
type textarea "***"
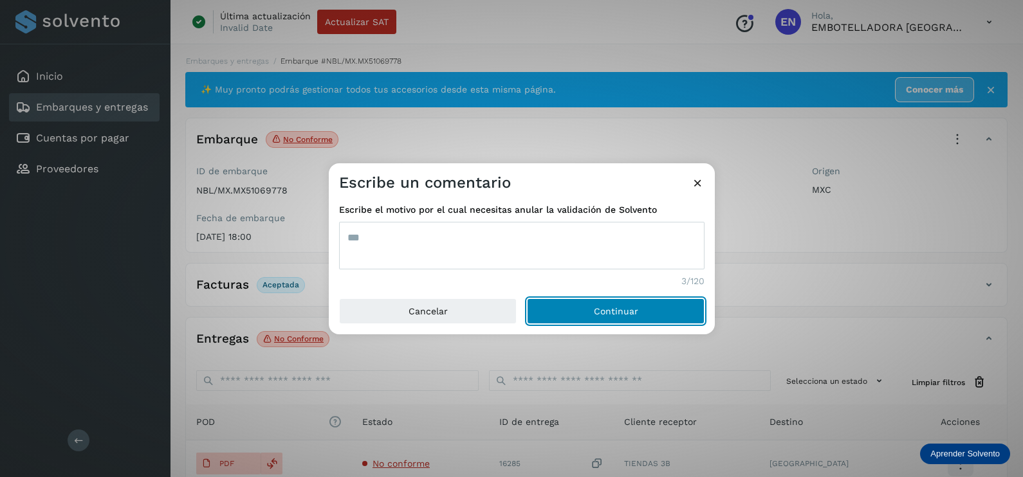
click at [527, 298] on button "Continuar" at bounding box center [616, 311] width 178 height 26
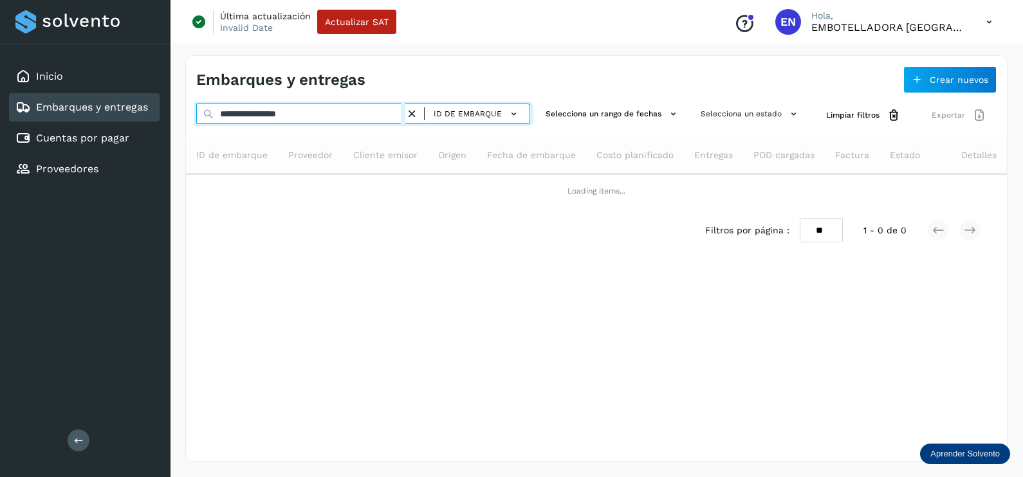
drag, startPoint x: 366, startPoint y: 112, endPoint x: 77, endPoint y: 109, distance: 288.8
click at [84, 109] on div "**********" at bounding box center [511, 238] width 1023 height 477
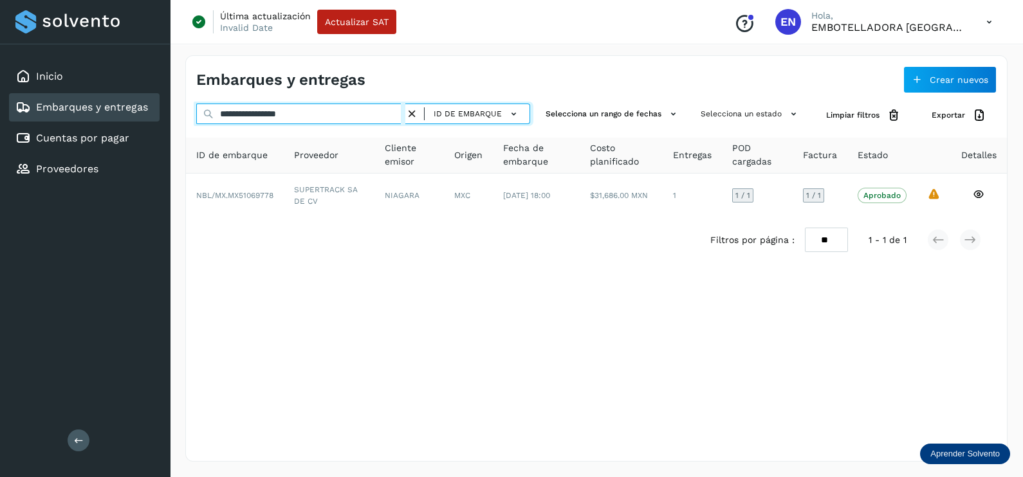
paste input "text"
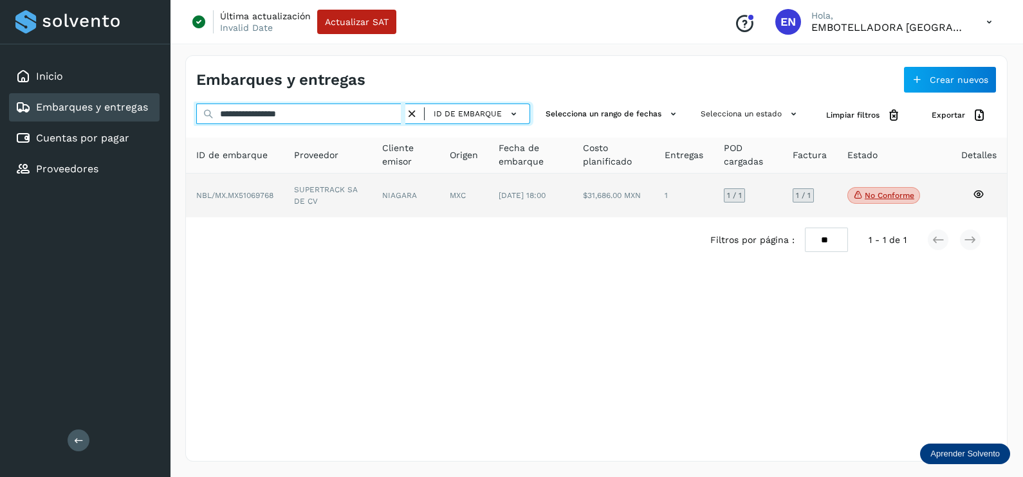
type input "**********"
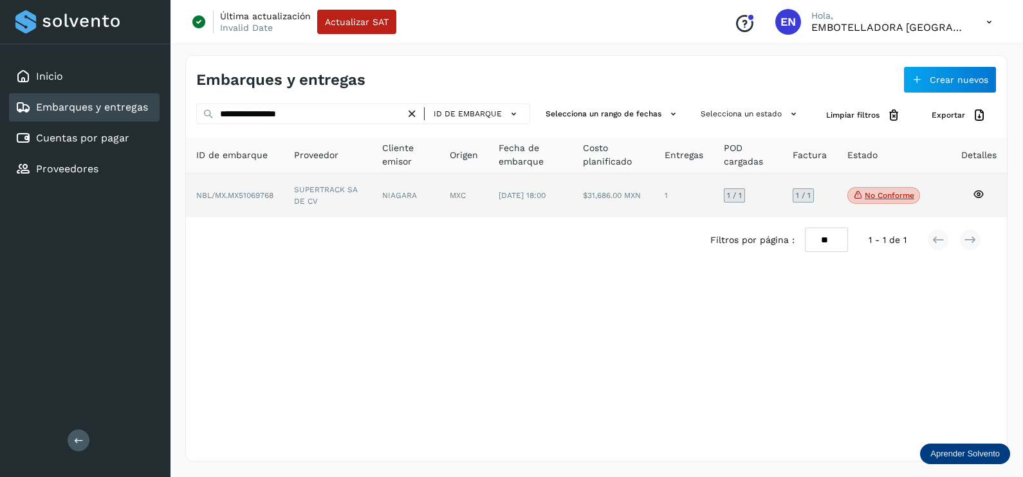
click at [372, 192] on td "SUPERTRACK SA DE CV" at bounding box center [406, 196] width 68 height 44
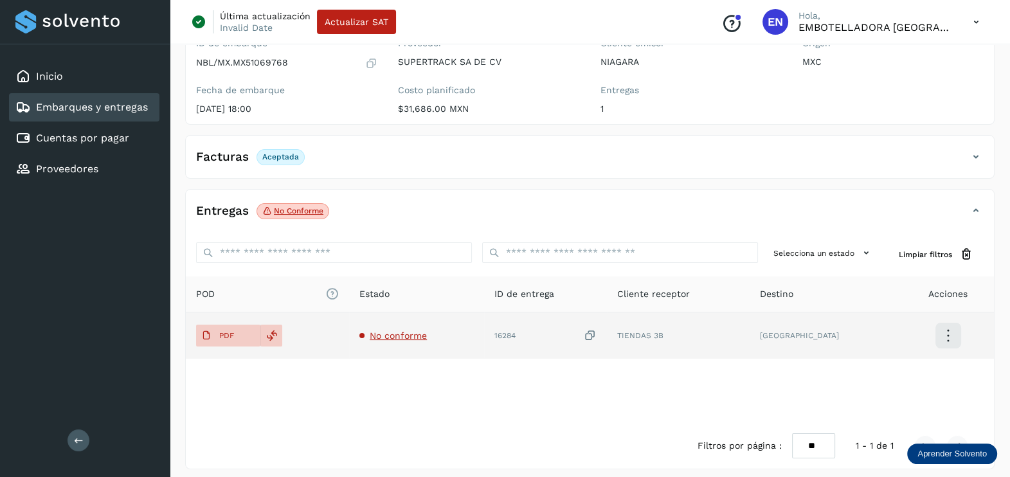
scroll to position [134, 0]
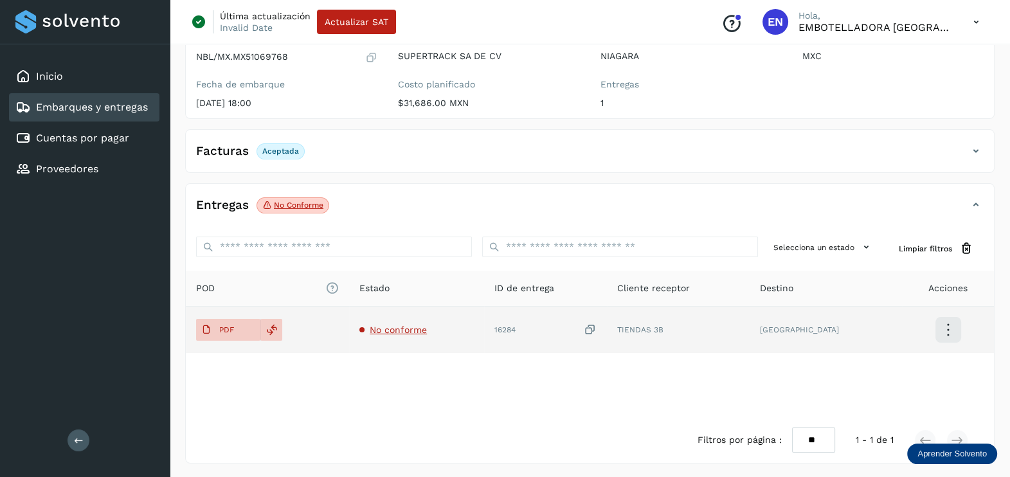
click at [411, 329] on span "No conforme" at bounding box center [398, 330] width 57 height 10
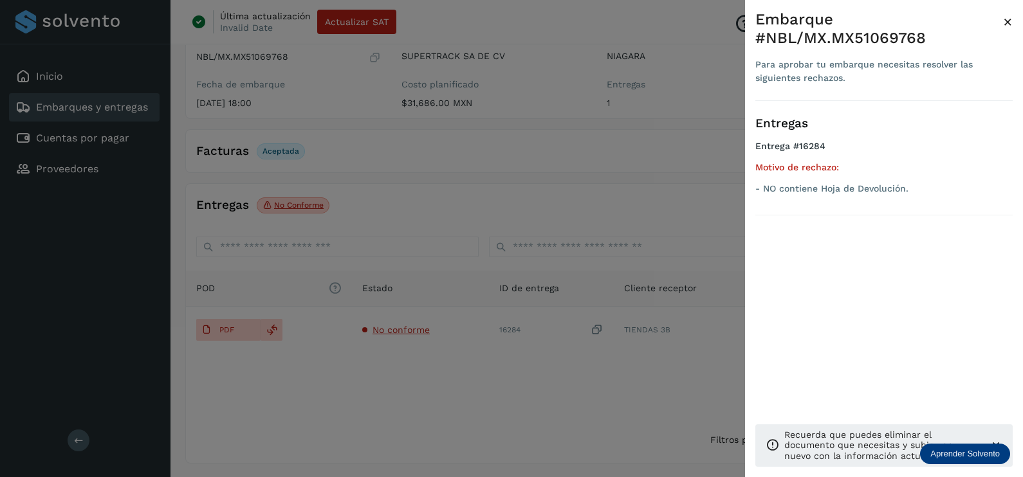
click at [450, 393] on div at bounding box center [511, 238] width 1023 height 477
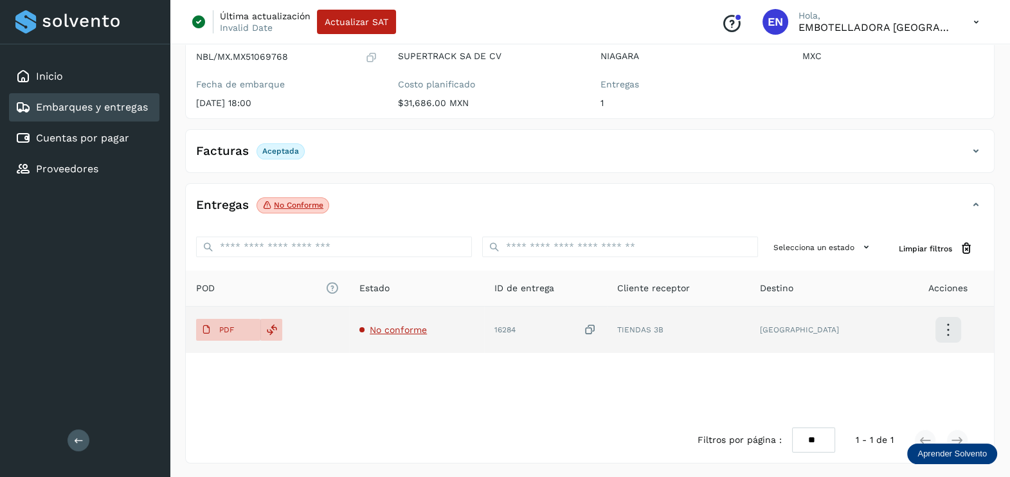
click at [597, 325] on icon at bounding box center [590, 330] width 13 height 14
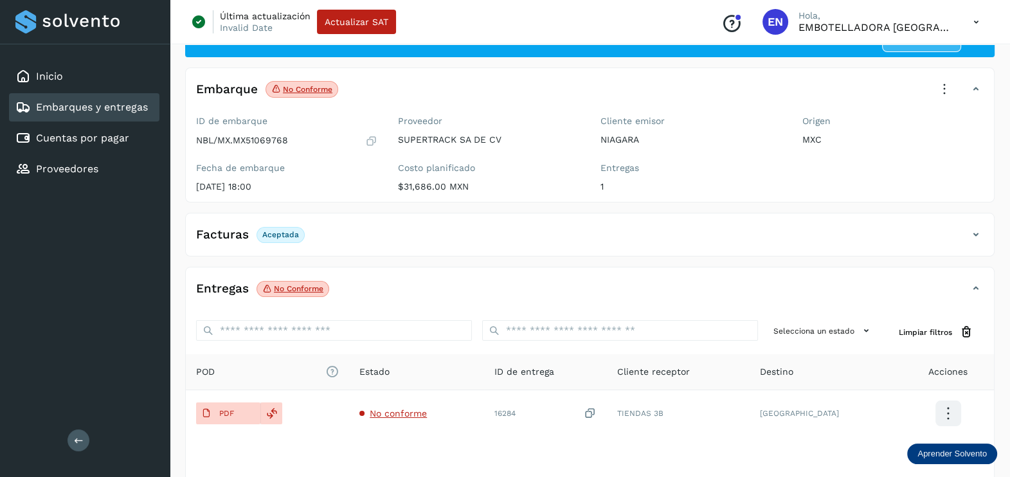
scroll to position [0, 0]
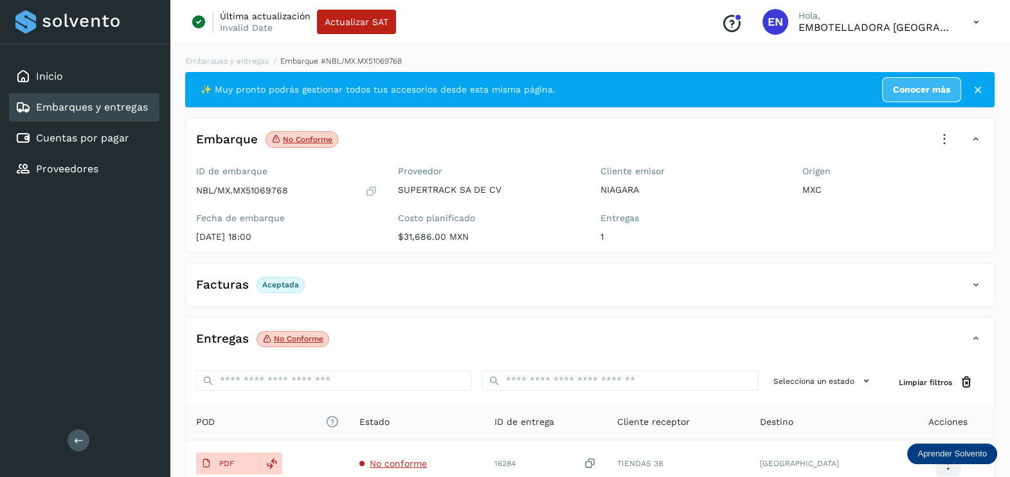
click at [945, 140] on icon at bounding box center [945, 139] width 28 height 28
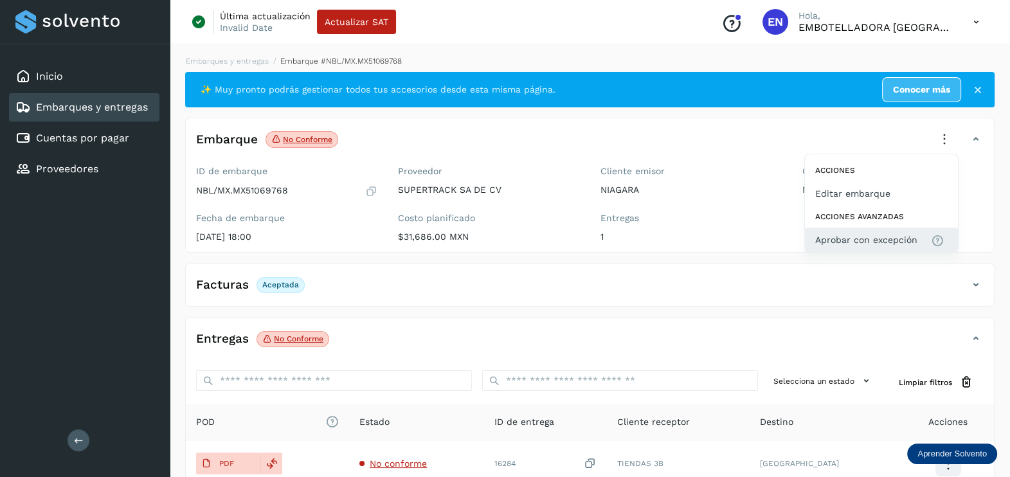
click at [882, 238] on span "Aprobar con excepción" at bounding box center [867, 240] width 102 height 14
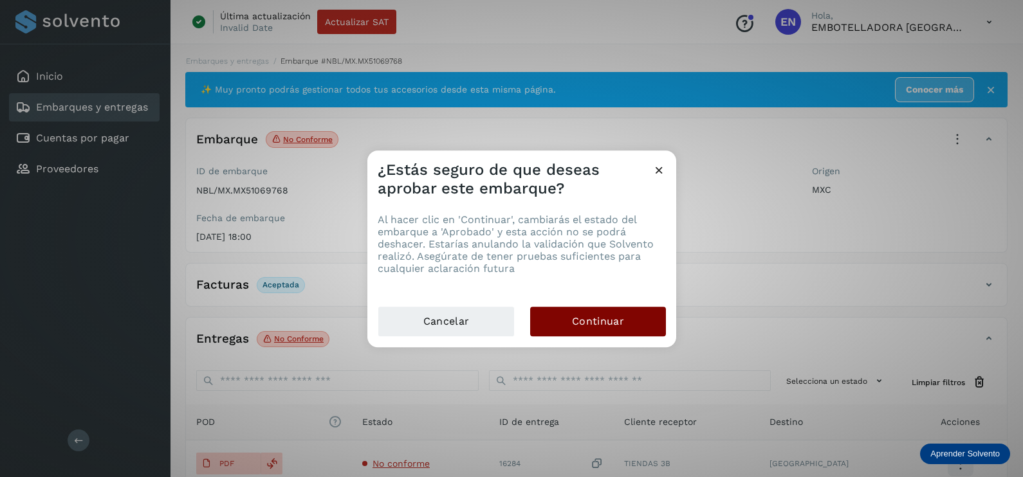
click at [642, 315] on button "Continuar" at bounding box center [598, 322] width 136 height 30
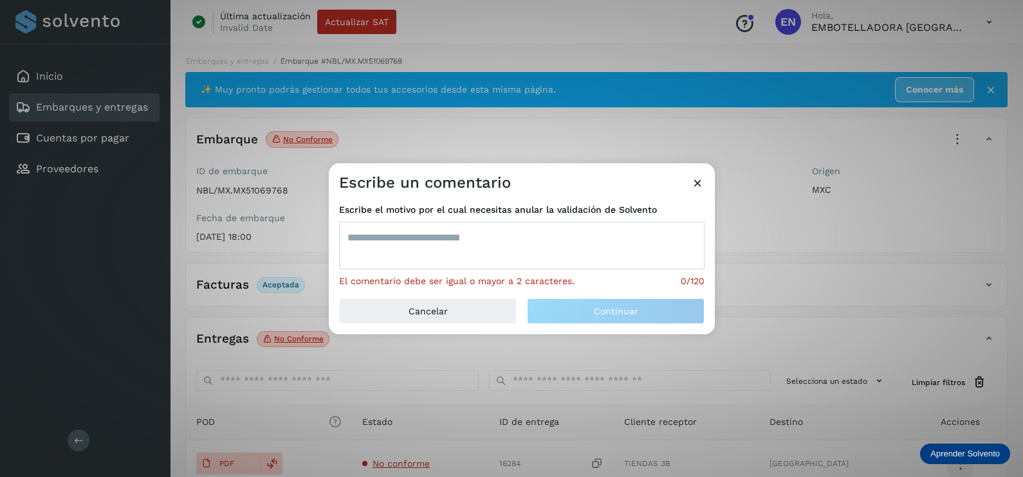
click at [458, 252] on textarea at bounding box center [521, 246] width 365 height 48
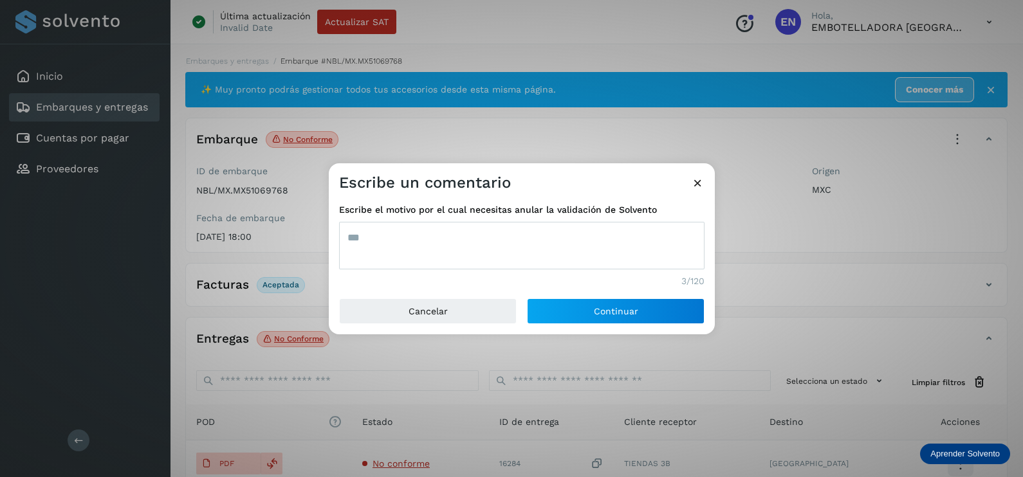
type textarea "***"
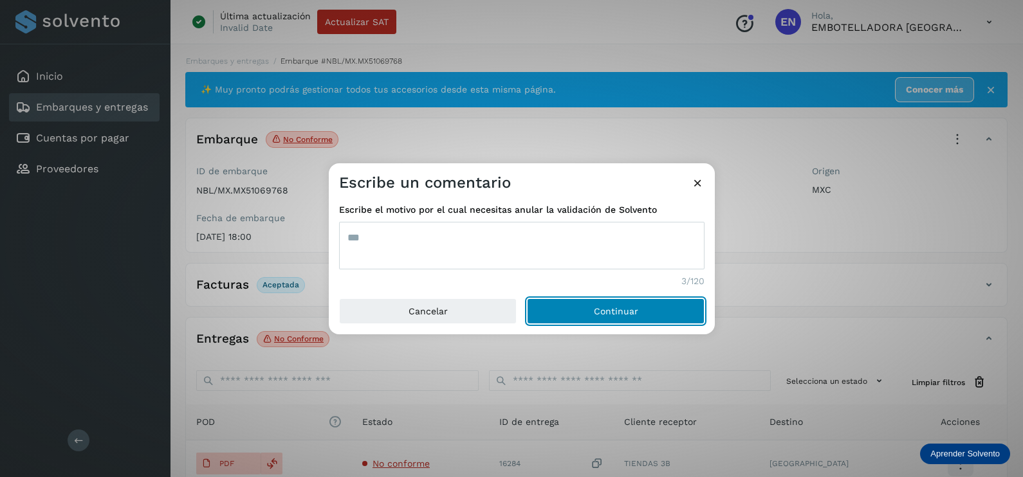
click at [527, 298] on button "Continuar" at bounding box center [616, 311] width 178 height 26
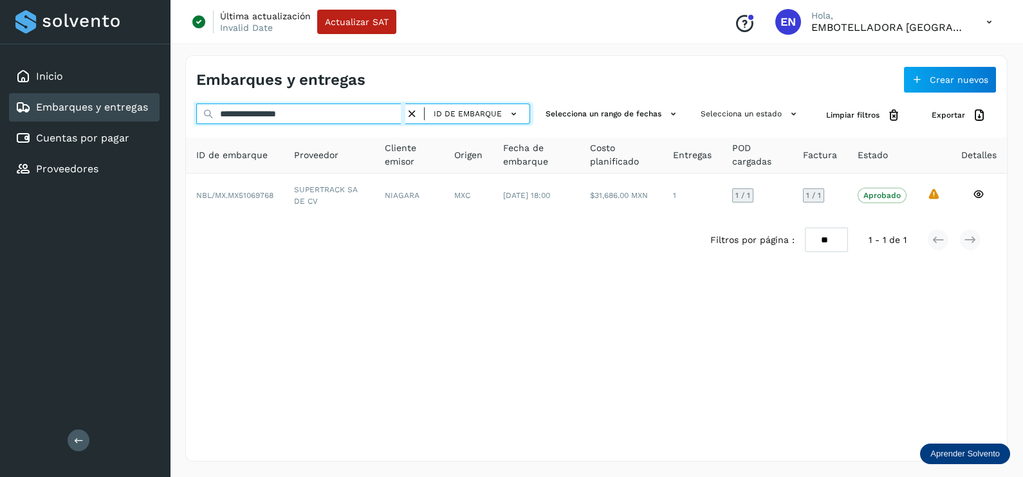
drag, startPoint x: 367, startPoint y: 118, endPoint x: 140, endPoint y: 117, distance: 227.7
click at [159, 117] on div "**********" at bounding box center [511, 238] width 1023 height 477
paste input "text"
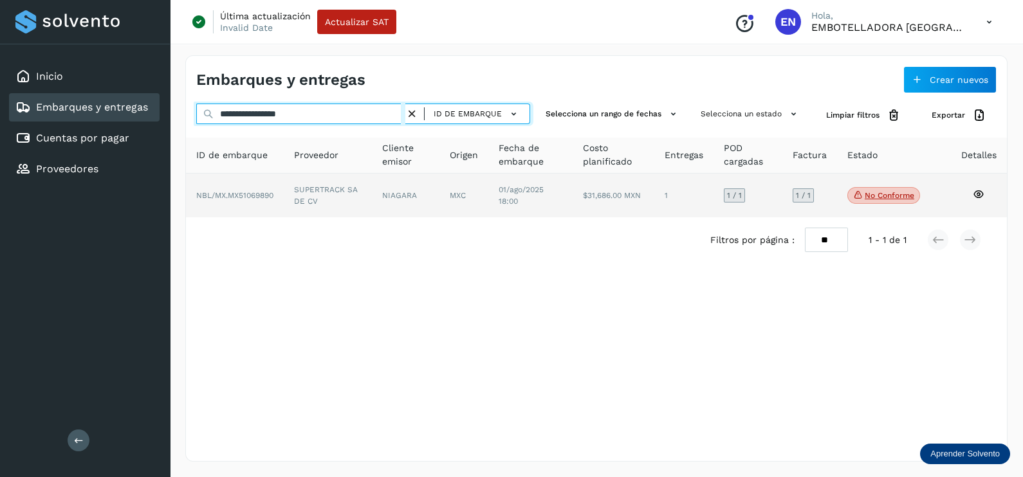
type input "**********"
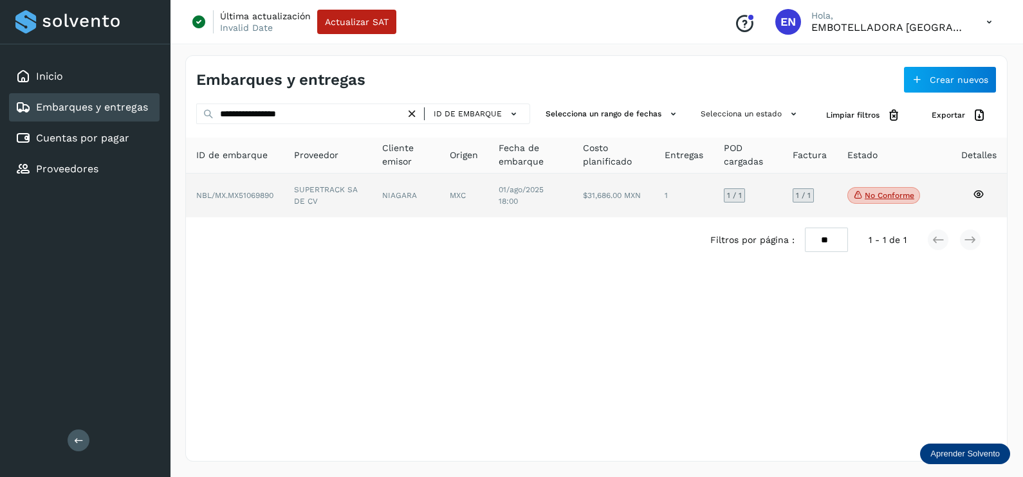
click at [372, 186] on td "SUPERTRACK SA DE CV" at bounding box center [406, 196] width 68 height 44
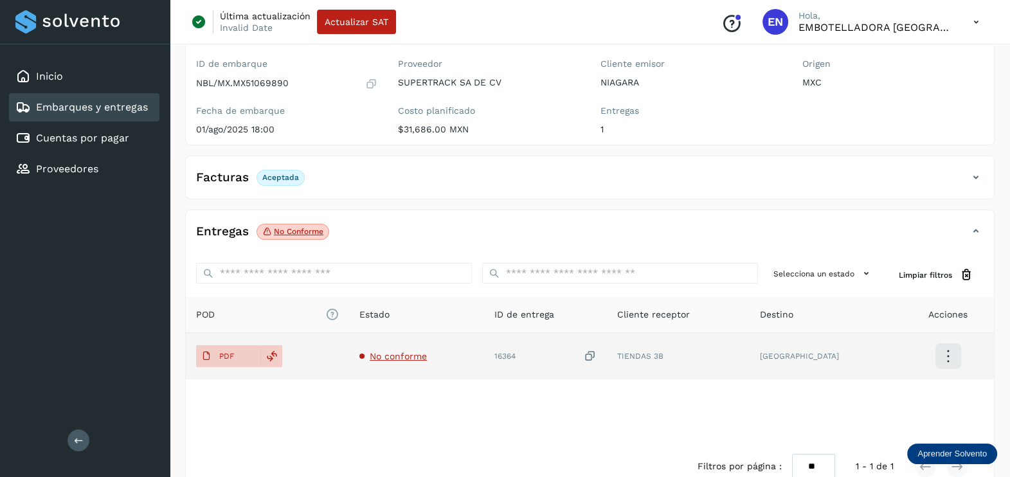
scroll to position [134, 0]
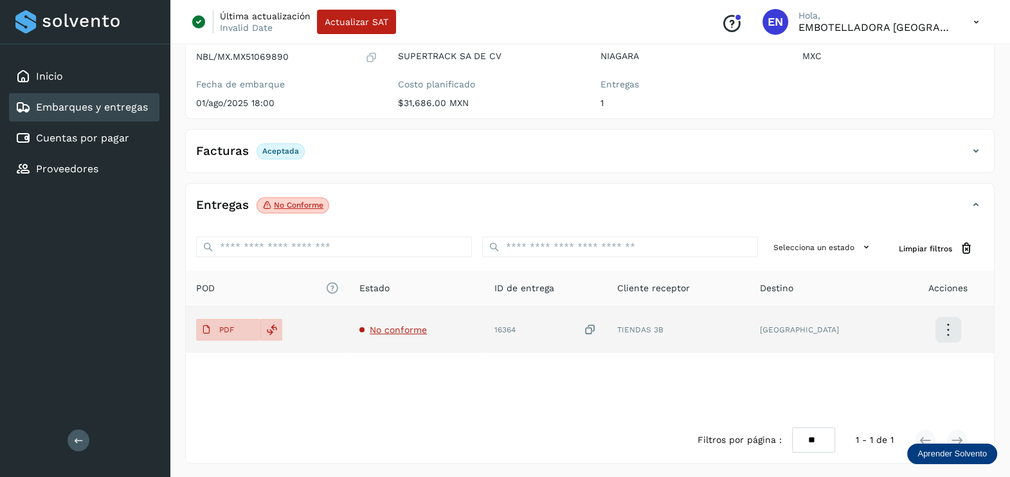
click at [415, 329] on span "No conforme" at bounding box center [398, 330] width 57 height 10
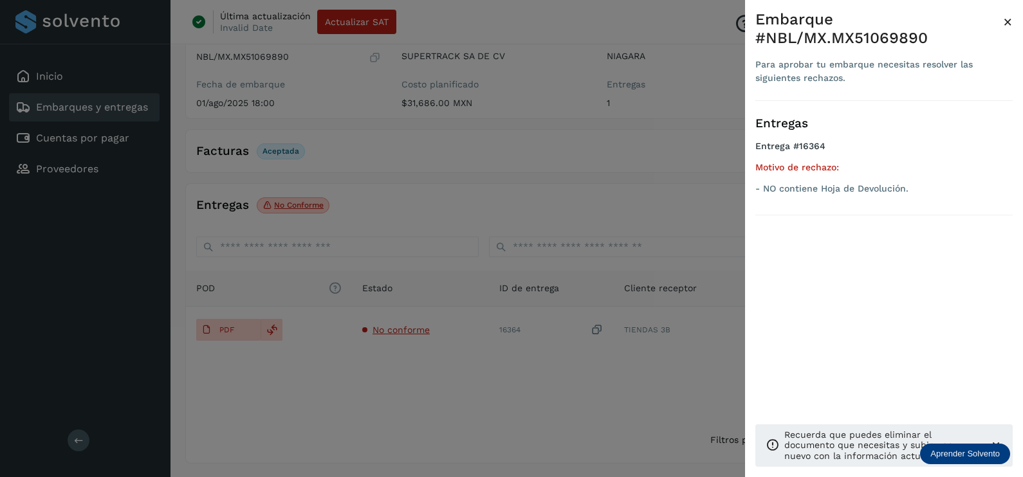
drag, startPoint x: 432, startPoint y: 397, endPoint x: 554, endPoint y: 379, distance: 123.6
click at [432, 398] on div at bounding box center [511, 238] width 1023 height 477
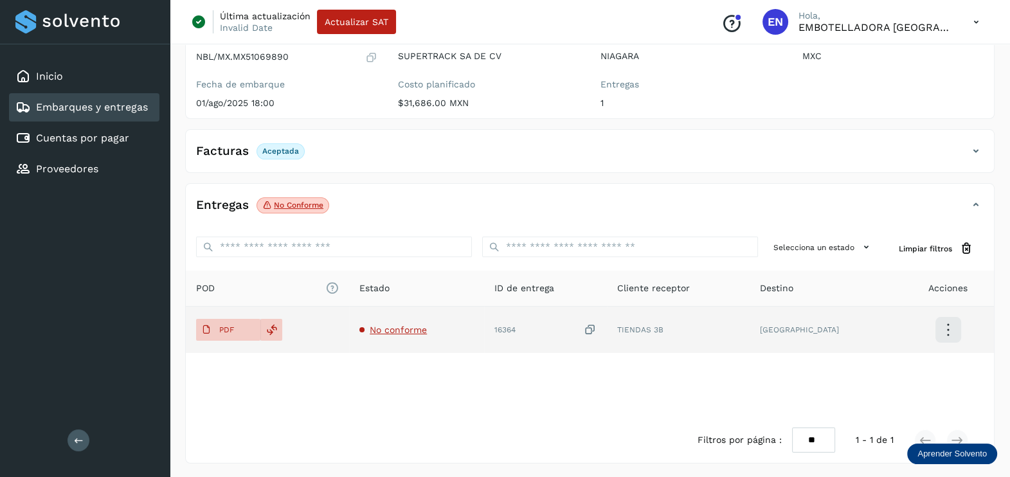
click at [597, 330] on icon at bounding box center [590, 330] width 13 height 14
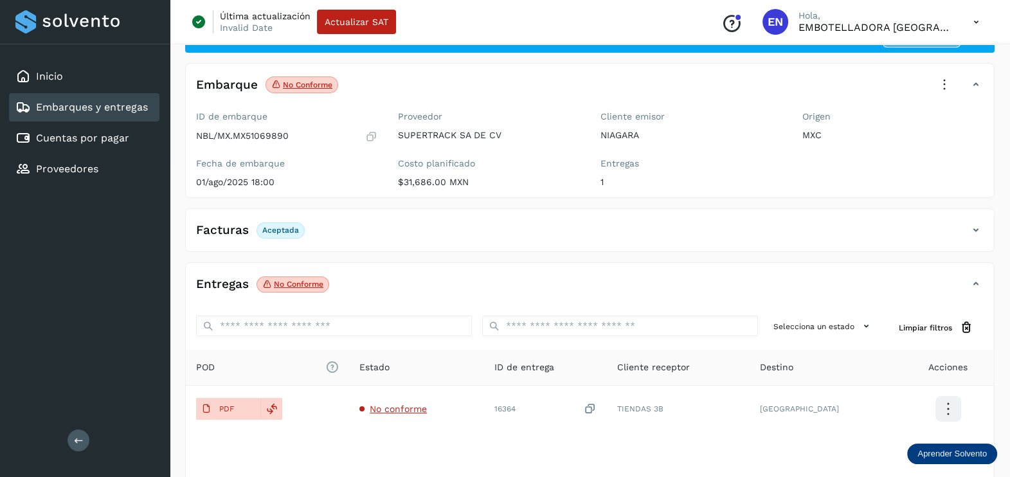
scroll to position [0, 0]
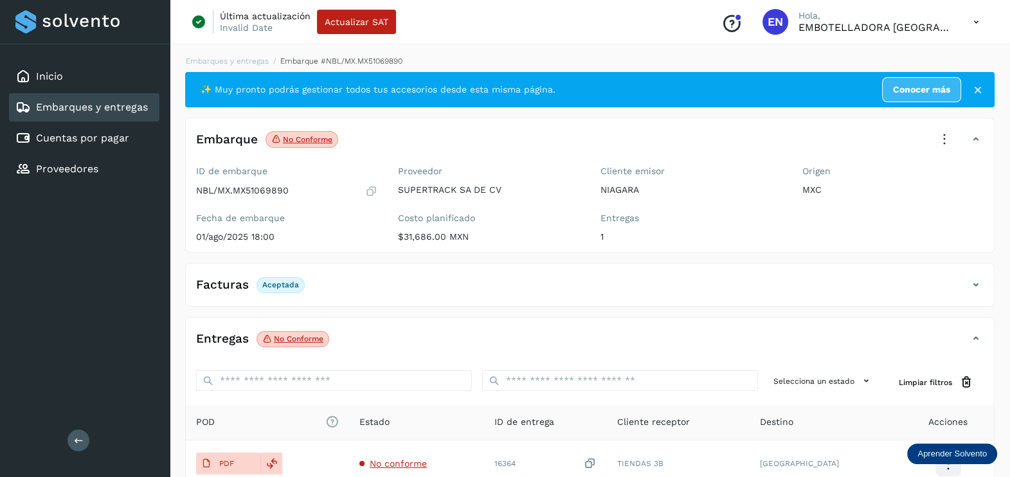
click at [951, 134] on icon at bounding box center [945, 139] width 28 height 28
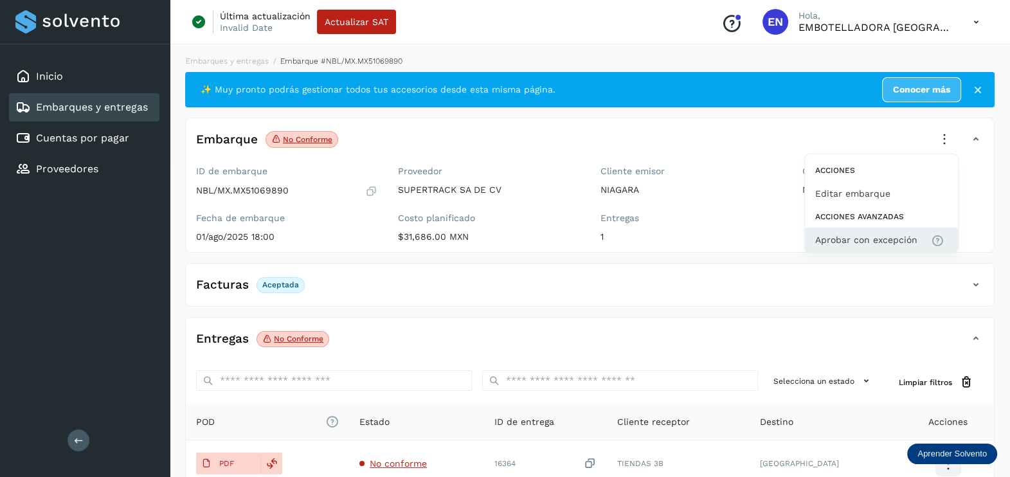
click at [875, 239] on span "Aprobar con excepción" at bounding box center [867, 240] width 102 height 14
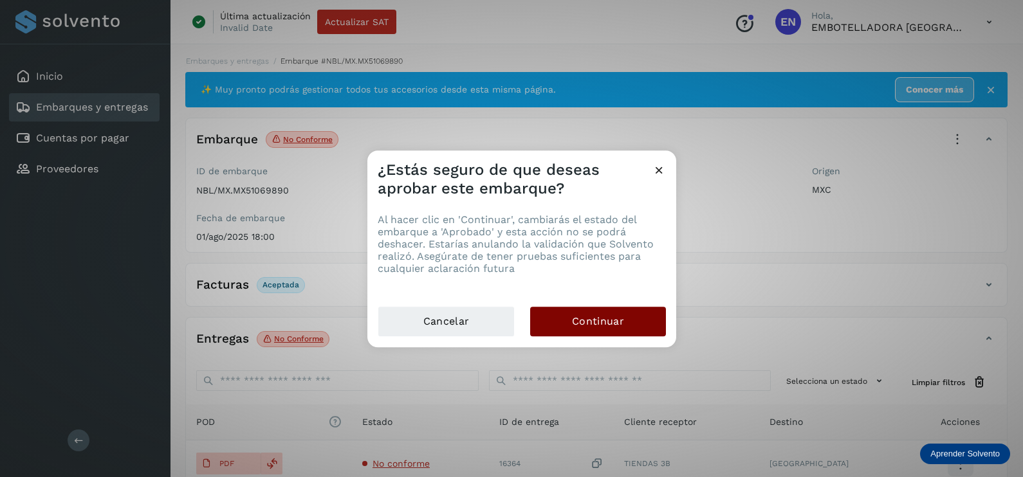
click at [588, 311] on button "Continuar" at bounding box center [598, 322] width 136 height 30
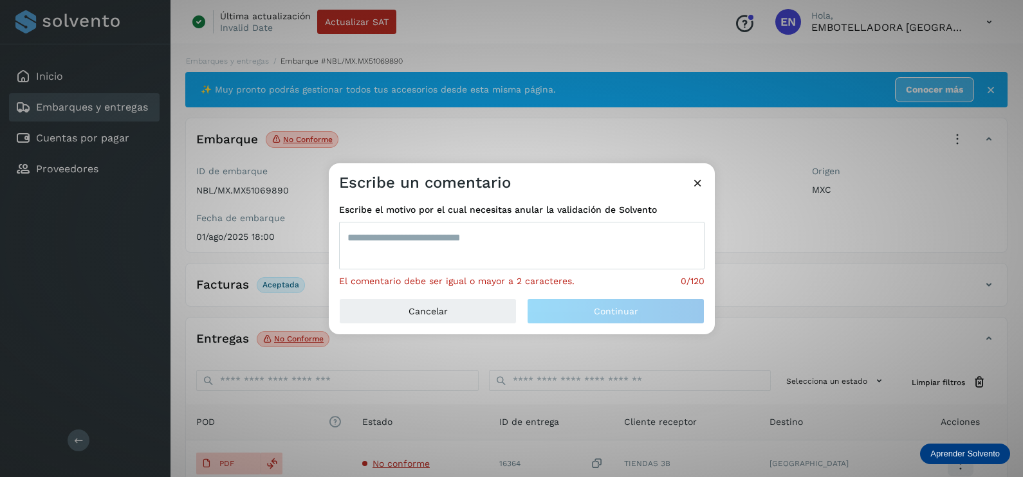
click at [445, 259] on textarea at bounding box center [521, 246] width 365 height 48
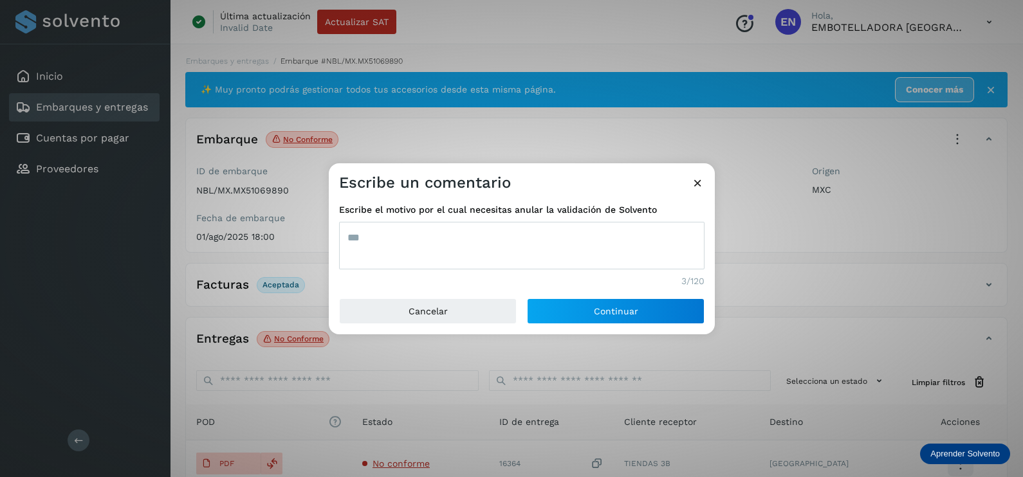
type textarea "***"
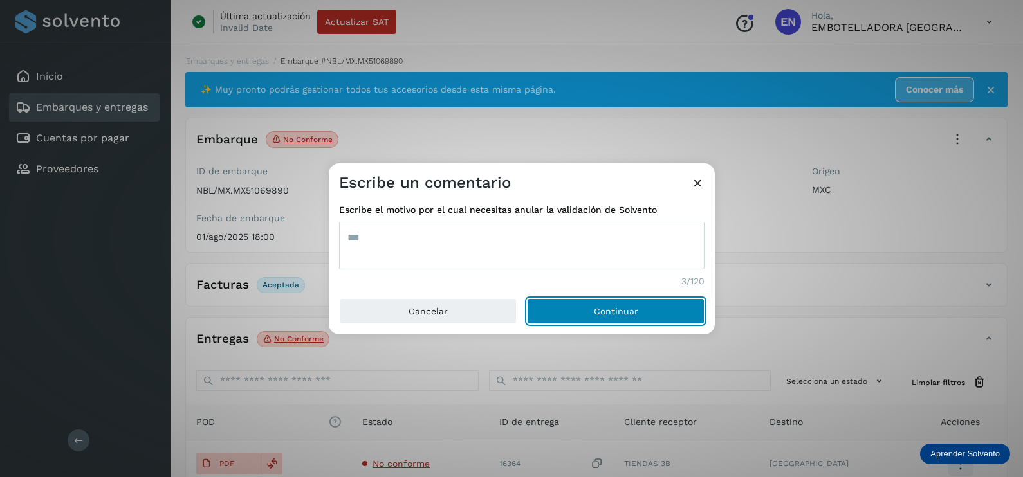
click at [527, 298] on button "Continuar" at bounding box center [616, 311] width 178 height 26
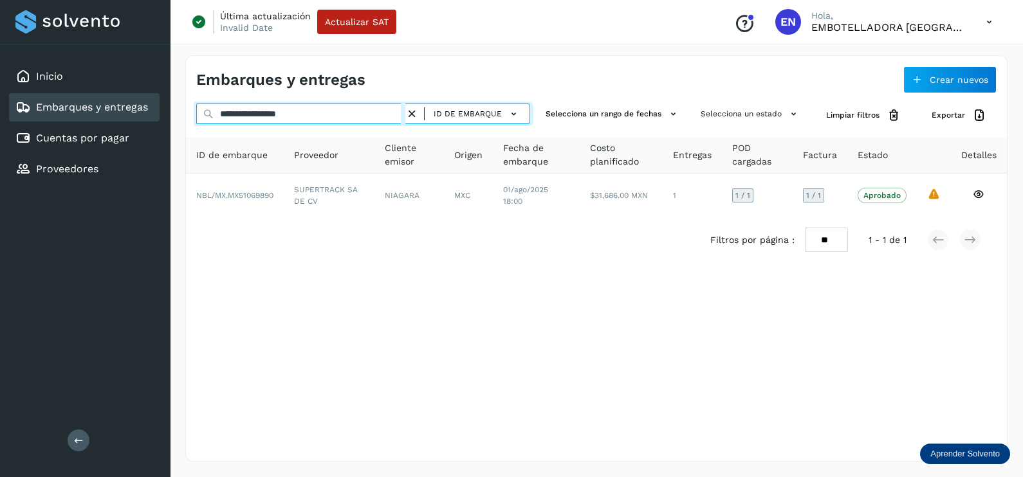
click at [0, 120] on html "**********" at bounding box center [511, 238] width 1023 height 477
paste input "text"
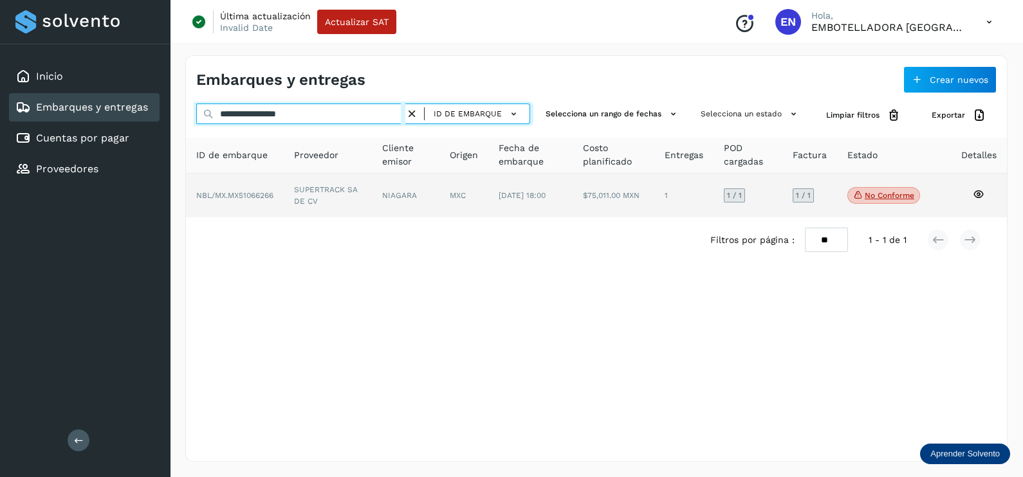
type input "**********"
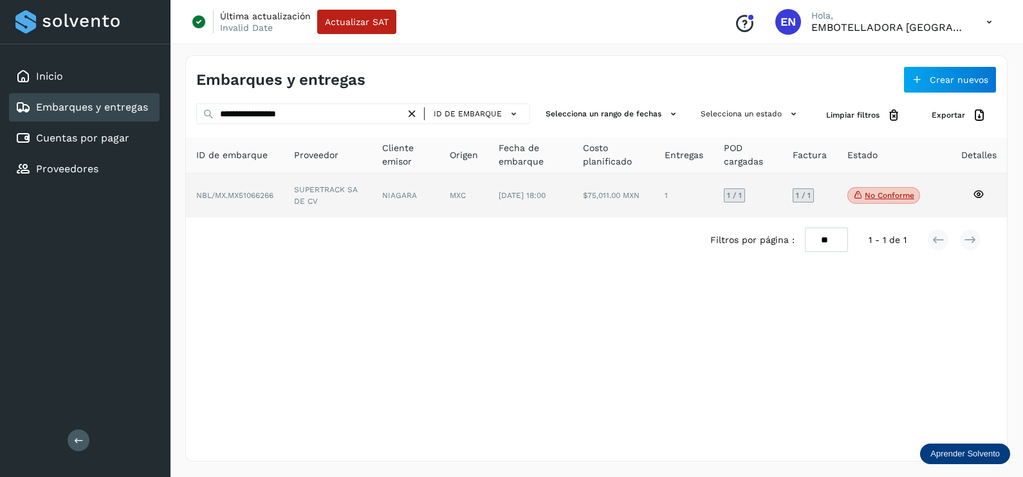
click at [372, 178] on td "SUPERTRACK SA DE CV" at bounding box center [406, 196] width 68 height 44
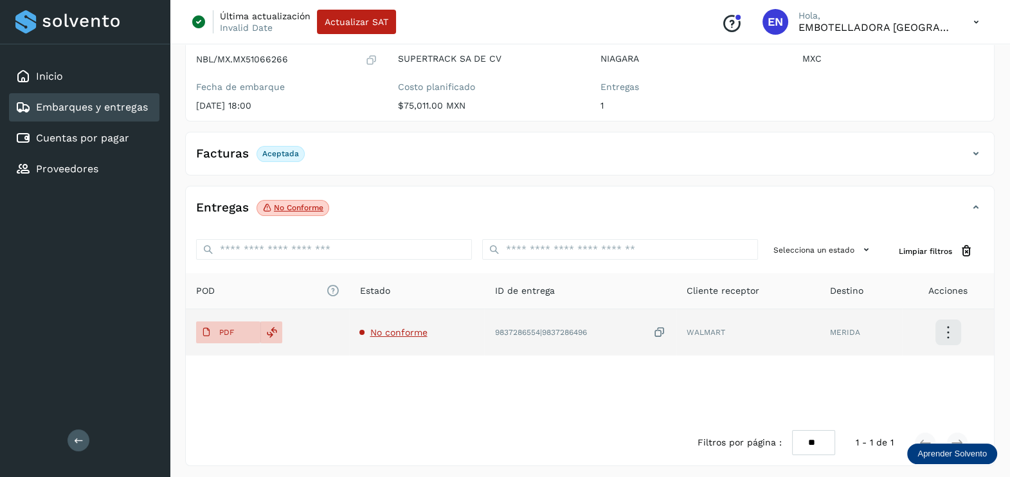
scroll to position [134, 0]
click at [399, 328] on span "No conforme" at bounding box center [398, 330] width 57 height 10
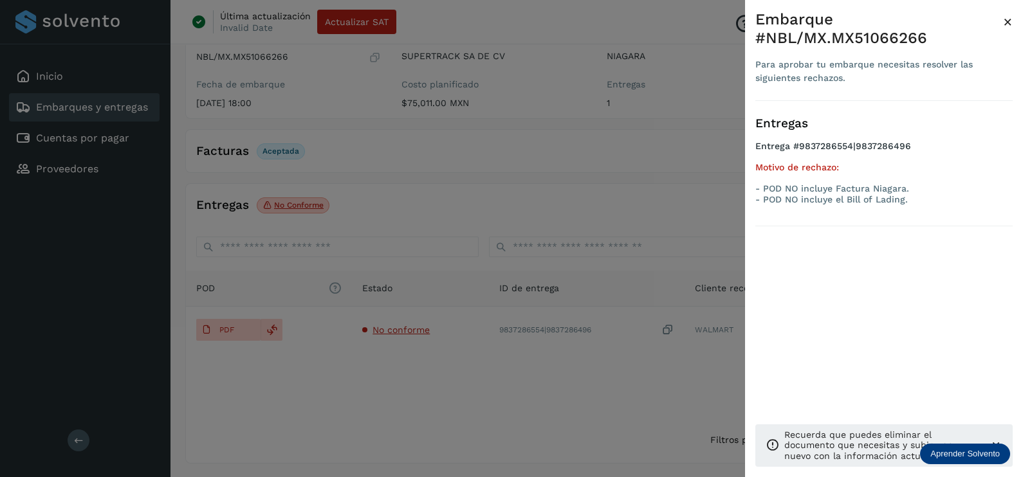
click at [424, 424] on div at bounding box center [511, 238] width 1023 height 477
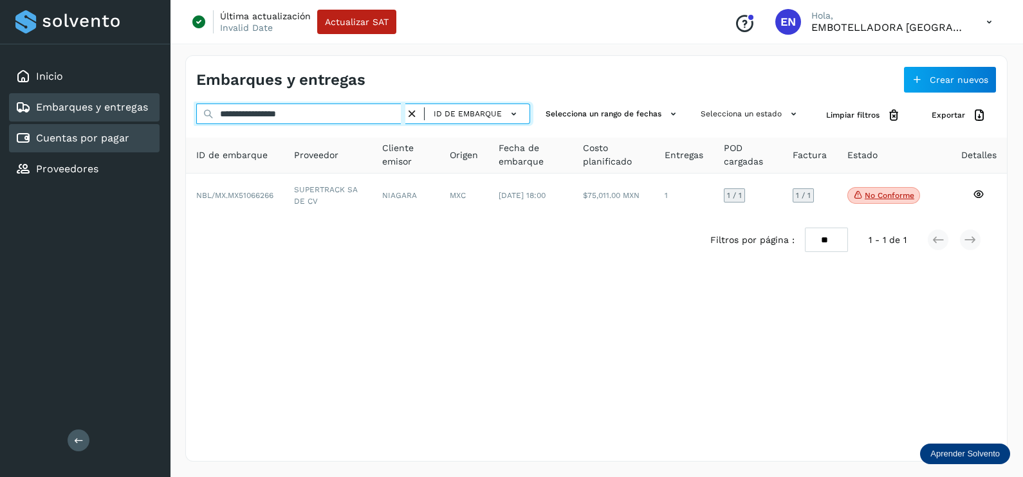
drag, startPoint x: 331, startPoint y: 111, endPoint x: 35, endPoint y: 132, distance: 296.6
click at [35, 132] on div "**********" at bounding box center [511, 238] width 1023 height 477
paste input "text"
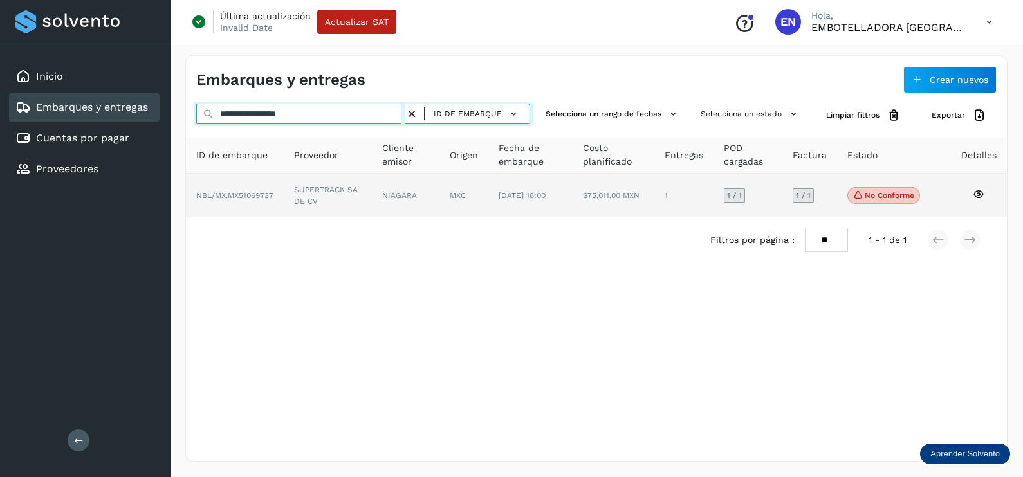
type input "**********"
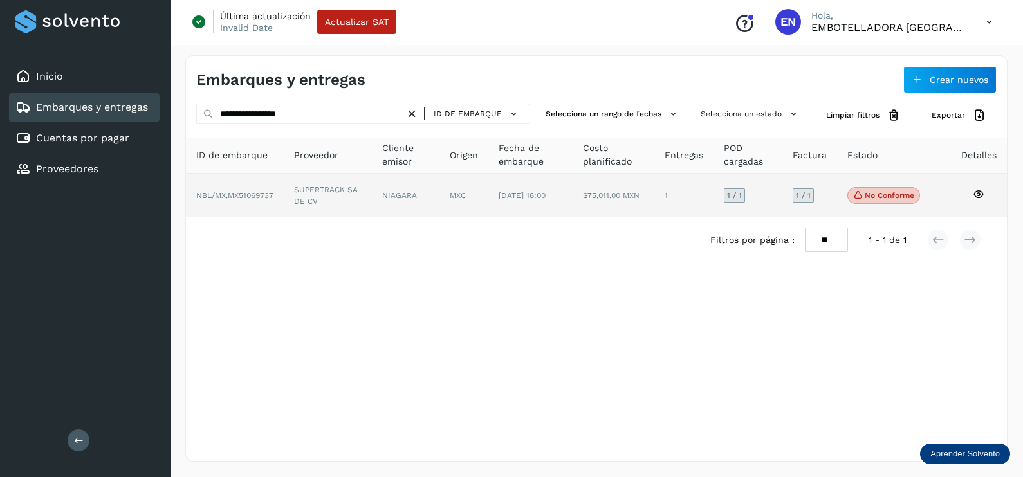
click at [372, 197] on td "SUPERTRACK SA DE CV" at bounding box center [406, 196] width 68 height 44
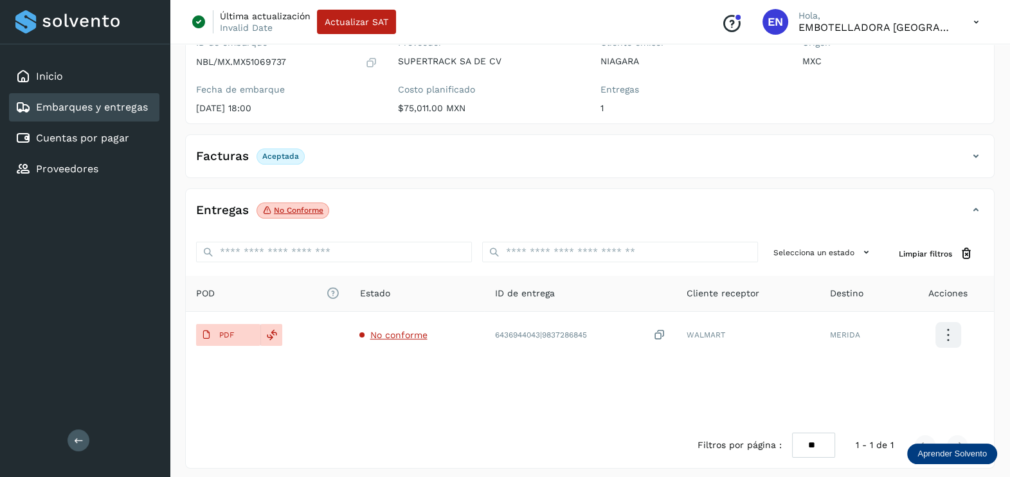
scroll to position [134, 0]
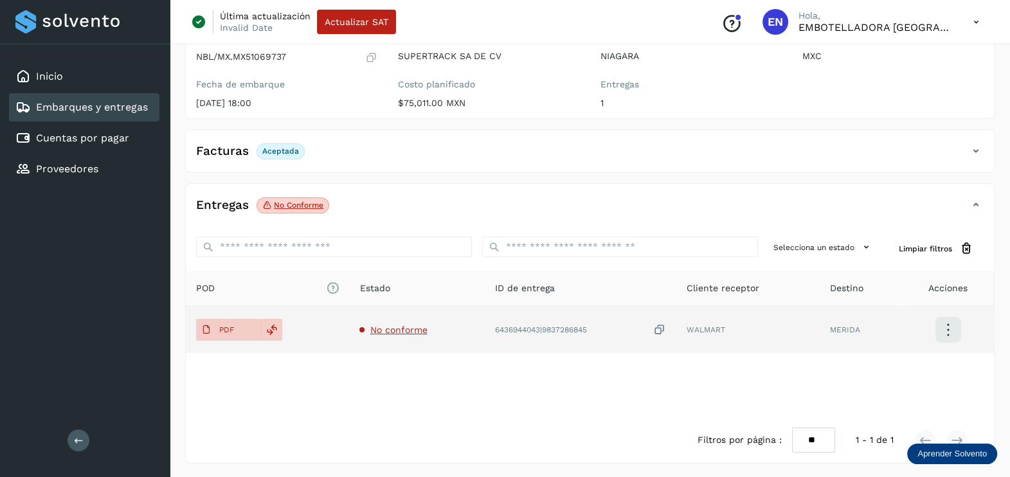
click at [484, 335] on td "No conforme" at bounding box center [580, 330] width 192 height 46
click at [484, 322] on td "No conforme" at bounding box center [580, 330] width 192 height 46
click at [415, 328] on span "No conforme" at bounding box center [398, 330] width 57 height 10
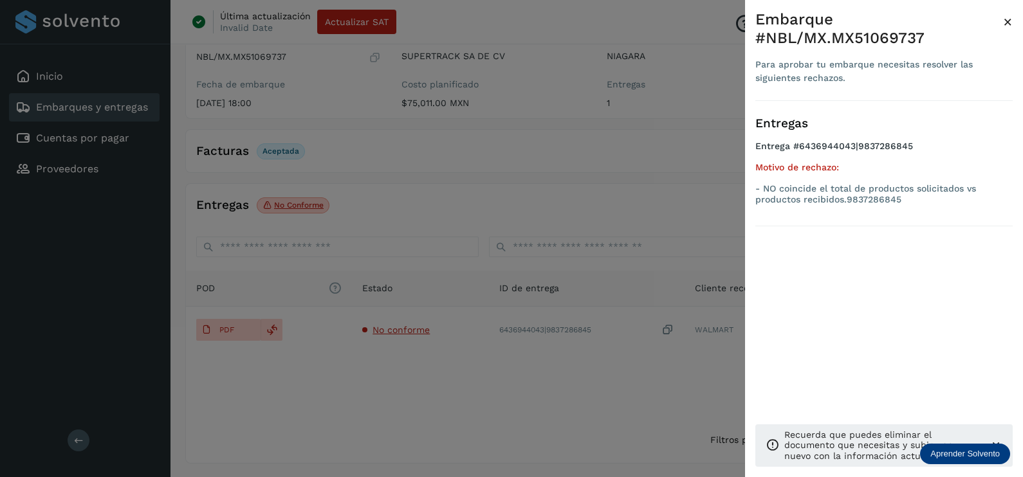
click at [473, 408] on div at bounding box center [511, 238] width 1023 height 477
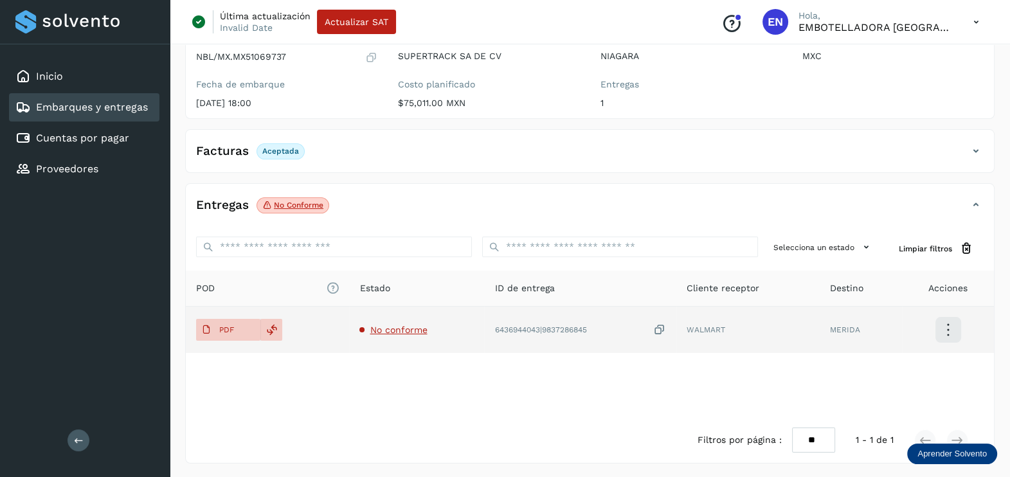
click at [677, 322] on td "6436944043|9837286845" at bounding box center [748, 330] width 143 height 46
click at [661, 325] on icon at bounding box center [659, 330] width 13 height 14
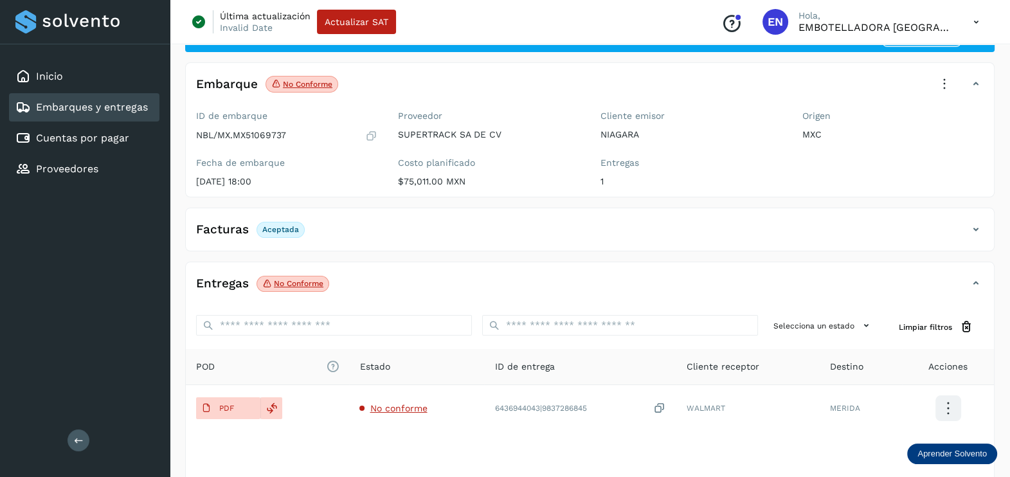
scroll to position [0, 0]
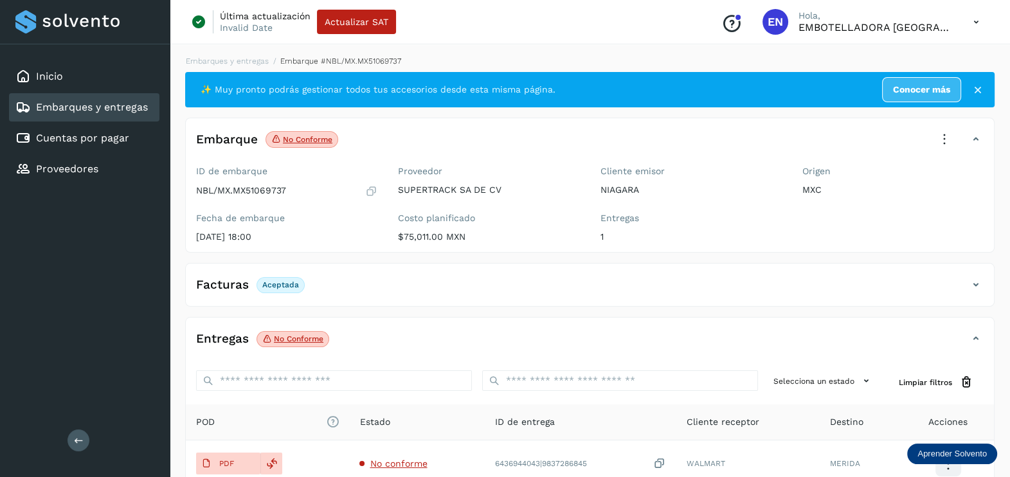
click at [942, 125] on icon at bounding box center [945, 139] width 28 height 28
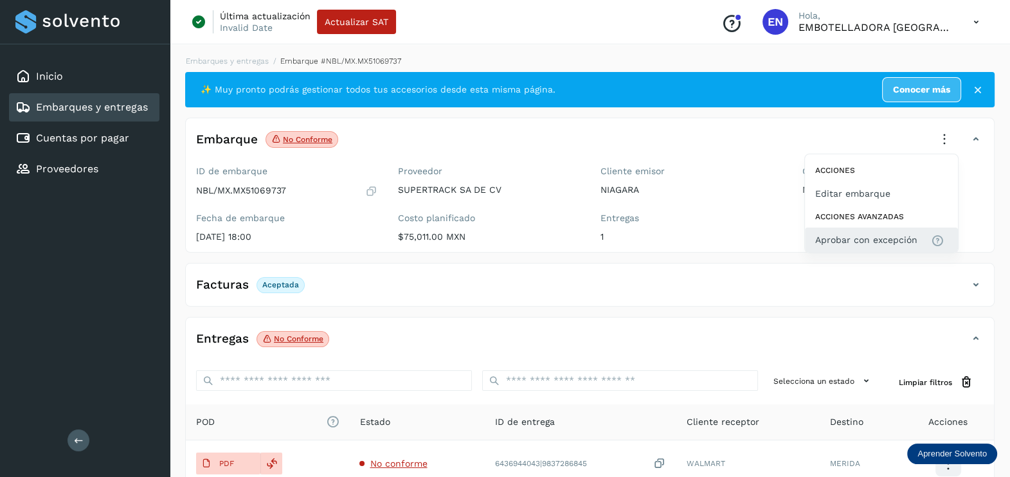
click at [875, 238] on span "Aprobar con excepción" at bounding box center [867, 240] width 102 height 14
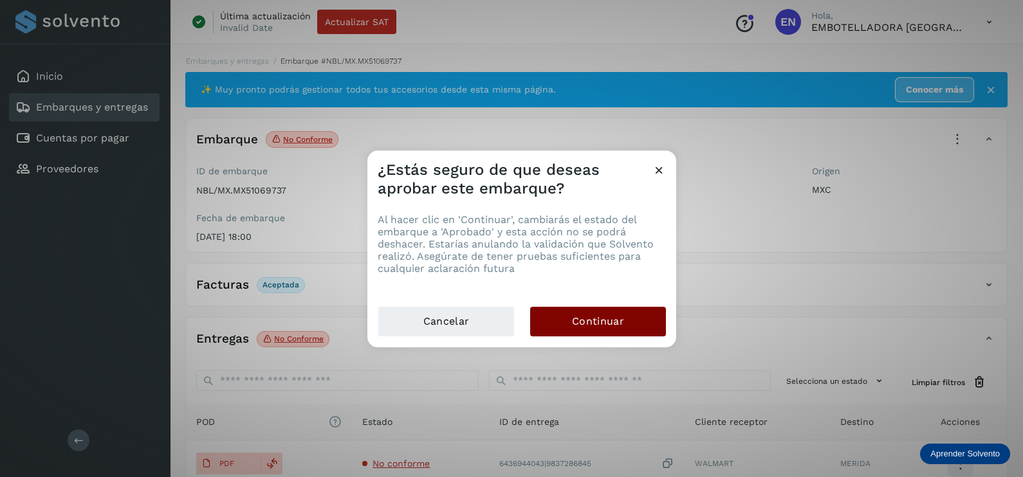
click at [634, 312] on button "Continuar" at bounding box center [598, 322] width 136 height 30
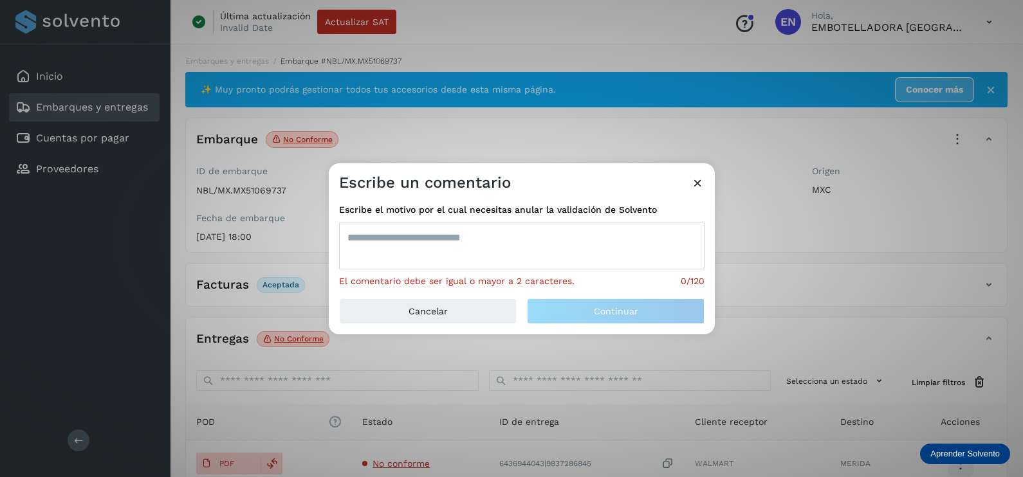
click at [542, 251] on textarea at bounding box center [521, 246] width 365 height 48
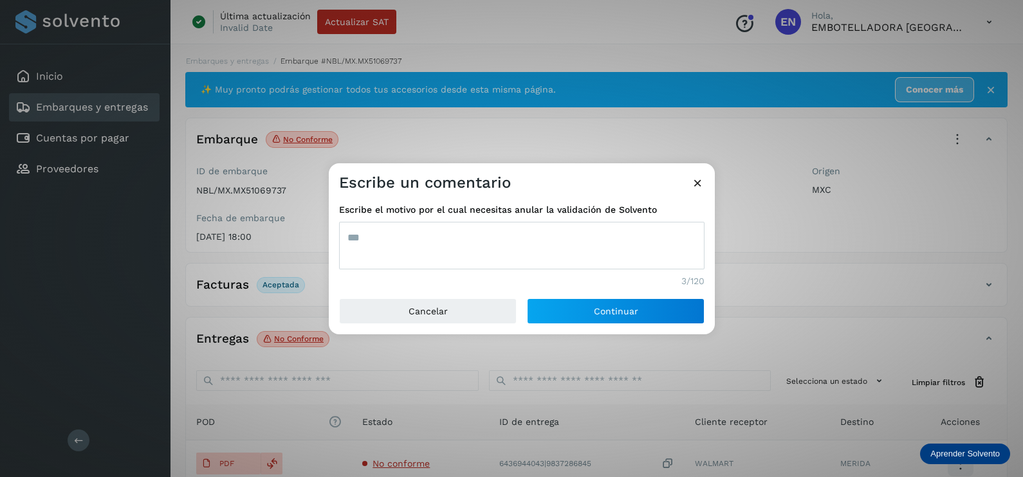
type textarea "***"
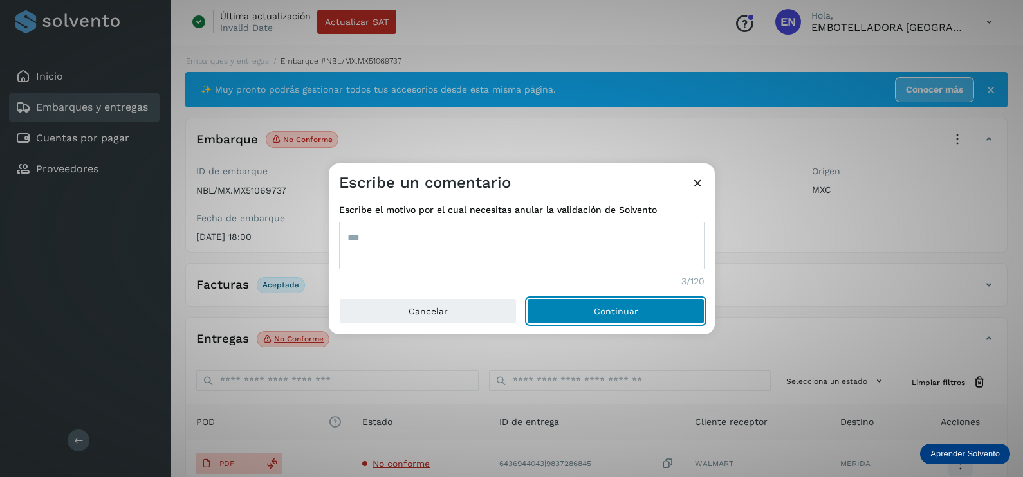
click at [527, 298] on button "Continuar" at bounding box center [616, 311] width 178 height 26
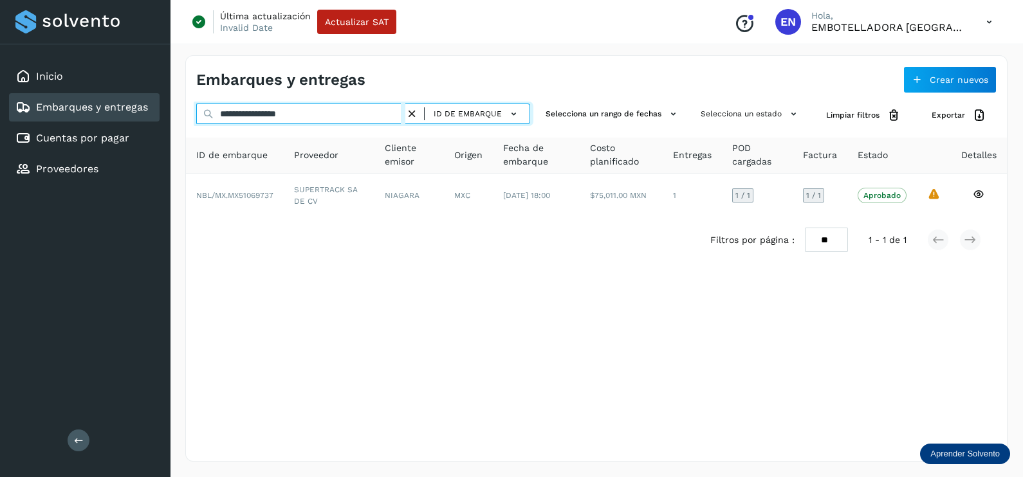
drag, startPoint x: 327, startPoint y: 109, endPoint x: 160, endPoint y: 109, distance: 166.6
click at [165, 109] on div "**********" at bounding box center [511, 238] width 1023 height 477
paste input "text"
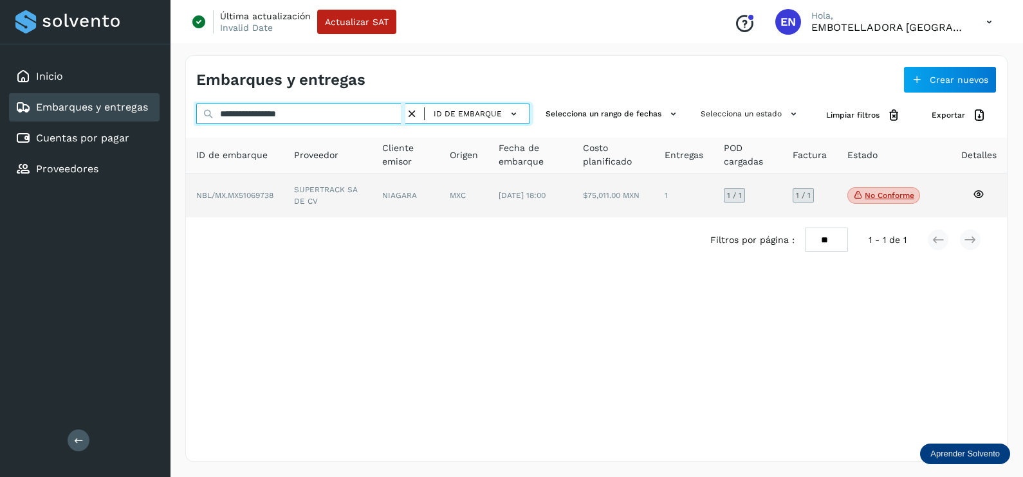
type input "**********"
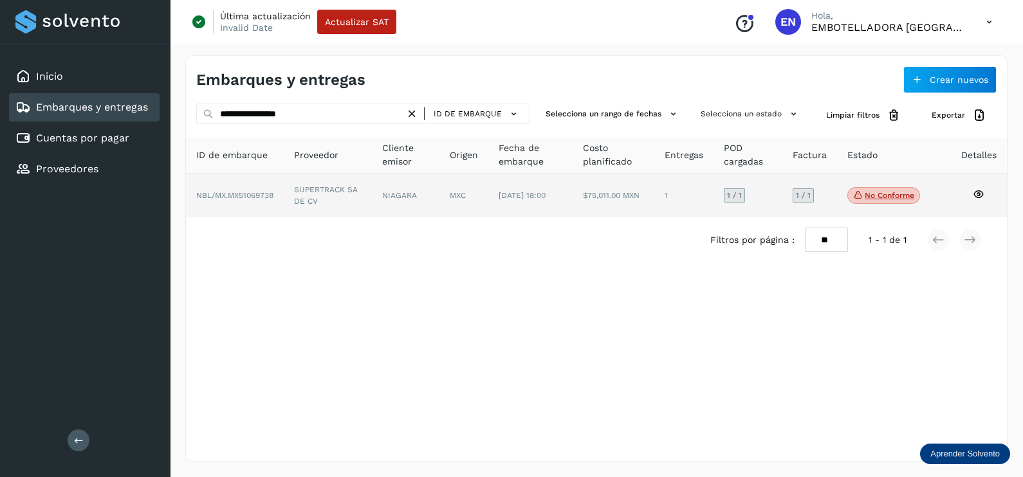
click at [372, 204] on td "SUPERTRACK SA DE CV" at bounding box center [406, 196] width 68 height 44
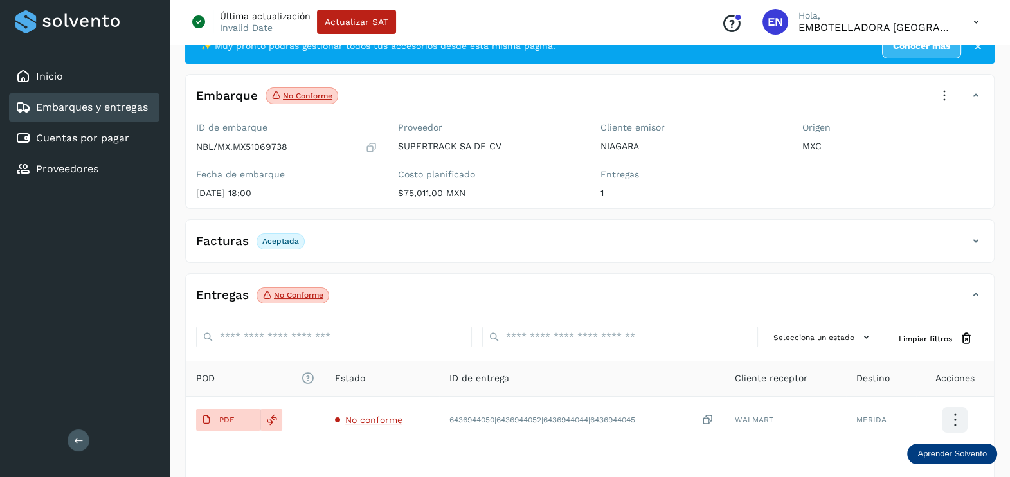
scroll to position [80, 0]
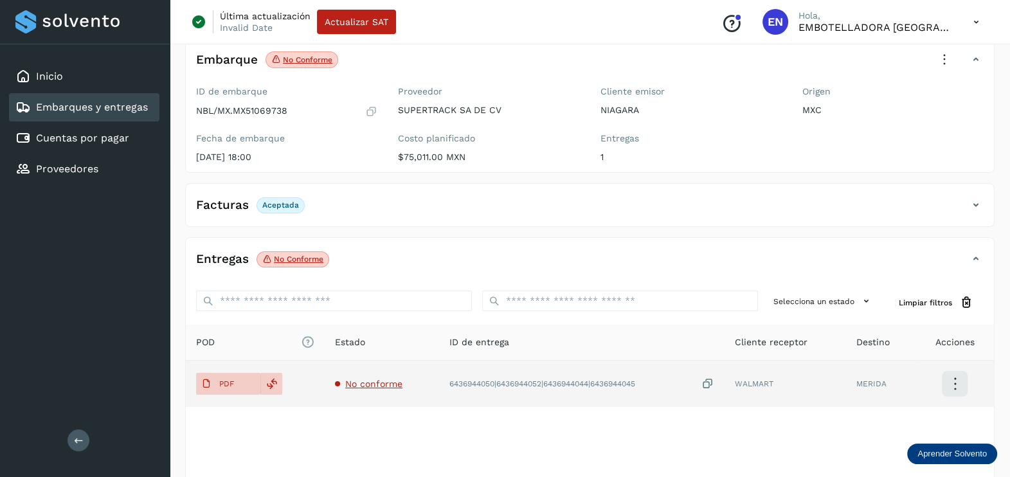
click at [381, 380] on span "No conforme" at bounding box center [373, 384] width 57 height 10
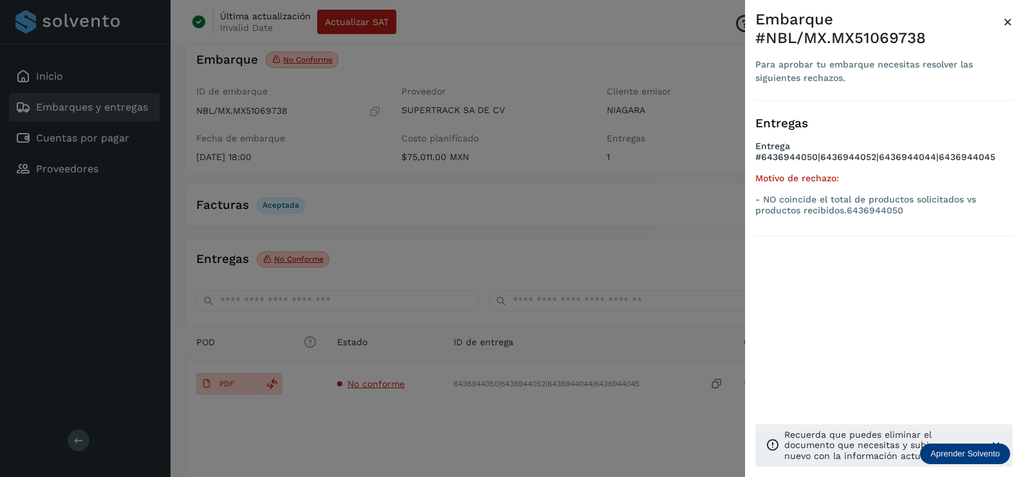
click at [405, 397] on div at bounding box center [511, 238] width 1023 height 477
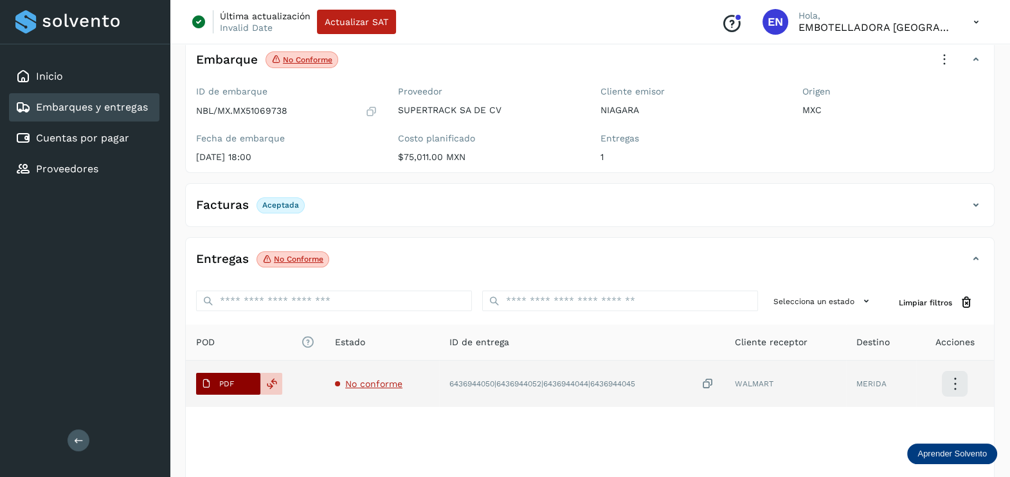
click at [235, 383] on span "PDF" at bounding box center [217, 384] width 43 height 21
click at [705, 381] on icon at bounding box center [708, 385] width 13 height 14
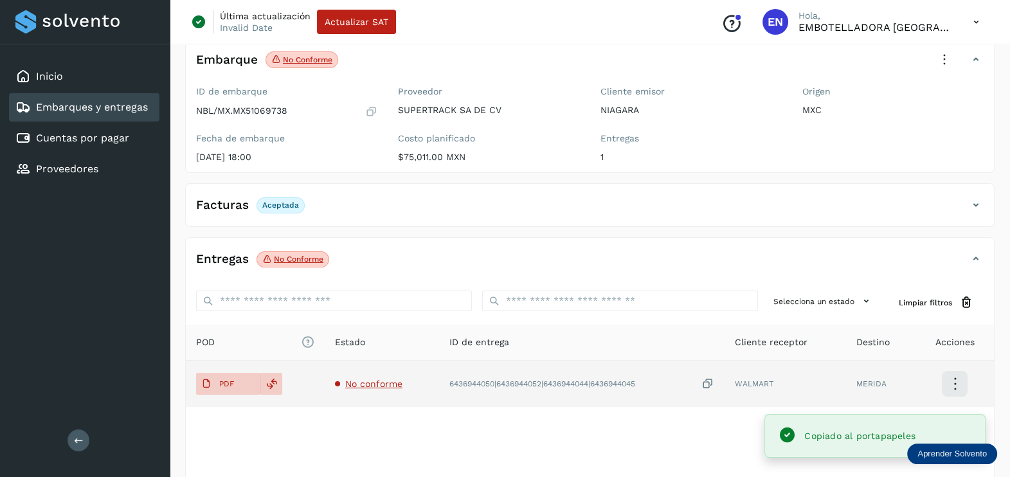
drag, startPoint x: 383, startPoint y: 376, endPoint x: 379, endPoint y: 394, distance: 18.3
click at [439, 376] on td "No conforme" at bounding box center [582, 384] width 286 height 46
click at [364, 383] on span "No conforme" at bounding box center [373, 384] width 57 height 10
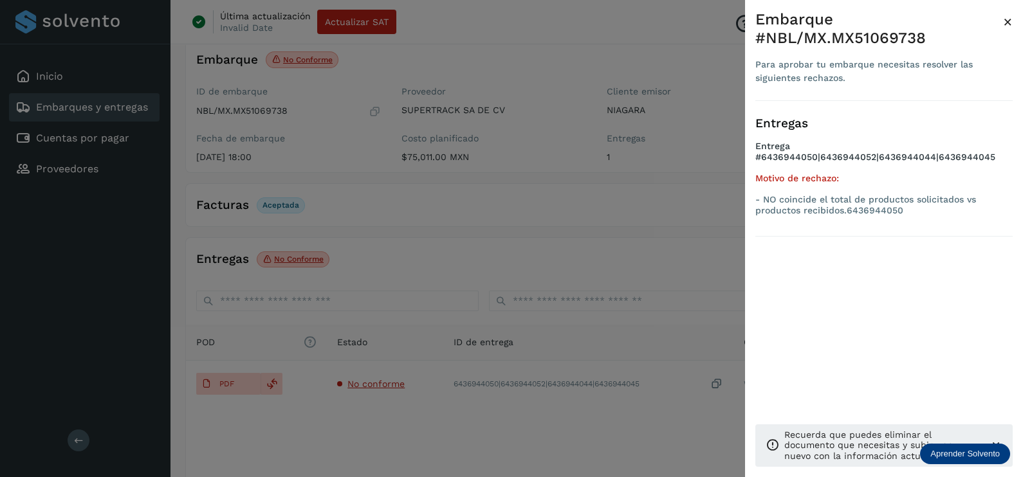
click at [535, 244] on div at bounding box center [511, 238] width 1023 height 477
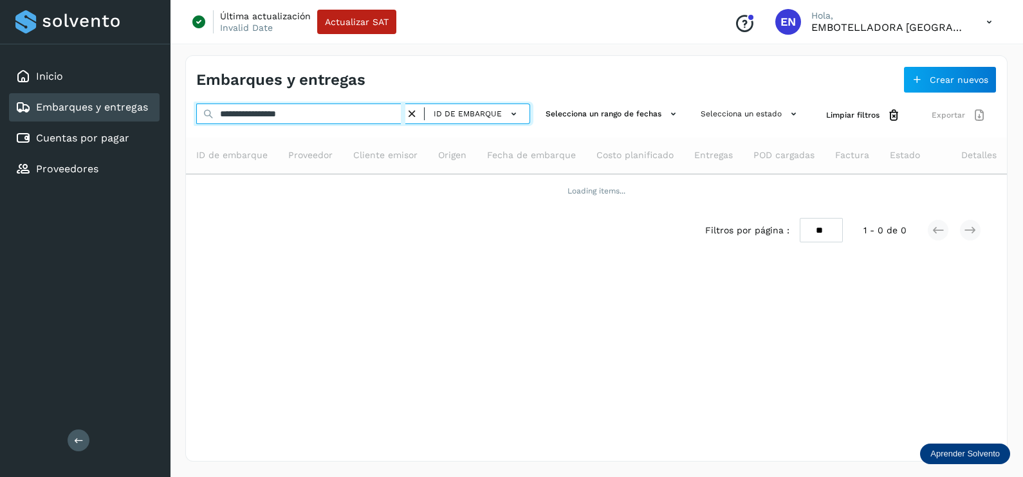
drag, startPoint x: 333, startPoint y: 109, endPoint x: 88, endPoint y: 111, distance: 245.0
click at [107, 111] on div "**********" at bounding box center [511, 238] width 1023 height 477
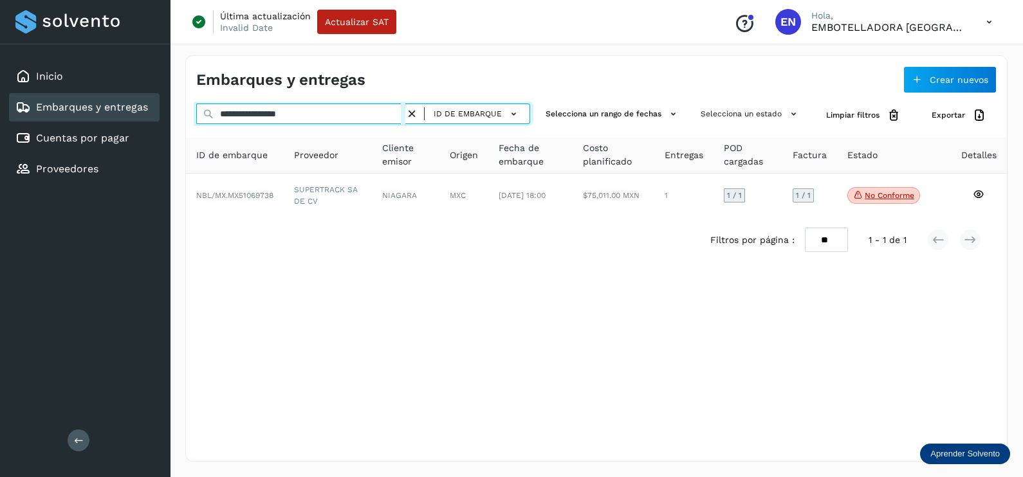
paste input "text"
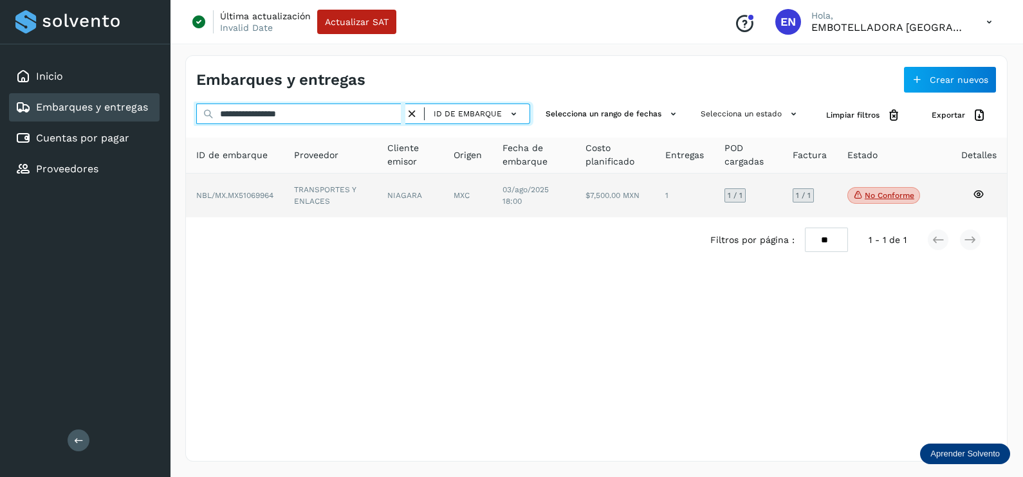
type input "**********"
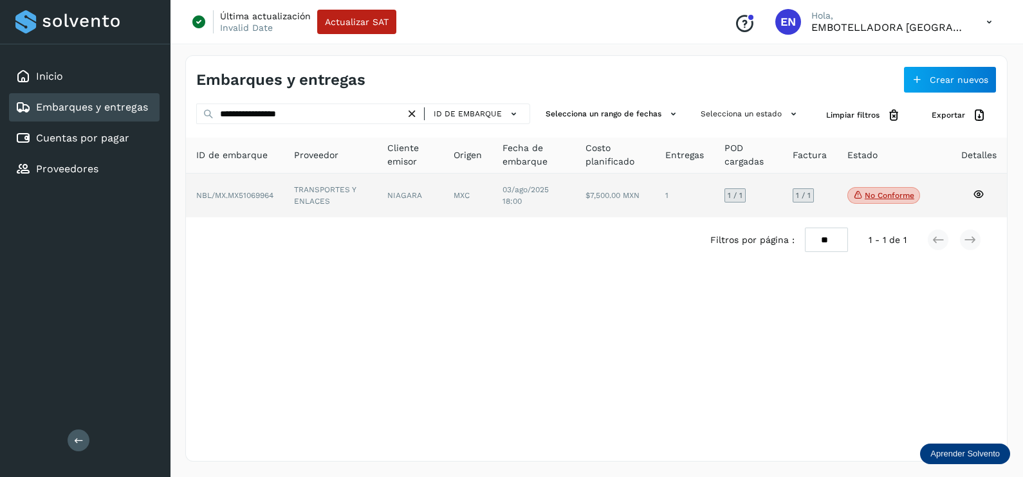
click at [377, 201] on td "TRANSPORTES Y ENLACES" at bounding box center [410, 196] width 66 height 44
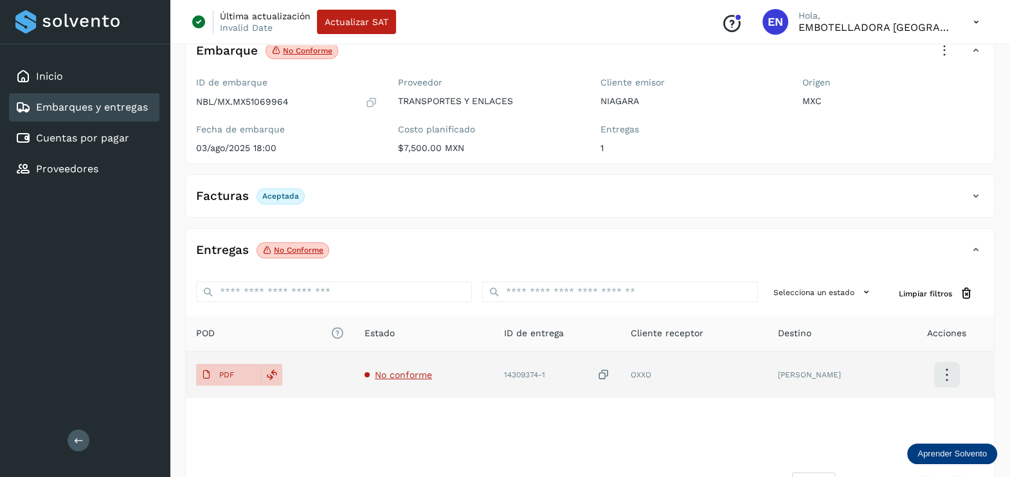
scroll to position [134, 0]
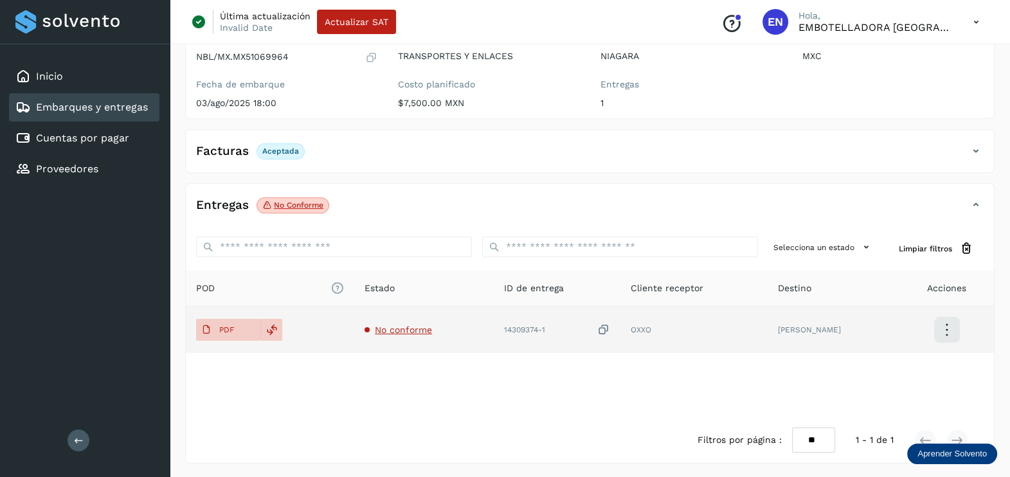
click at [409, 326] on span "No conforme" at bounding box center [403, 330] width 57 height 10
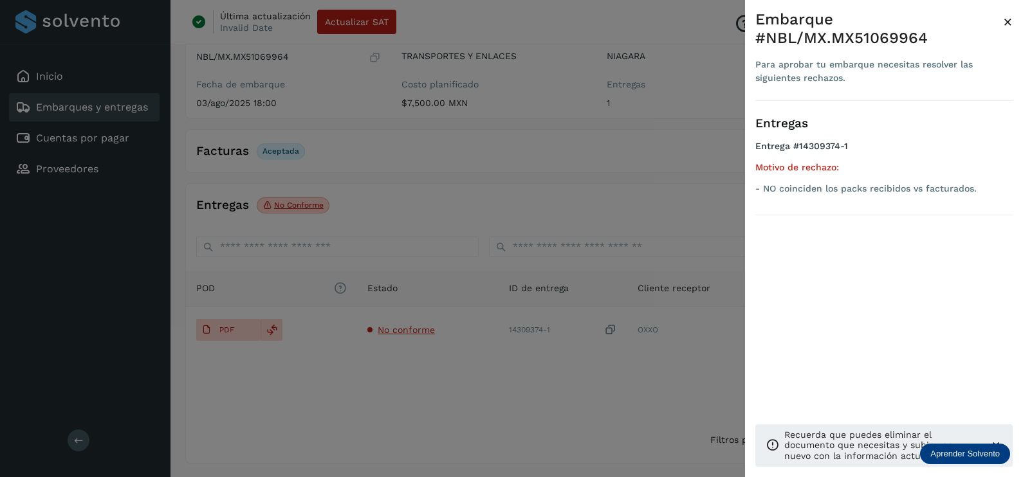
click at [457, 392] on div at bounding box center [511, 238] width 1023 height 477
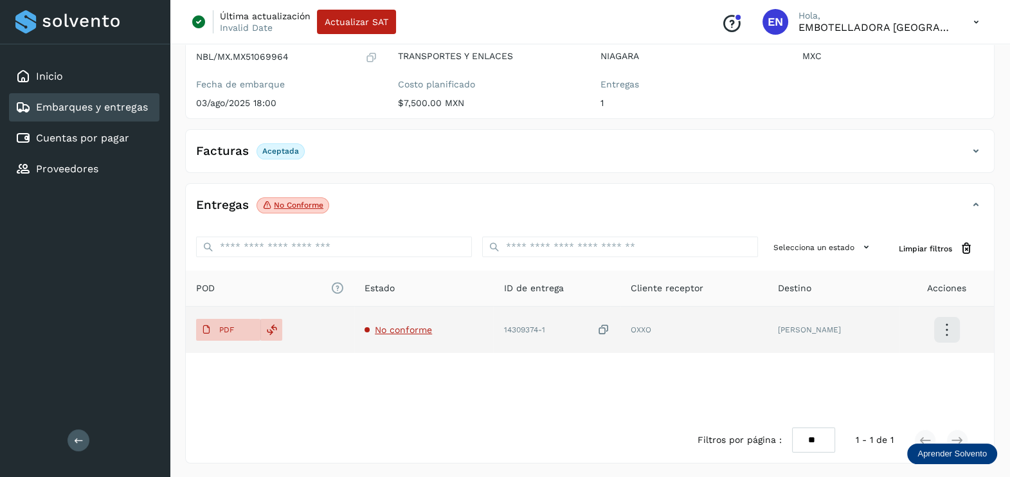
click at [610, 323] on icon at bounding box center [603, 330] width 13 height 14
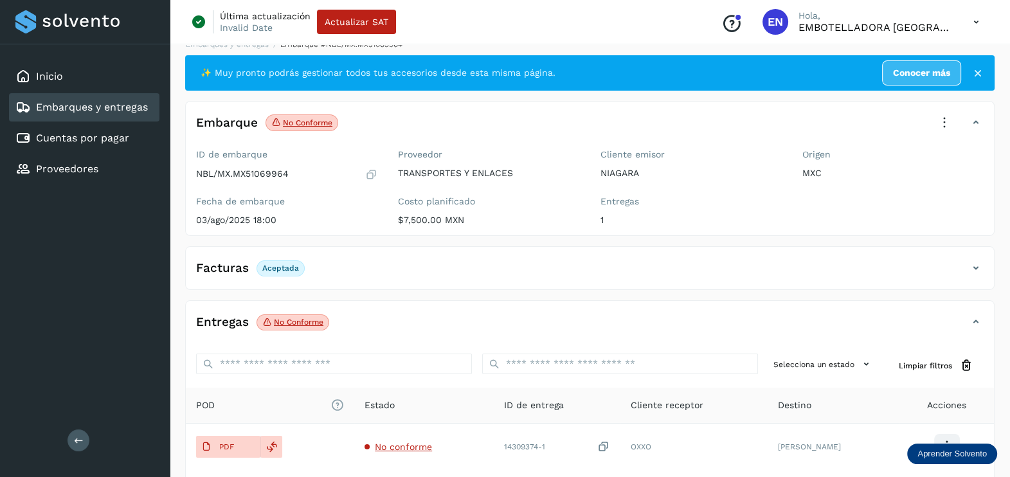
scroll to position [0, 0]
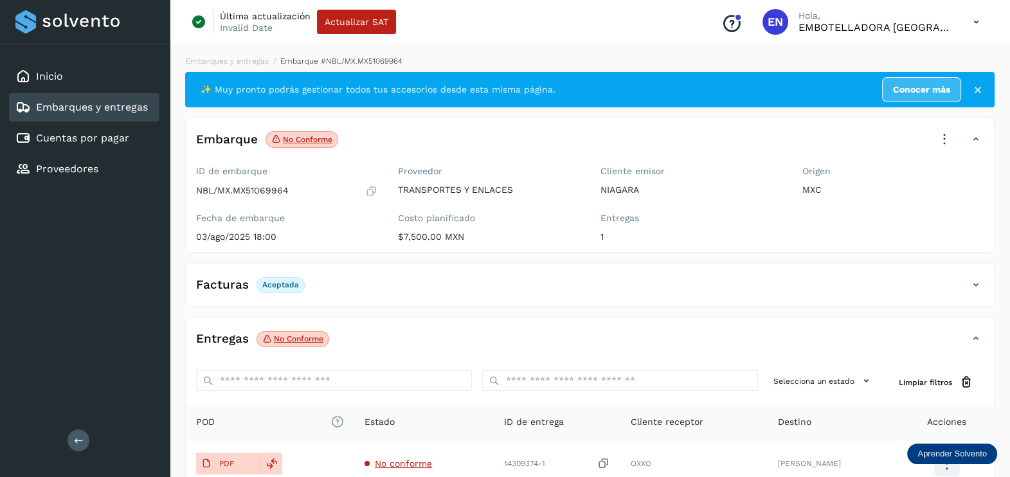
click at [952, 134] on icon at bounding box center [945, 139] width 28 height 28
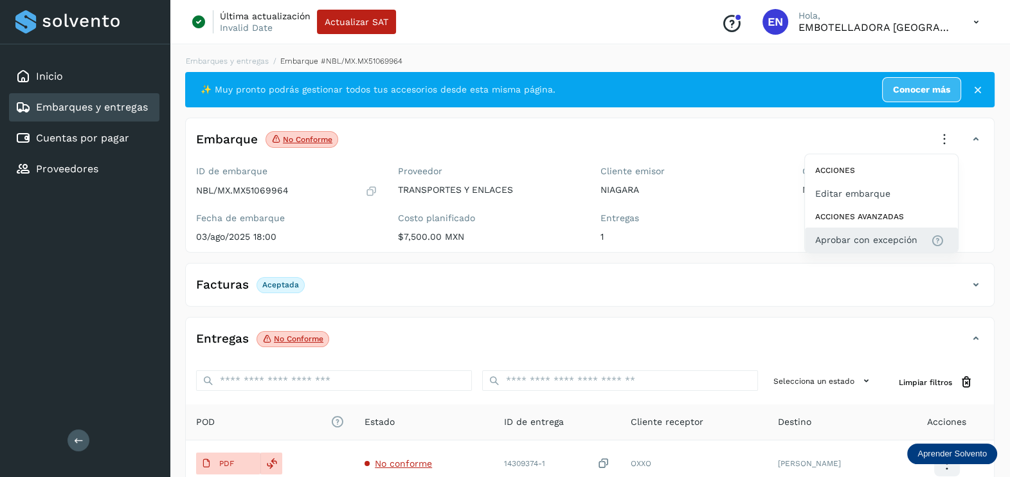
click at [915, 244] on span "Aprobar con excepción" at bounding box center [867, 240] width 102 height 14
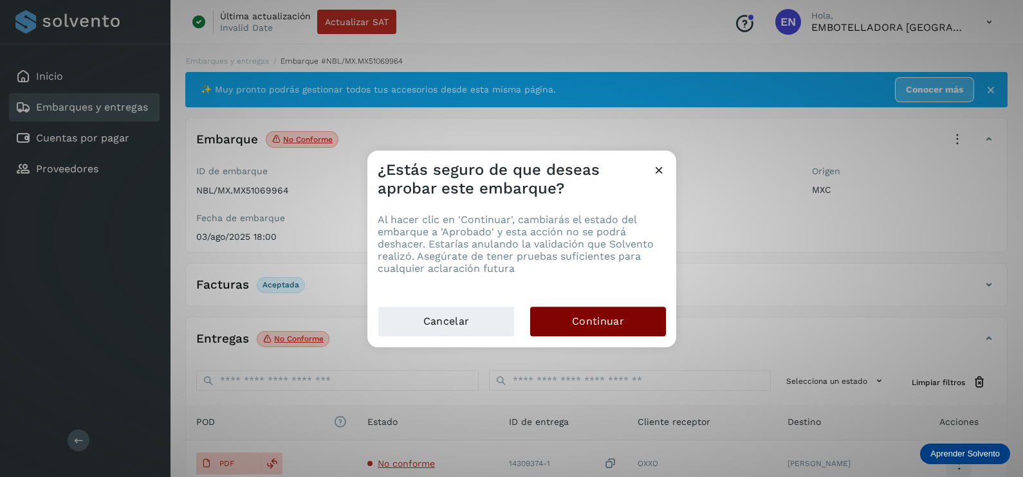
click at [613, 325] on span "Continuar" at bounding box center [598, 321] width 52 height 14
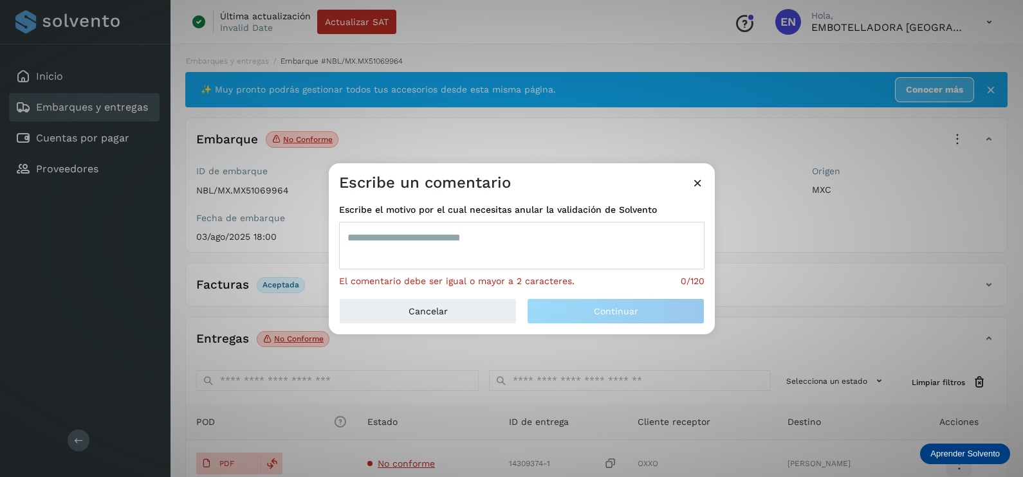
click at [469, 247] on textarea at bounding box center [521, 246] width 365 height 48
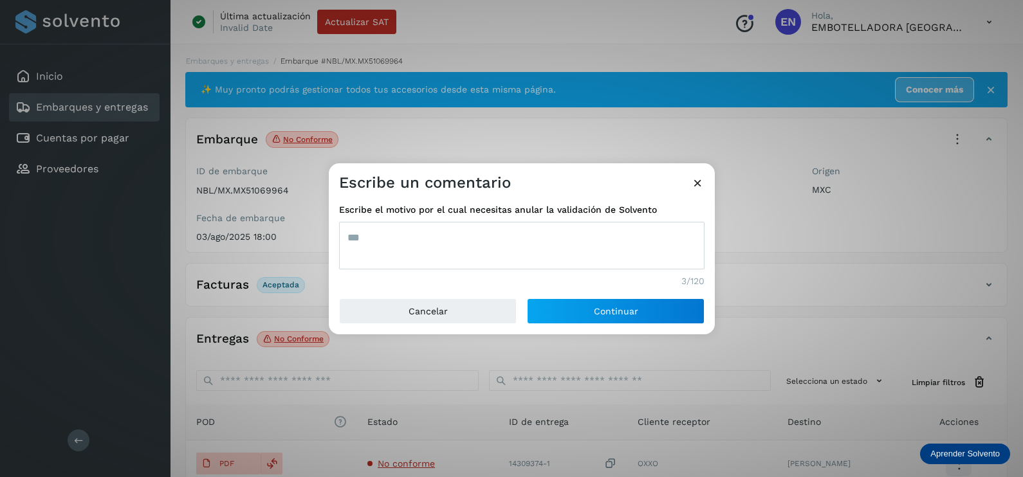
type textarea "***"
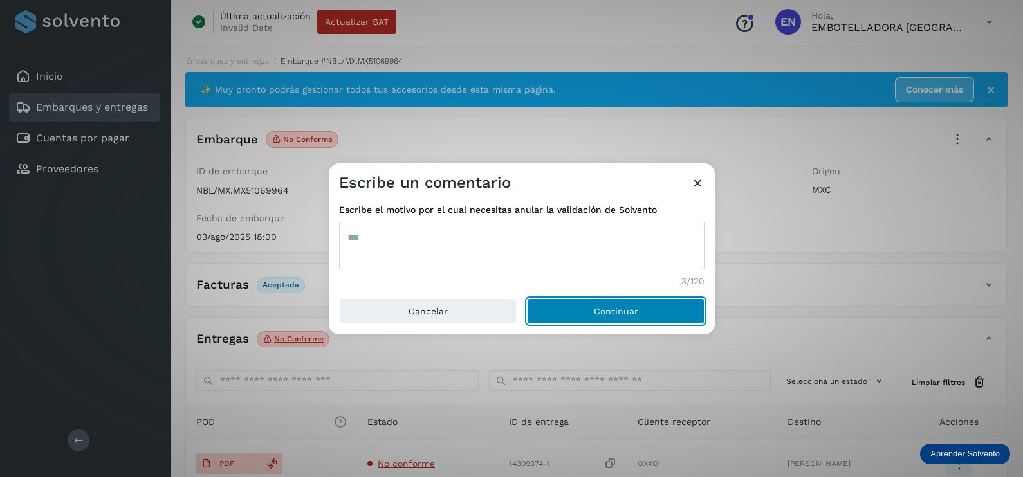
click at [527, 298] on button "Continuar" at bounding box center [616, 311] width 178 height 26
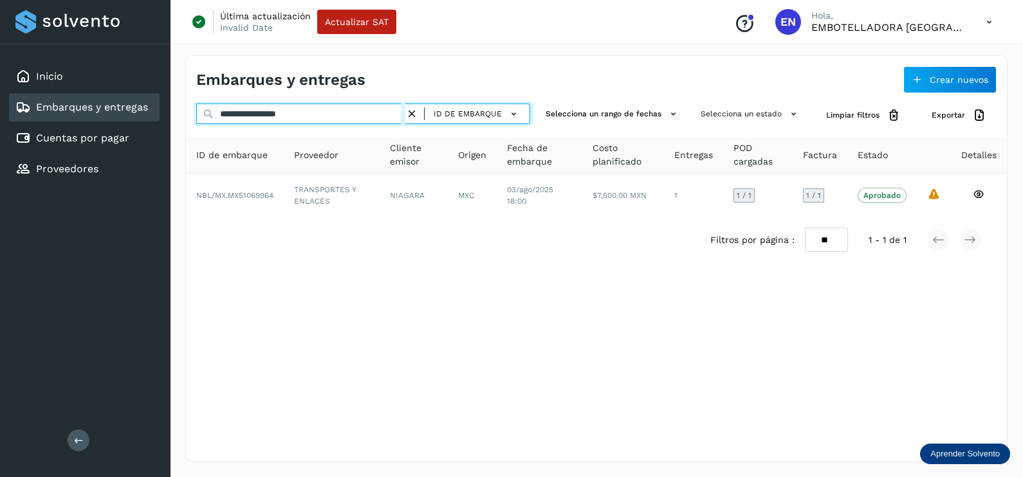
drag, startPoint x: 328, startPoint y: 116, endPoint x: 148, endPoint y: 116, distance: 180.1
click at [148, 116] on div "**********" at bounding box center [511, 238] width 1023 height 477
paste input "text"
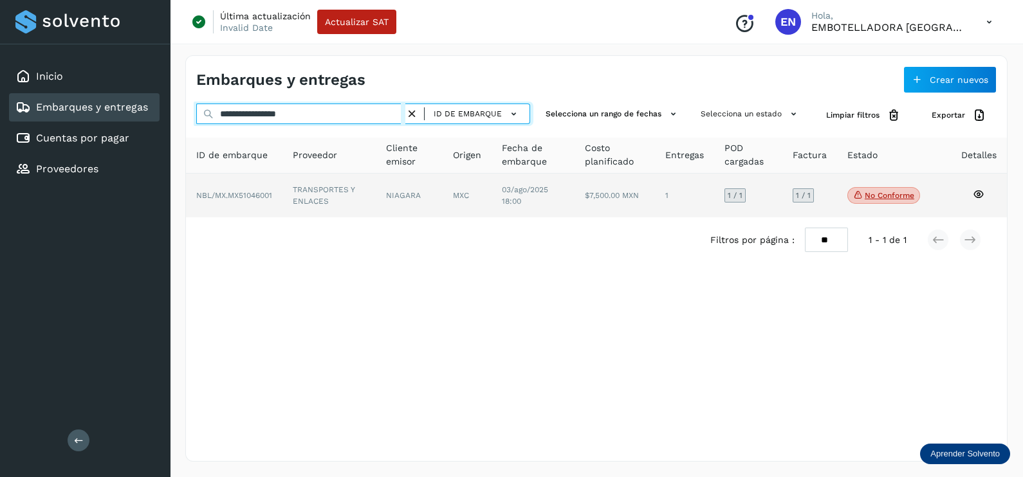
type input "**********"
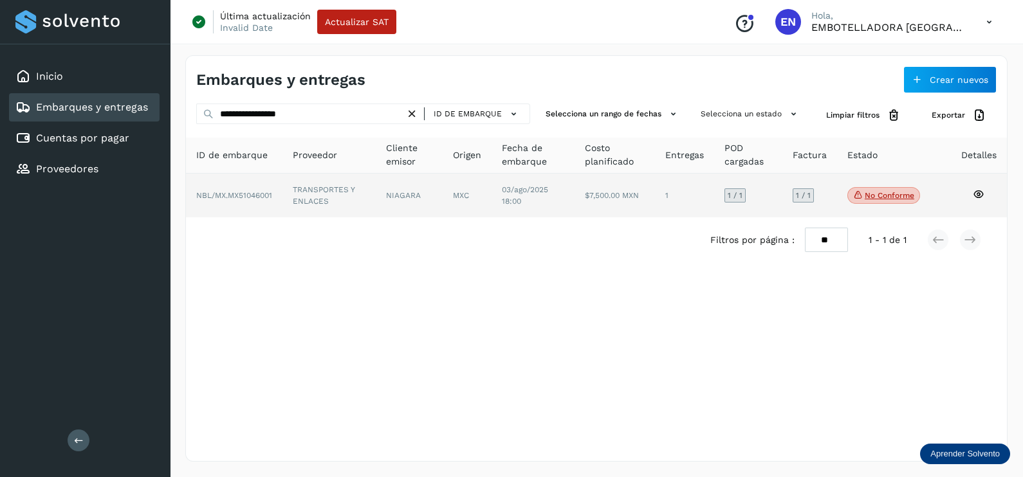
click at [376, 192] on td "TRANSPORTES Y ENLACES" at bounding box center [409, 196] width 67 height 44
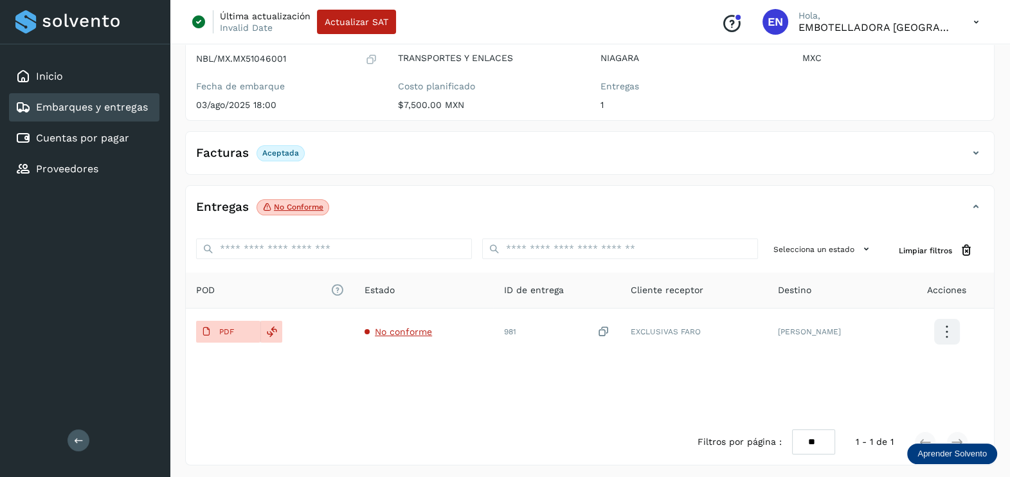
scroll to position [134, 0]
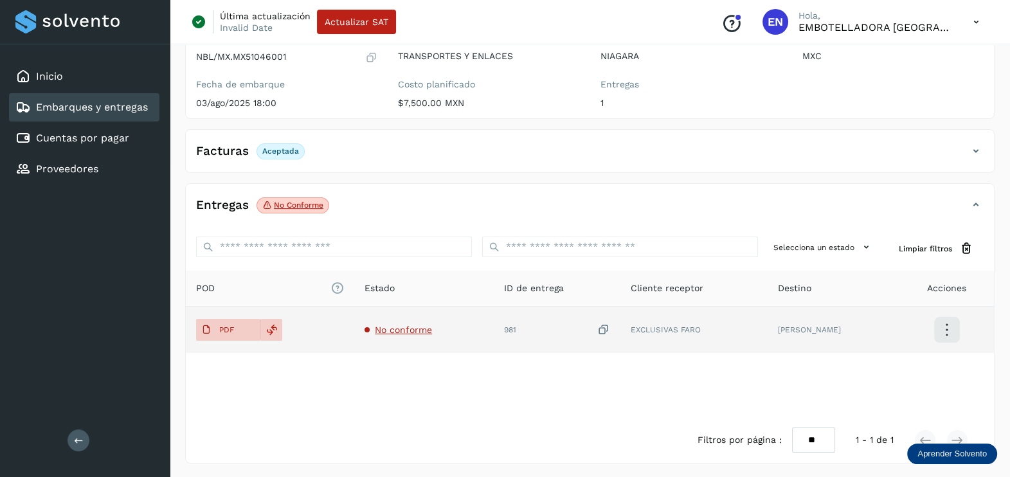
click at [403, 332] on span "No conforme" at bounding box center [403, 330] width 57 height 10
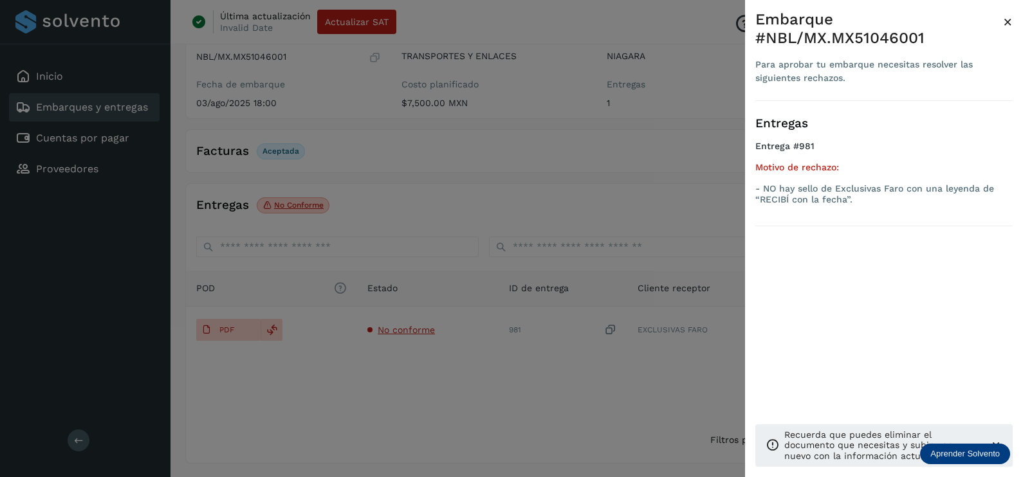
click at [423, 399] on div at bounding box center [511, 238] width 1023 height 477
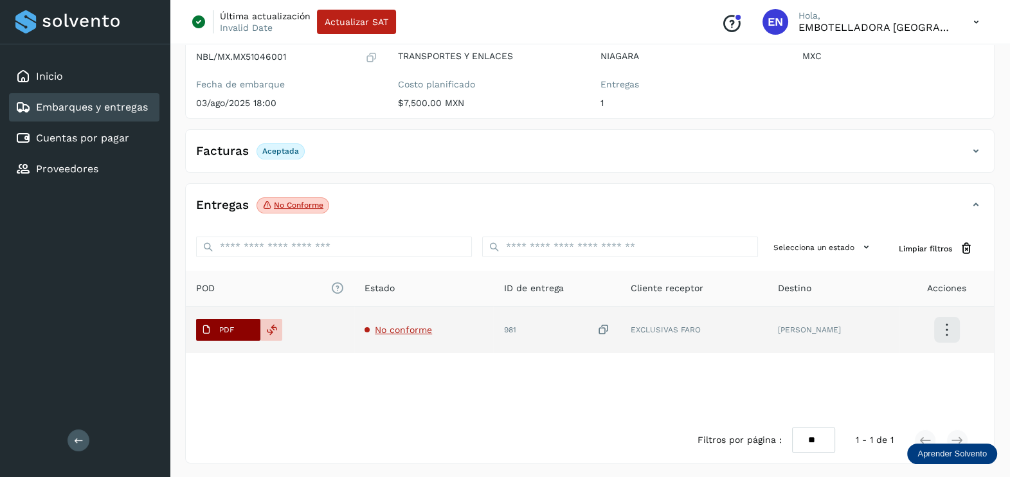
click at [225, 328] on p "PDF" at bounding box center [226, 329] width 15 height 9
click at [419, 325] on span "No conforme" at bounding box center [403, 330] width 57 height 10
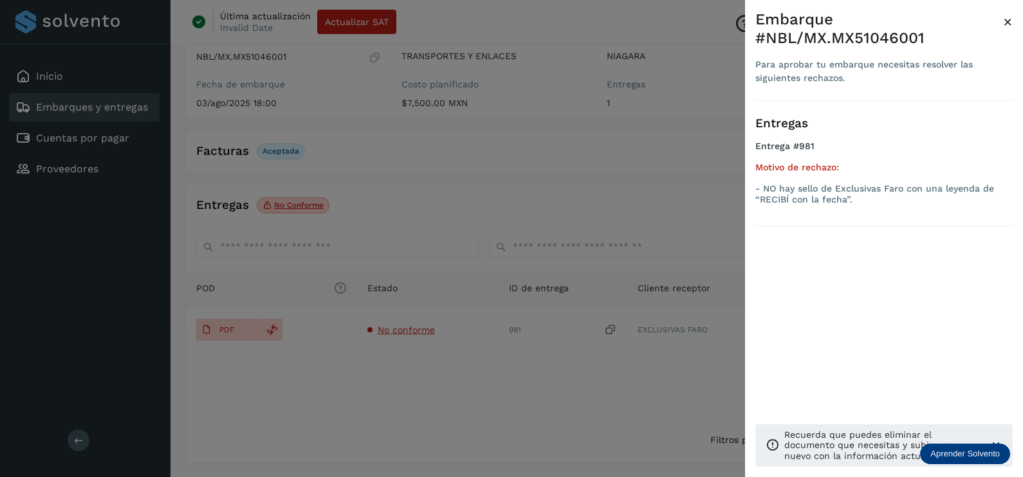
click at [421, 406] on div at bounding box center [511, 238] width 1023 height 477
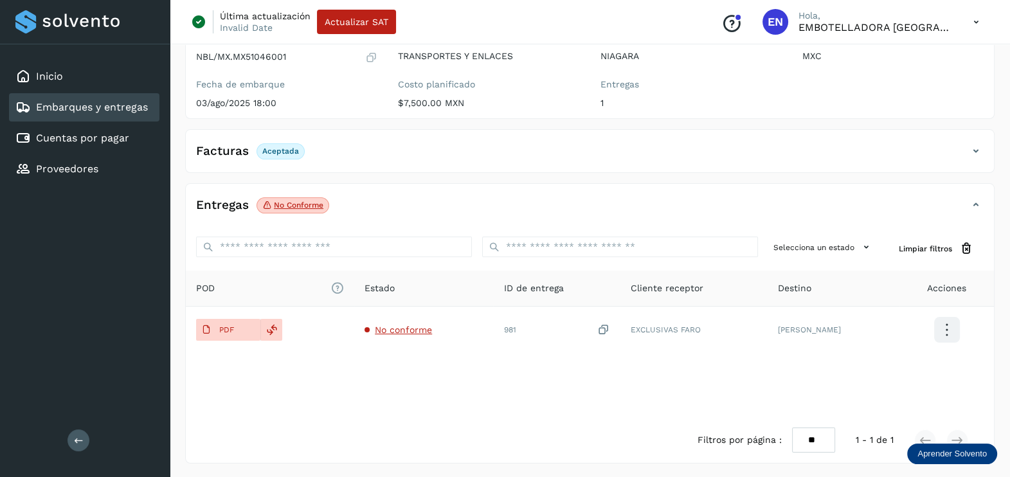
scroll to position [0, 0]
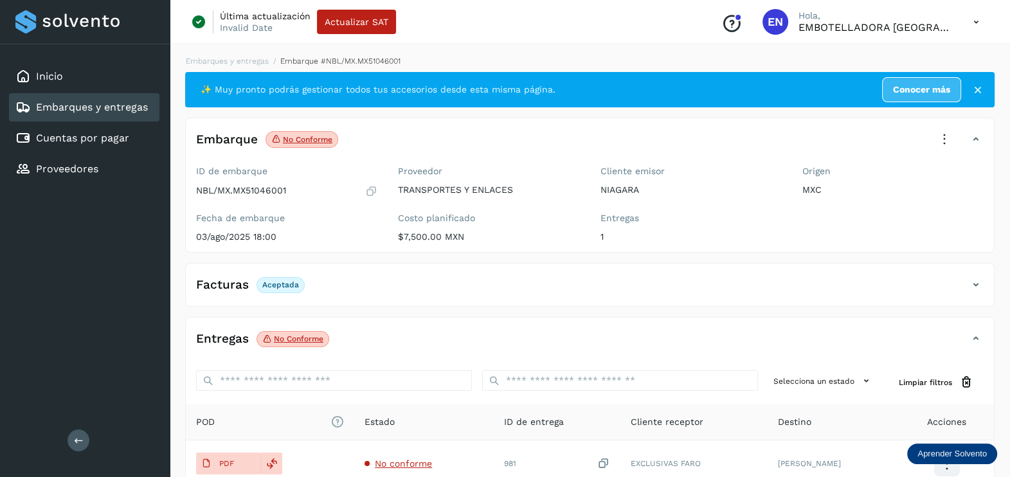
click at [940, 132] on icon at bounding box center [945, 139] width 28 height 28
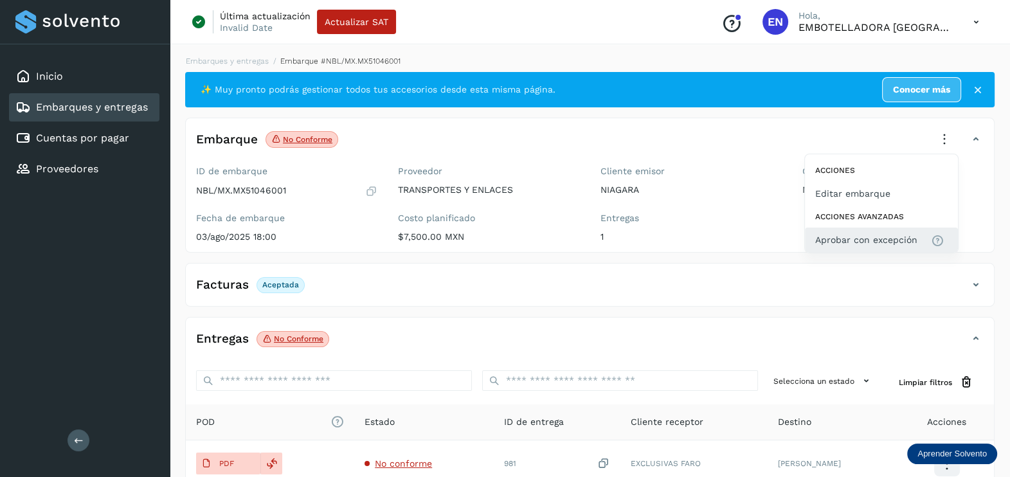
click at [873, 230] on button "Aprobar con excepción" at bounding box center [881, 240] width 153 height 24
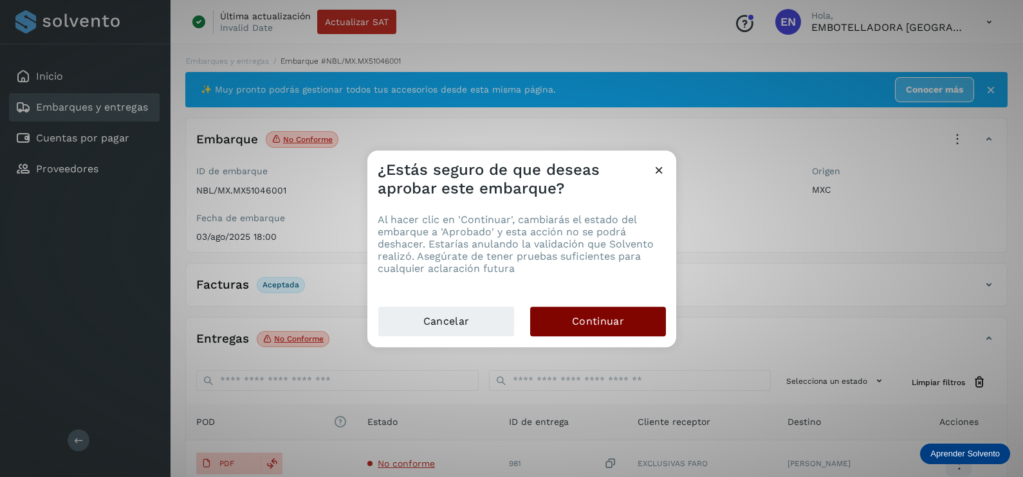
click at [652, 314] on button "Continuar" at bounding box center [598, 322] width 136 height 30
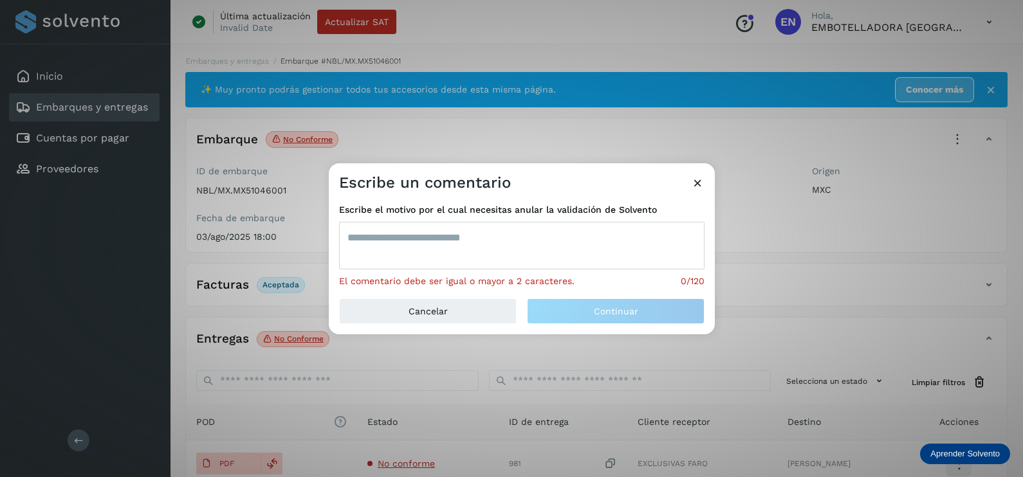
click at [478, 258] on textarea at bounding box center [521, 246] width 365 height 48
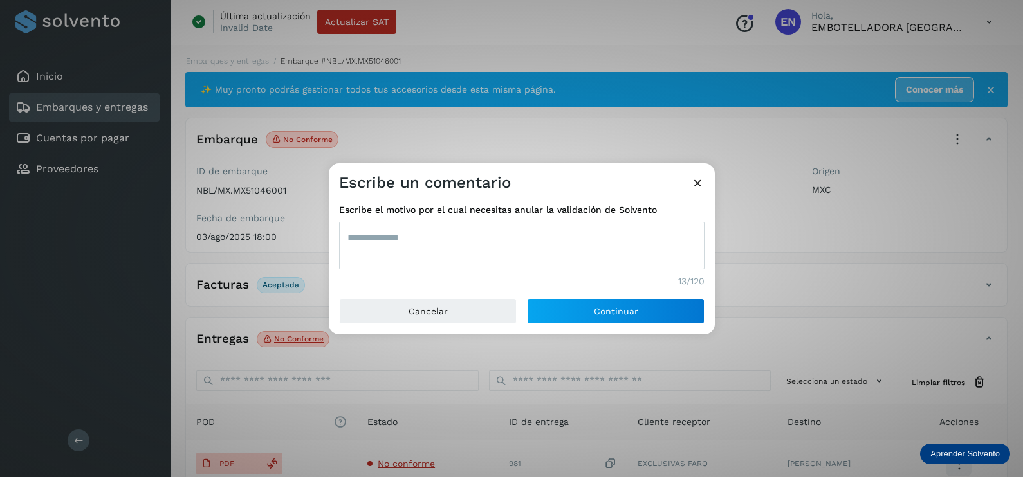
type textarea "**********"
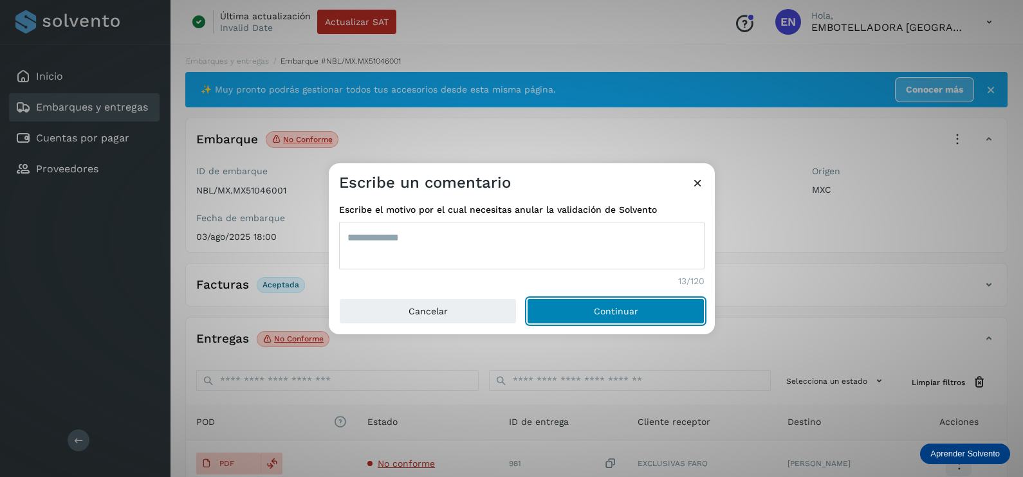
click at [527, 298] on button "Continuar" at bounding box center [616, 311] width 178 height 26
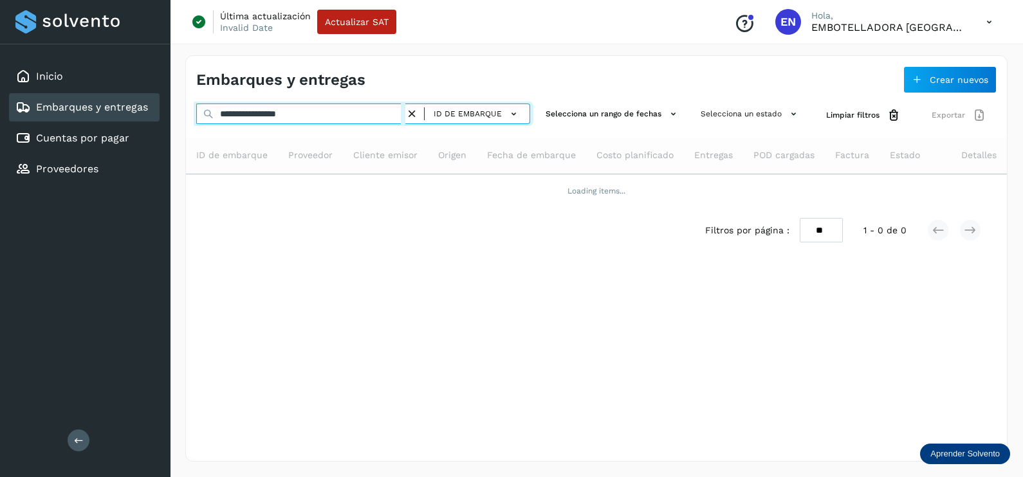
drag, startPoint x: 345, startPoint y: 107, endPoint x: 129, endPoint y: 114, distance: 215.6
click at [141, 114] on div "**********" at bounding box center [511, 238] width 1023 height 477
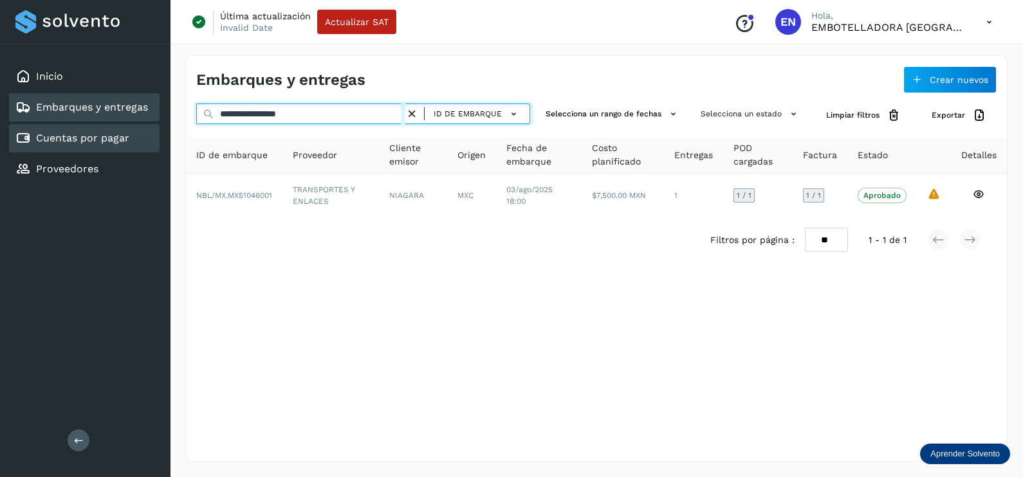
paste input "text"
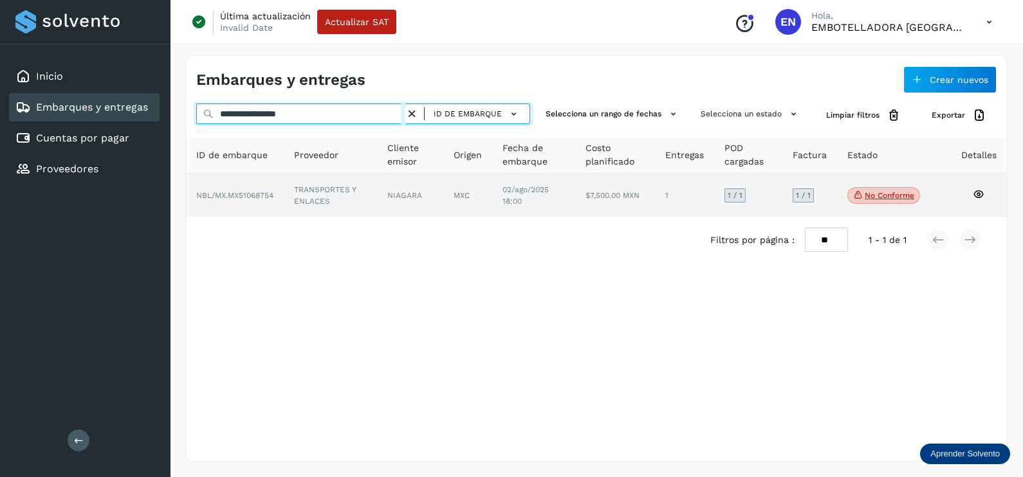
type input "**********"
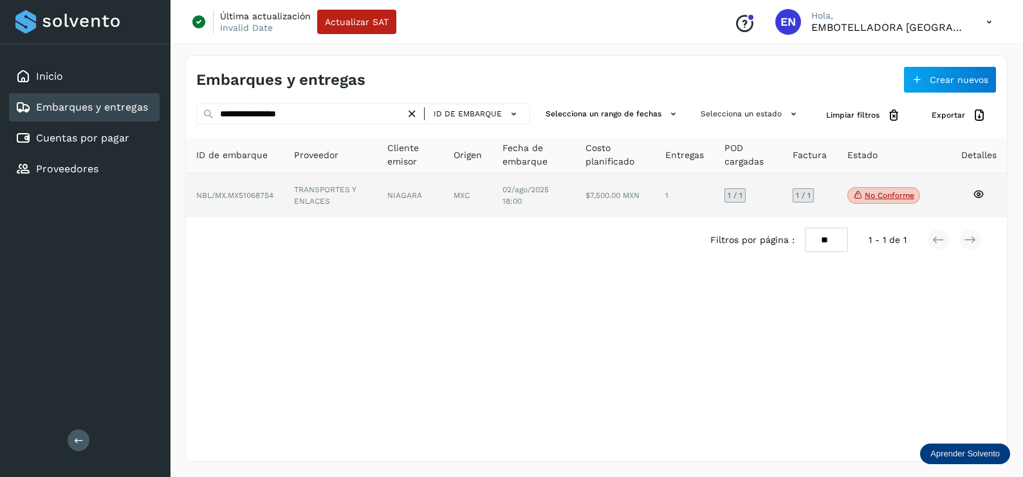
click at [377, 198] on td "TRANSPORTES Y ENLACES" at bounding box center [410, 196] width 66 height 44
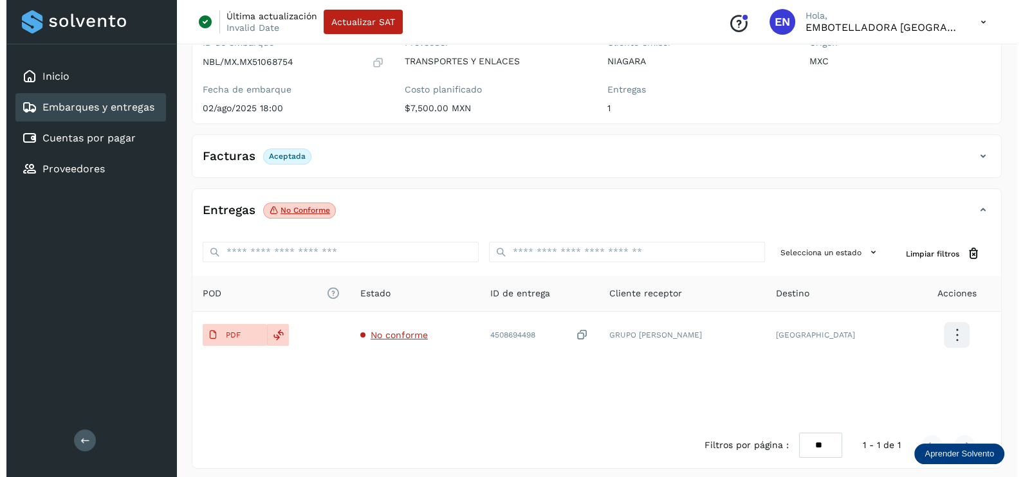
scroll to position [134, 0]
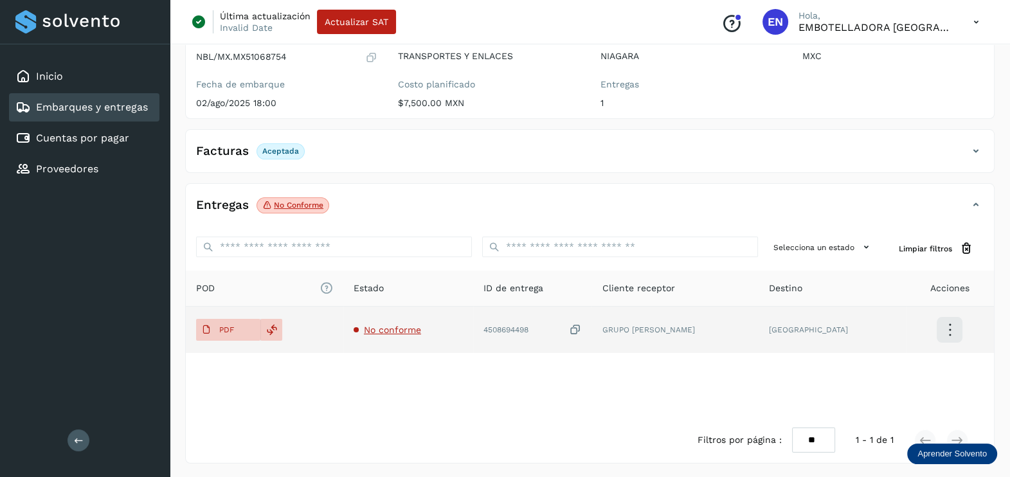
click at [412, 331] on span "No conforme" at bounding box center [392, 330] width 57 height 10
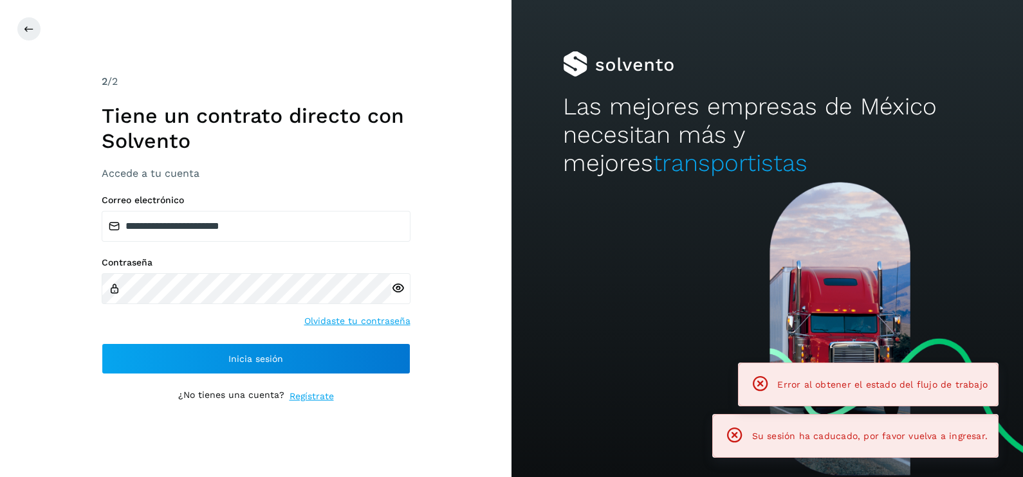
click at [487, 406] on div "**********" at bounding box center [255, 238] width 511 height 477
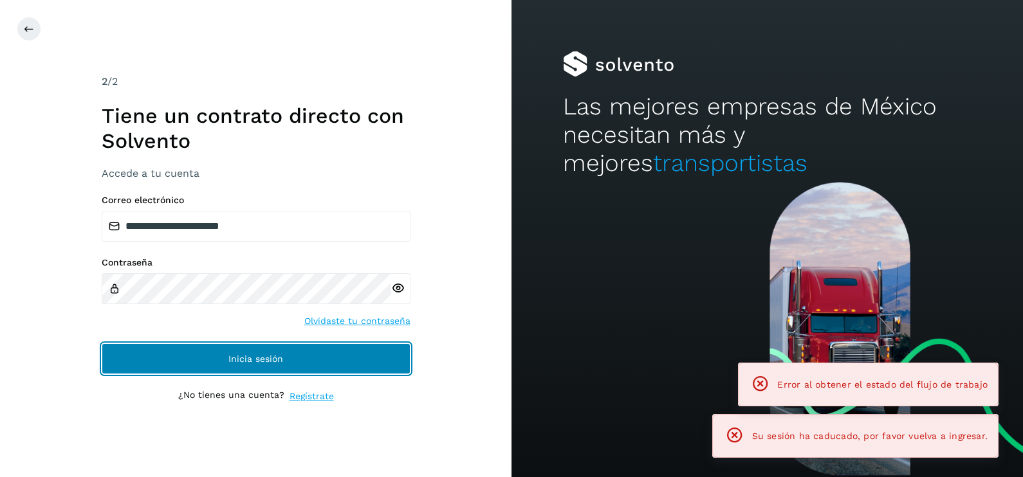
click at [343, 354] on button "Inicia sesión" at bounding box center [256, 358] width 309 height 31
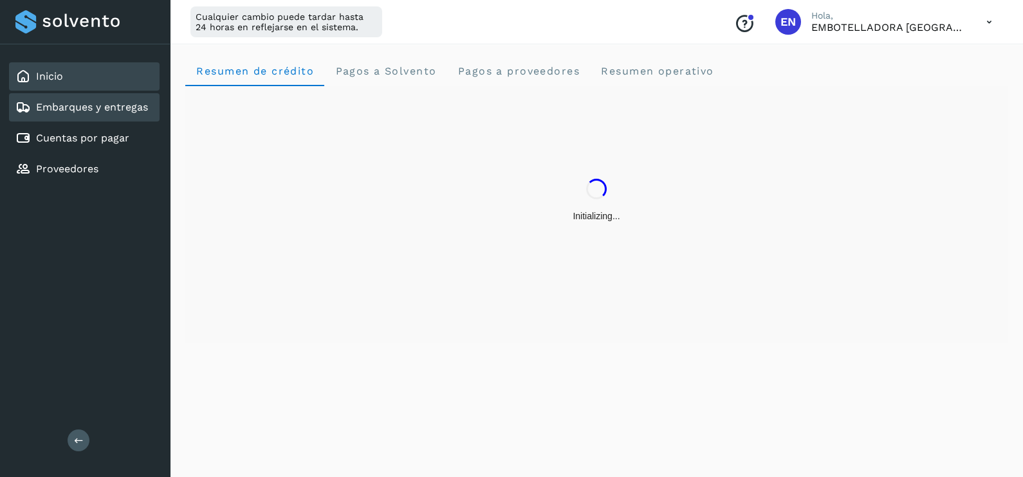
click at [108, 106] on link "Embarques y entregas" at bounding box center [92, 107] width 112 height 12
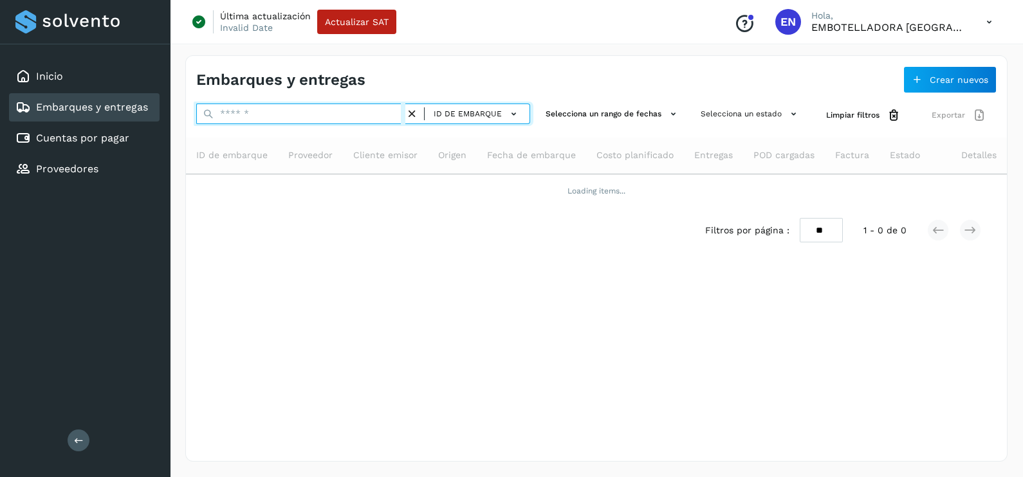
click at [284, 111] on input "text" at bounding box center [300, 114] width 209 height 21
paste input "**********"
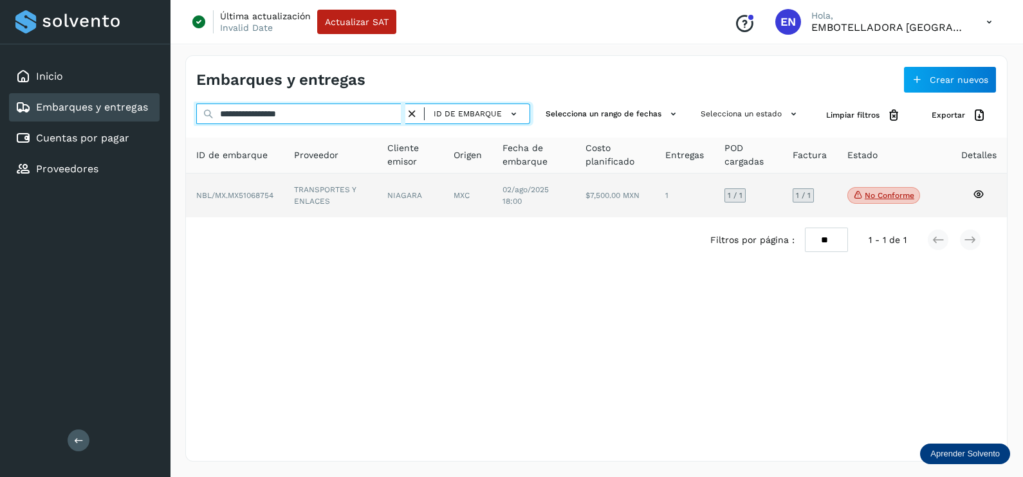
type input "**********"
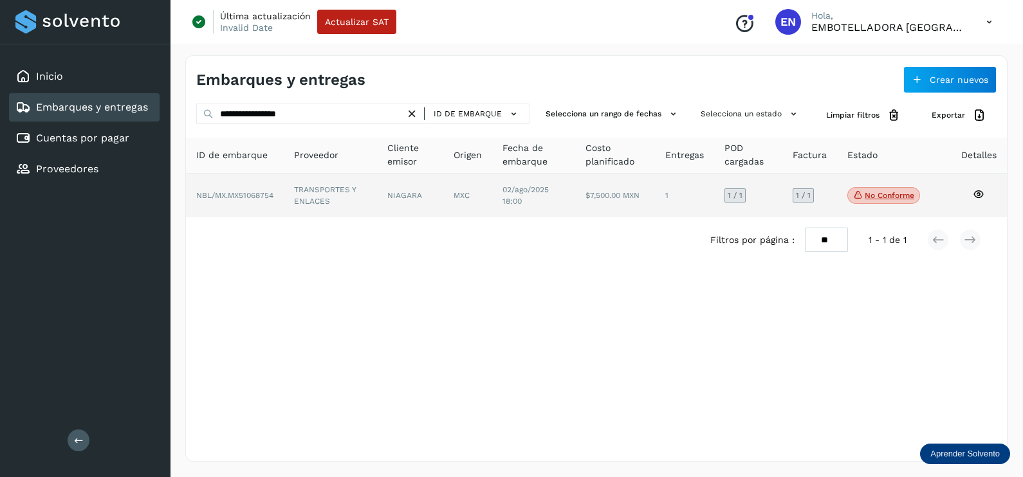
click at [377, 203] on td "TRANSPORTES Y ENLACES" at bounding box center [410, 196] width 66 height 44
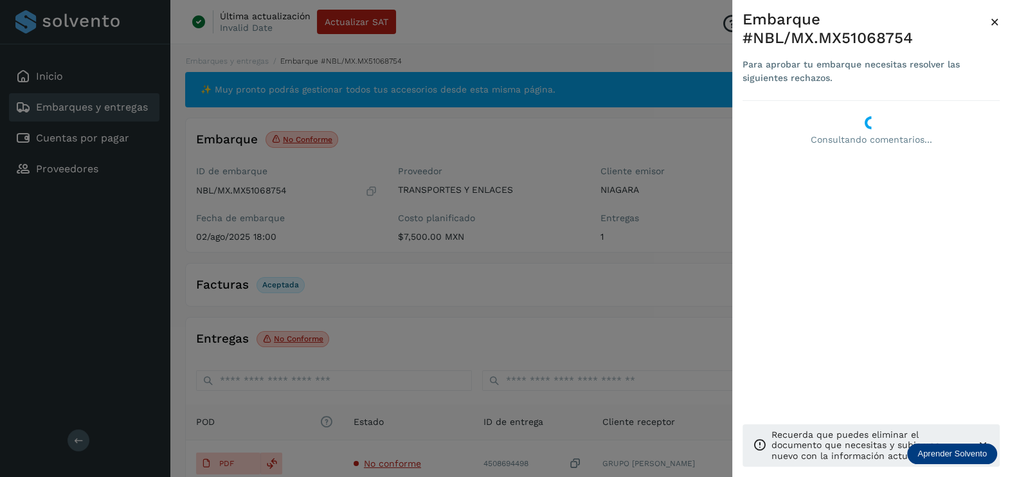
click at [673, 328] on div at bounding box center [505, 238] width 1010 height 477
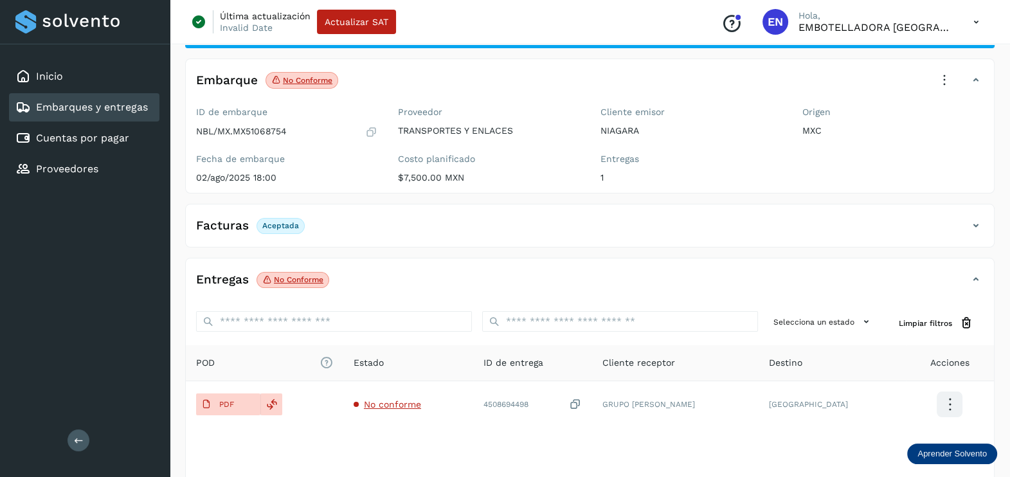
scroll to position [134, 0]
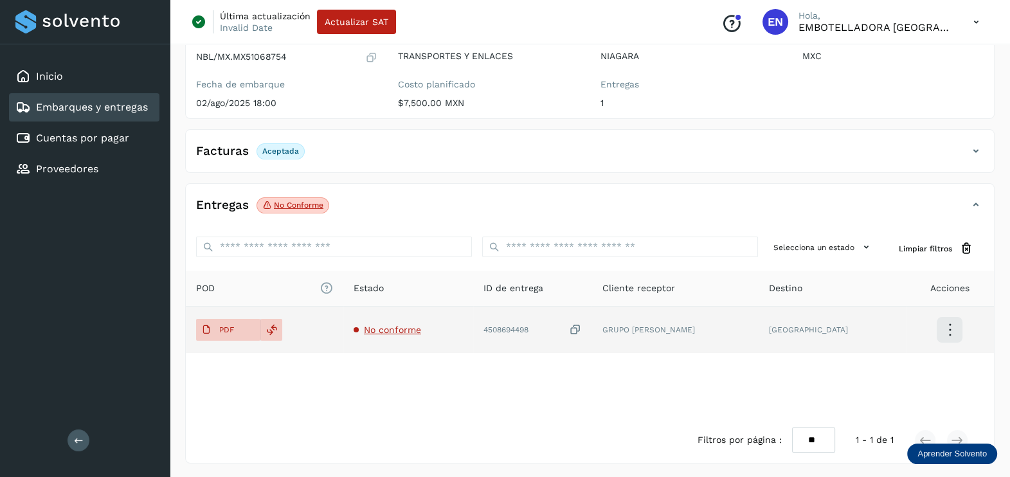
click at [581, 333] on icon at bounding box center [575, 330] width 13 height 14
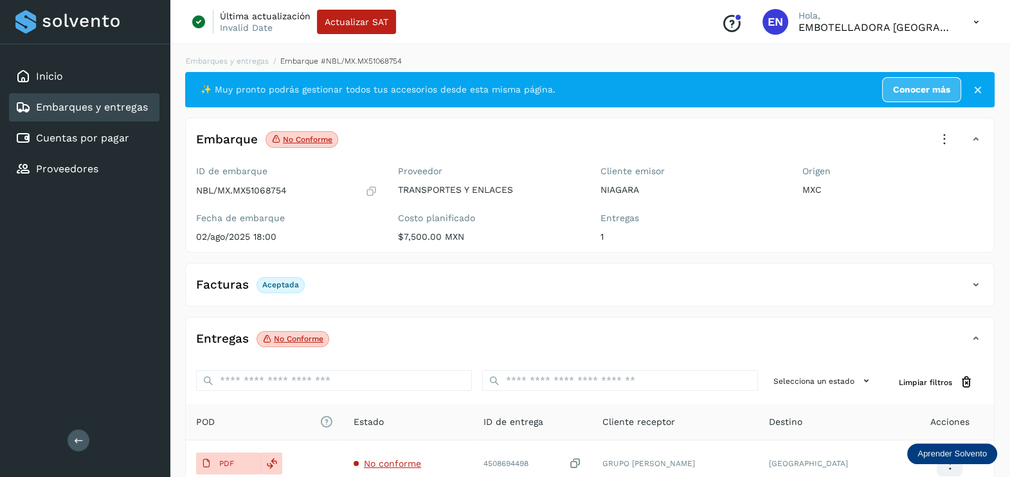
scroll to position [0, 0]
click at [943, 135] on icon at bounding box center [945, 139] width 28 height 28
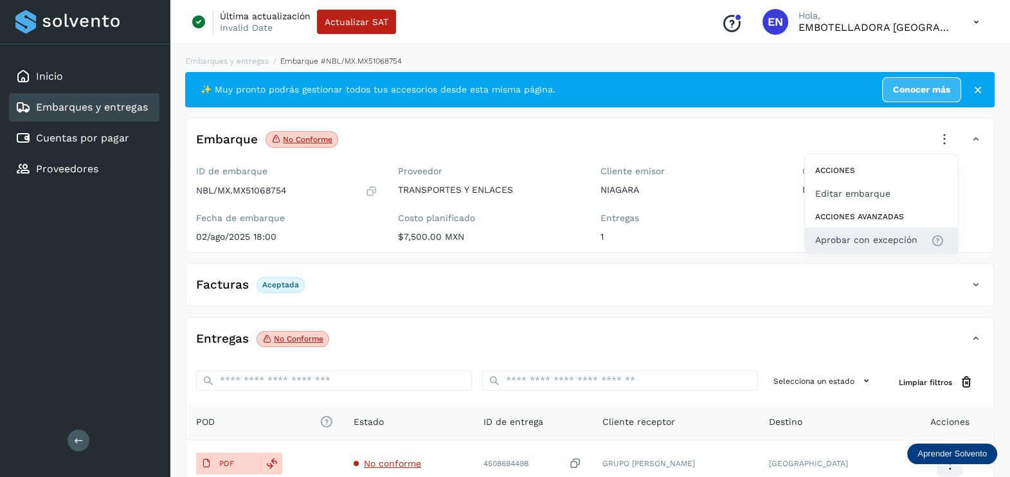
click at [894, 229] on button "Aprobar con excepción" at bounding box center [881, 240] width 153 height 24
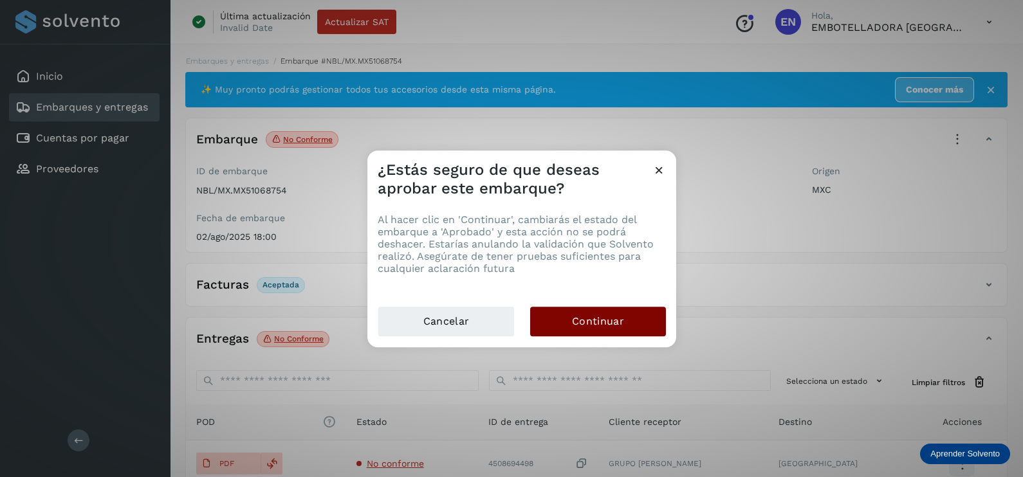
click at [637, 318] on button "Continuar" at bounding box center [598, 322] width 136 height 30
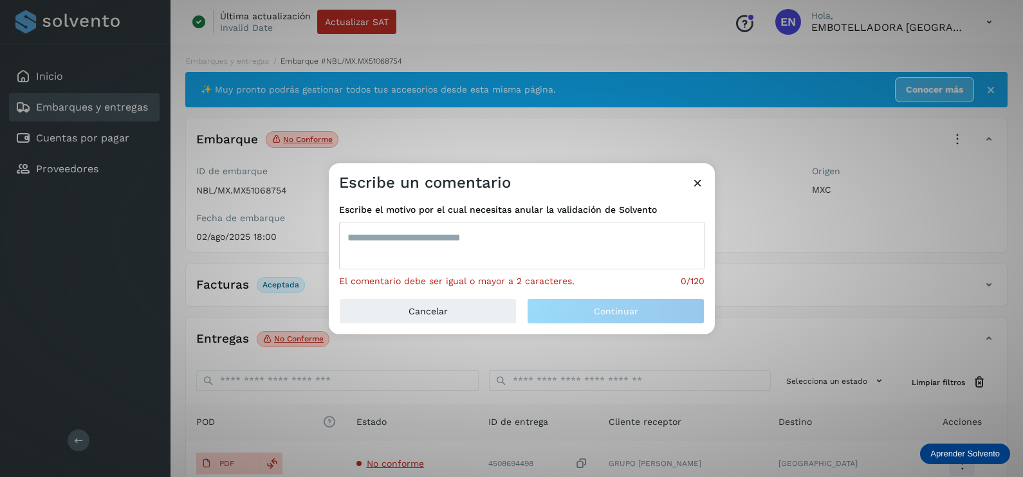
click at [392, 230] on textarea at bounding box center [521, 246] width 365 height 48
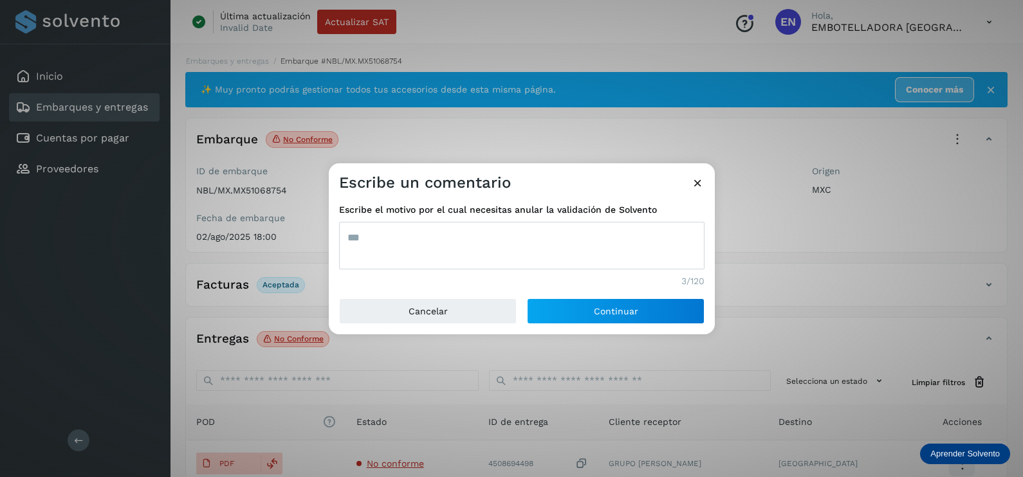
type textarea "***"
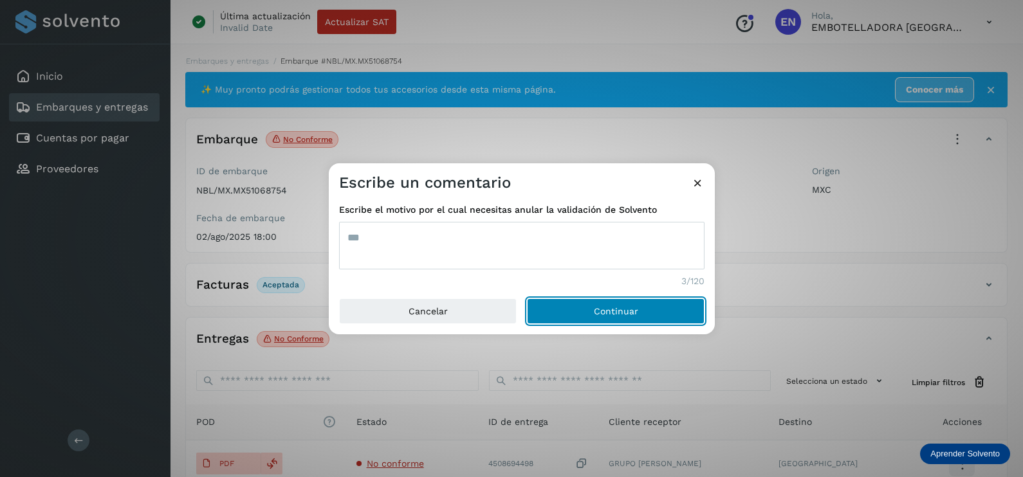
click at [527, 298] on button "Continuar" at bounding box center [616, 311] width 178 height 26
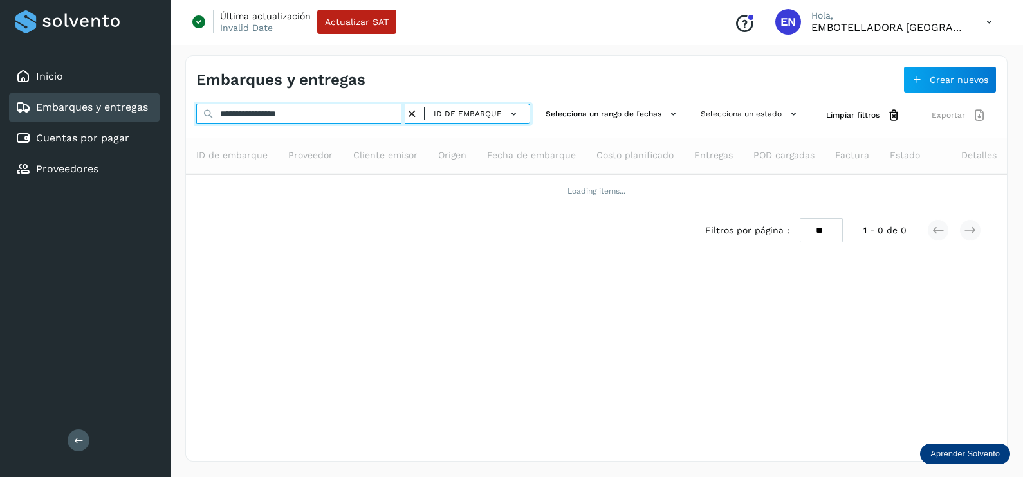
drag, startPoint x: 329, startPoint y: 114, endPoint x: 6, endPoint y: 141, distance: 323.3
click at [6, 141] on div "**********" at bounding box center [511, 238] width 1023 height 477
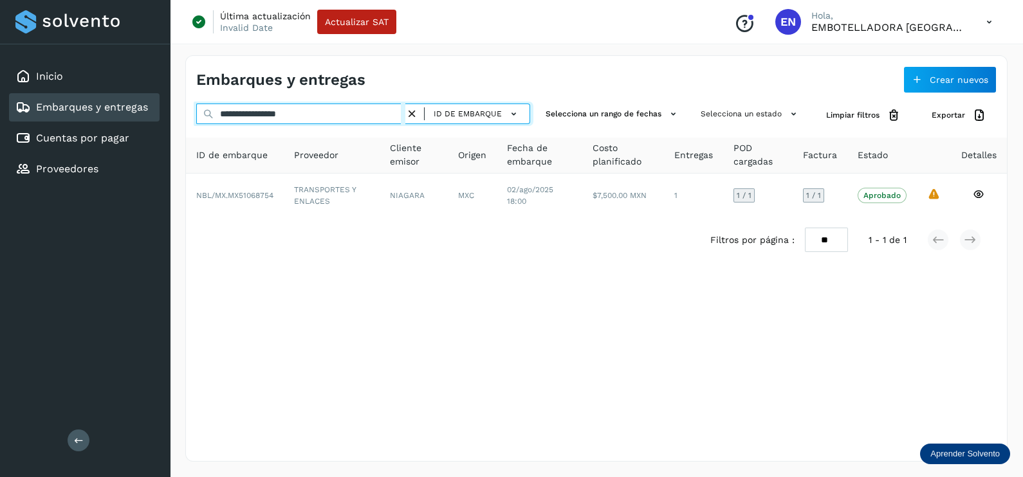
paste input "text"
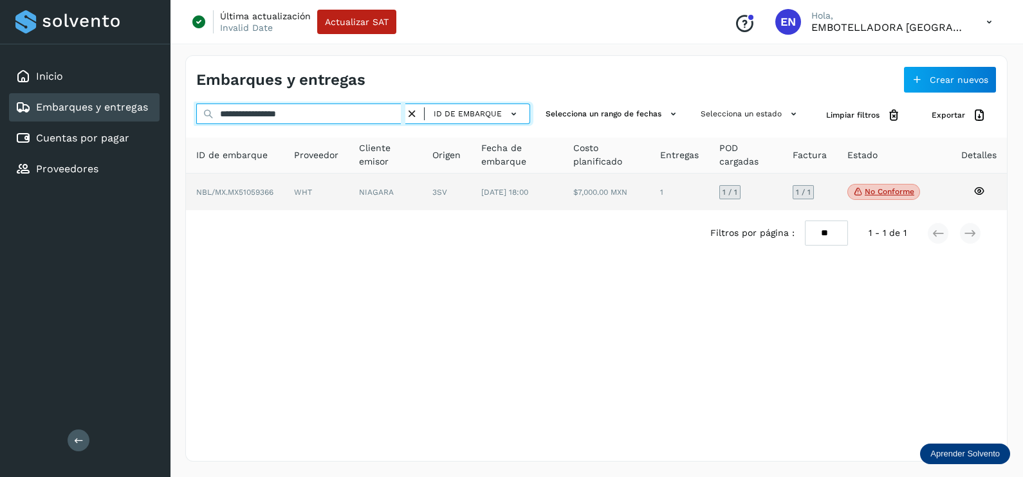
type input "**********"
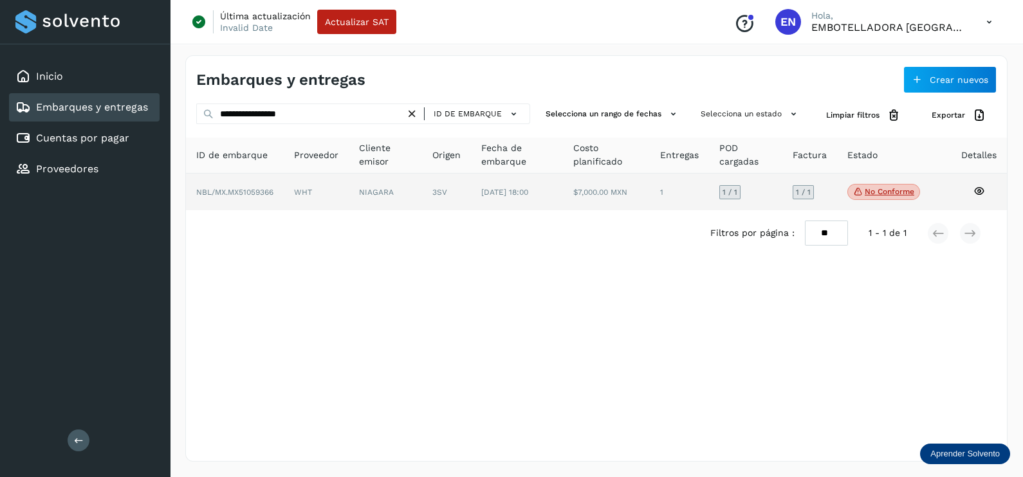
click at [349, 192] on td "WHT" at bounding box center [385, 192] width 73 height 37
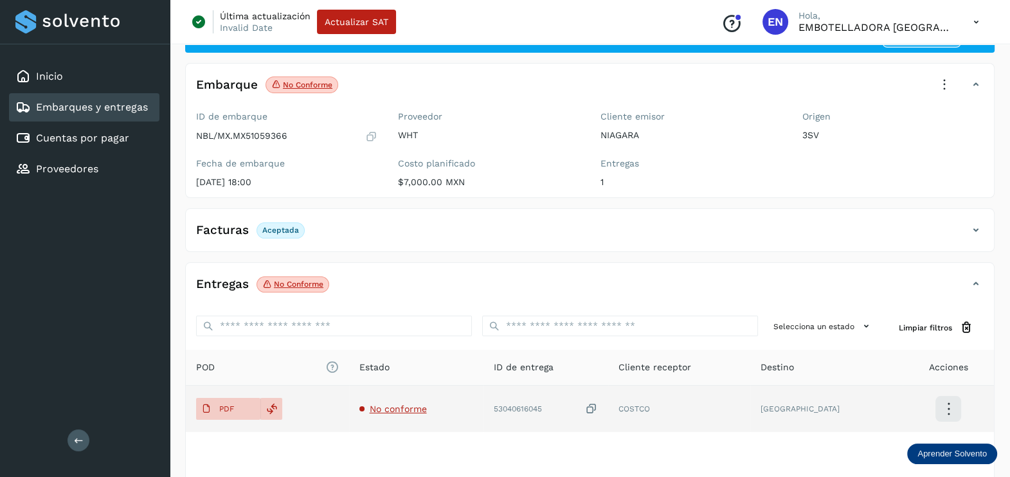
scroll to position [80, 0]
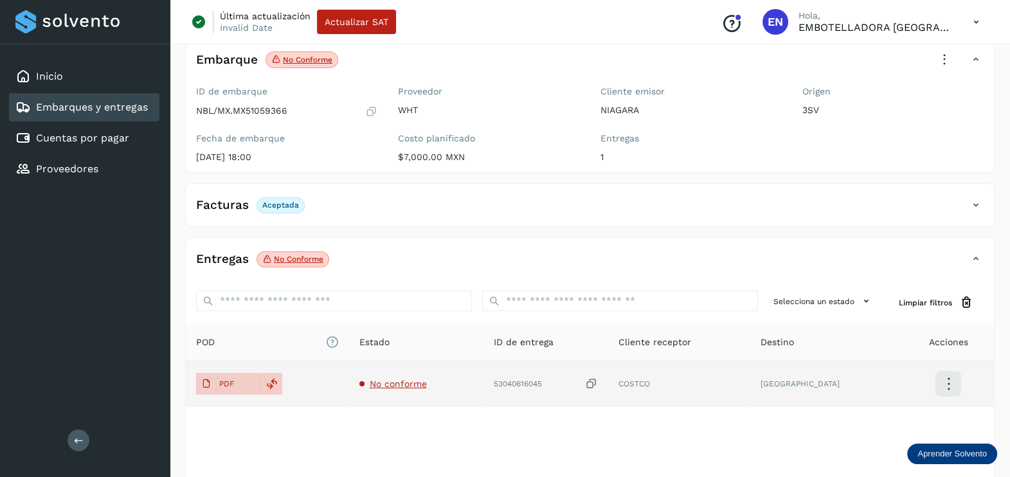
click at [484, 373] on td "No conforme" at bounding box center [546, 384] width 125 height 46
click at [413, 379] on span "No conforme" at bounding box center [398, 384] width 57 height 10
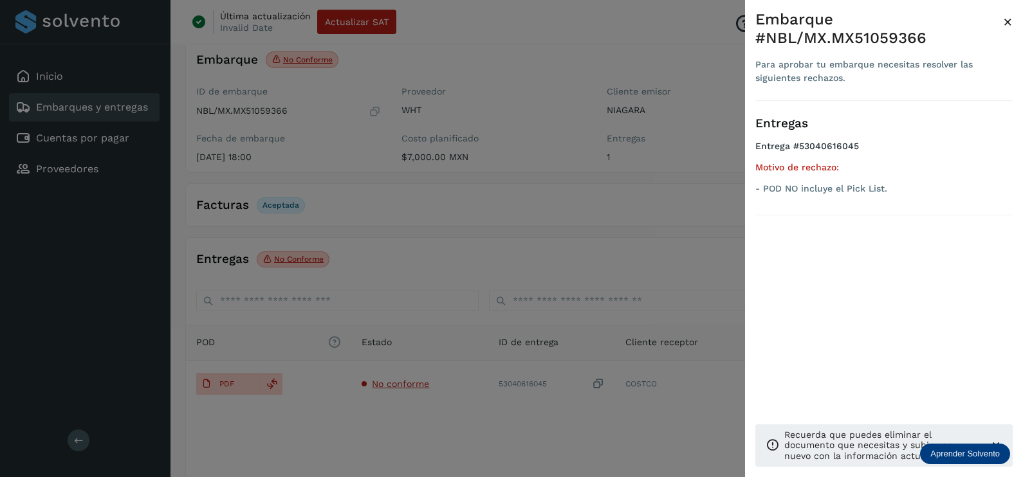
click at [437, 418] on div at bounding box center [511, 238] width 1023 height 477
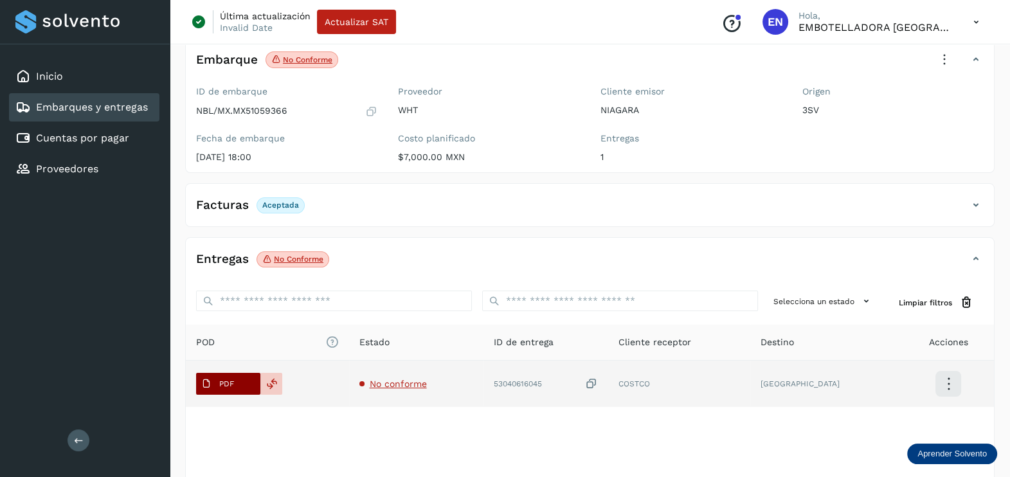
click at [243, 378] on button "PDF" at bounding box center [228, 384] width 64 height 22
click at [598, 379] on icon at bounding box center [591, 385] width 13 height 14
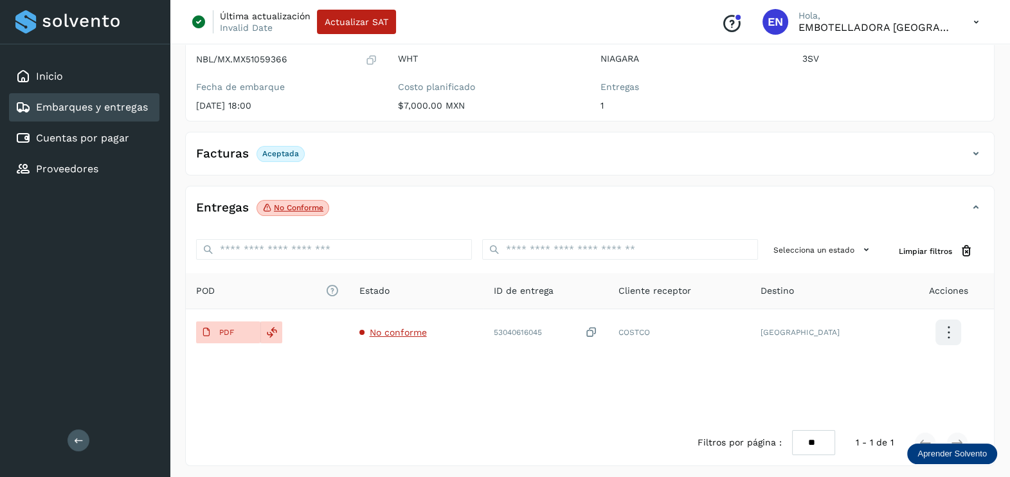
scroll to position [134, 0]
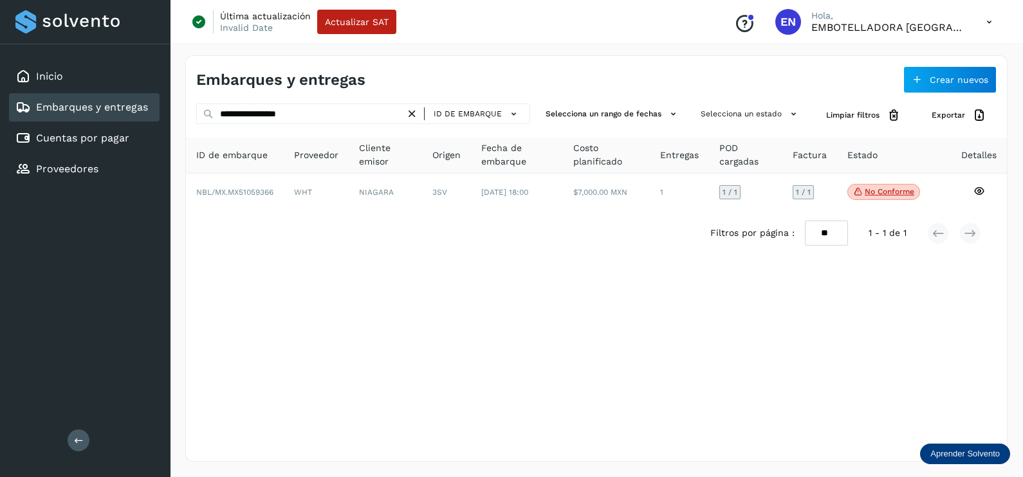
drag, startPoint x: 69, startPoint y: 83, endPoint x: 25, endPoint y: 96, distance: 45.8
click at [73, 84] on div "Inicio" at bounding box center [84, 76] width 150 height 28
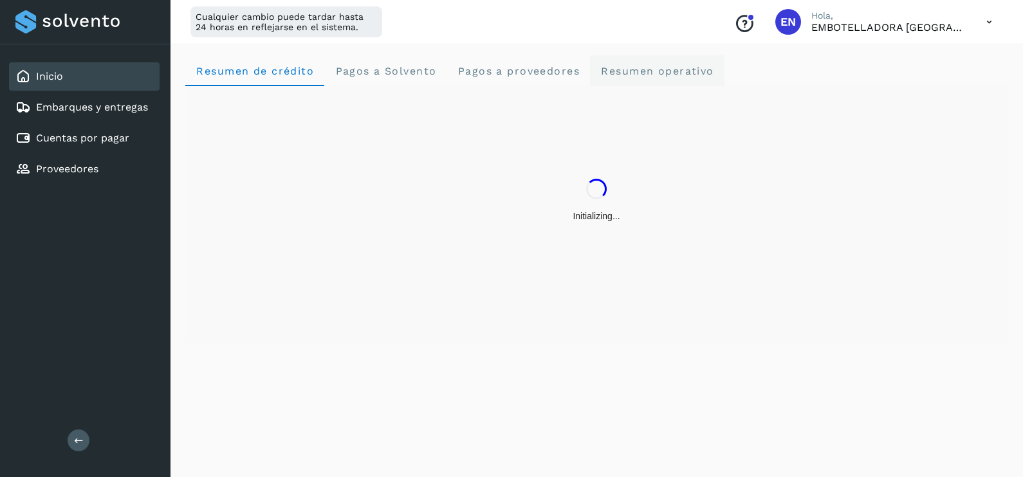
click at [673, 71] on span "Resumen operativo" at bounding box center [657, 71] width 114 height 12
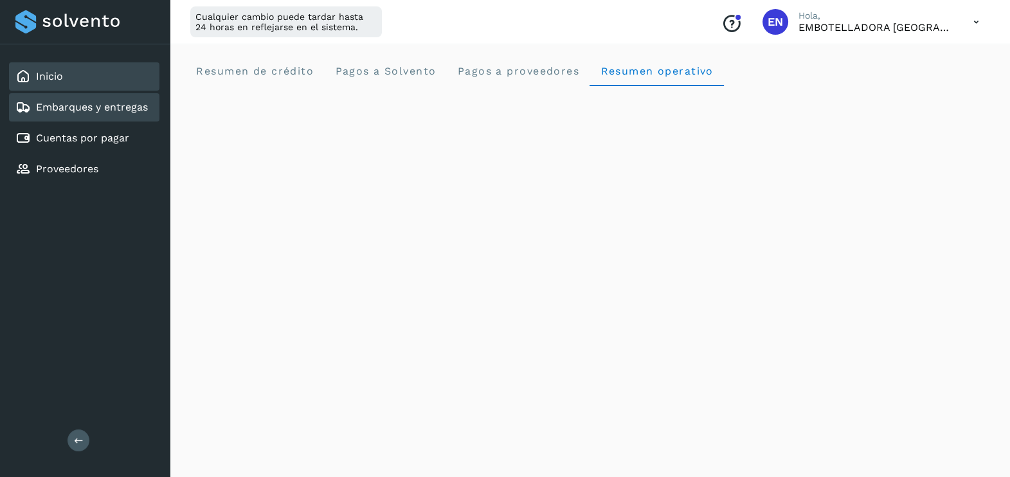
click at [91, 105] on link "Embarques y entregas" at bounding box center [92, 107] width 112 height 12
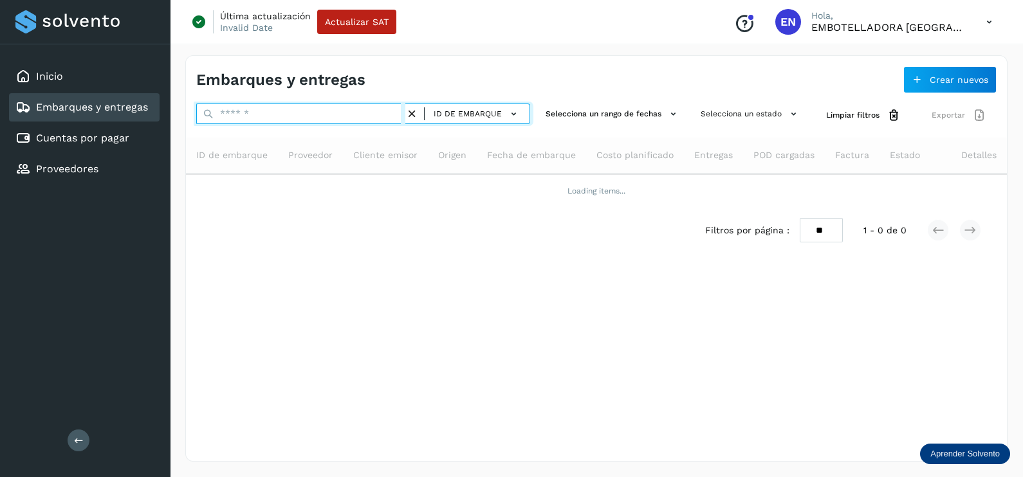
drag, startPoint x: 273, startPoint y: 109, endPoint x: 321, endPoint y: 108, distance: 48.2
click at [276, 108] on input "text" at bounding box center [300, 114] width 209 height 21
paste input "**********"
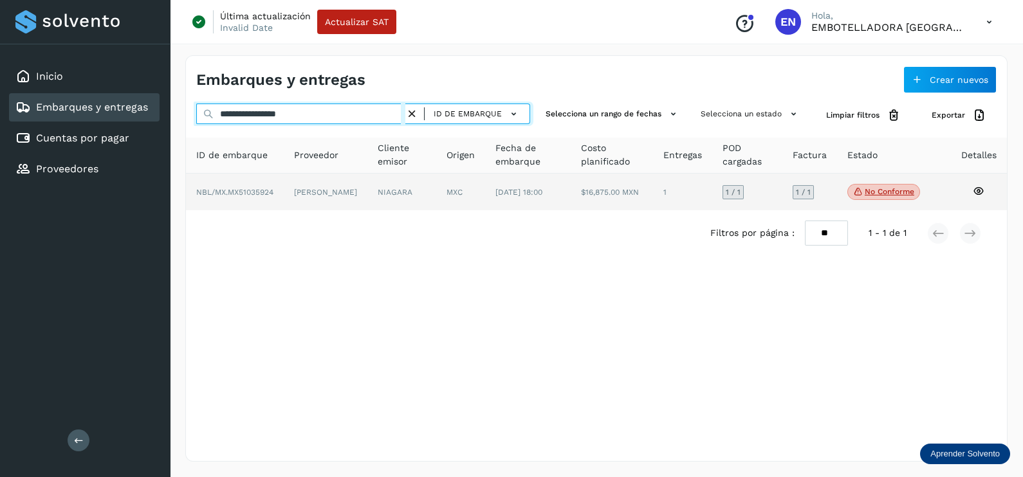
type input "**********"
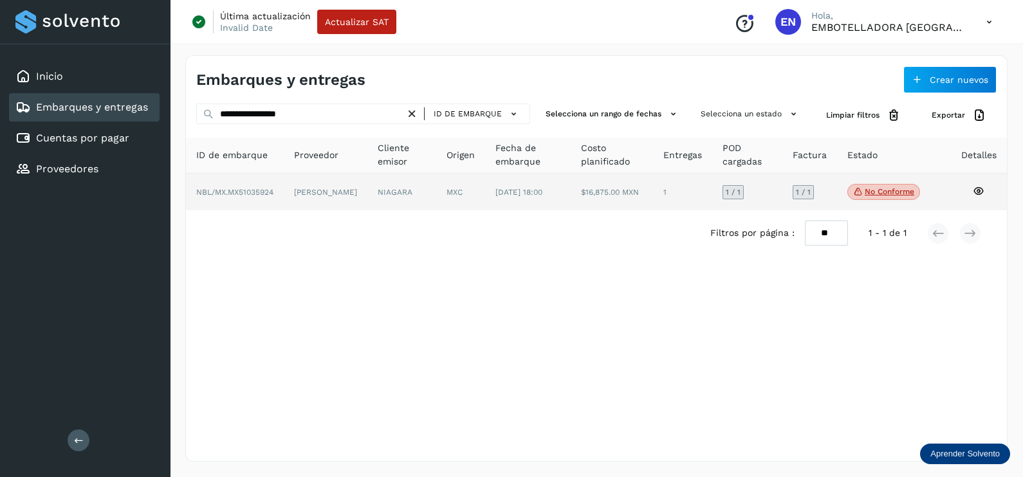
click at [367, 187] on td "[PERSON_NAME]" at bounding box center [401, 192] width 69 height 37
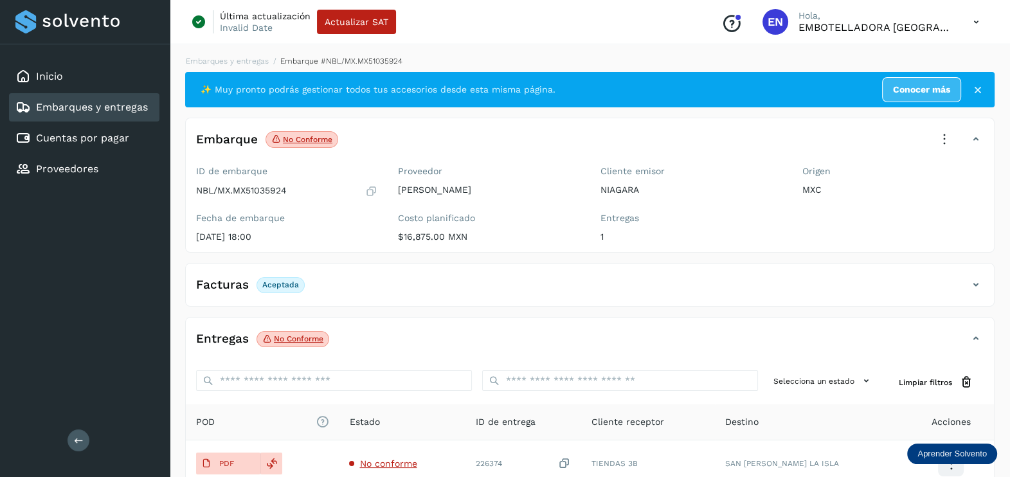
scroll to position [134, 0]
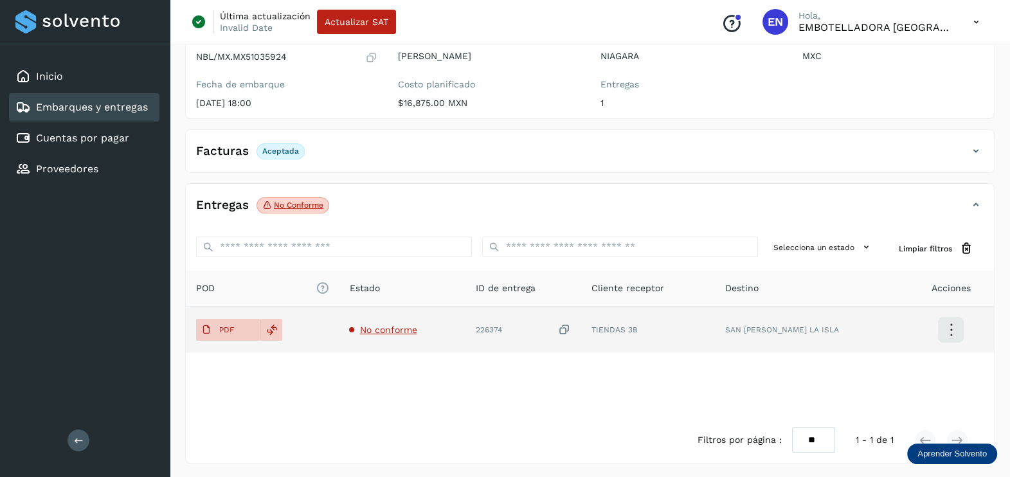
click at [402, 328] on span "No conforme" at bounding box center [388, 330] width 57 height 10
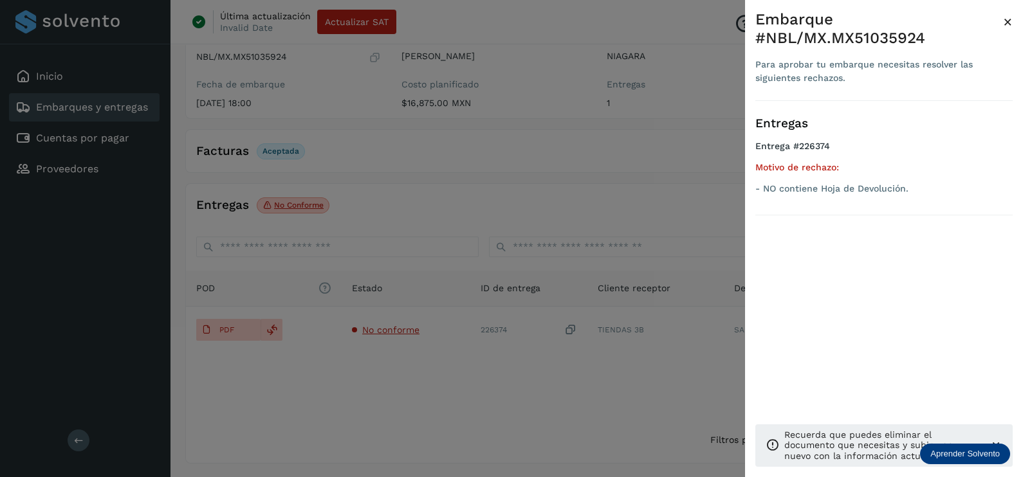
click at [486, 378] on div at bounding box center [511, 238] width 1023 height 477
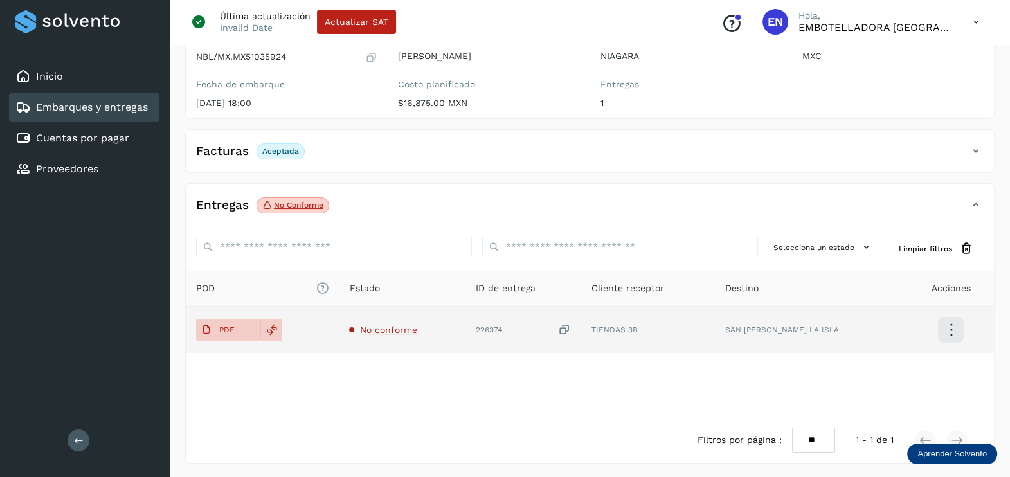
click at [571, 323] on icon at bounding box center [564, 330] width 13 height 14
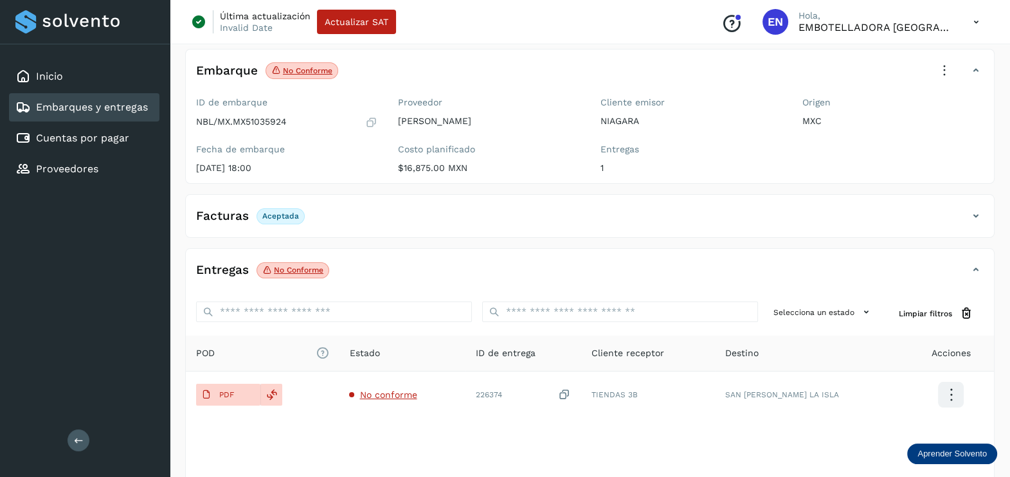
scroll to position [0, 0]
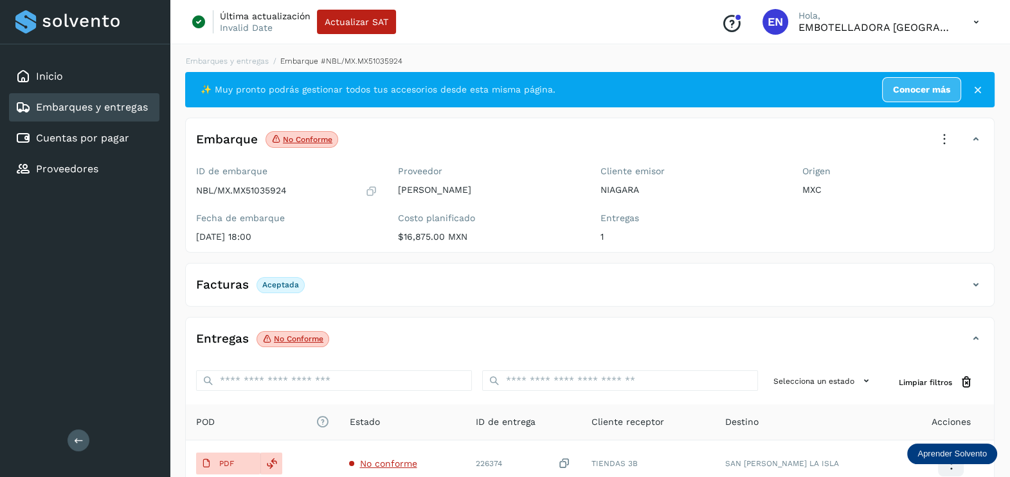
click at [933, 139] on icon at bounding box center [945, 139] width 28 height 28
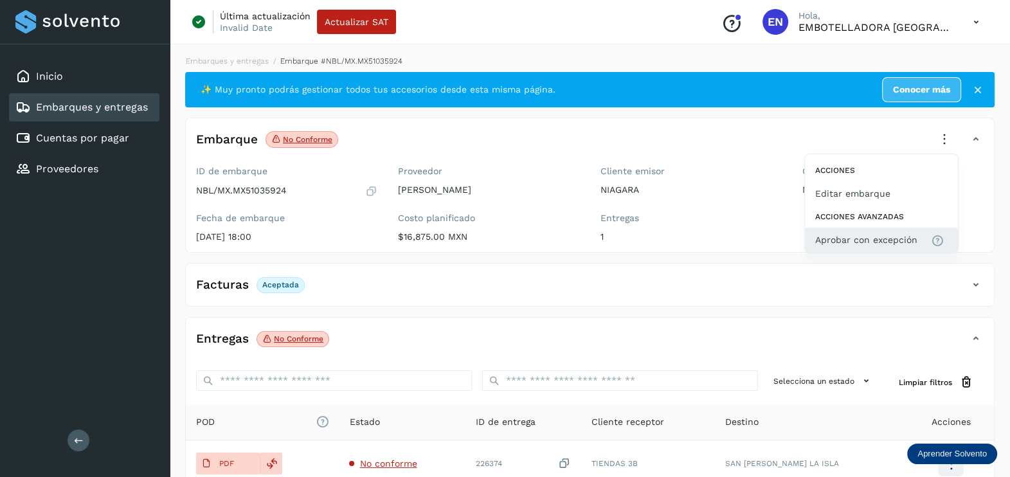
click at [843, 241] on span "Aprobar con excepción" at bounding box center [867, 240] width 102 height 14
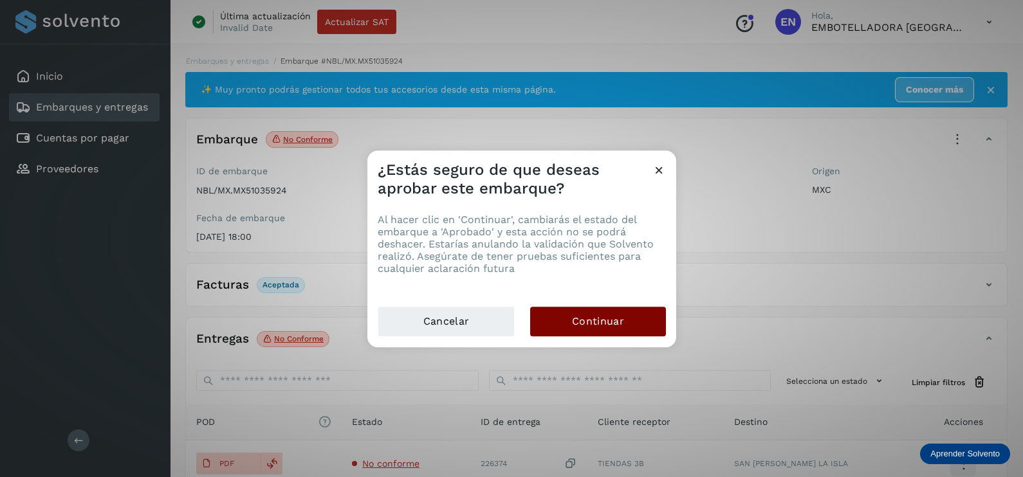
click at [614, 326] on span "Continuar" at bounding box center [598, 321] width 52 height 14
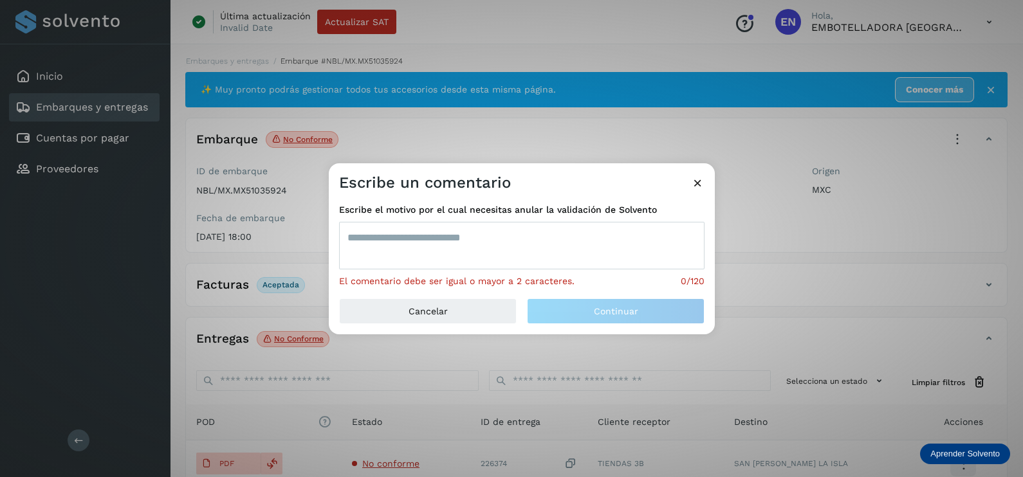
click at [502, 246] on textarea at bounding box center [521, 246] width 365 height 48
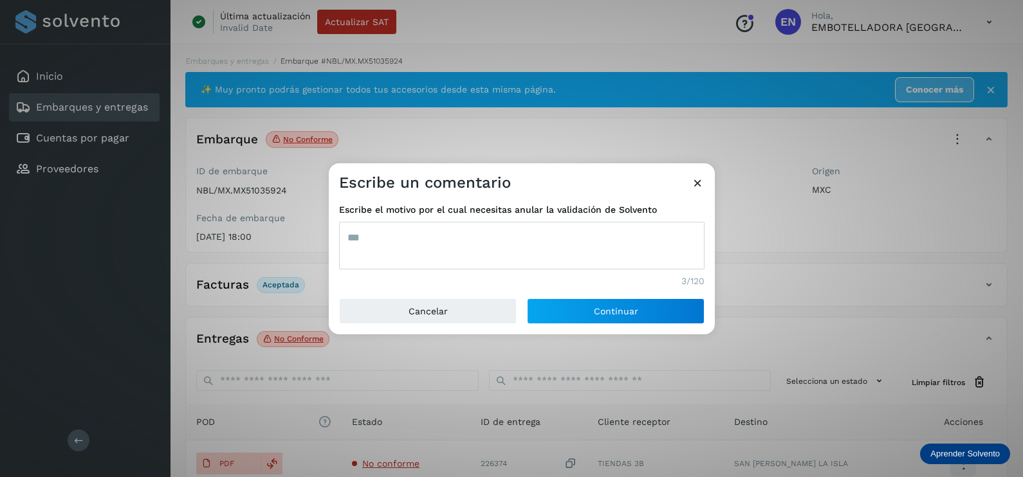
type textarea "***"
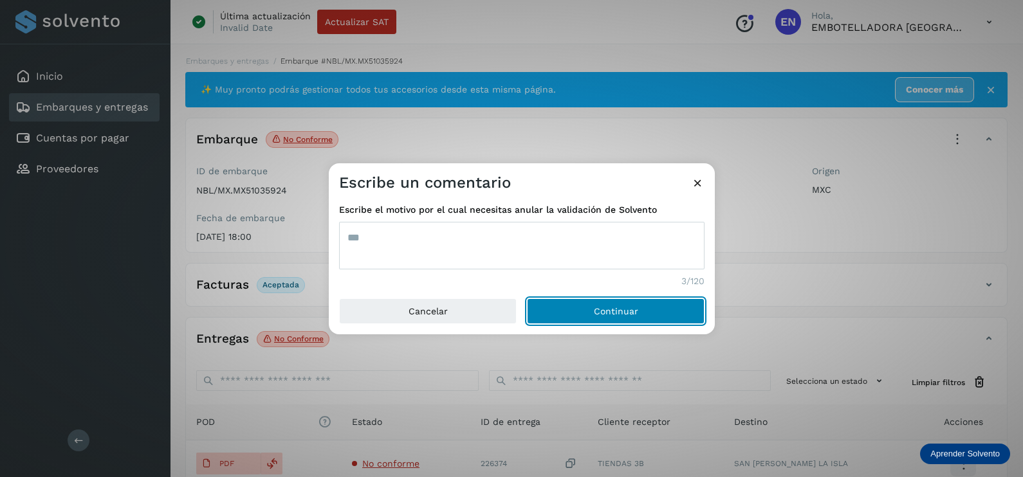
click at [527, 298] on button "Continuar" at bounding box center [616, 311] width 178 height 26
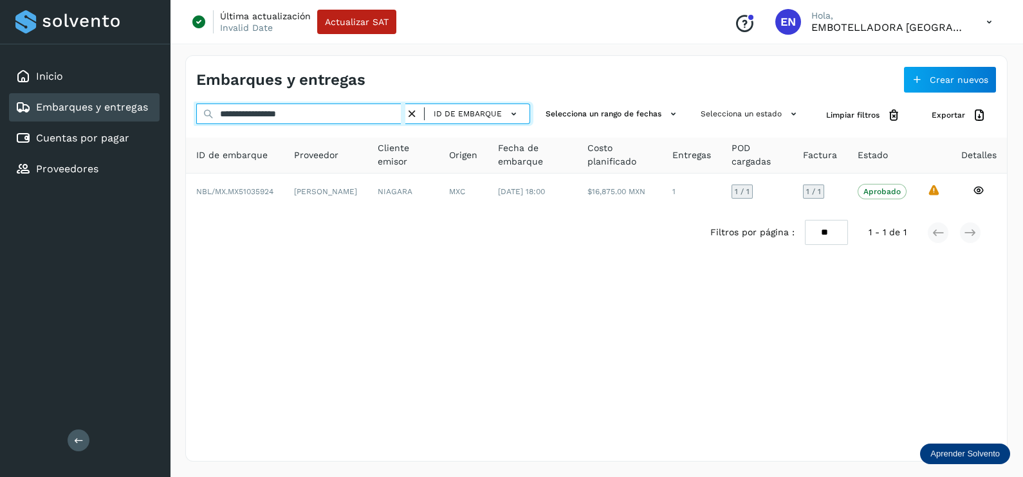
drag, startPoint x: 293, startPoint y: 113, endPoint x: 90, endPoint y: 112, distance: 202.6
click at [91, 112] on div "**********" at bounding box center [511, 238] width 1023 height 477
paste input "text"
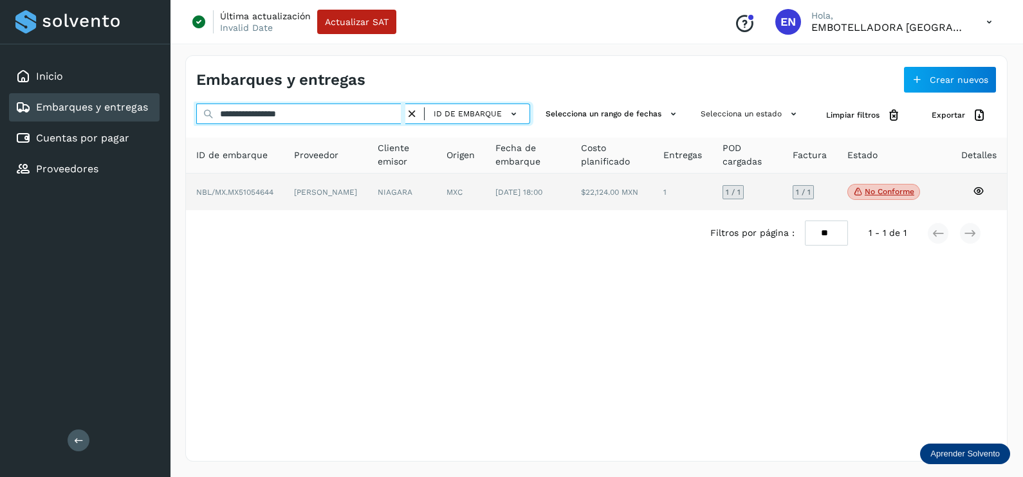
type input "**********"
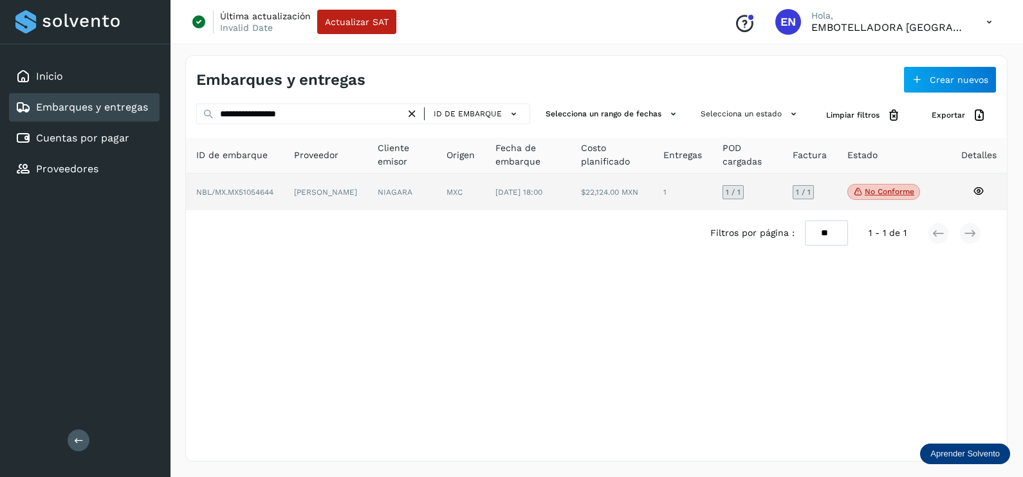
click at [367, 201] on td "[PERSON_NAME]" at bounding box center [401, 192] width 69 height 37
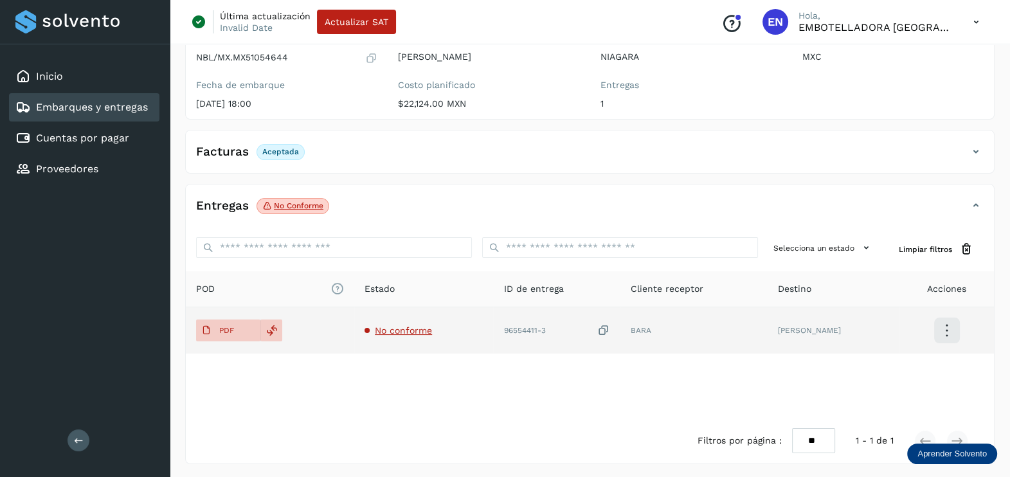
scroll to position [134, 0]
click at [418, 334] on span "No conforme" at bounding box center [403, 330] width 57 height 10
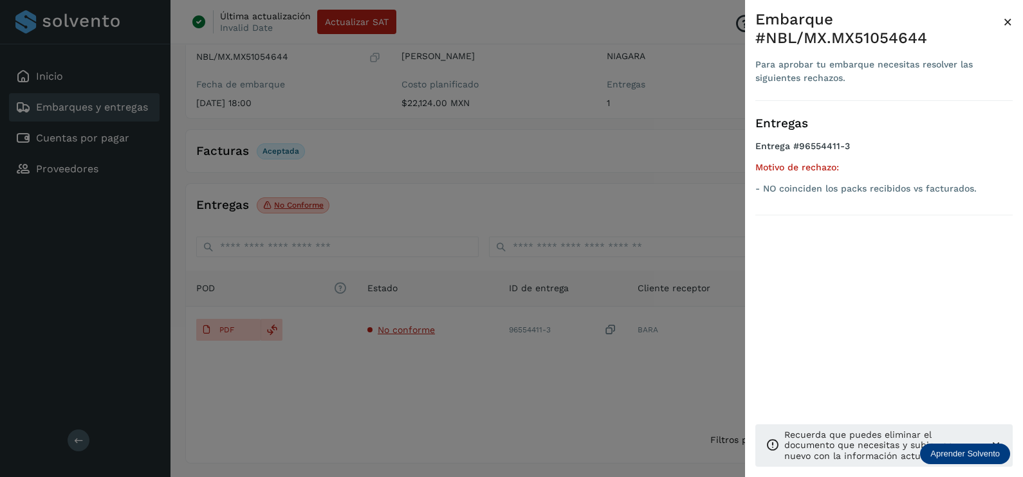
drag, startPoint x: 478, startPoint y: 364, endPoint x: 525, endPoint y: 347, distance: 49.2
click at [477, 365] on div at bounding box center [511, 238] width 1023 height 477
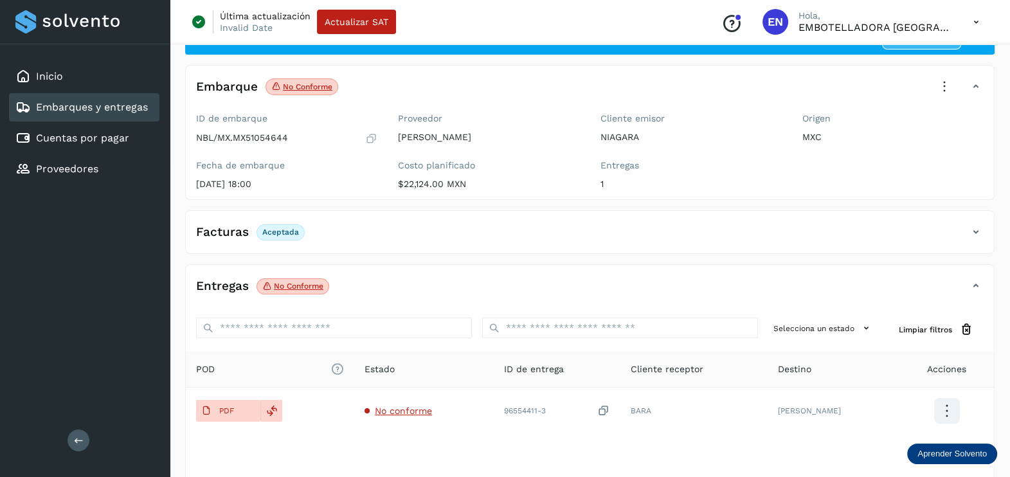
scroll to position [0, 0]
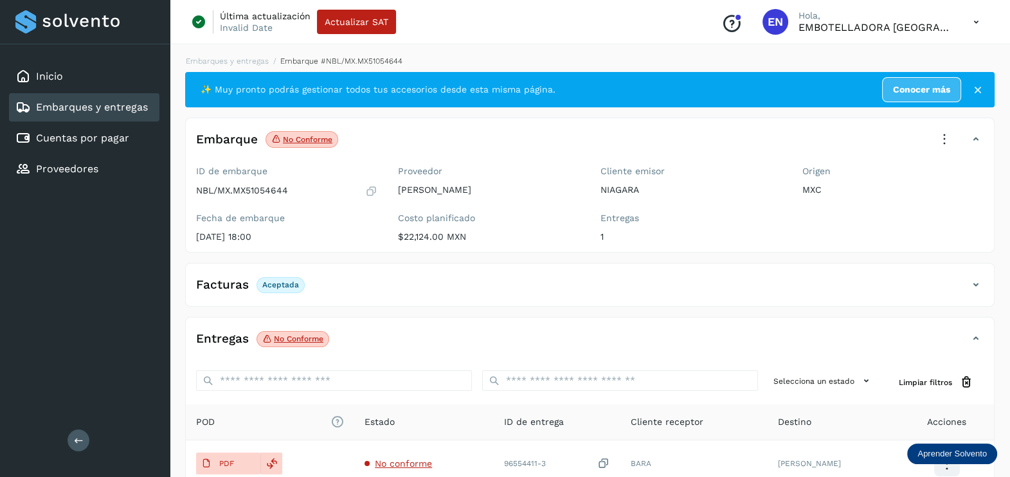
click at [955, 142] on icon at bounding box center [945, 139] width 28 height 28
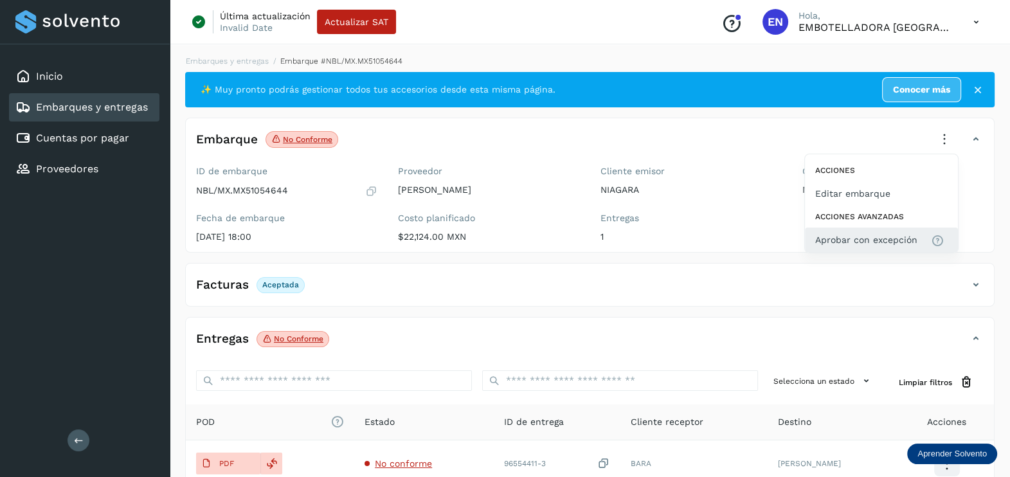
click at [897, 235] on span "Aprobar con excepción" at bounding box center [867, 240] width 102 height 14
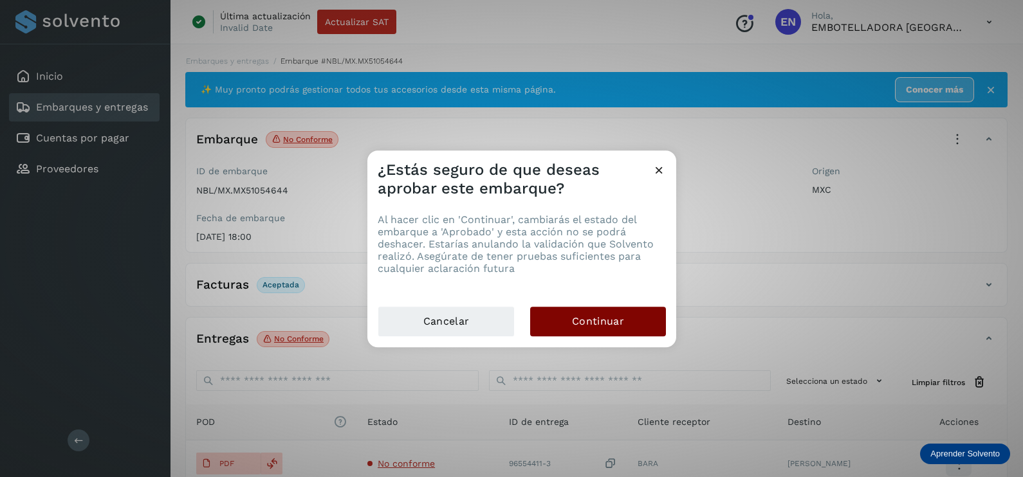
click at [593, 326] on span "Continuar" at bounding box center [598, 321] width 52 height 14
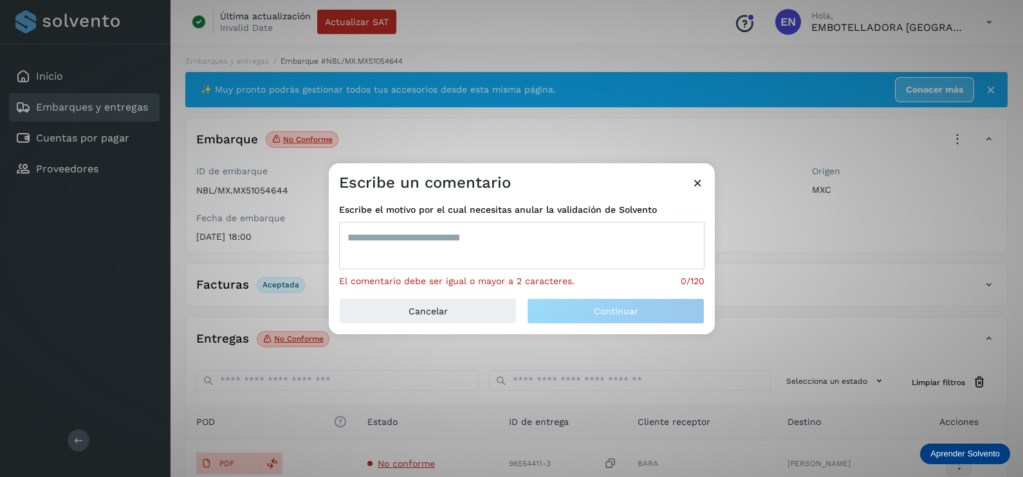
click at [500, 254] on textarea at bounding box center [521, 246] width 365 height 48
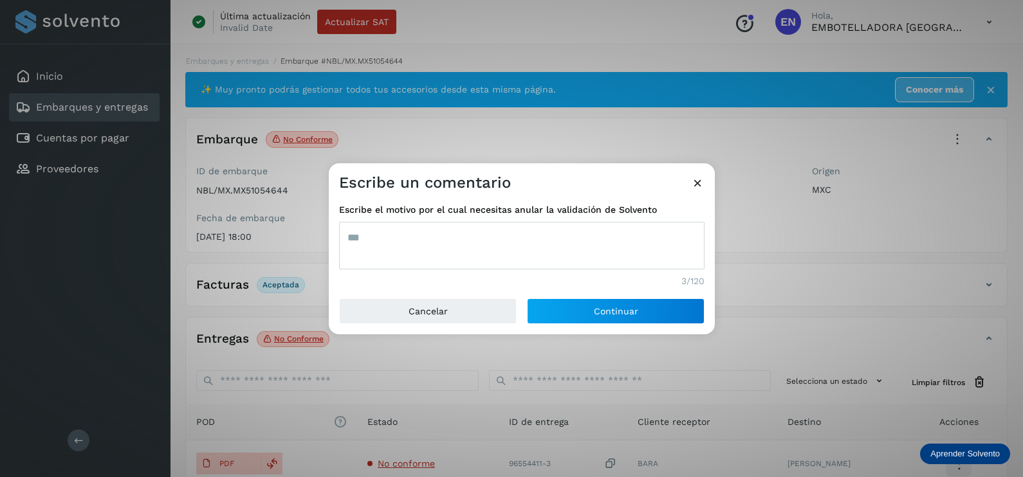
type textarea "***"
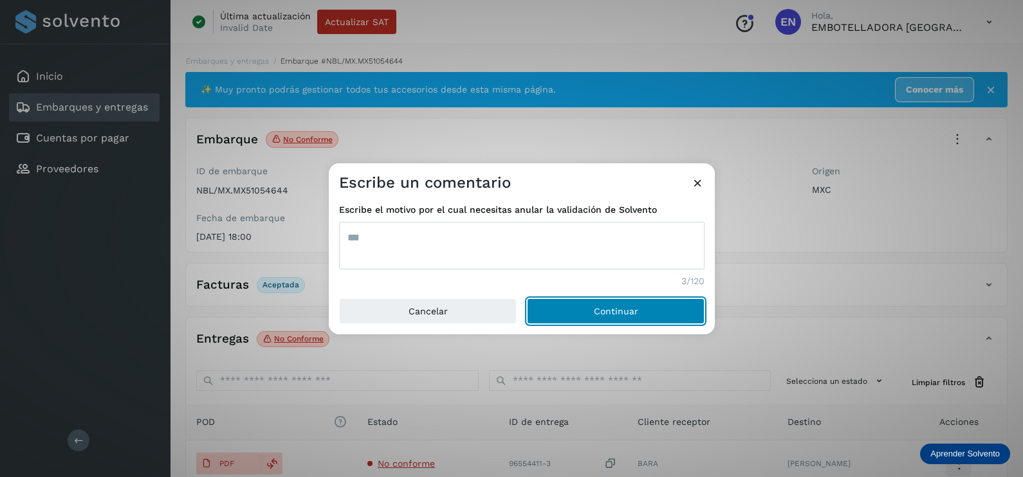
click at [527, 298] on button "Continuar" at bounding box center [616, 311] width 178 height 26
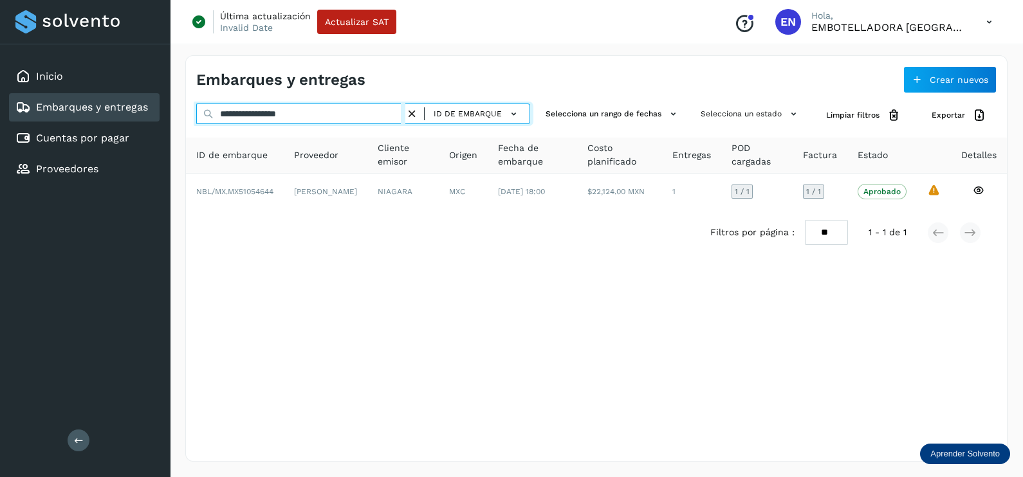
drag, startPoint x: 338, startPoint y: 119, endPoint x: 192, endPoint y: 119, distance: 146.0
click at [214, 119] on div "**********" at bounding box center [363, 116] width 334 height 24
paste input "text"
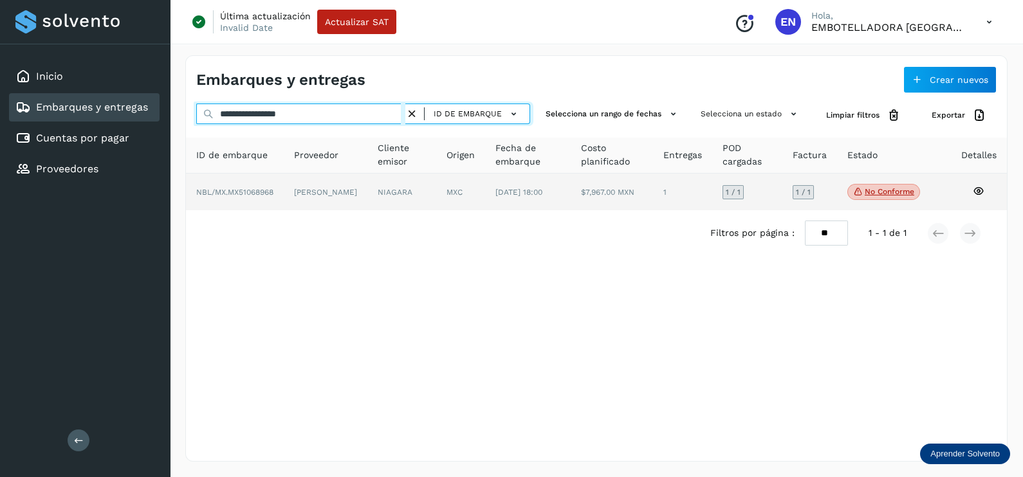
type input "**********"
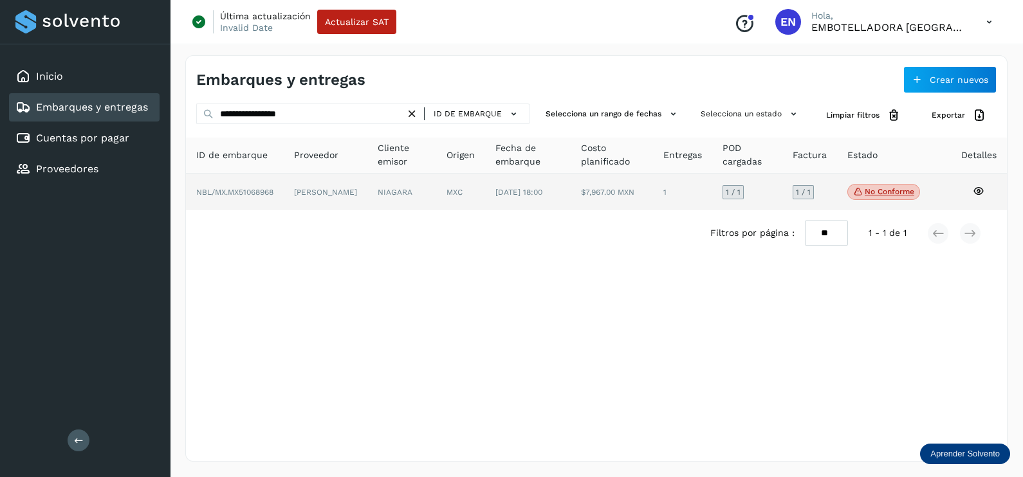
click at [367, 189] on td "[PERSON_NAME]" at bounding box center [401, 192] width 69 height 37
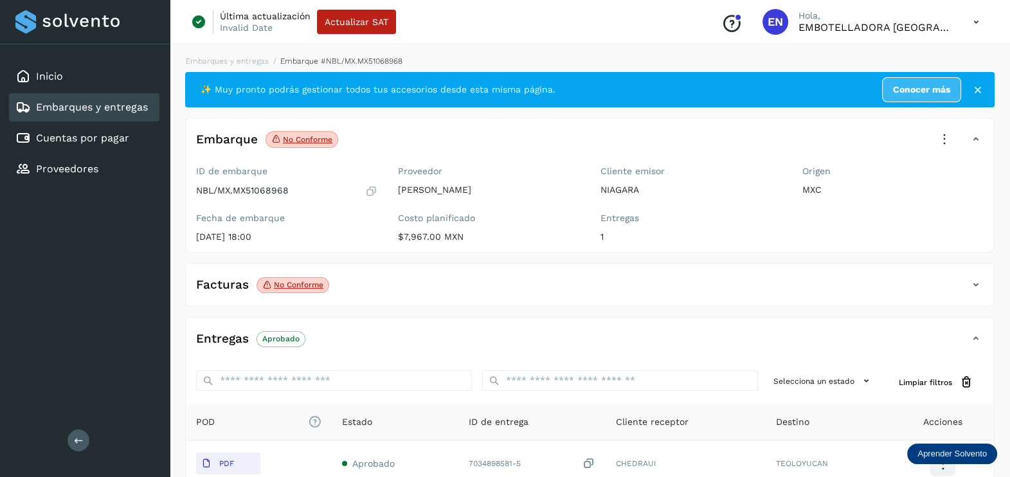
drag, startPoint x: 971, startPoint y: 278, endPoint x: 916, endPoint y: 280, distance: 54.7
click at [970, 278] on icon at bounding box center [976, 284] width 15 height 15
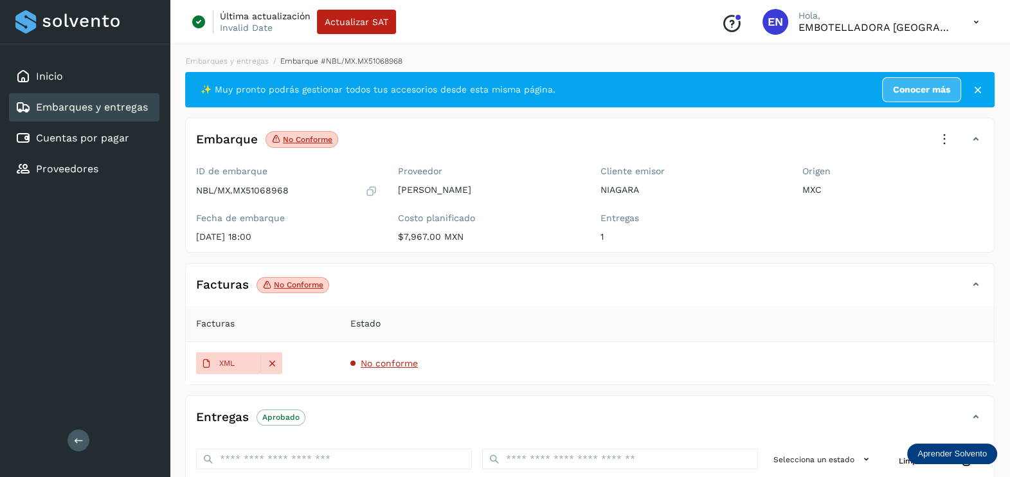
click at [376, 357] on td "No conforme" at bounding box center [667, 363] width 654 height 42
click at [377, 359] on span "No conforme" at bounding box center [389, 363] width 57 height 10
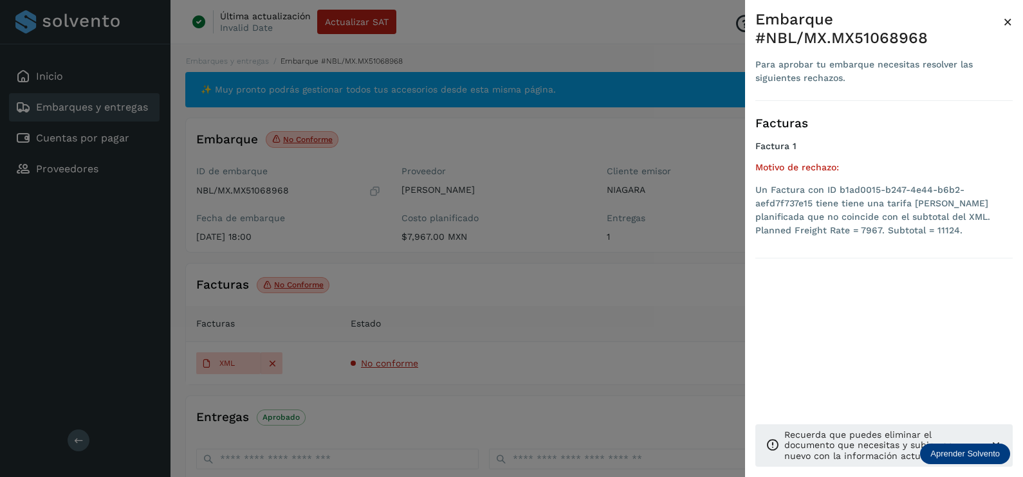
click at [251, 106] on div at bounding box center [511, 238] width 1023 height 477
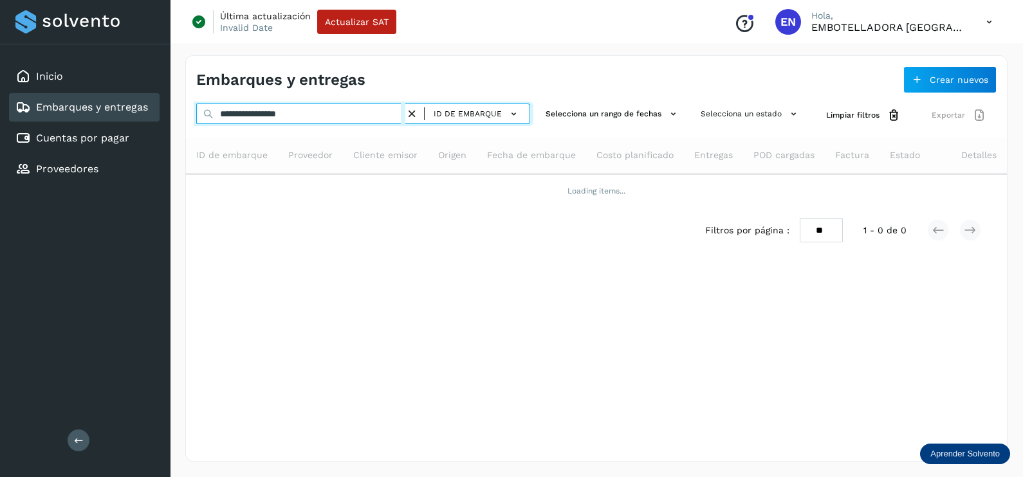
drag, startPoint x: 331, startPoint y: 114, endPoint x: 114, endPoint y: 112, distance: 216.8
click at [142, 114] on div "**********" at bounding box center [511, 238] width 1023 height 477
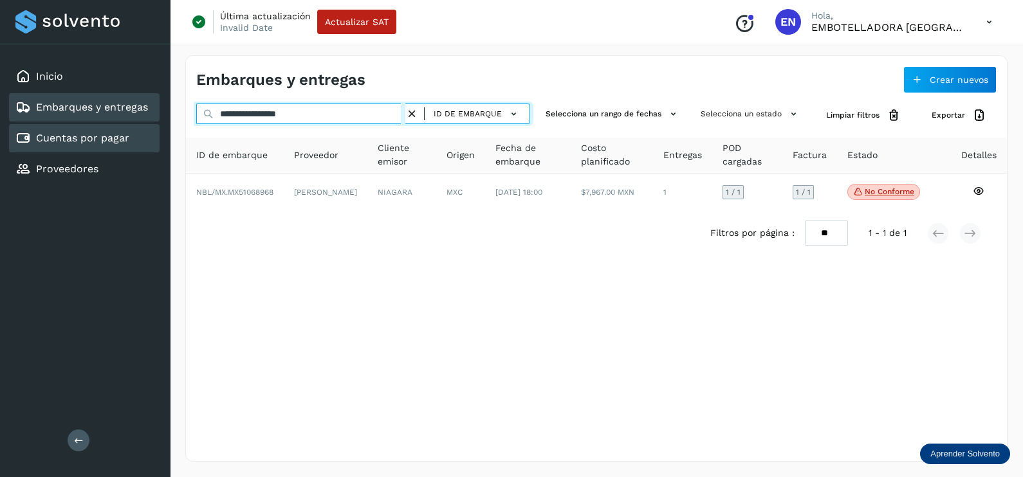
paste input "text"
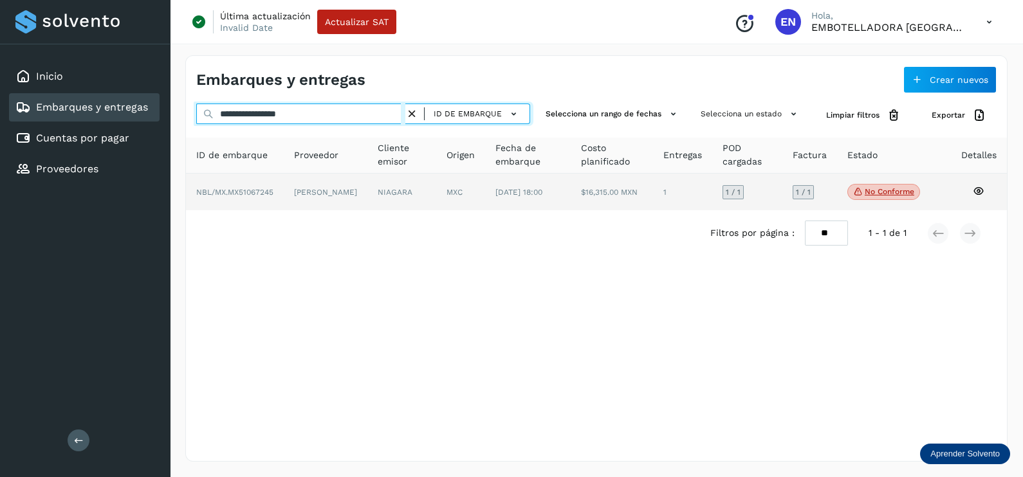
type input "**********"
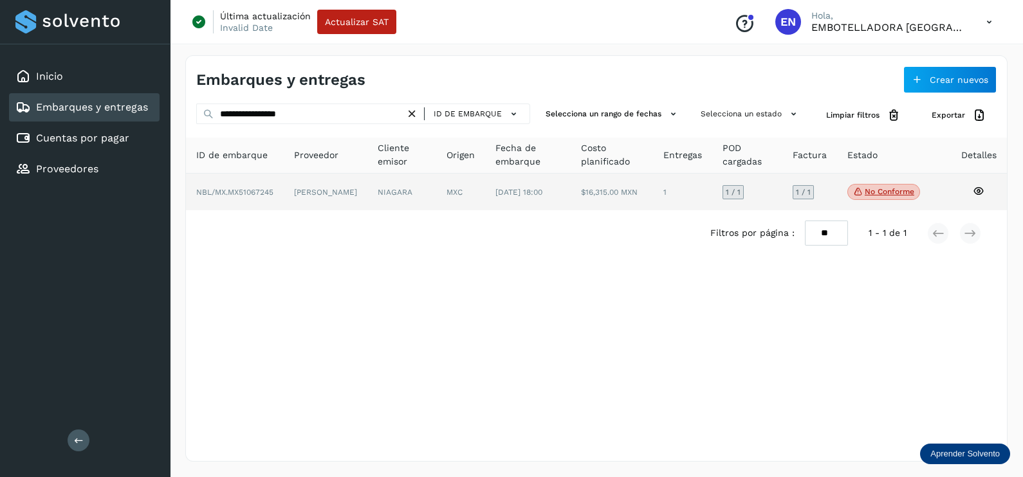
click at [367, 190] on td "[PERSON_NAME]" at bounding box center [401, 192] width 69 height 37
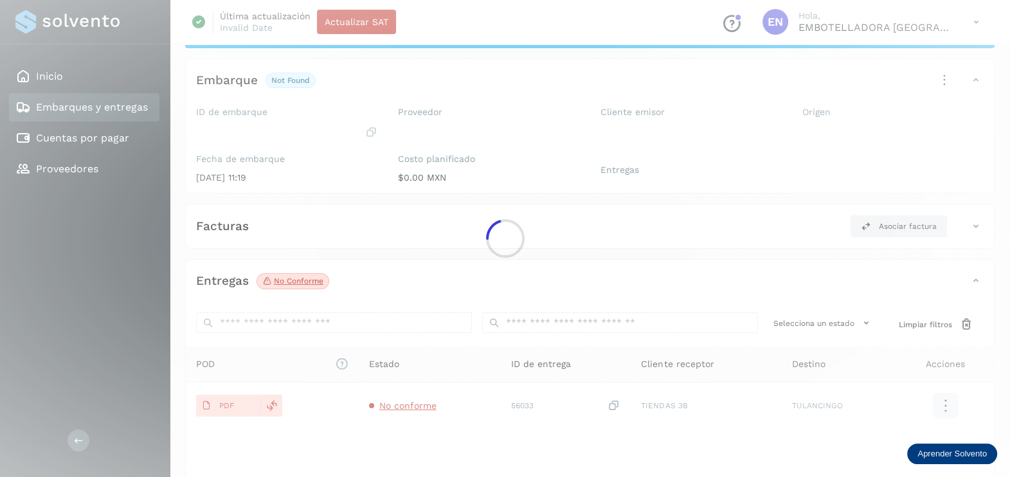
scroll to position [134, 0]
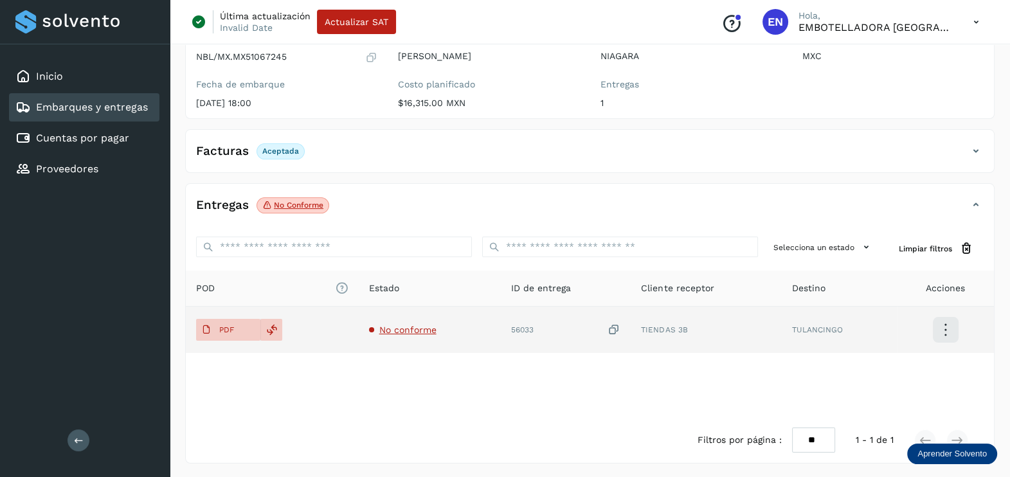
click at [408, 325] on span "No conforme" at bounding box center [407, 330] width 57 height 10
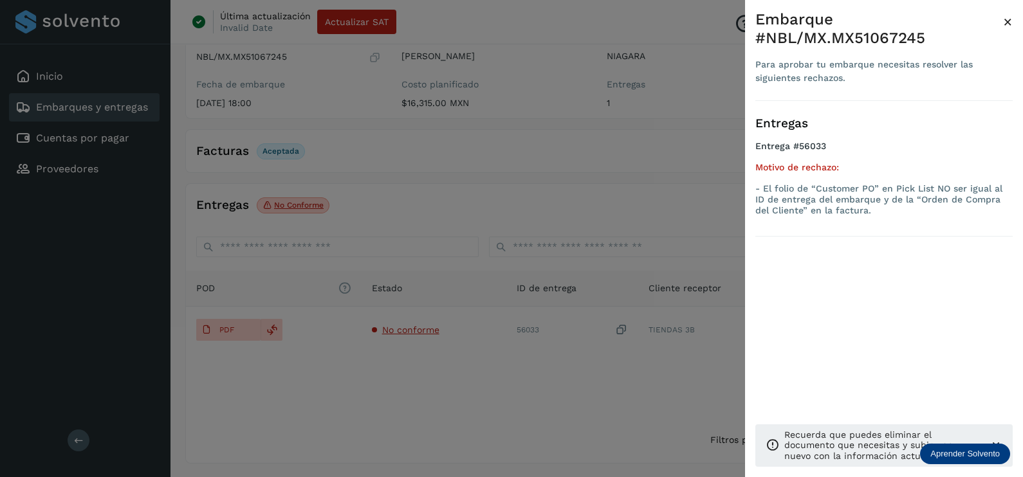
click at [434, 383] on div at bounding box center [511, 238] width 1023 height 477
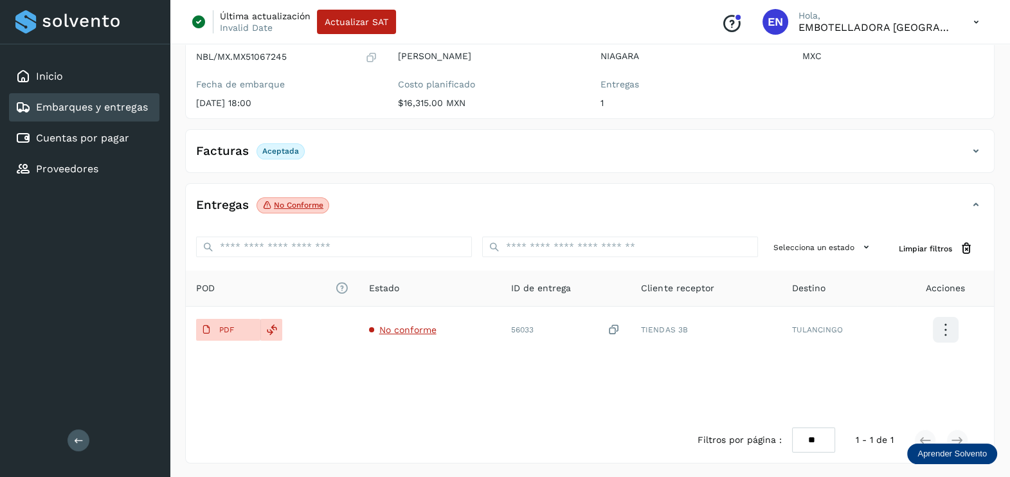
drag, startPoint x: 219, startPoint y: 326, endPoint x: 231, endPoint y: 358, distance: 33.8
click at [219, 325] on p "PDF" at bounding box center [226, 329] width 15 height 9
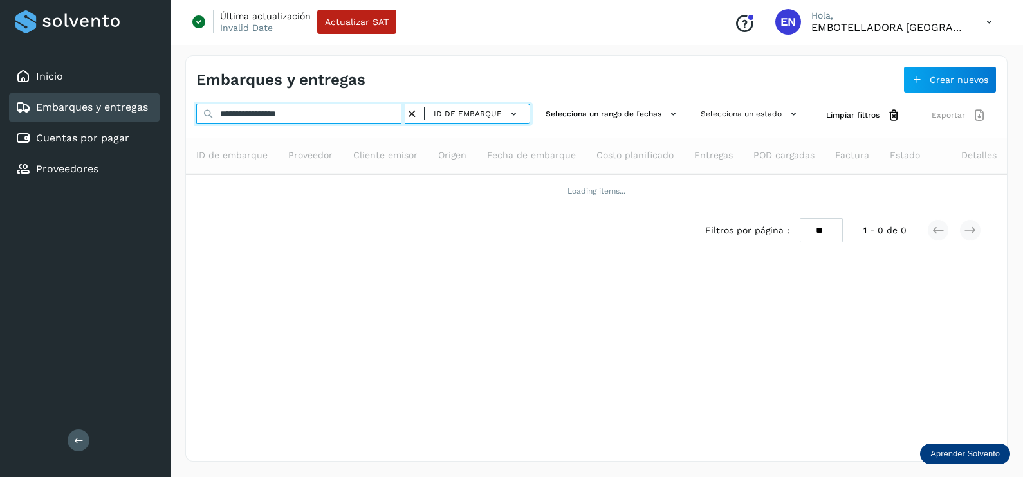
drag, startPoint x: 354, startPoint y: 112, endPoint x: 121, endPoint y: 111, distance: 233.5
click at [138, 112] on div "**********" at bounding box center [511, 238] width 1023 height 477
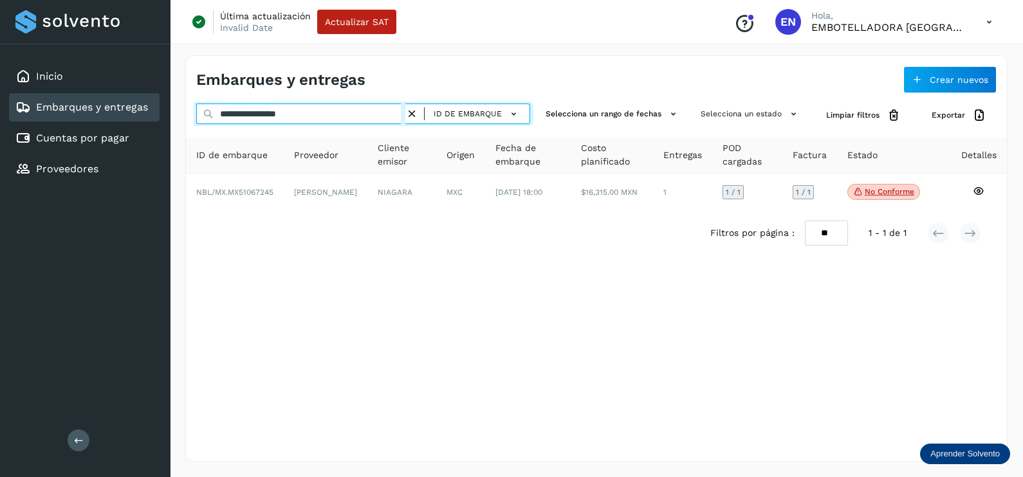
paste input "text"
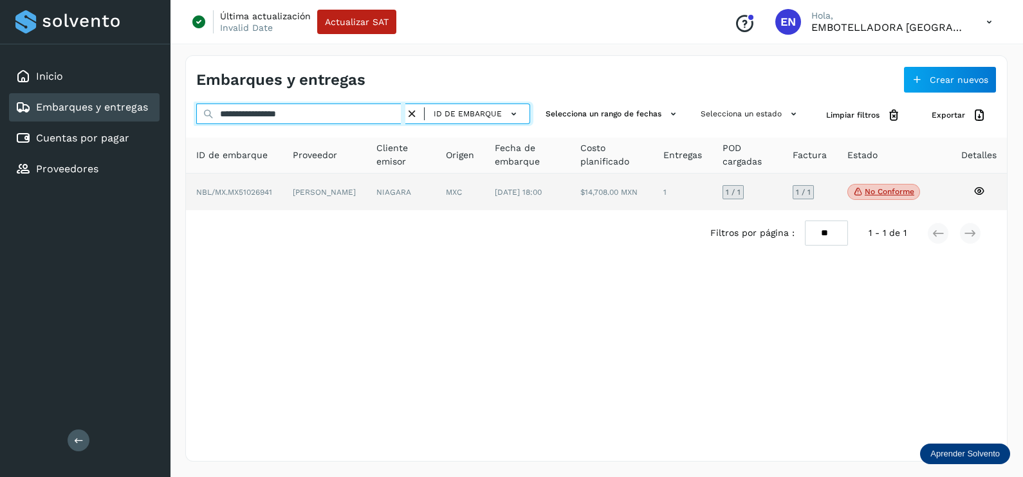
type input "**********"
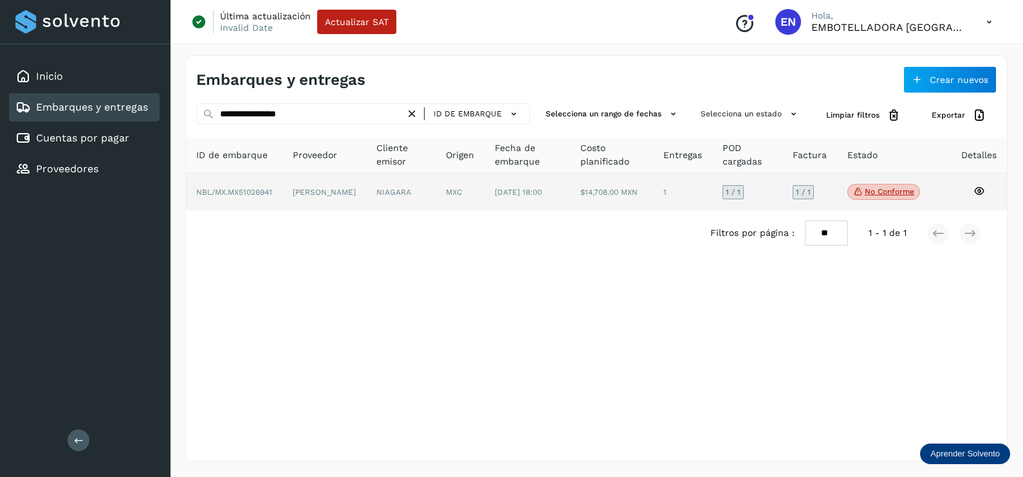
click at [366, 203] on td "[PERSON_NAME]" at bounding box center [400, 192] width 69 height 37
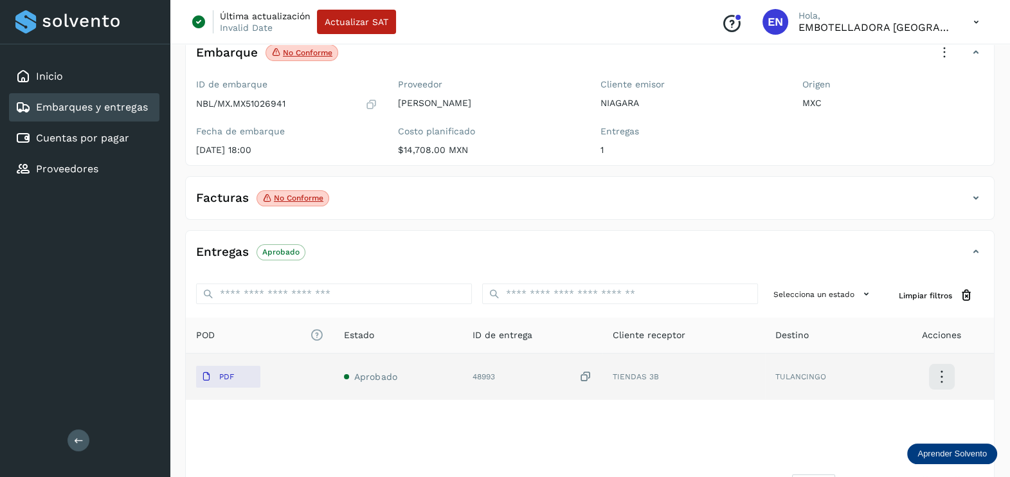
scroll to position [53, 0]
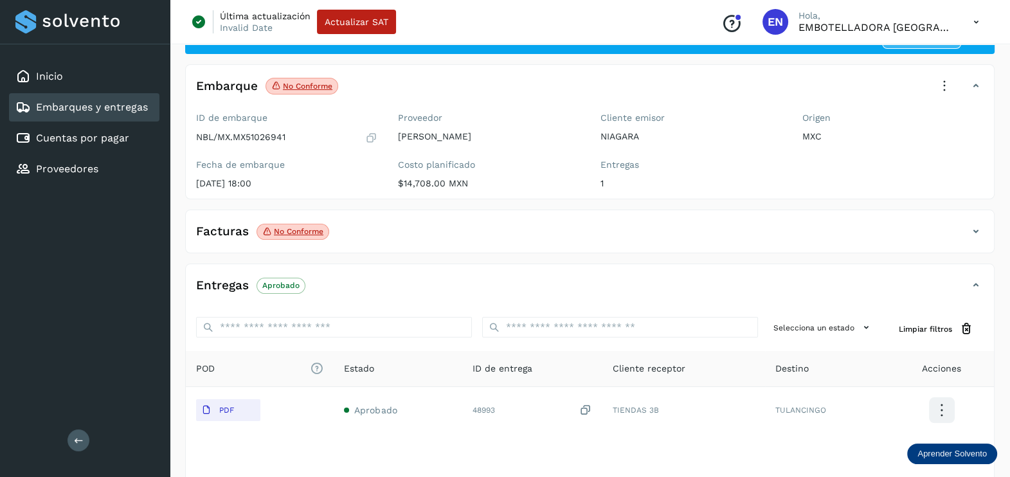
click at [976, 232] on icon at bounding box center [976, 231] width 15 height 15
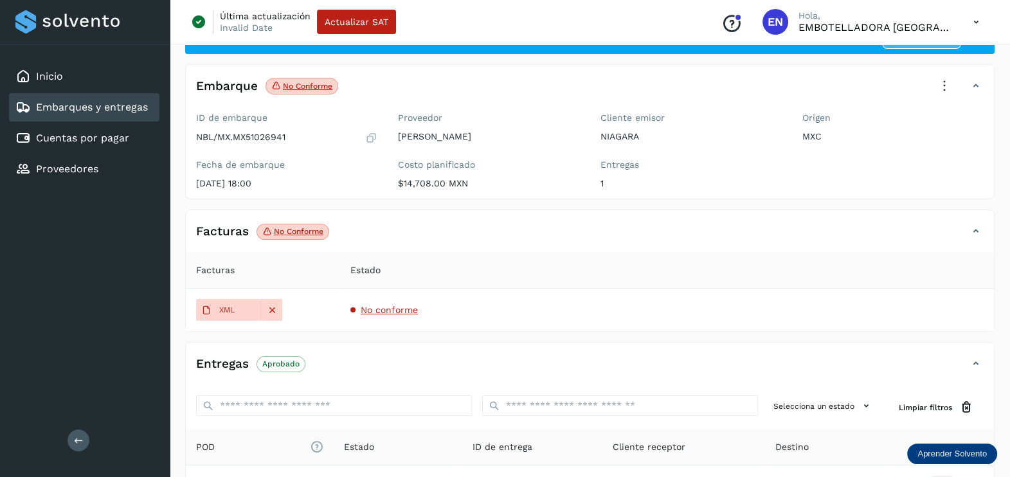
drag, startPoint x: 412, startPoint y: 301, endPoint x: 401, endPoint y: 310, distance: 14.2
click at [411, 304] on td "No conforme" at bounding box center [667, 310] width 654 height 42
click at [401, 310] on span "No conforme" at bounding box center [389, 310] width 57 height 10
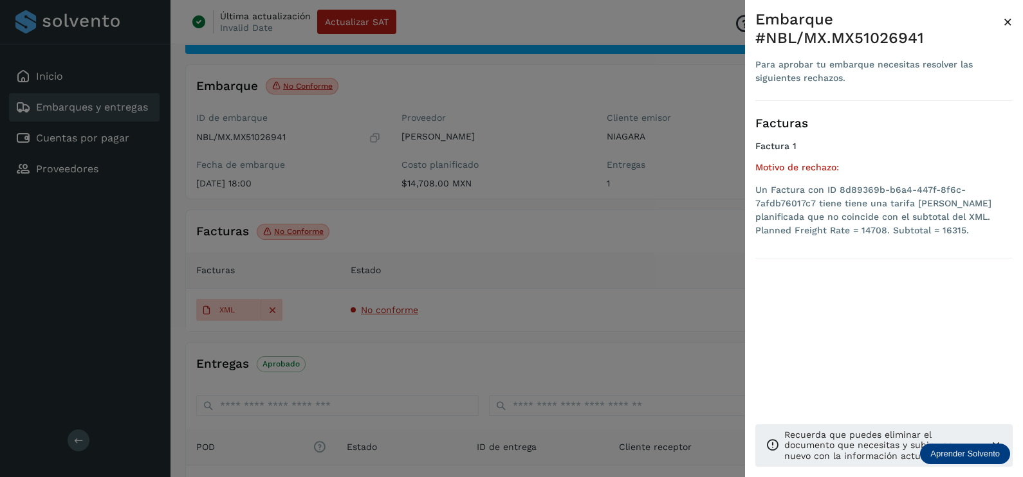
click at [665, 235] on div at bounding box center [511, 238] width 1023 height 477
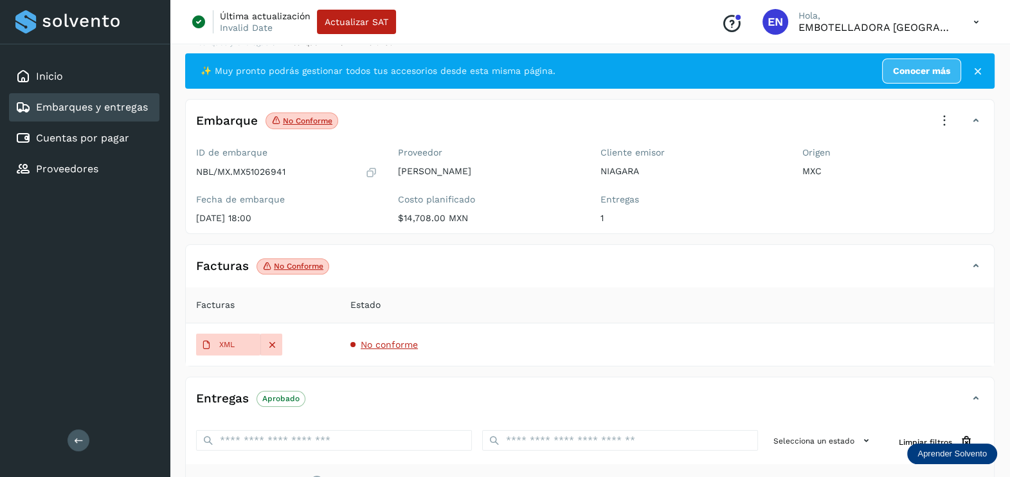
scroll to position [0, 0]
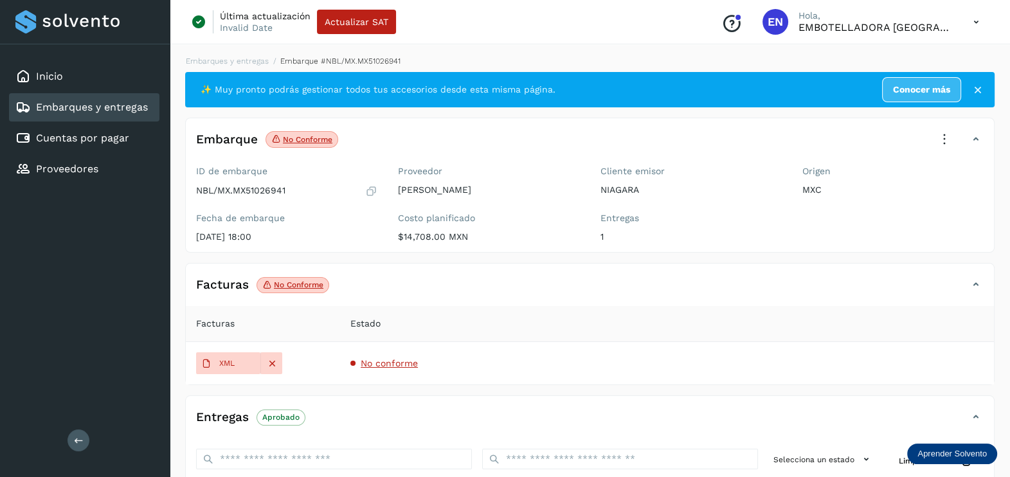
click at [947, 145] on icon at bounding box center [945, 139] width 28 height 28
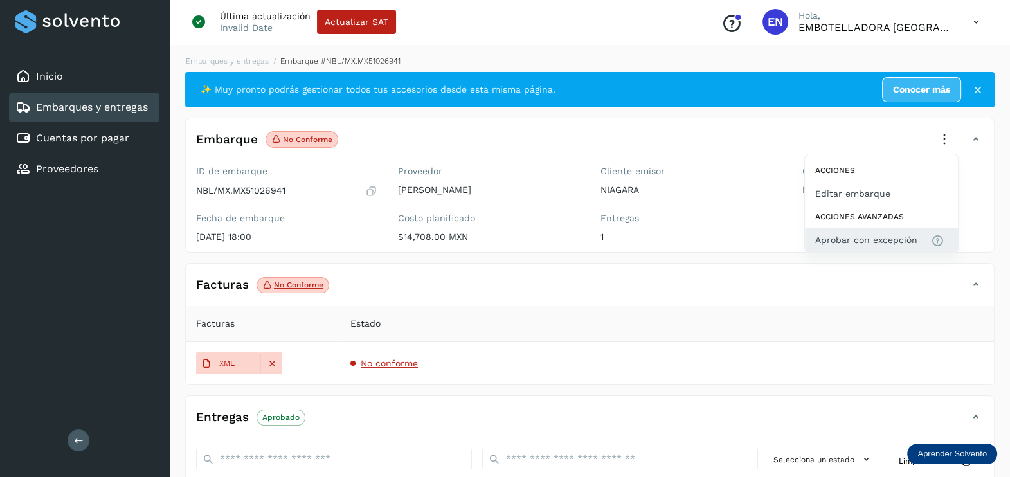
click at [866, 228] on button "Aprobar con excepción" at bounding box center [881, 240] width 153 height 24
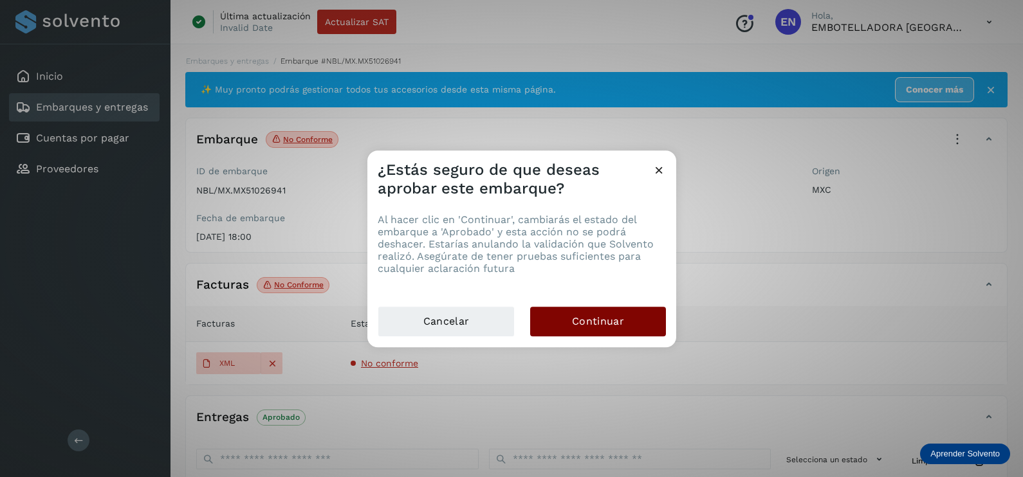
click at [652, 321] on button "Continuar" at bounding box center [598, 322] width 136 height 30
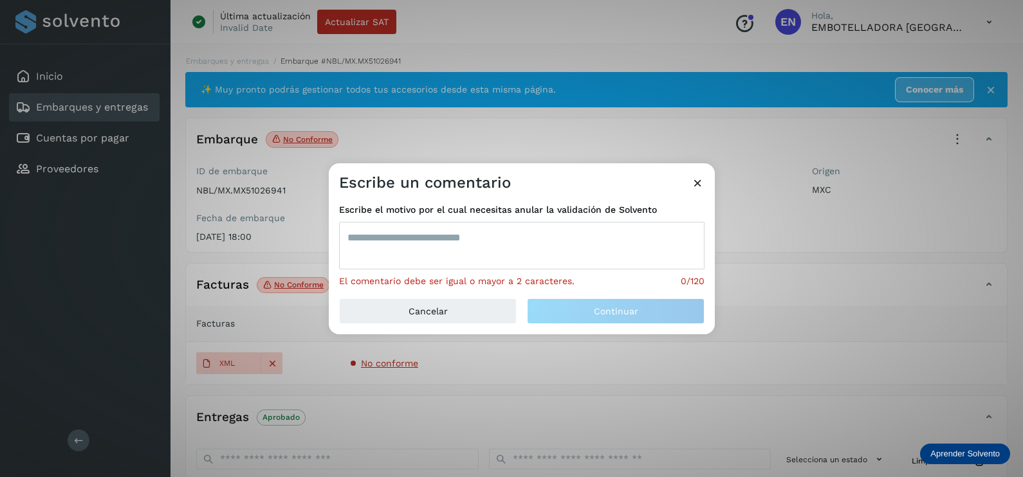
drag, startPoint x: 513, startPoint y: 248, endPoint x: 516, endPoint y: 239, distance: 9.6
click at [513, 248] on textarea at bounding box center [521, 246] width 365 height 48
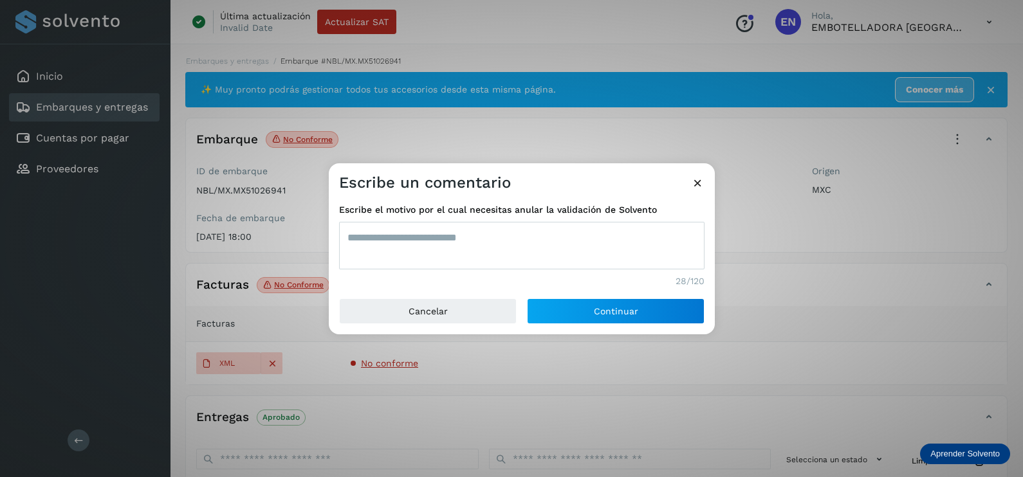
type textarea "**********"
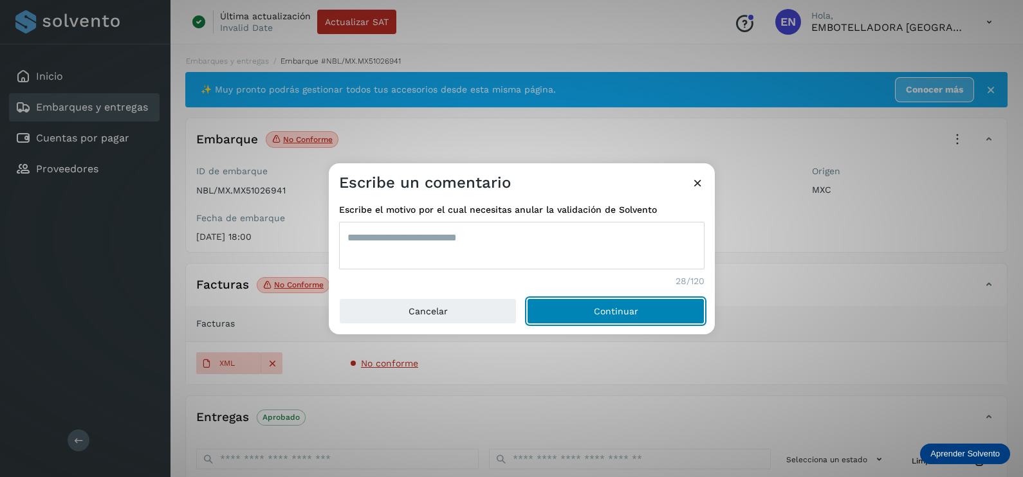
click at [527, 298] on button "Continuar" at bounding box center [616, 311] width 178 height 26
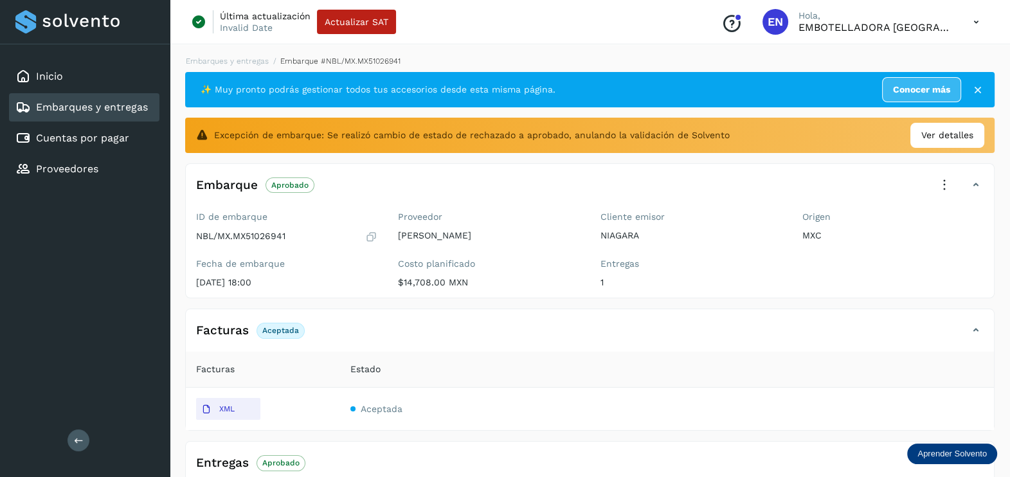
drag, startPoint x: 944, startPoint y: 309, endPoint x: 929, endPoint y: 324, distance: 21.4
click at [942, 311] on div "Facturas Aceptada Facturas Estado XML Aceptada" at bounding box center [590, 370] width 810 height 122
click at [98, 77] on div "Inicio" at bounding box center [84, 76] width 150 height 28
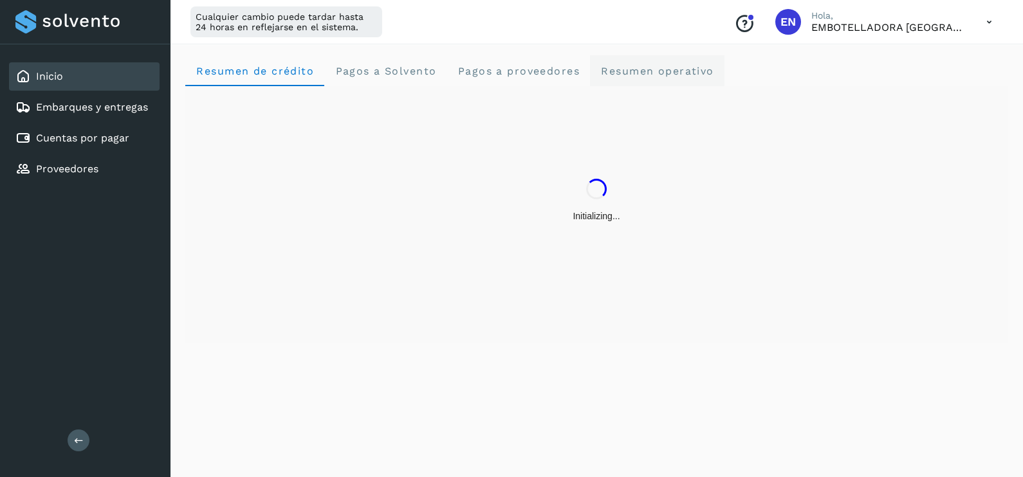
click at [681, 59] on operativo "Resumen operativo" at bounding box center [657, 70] width 134 height 31
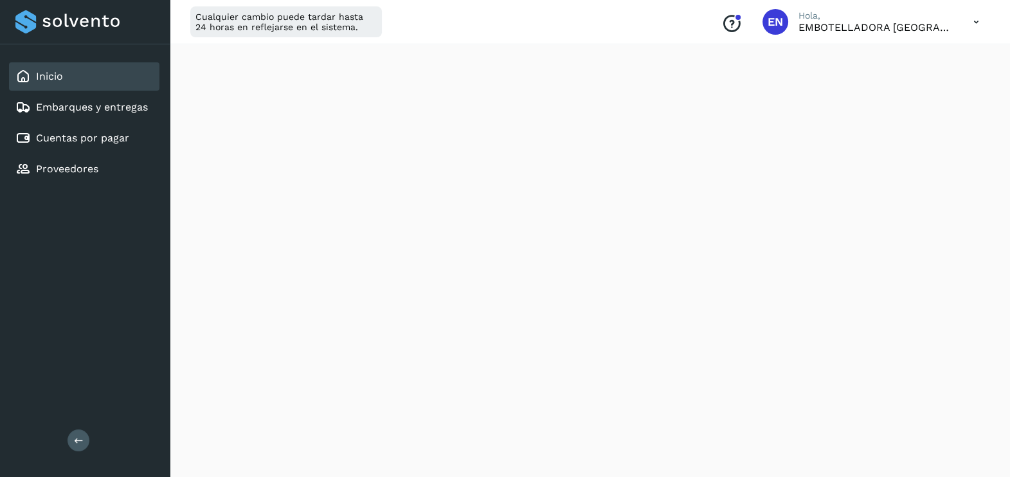
scroll to position [1489, 0]
drag, startPoint x: 73, startPoint y: 76, endPoint x: 77, endPoint y: 82, distance: 7.0
click at [74, 76] on div "Inicio" at bounding box center [84, 76] width 150 height 28
click at [74, 105] on link "Embarques y entregas" at bounding box center [92, 107] width 112 height 12
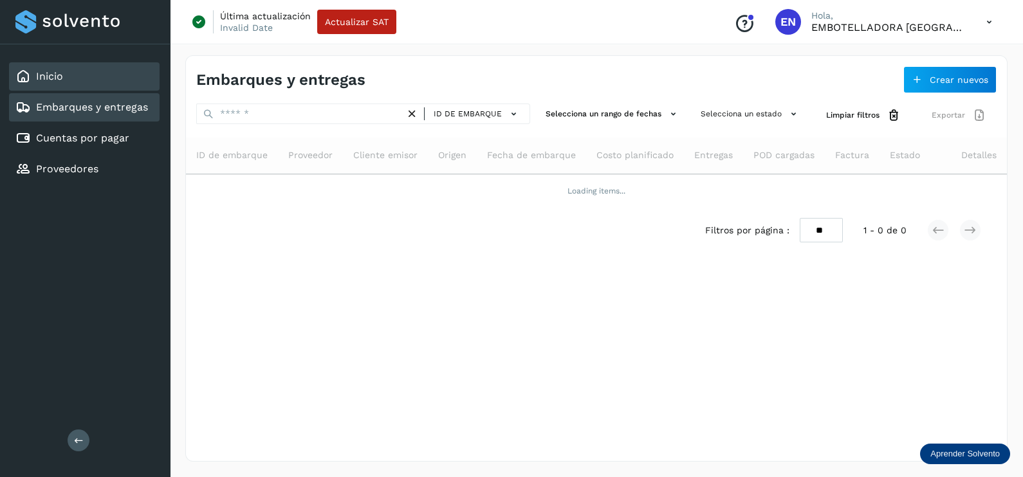
click at [77, 81] on div "Inicio" at bounding box center [84, 76] width 150 height 28
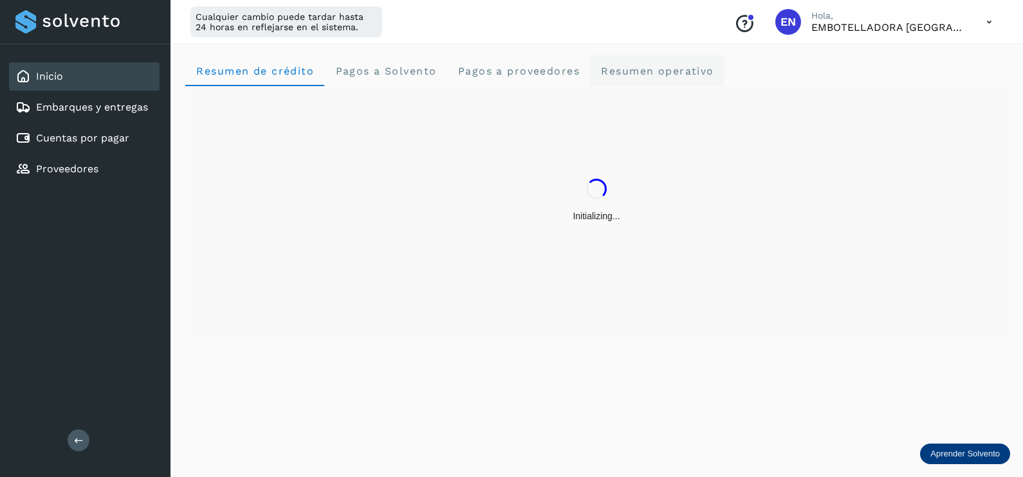
click at [646, 68] on span "Resumen operativo" at bounding box center [657, 71] width 114 height 12
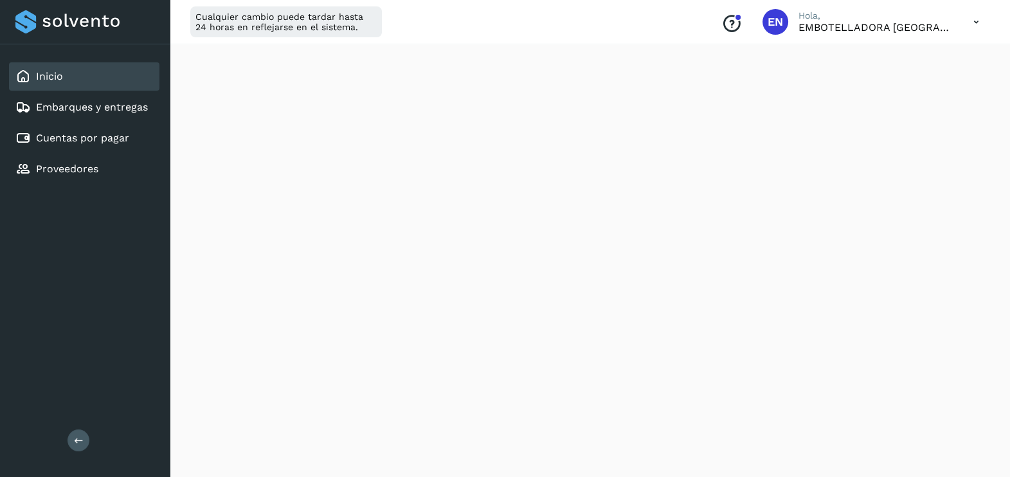
scroll to position [1489, 0]
click at [88, 113] on link "Embarques y entregas" at bounding box center [92, 107] width 112 height 12
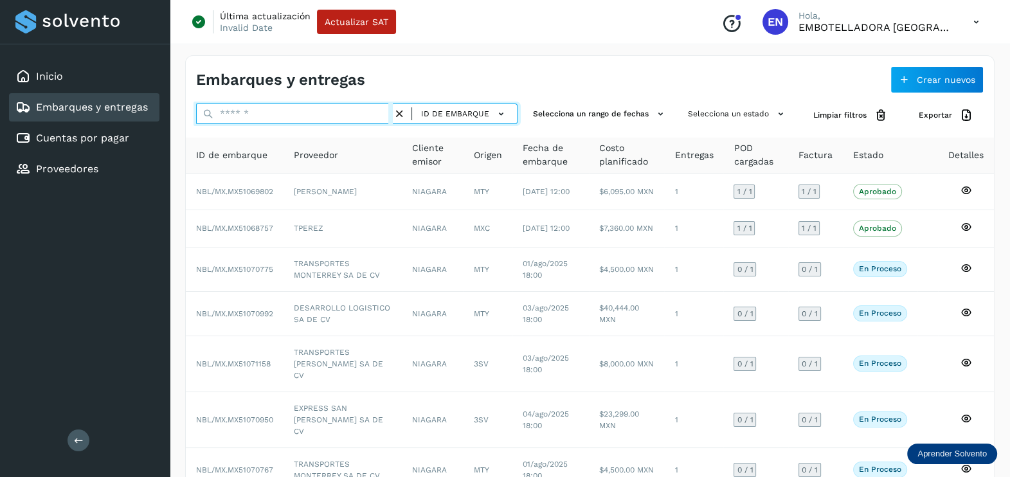
click at [313, 110] on input "text" at bounding box center [294, 114] width 197 height 21
paste input "**********"
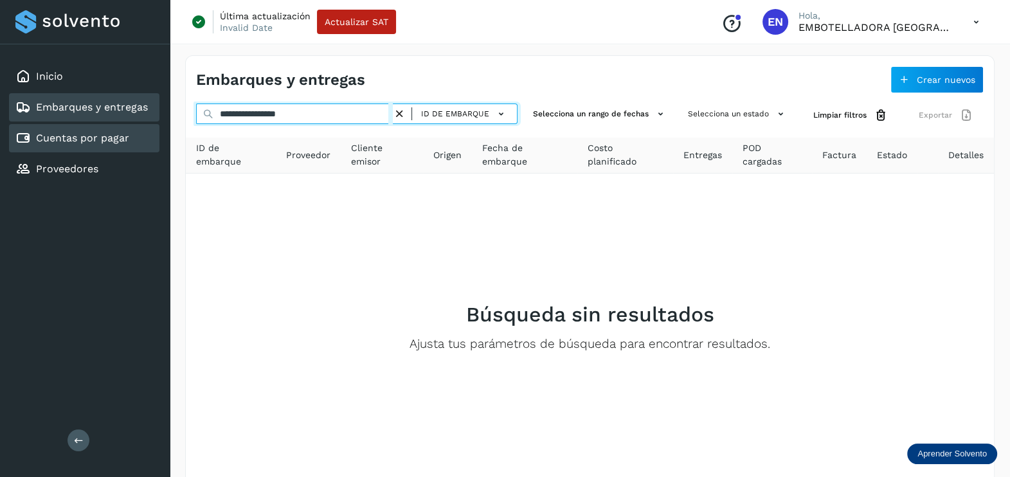
drag, startPoint x: 217, startPoint y: 129, endPoint x: 143, endPoint y: 138, distance: 73.9
click at [143, 138] on div "**********" at bounding box center [505, 271] width 1010 height 542
paste input "text"
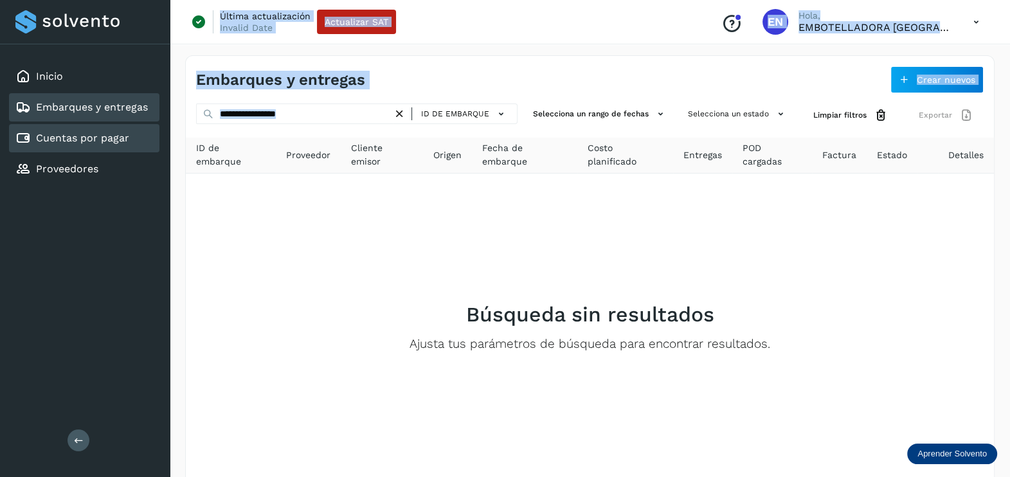
drag, startPoint x: 181, startPoint y: 127, endPoint x: 119, endPoint y: 128, distance: 61.7
click at [119, 128] on div "**********" at bounding box center [505, 271] width 1010 height 542
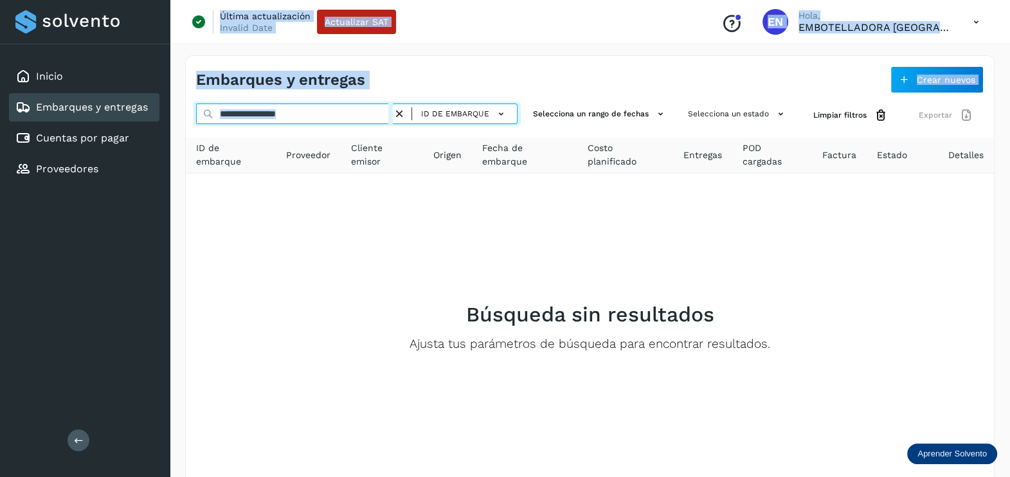
drag, startPoint x: 119, startPoint y: 128, endPoint x: 329, endPoint y: 113, distance: 210.2
click at [329, 113] on input "**********" at bounding box center [294, 114] width 197 height 21
click at [345, 116] on input "**********" at bounding box center [294, 114] width 197 height 21
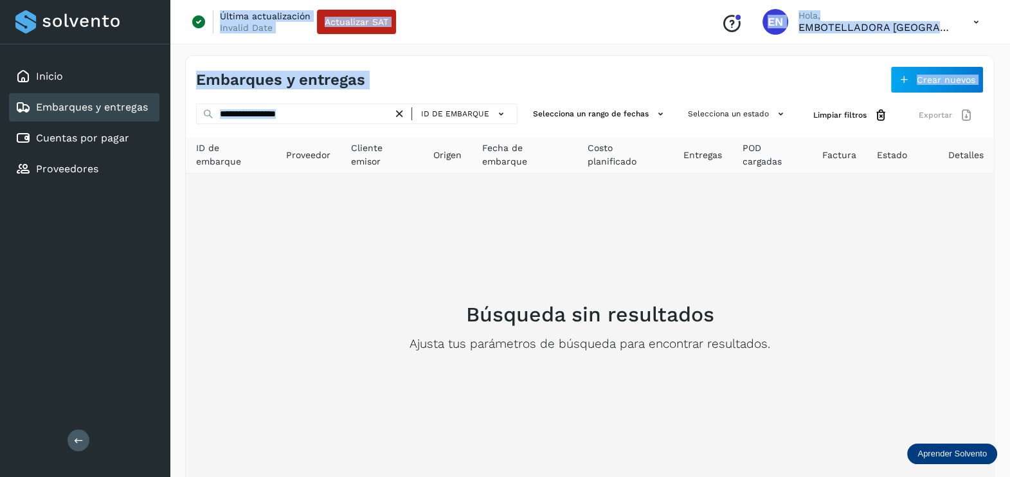
click at [364, 214] on div "Búsqueda sin resultados Ajusta tus parámetros de búsqueda para encontrar result…" at bounding box center [590, 327] width 788 height 286
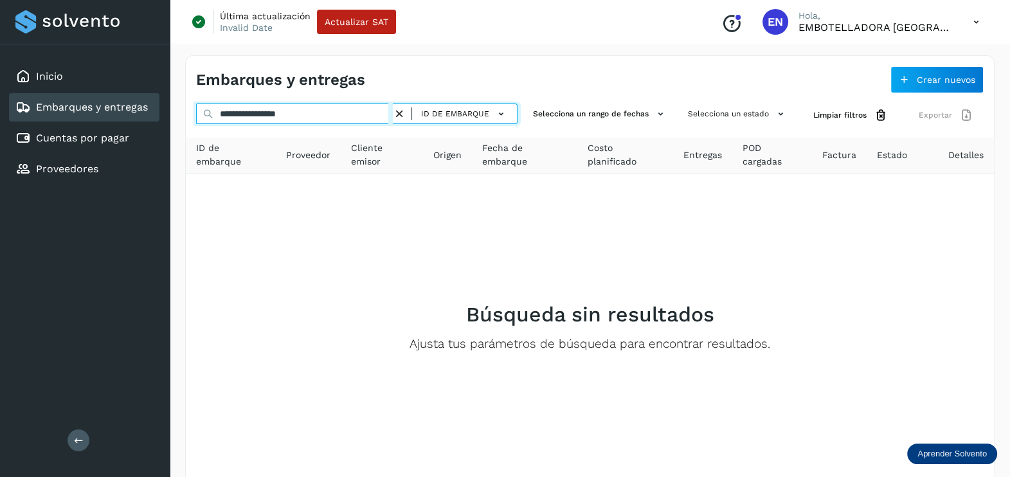
click at [340, 116] on input "**********" at bounding box center [294, 114] width 197 height 21
drag, startPoint x: 341, startPoint y: 116, endPoint x: 228, endPoint y: 115, distance: 112.6
click at [228, 115] on input "**********" at bounding box center [294, 114] width 197 height 21
paste input "text"
drag, startPoint x: 322, startPoint y: 114, endPoint x: 150, endPoint y: 116, distance: 172.4
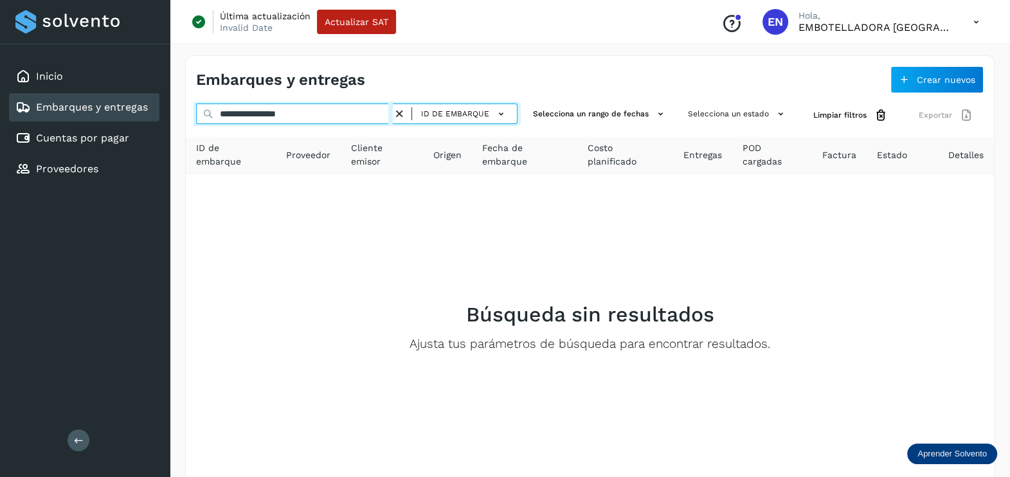
click at [150, 116] on div "**********" at bounding box center [505, 271] width 1010 height 542
paste input "text"
click at [331, 109] on input "**********" at bounding box center [294, 114] width 197 height 21
drag, startPoint x: 331, startPoint y: 115, endPoint x: 180, endPoint y: 119, distance: 151.2
click at [180, 119] on div "**********" at bounding box center [590, 291] width 841 height 502
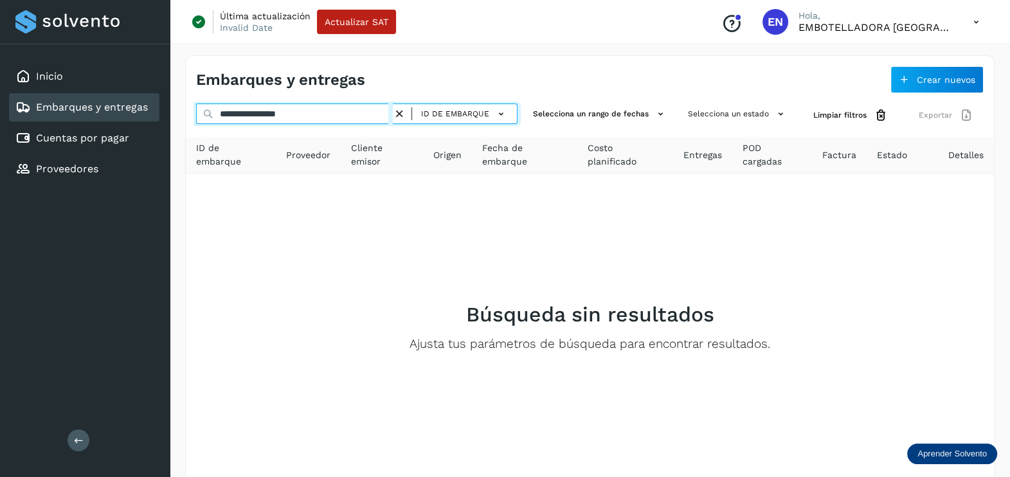
paste input "text"
drag, startPoint x: 331, startPoint y: 113, endPoint x: 219, endPoint y: 112, distance: 112.6
click at [219, 112] on input "**********" at bounding box center [294, 114] width 197 height 21
paste input "text"
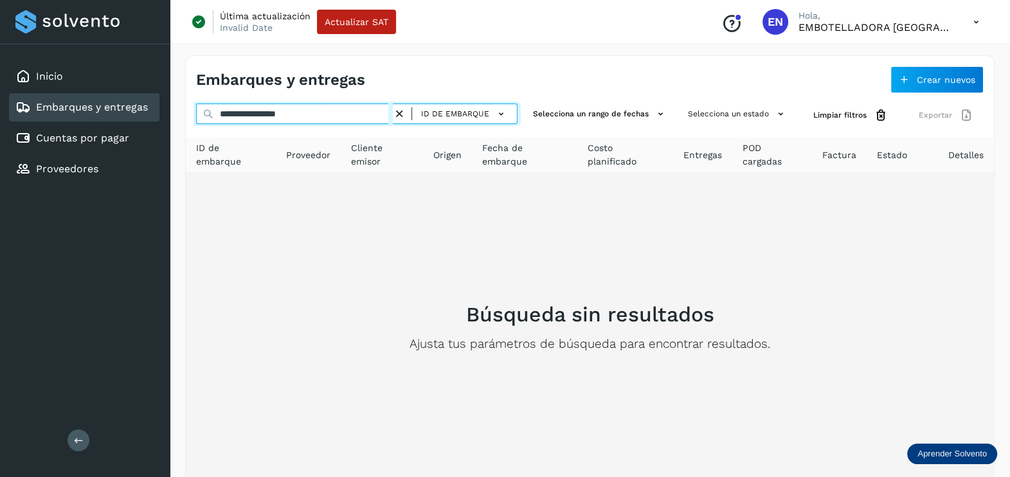
type input "**********"
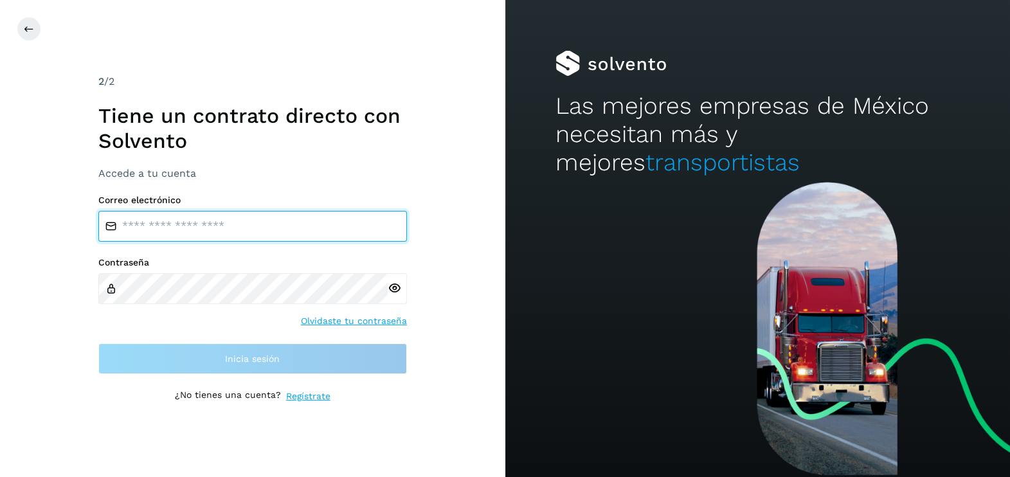
type input "**********"
